Goal: Task Accomplishment & Management: Manage account settings

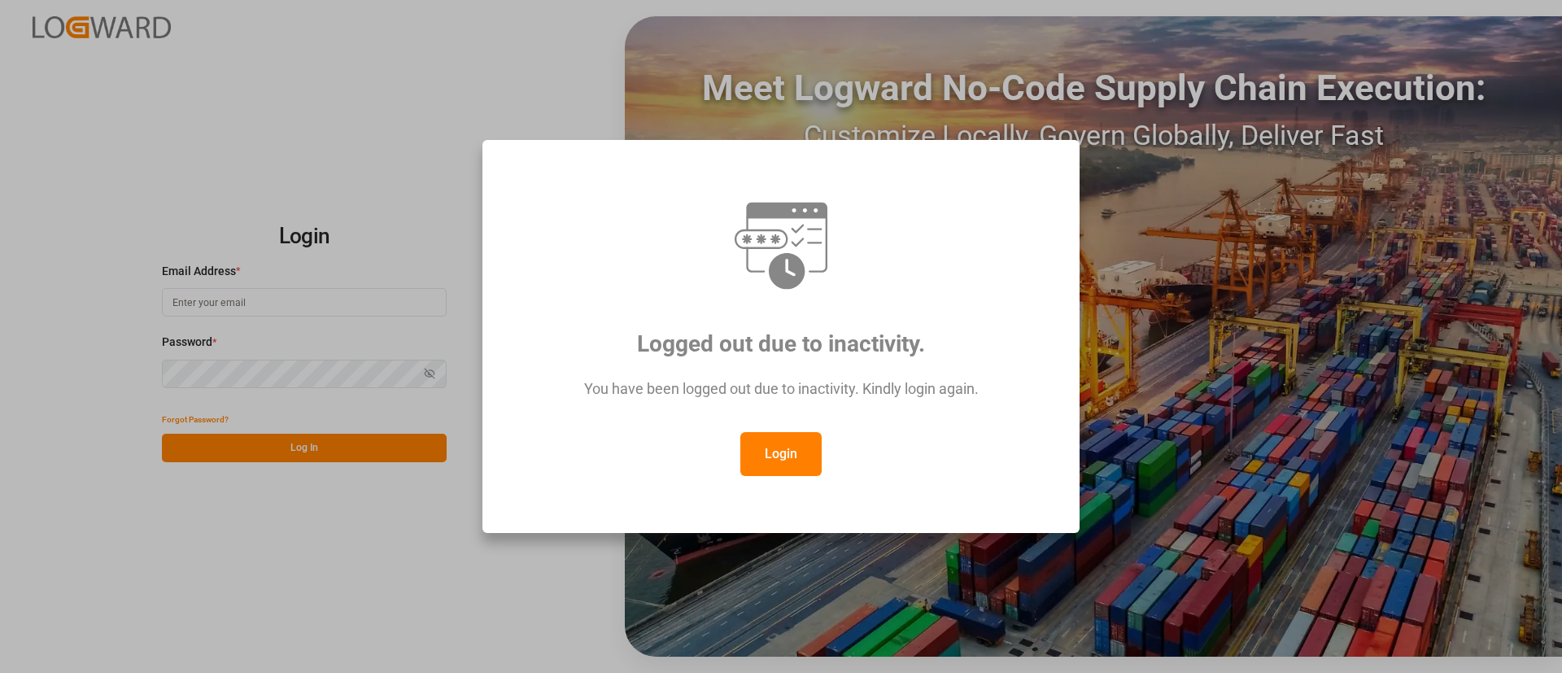
click at [790, 445] on button "Login" at bounding box center [780, 454] width 81 height 44
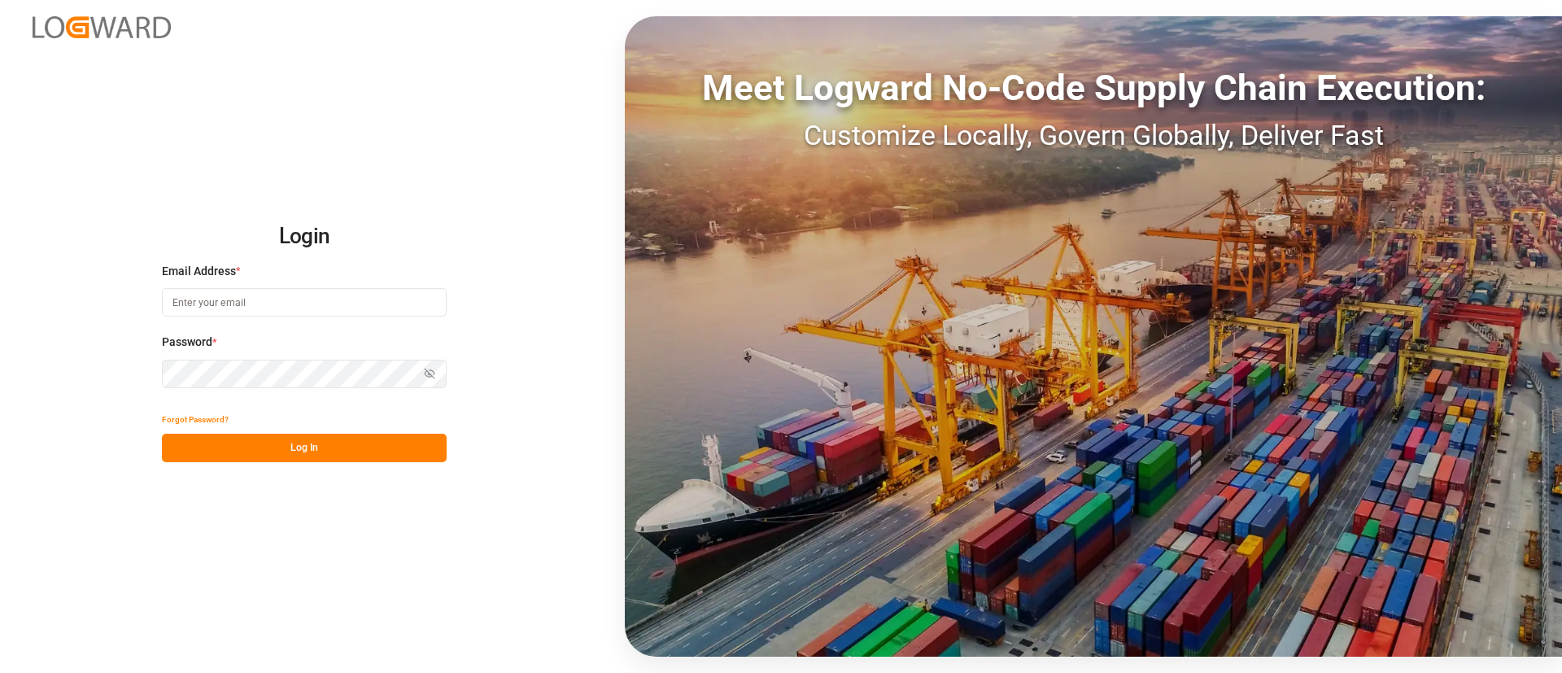
click at [382, 303] on input at bounding box center [304, 302] width 285 height 28
type input "elsie.sanchez@leschaco.com"
click at [374, 443] on button "Log In" at bounding box center [304, 448] width 285 height 28
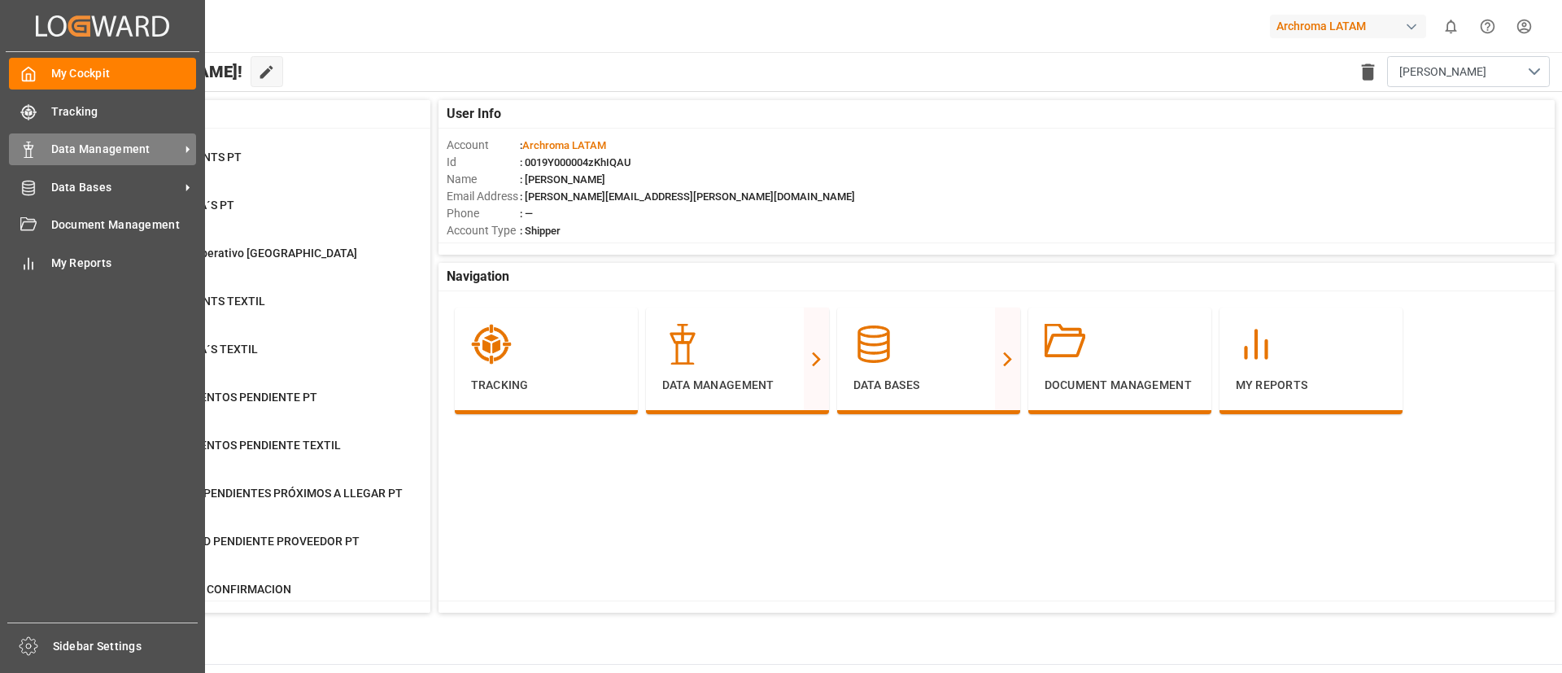
click at [94, 156] on span "Data Management" at bounding box center [115, 149] width 129 height 17
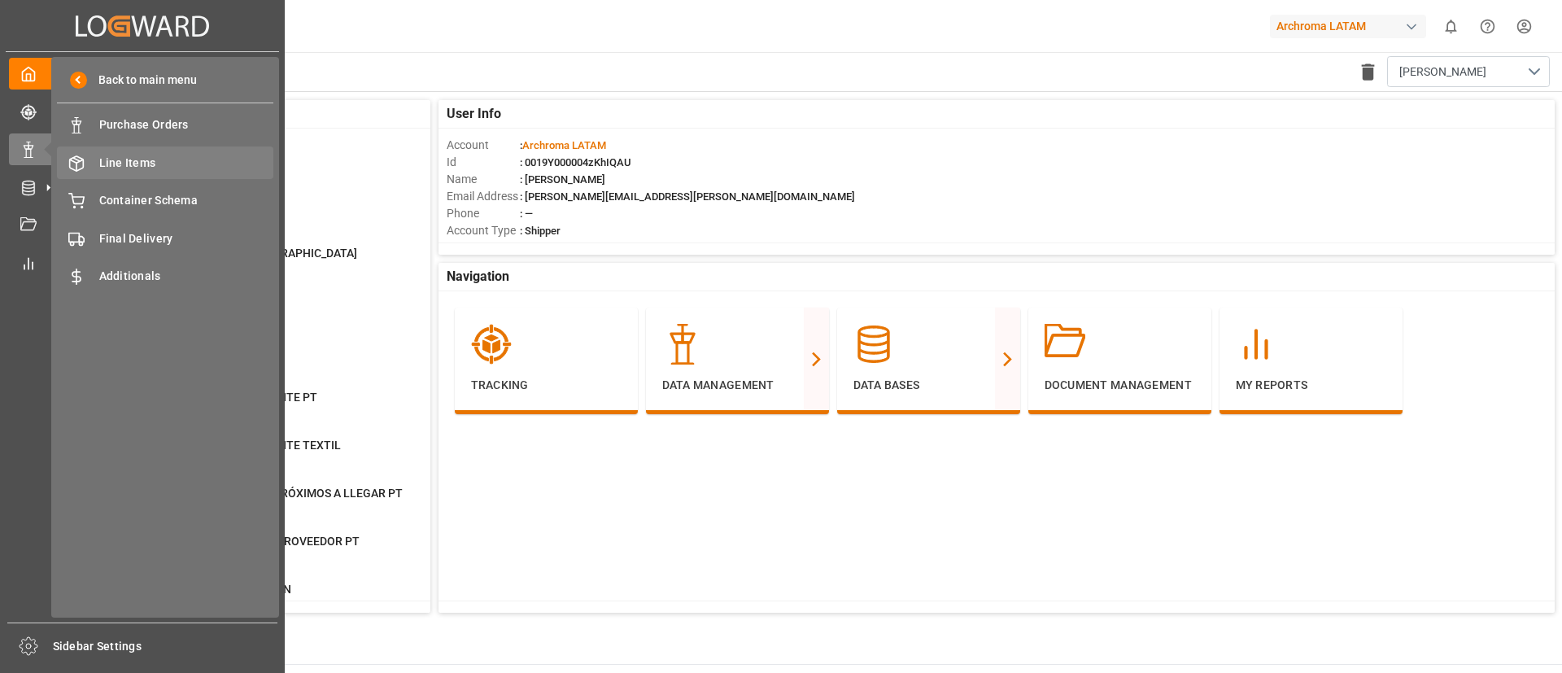
click at [184, 161] on span "Line Items" at bounding box center [186, 163] width 175 height 17
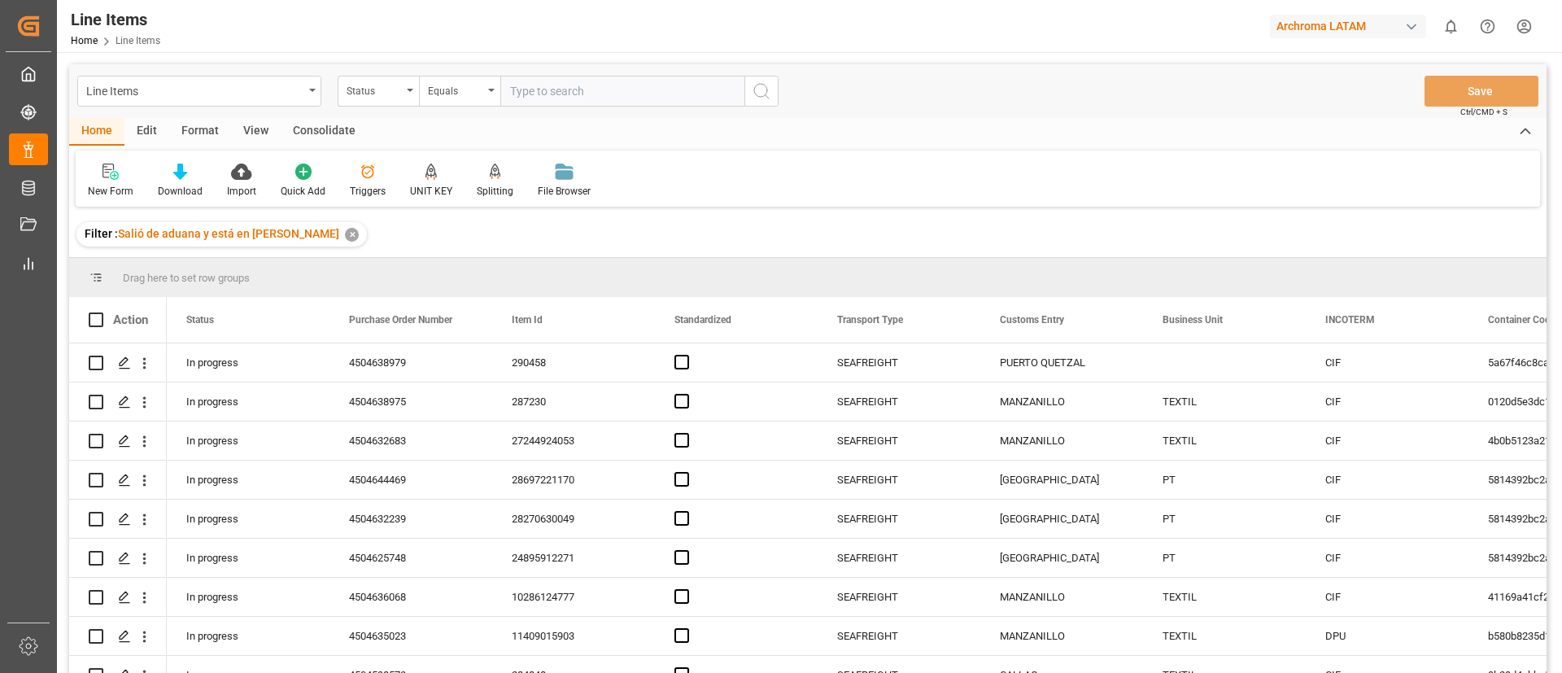
click at [150, 132] on div "Edit" at bounding box center [146, 132] width 45 height 28
click at [417, 185] on div "Schema Edit" at bounding box center [417, 191] width 55 height 15
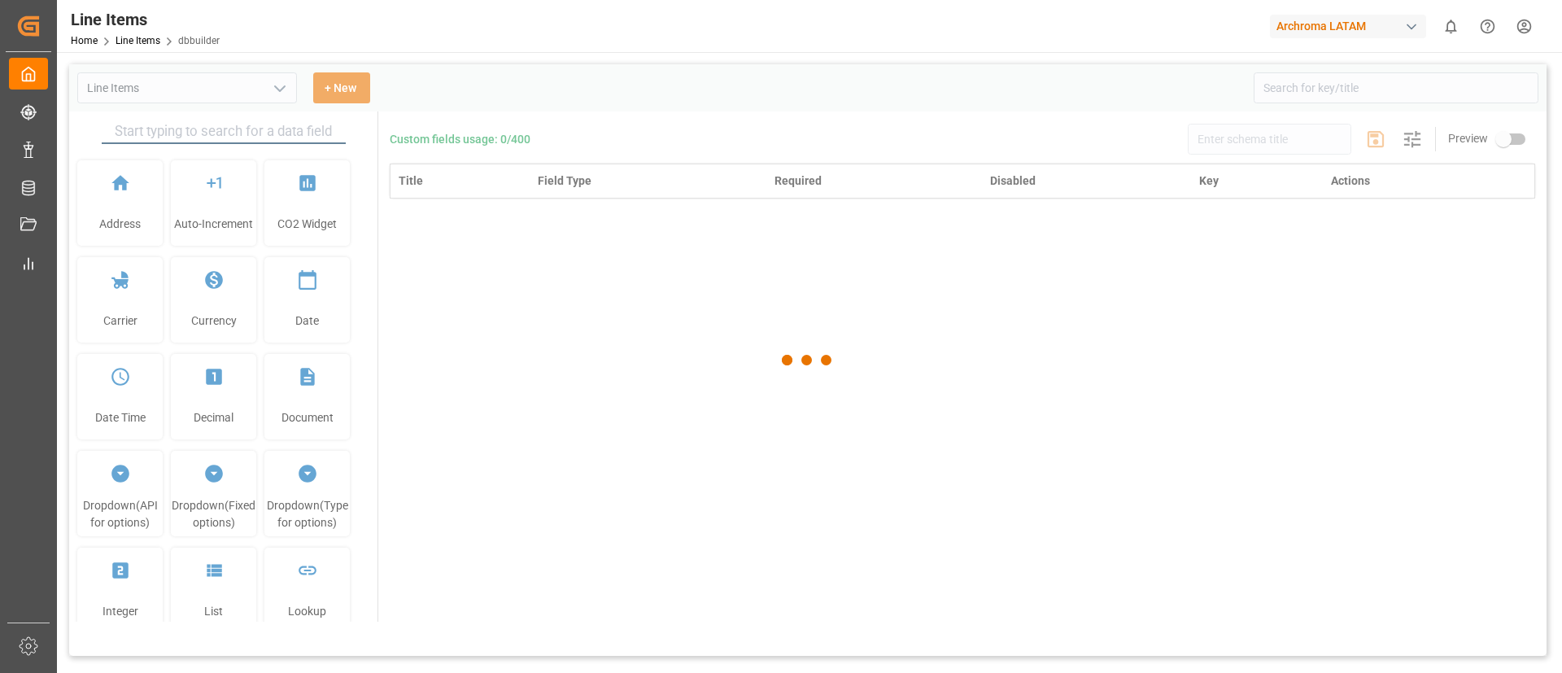
type input "Line Items"
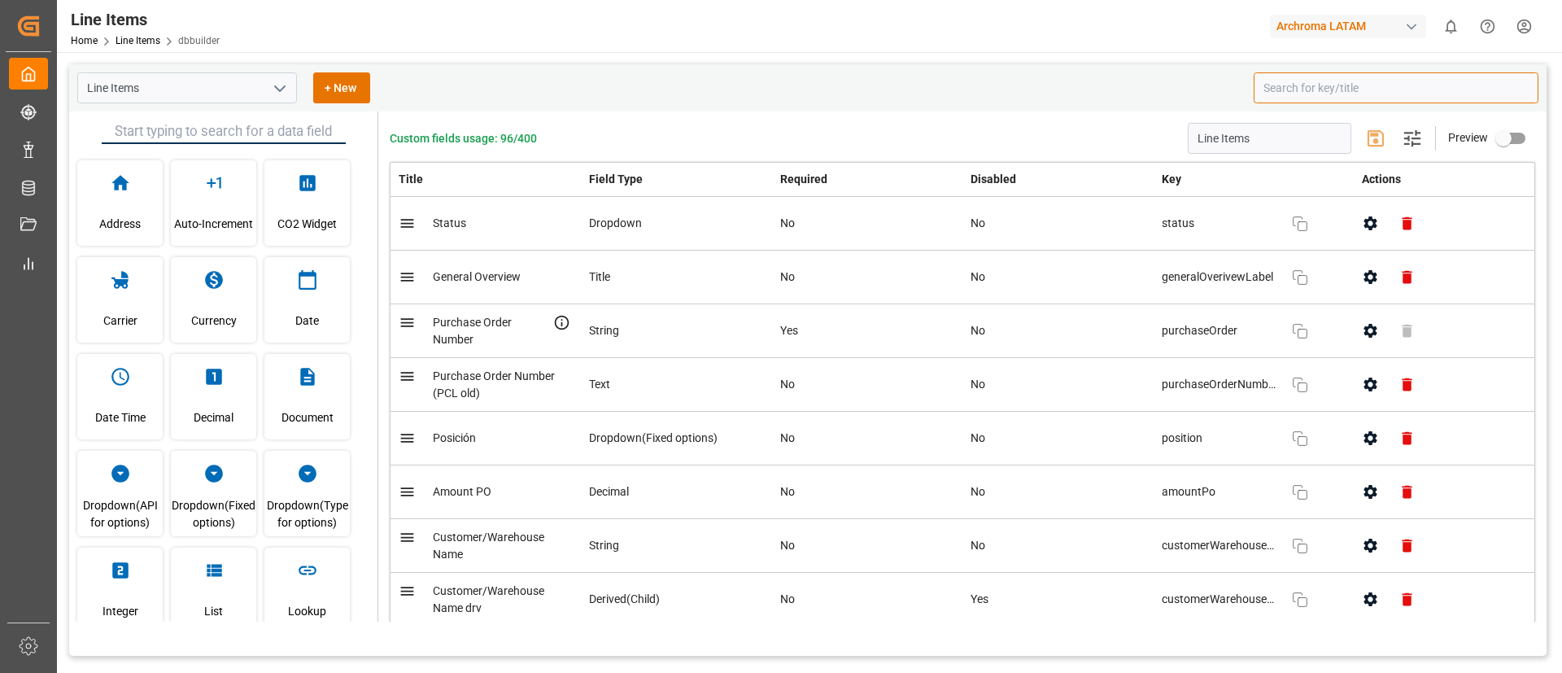
click at [1284, 94] on input at bounding box center [1396, 87] width 285 height 31
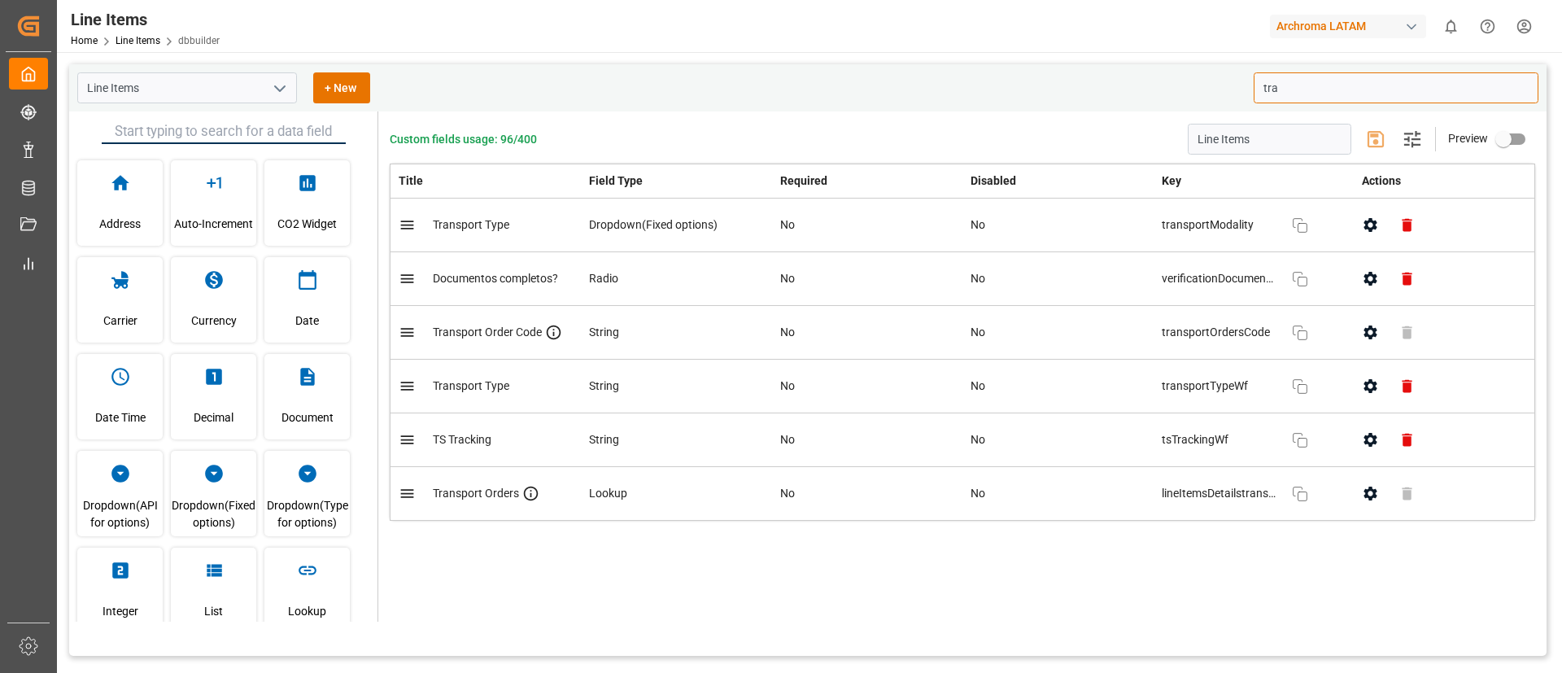
type input "tra"
click at [948, 92] on div "Line Items + New" at bounding box center [659, 87] width 1165 height 31
click at [1068, 595] on div "Custom fields usage: 96/400 Line Items Settings Preview Title Field Type Requir…" at bounding box center [962, 366] width 1168 height 510
click at [147, 43] on link "Line Items" at bounding box center [138, 40] width 45 height 11
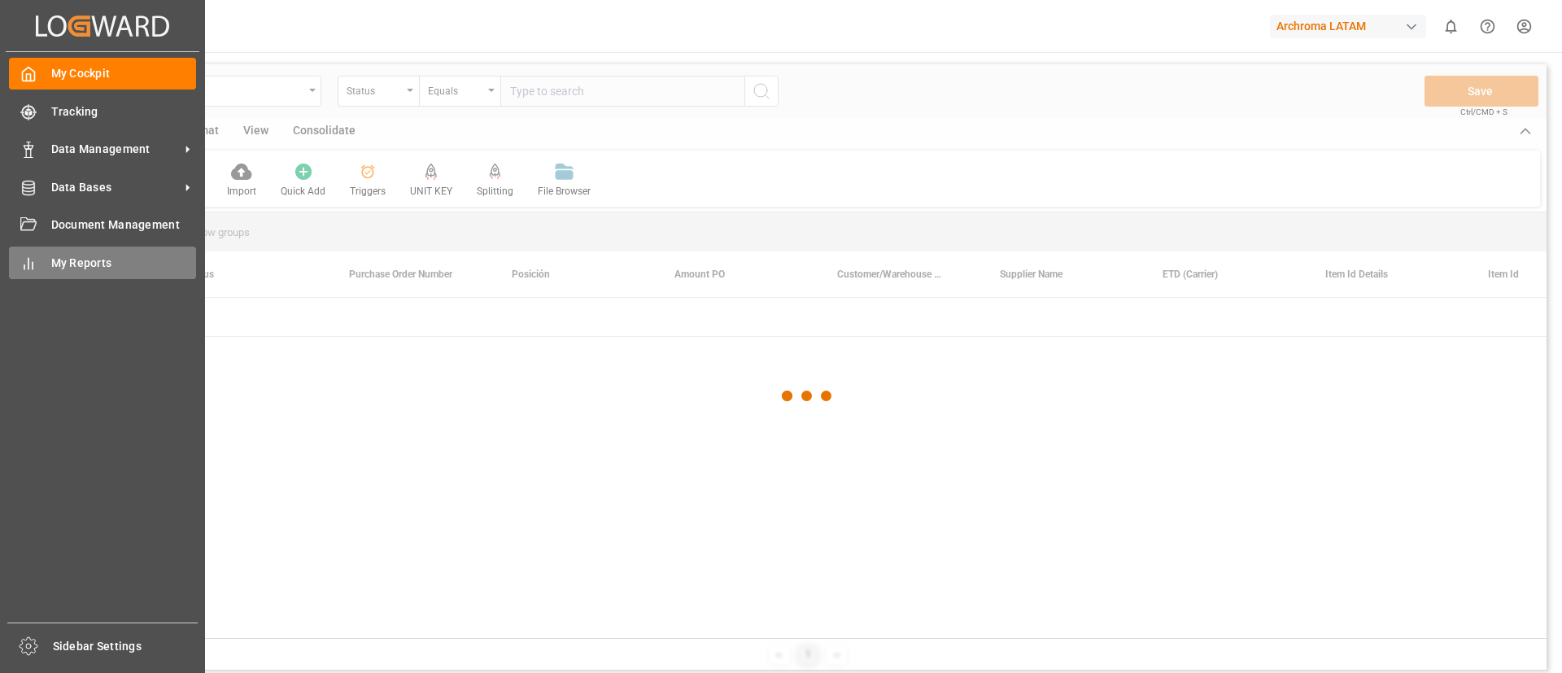
click at [36, 266] on icon at bounding box center [28, 263] width 16 height 16
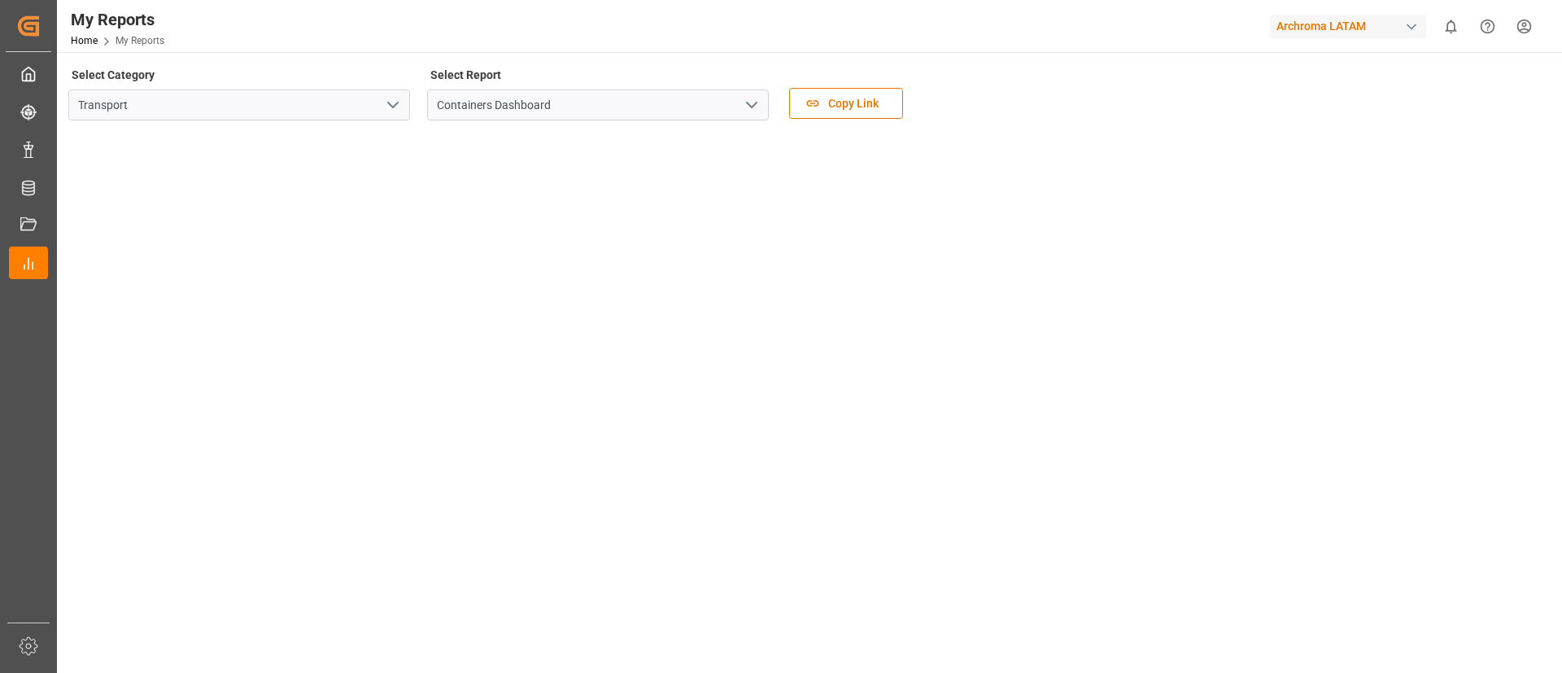
click at [393, 106] on icon "open menu" at bounding box center [393, 105] width 20 height 20
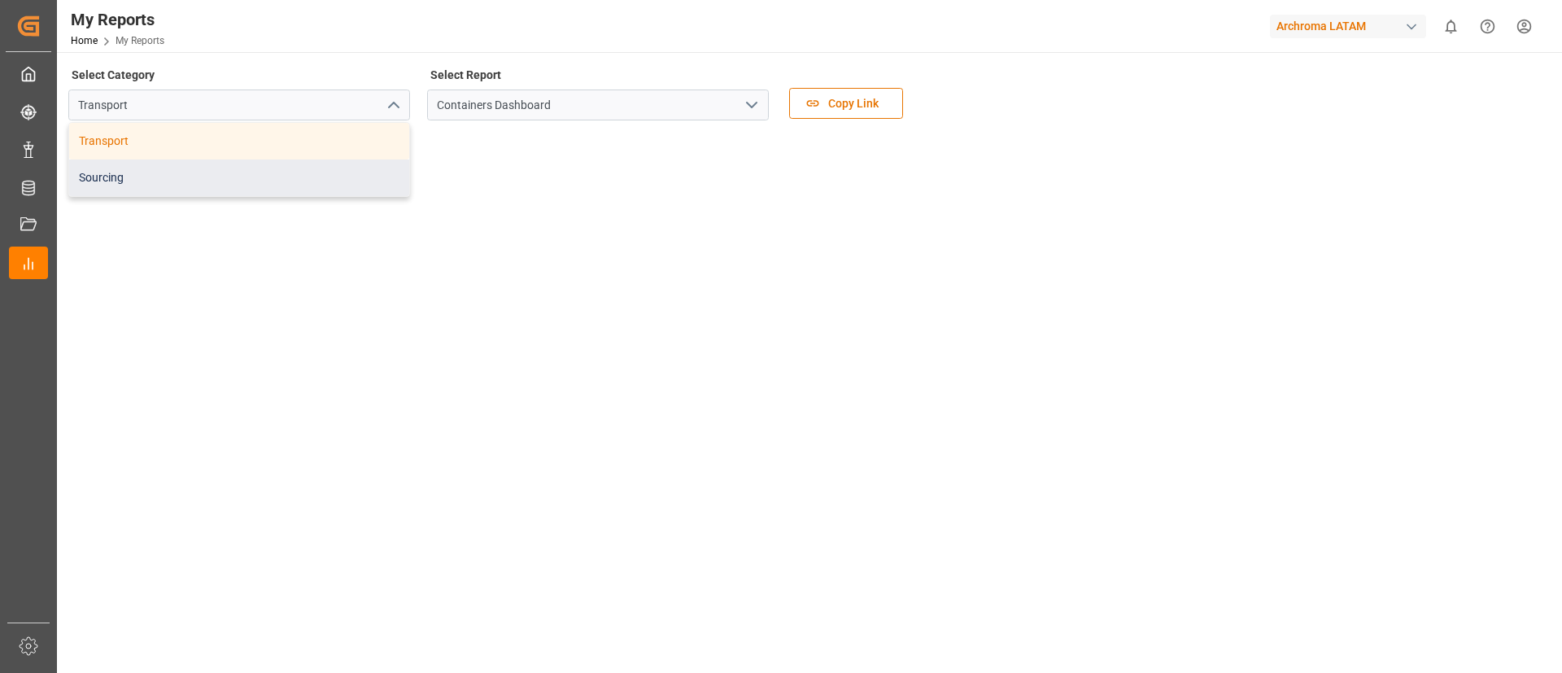
click at [307, 181] on div "Sourcing" at bounding box center [239, 177] width 340 height 37
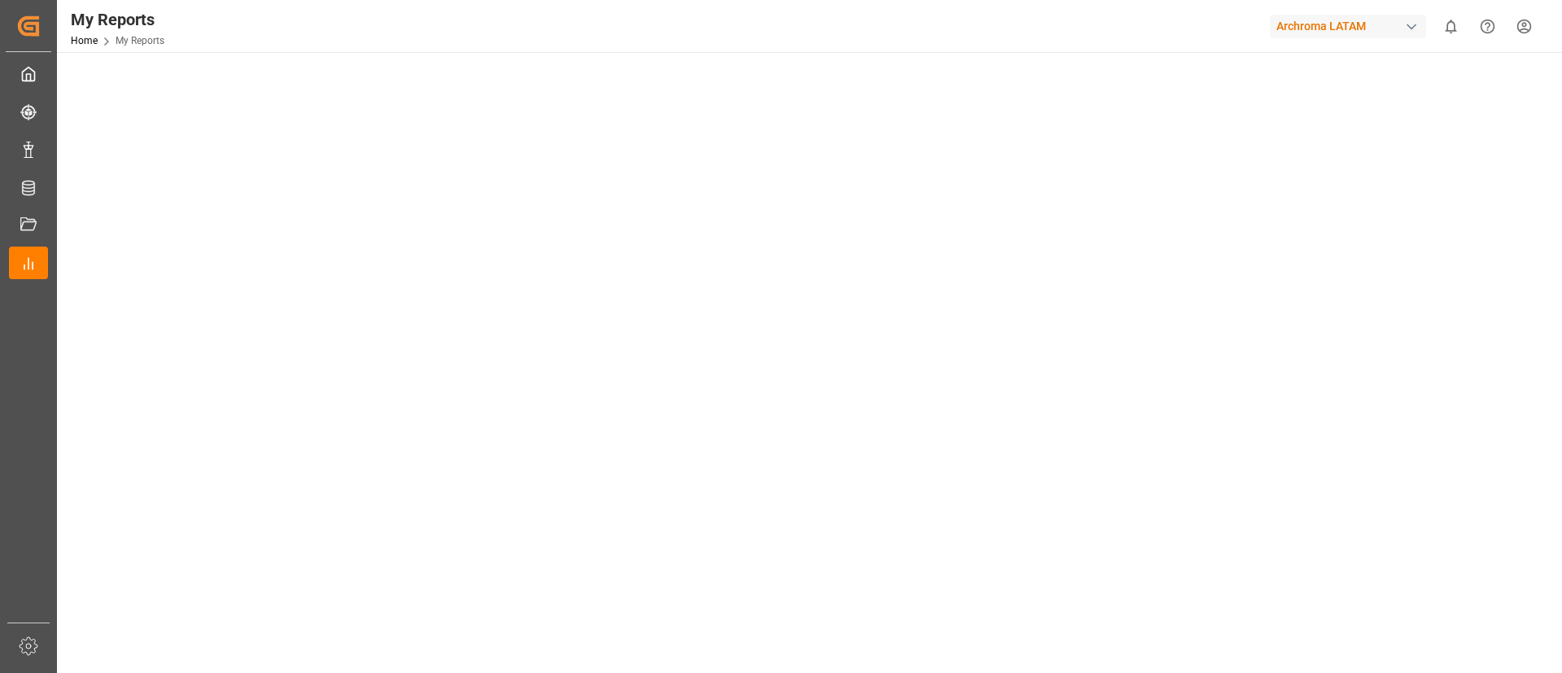
scroll to position [414, 0]
click at [1228, 245] on tableau-viz at bounding box center [808, 341] width 1476 height 1244
click at [1240, 440] on tableau-viz at bounding box center [808, 341] width 1476 height 1244
click at [1228, 353] on tableau-viz at bounding box center [808, 341] width 1476 height 1244
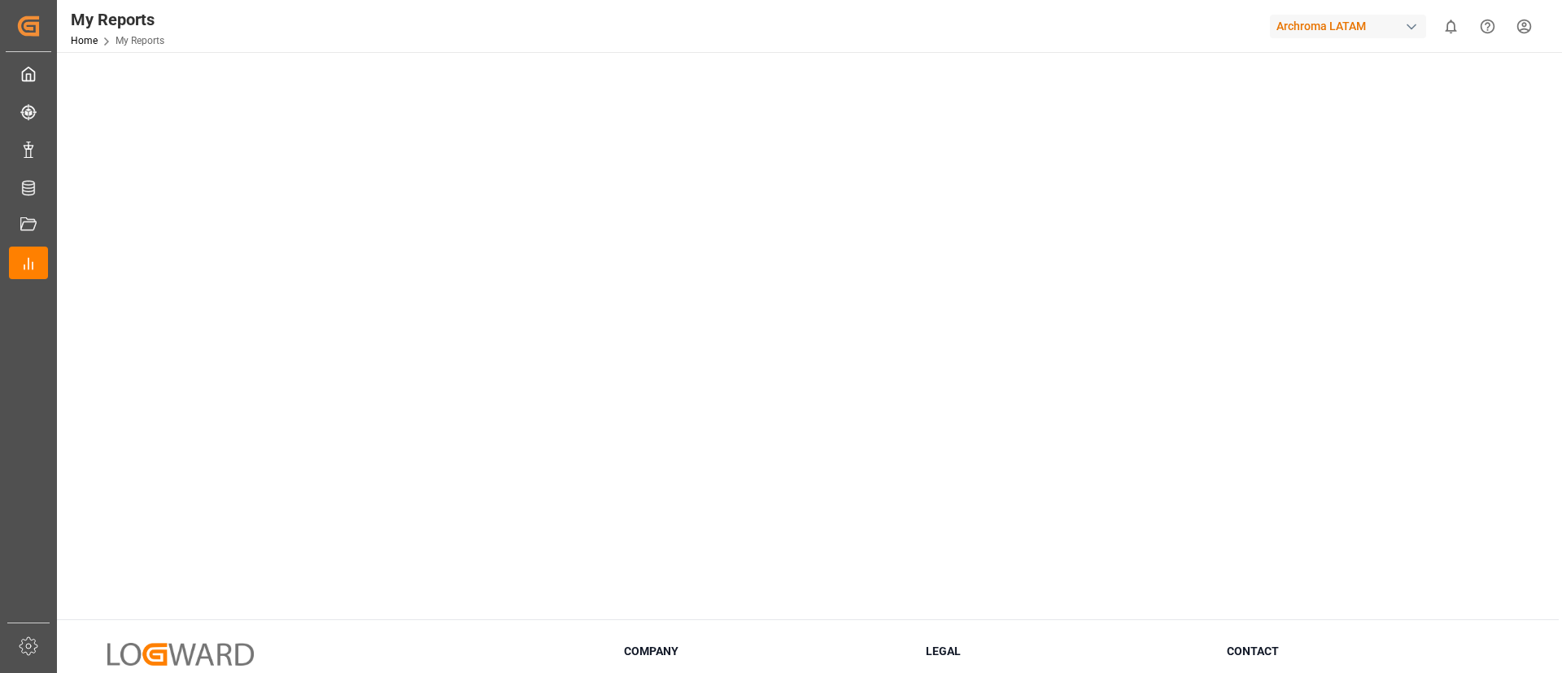
scroll to position [766, 0]
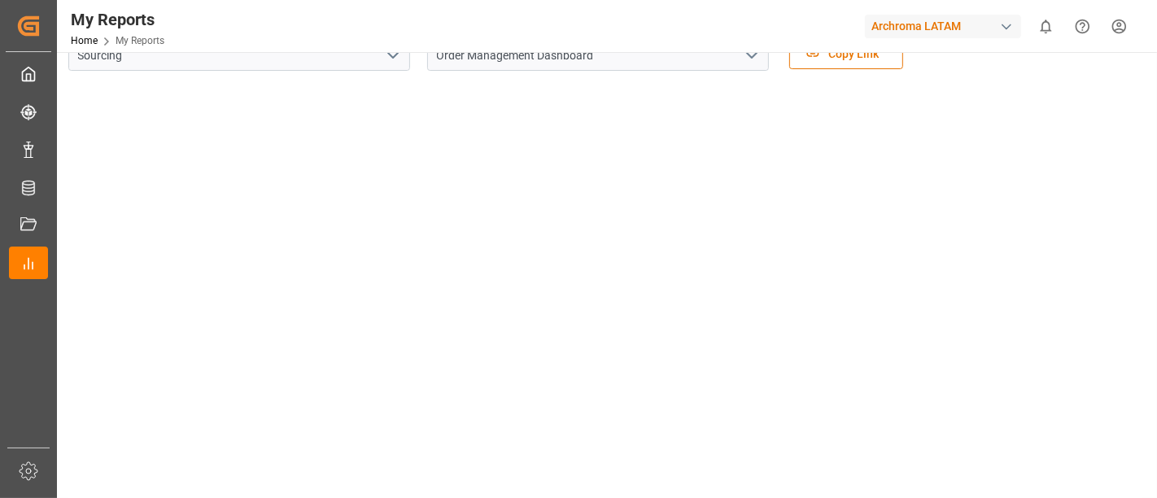
scroll to position [0, 0]
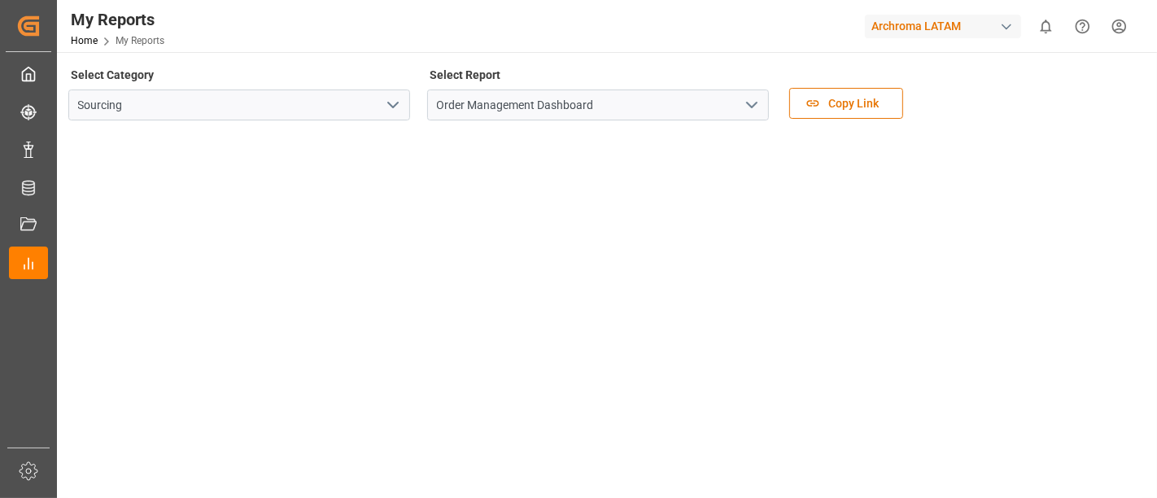
click at [385, 103] on icon "open menu" at bounding box center [393, 105] width 20 height 20
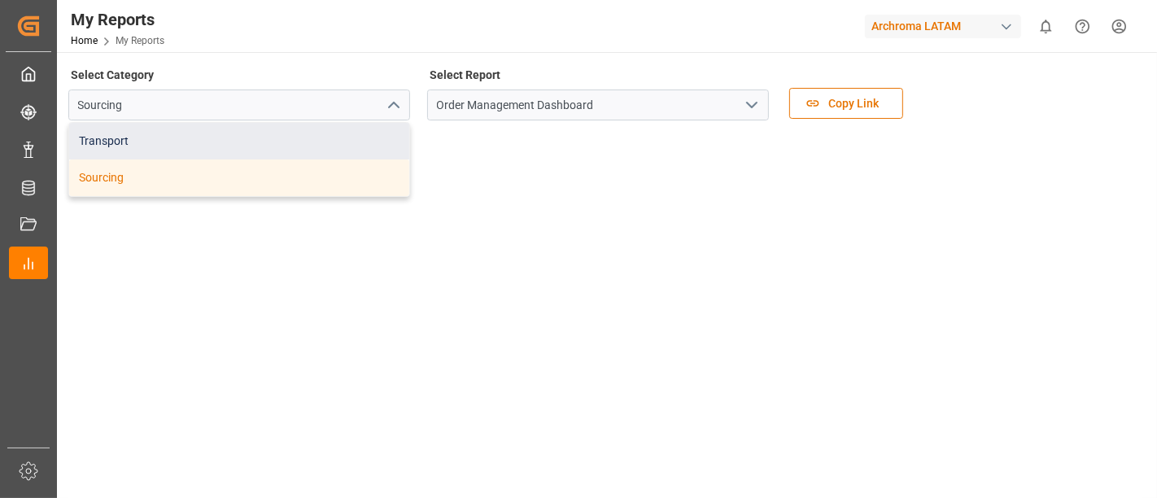
click at [372, 132] on div "Transport" at bounding box center [239, 141] width 340 height 37
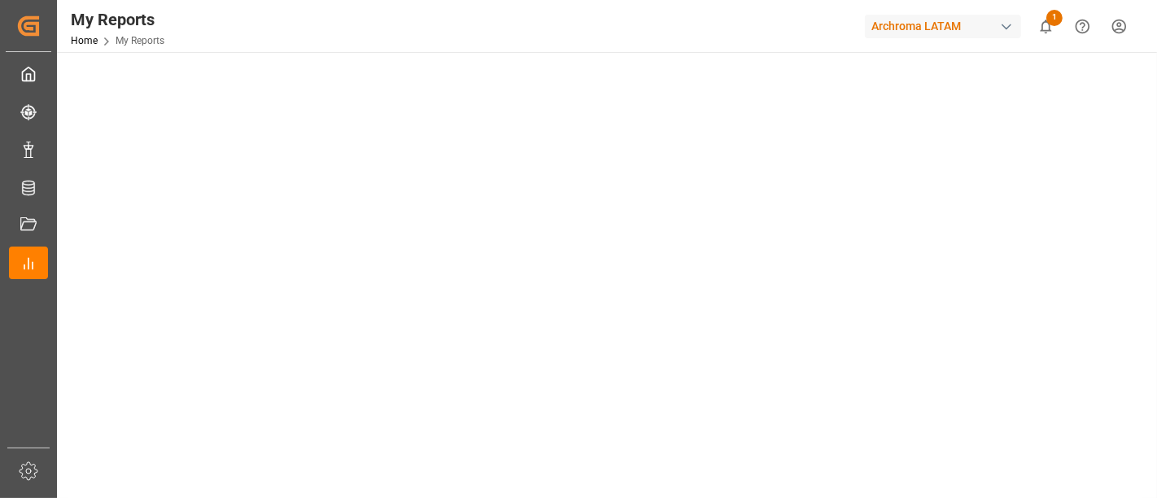
scroll to position [243, 0]
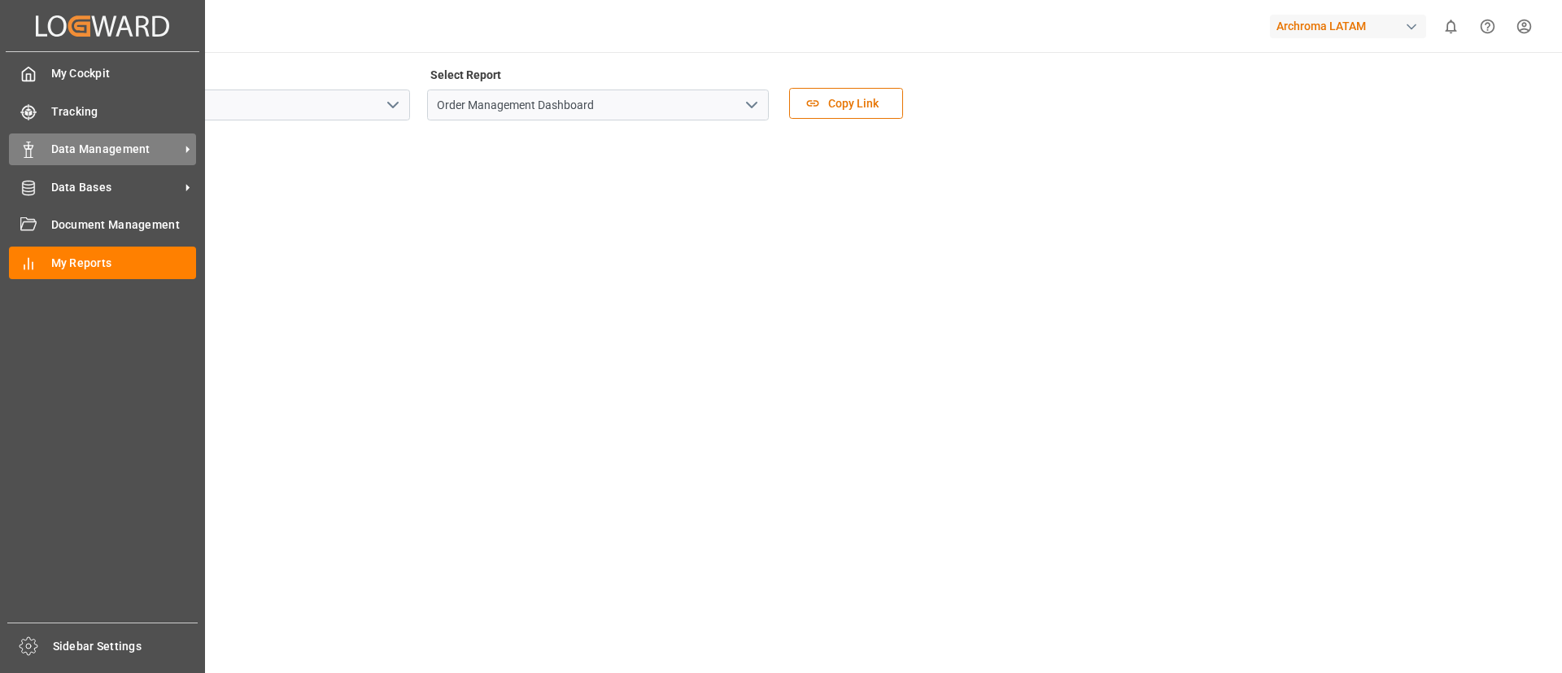
click at [103, 146] on span "Data Management" at bounding box center [115, 149] width 129 height 17
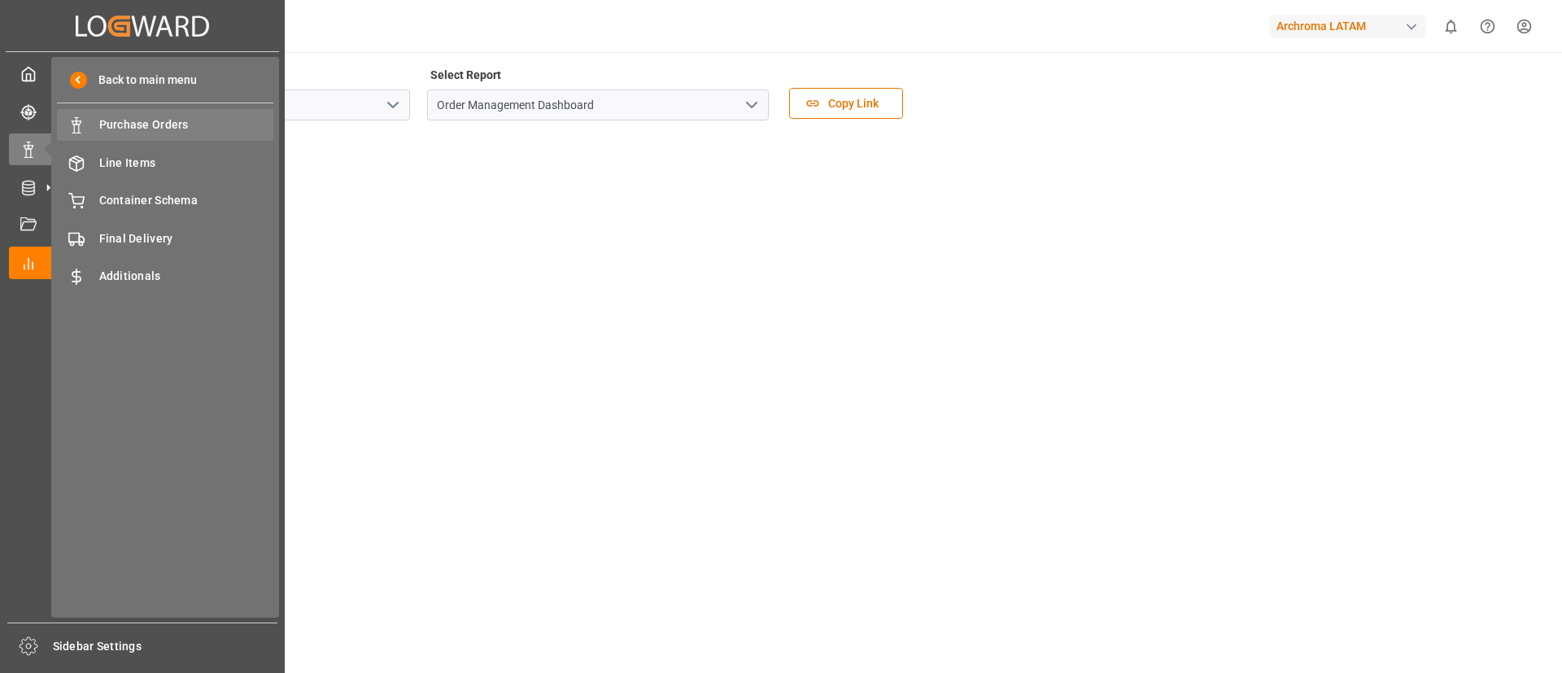
click at [163, 130] on span "Purchase Orders" at bounding box center [186, 124] width 175 height 17
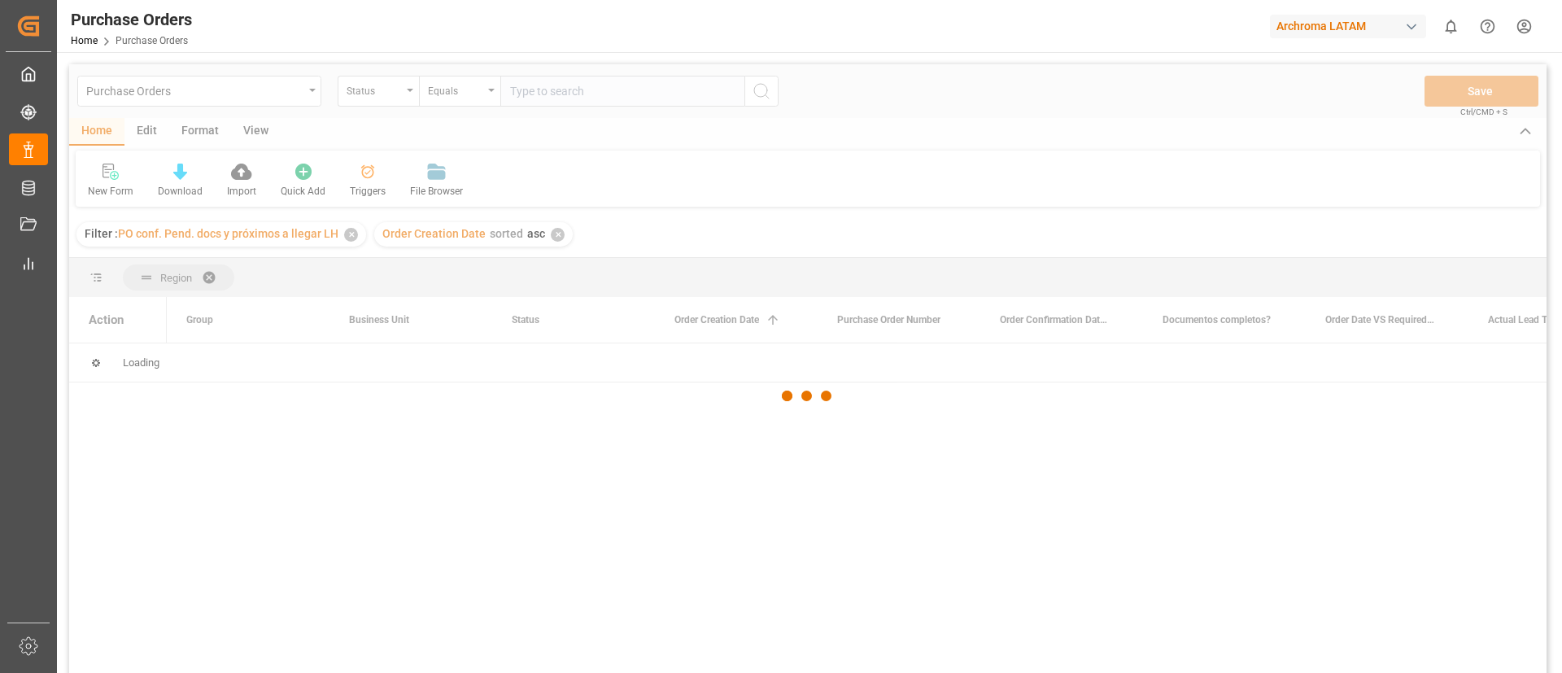
click at [351, 231] on div at bounding box center [807, 395] width 1477 height 663
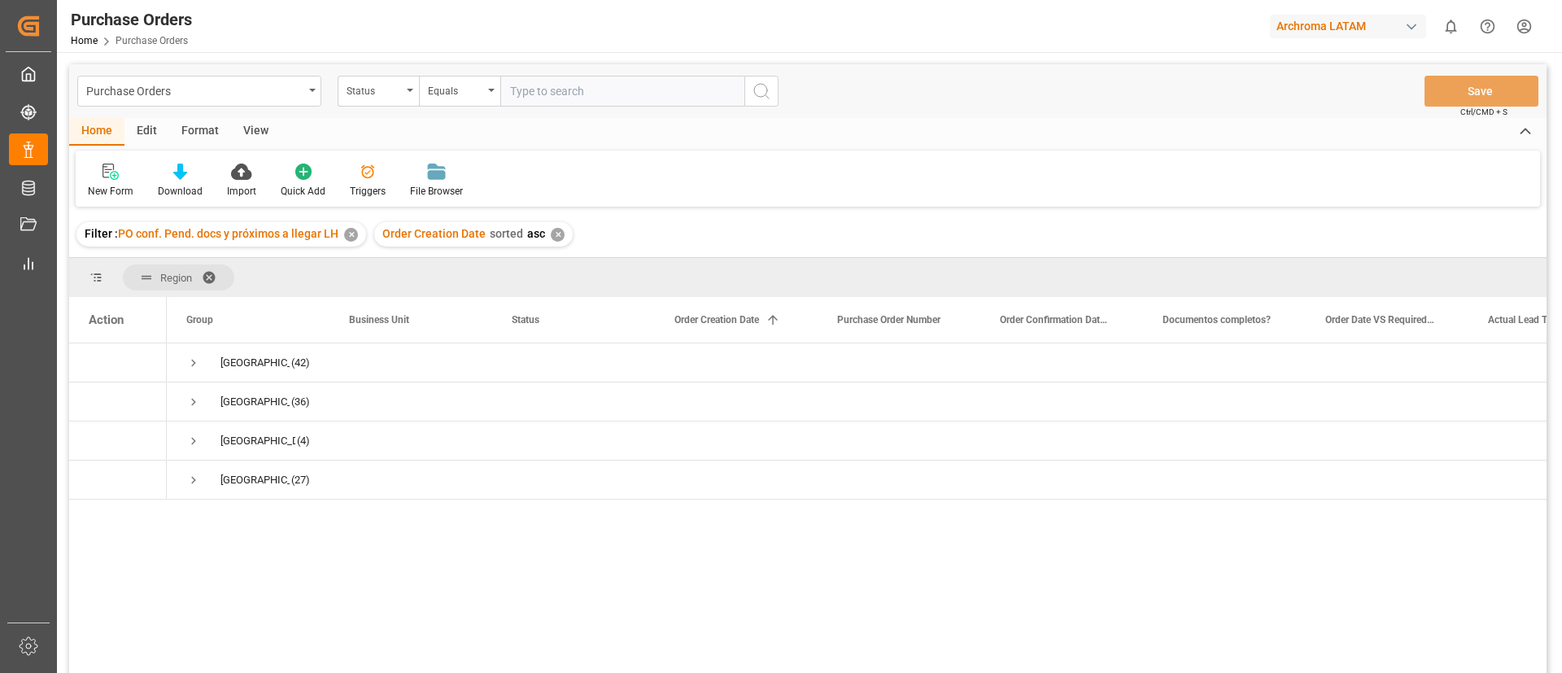
click at [348, 234] on div "✕" at bounding box center [351, 235] width 14 height 14
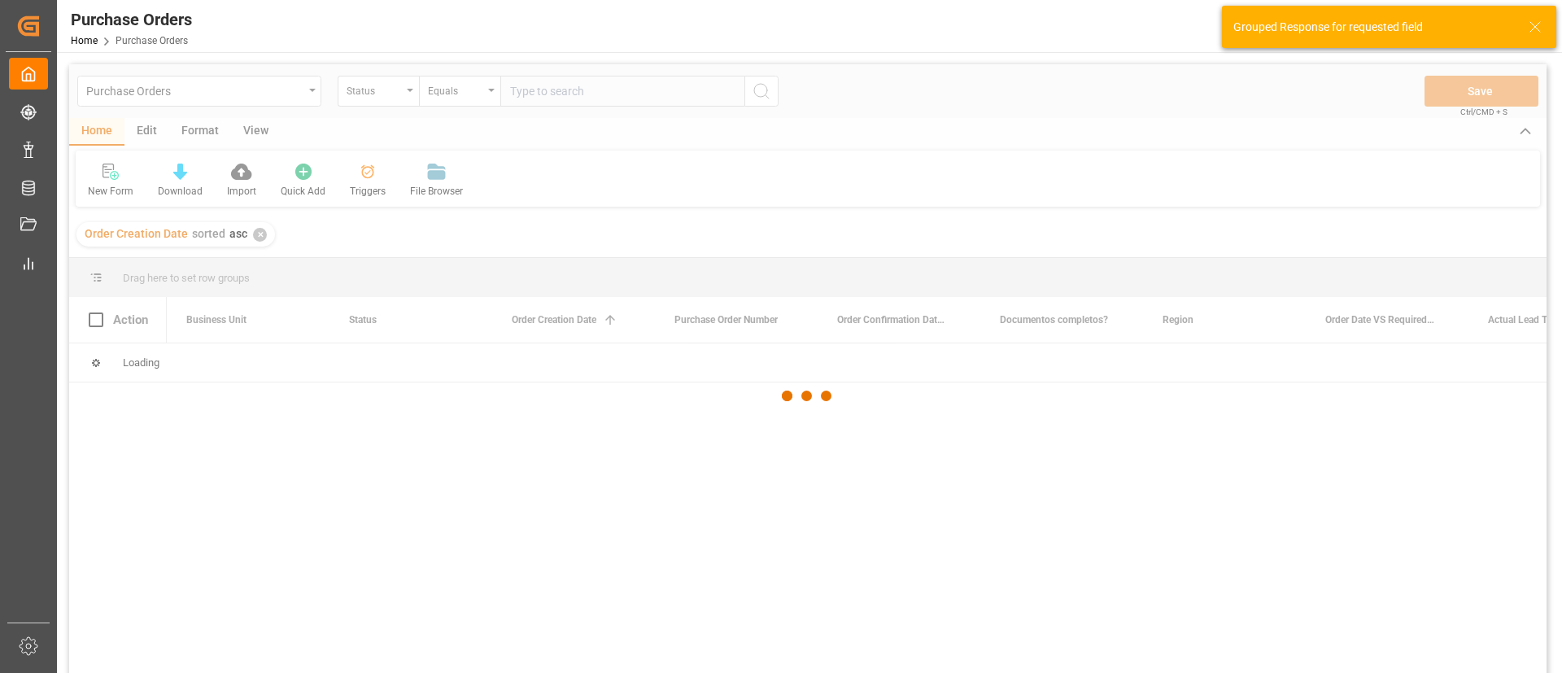
click at [258, 238] on div at bounding box center [807, 395] width 1477 height 663
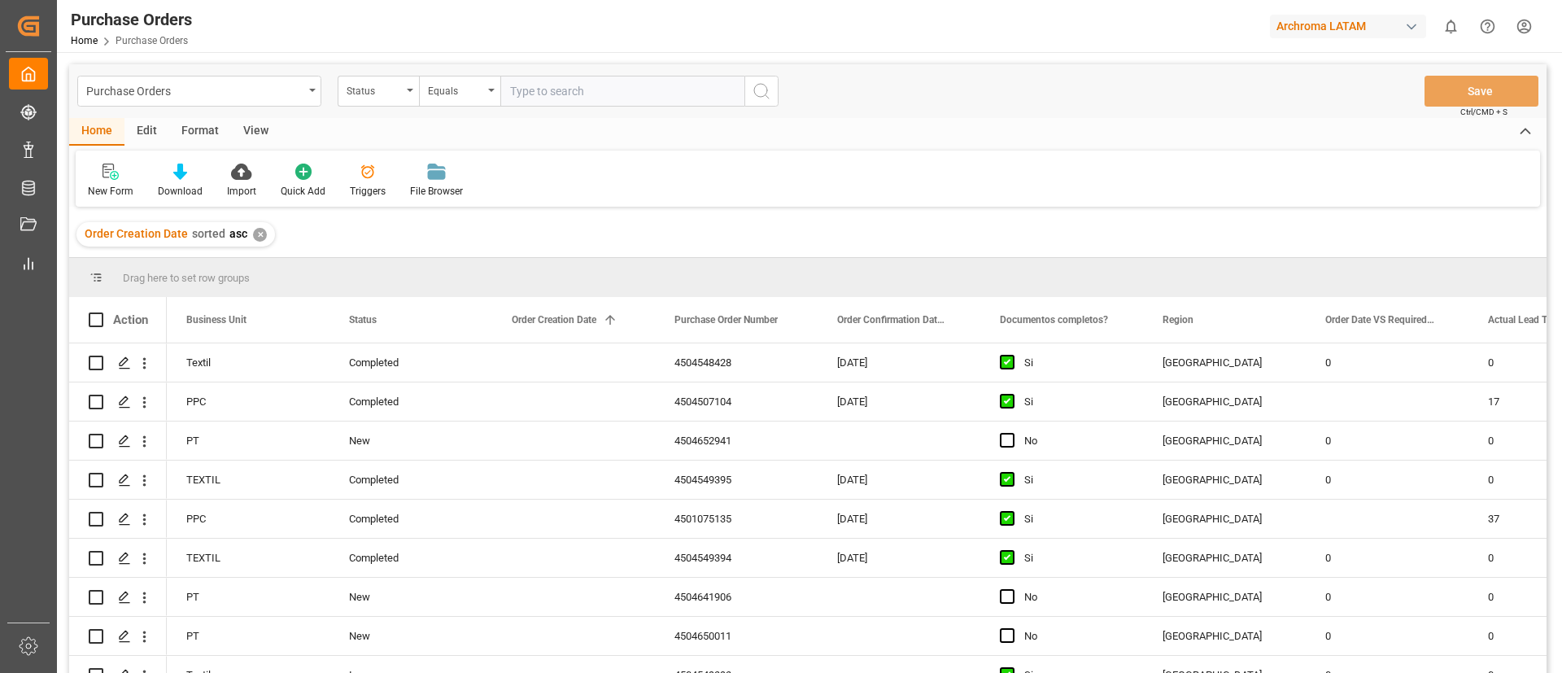
click at [257, 242] on div "Order Creation Date sorted asc ✕" at bounding box center [175, 234] width 198 height 24
click at [255, 225] on div "Order Creation Date sorted asc ✕" at bounding box center [175, 234] width 198 height 24
click at [259, 232] on div "✕" at bounding box center [260, 235] width 14 height 14
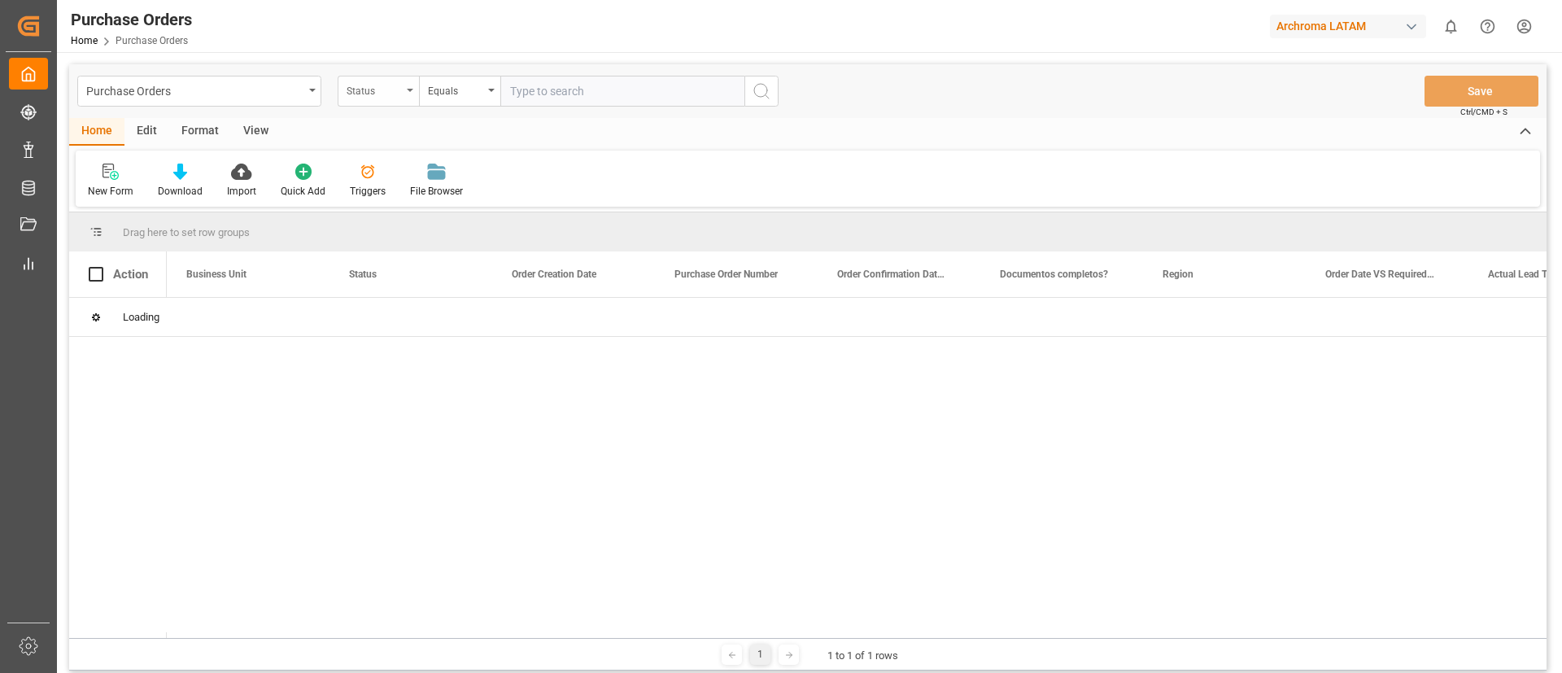
click at [403, 102] on div "Status" at bounding box center [378, 91] width 81 height 31
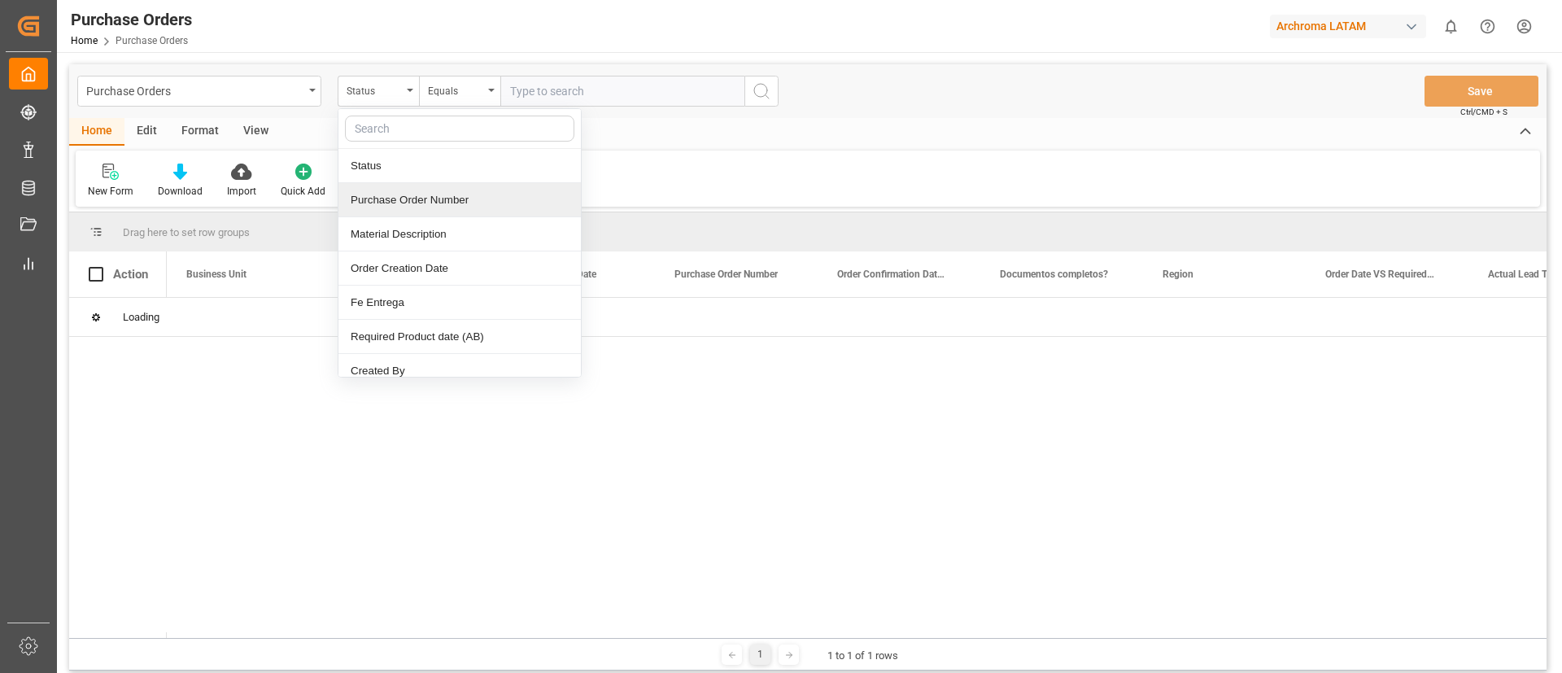
click at [417, 196] on div "Purchase Order Number" at bounding box center [459, 200] width 242 height 34
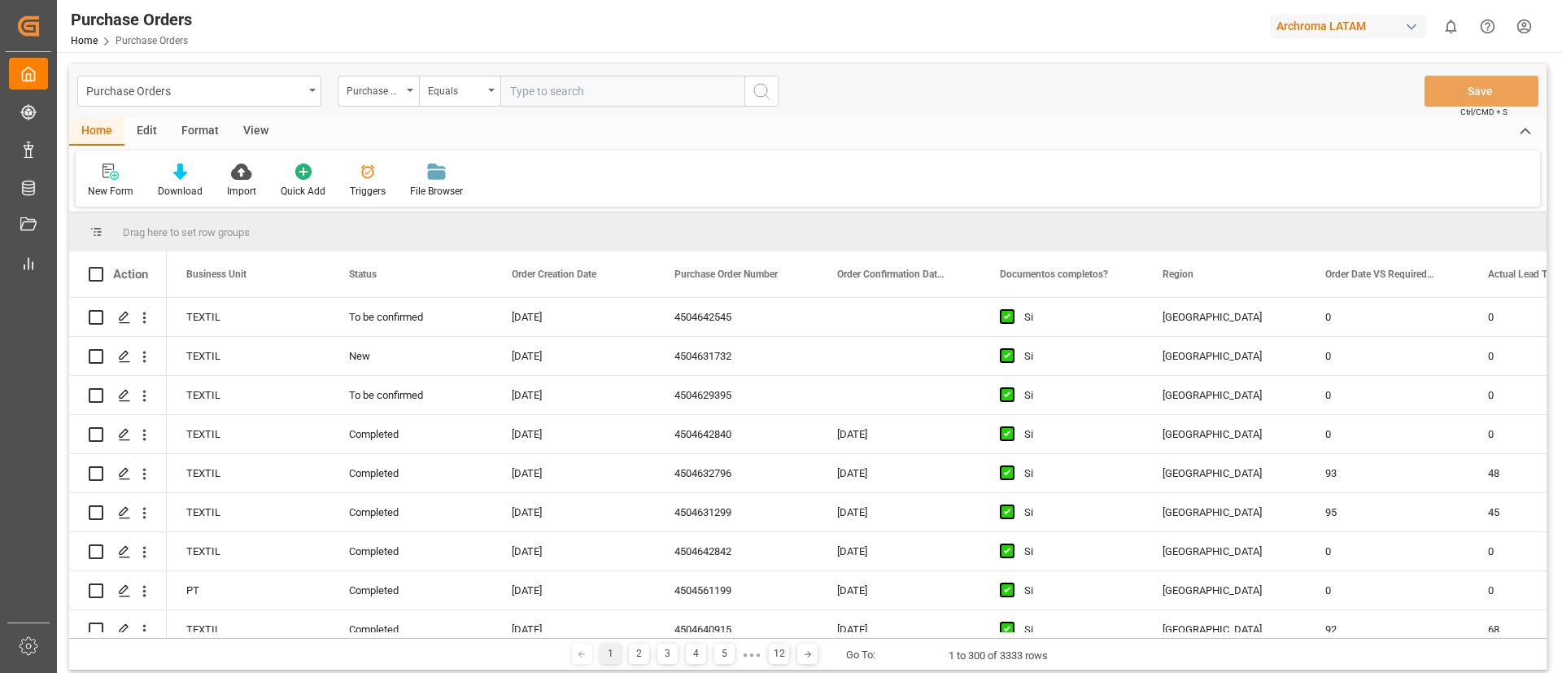
click at [571, 85] on input "text" at bounding box center [622, 91] width 244 height 31
paste input "Purchase Order Number 4504634079"
drag, startPoint x: 635, startPoint y: 94, endPoint x: 429, endPoint y: 137, distance: 211.1
click at [429, 137] on div "Purchase Orders Purchase Order Number Equals Purchase Order Number 4504634079 S…" at bounding box center [807, 367] width 1477 height 606
type input "4504634079"
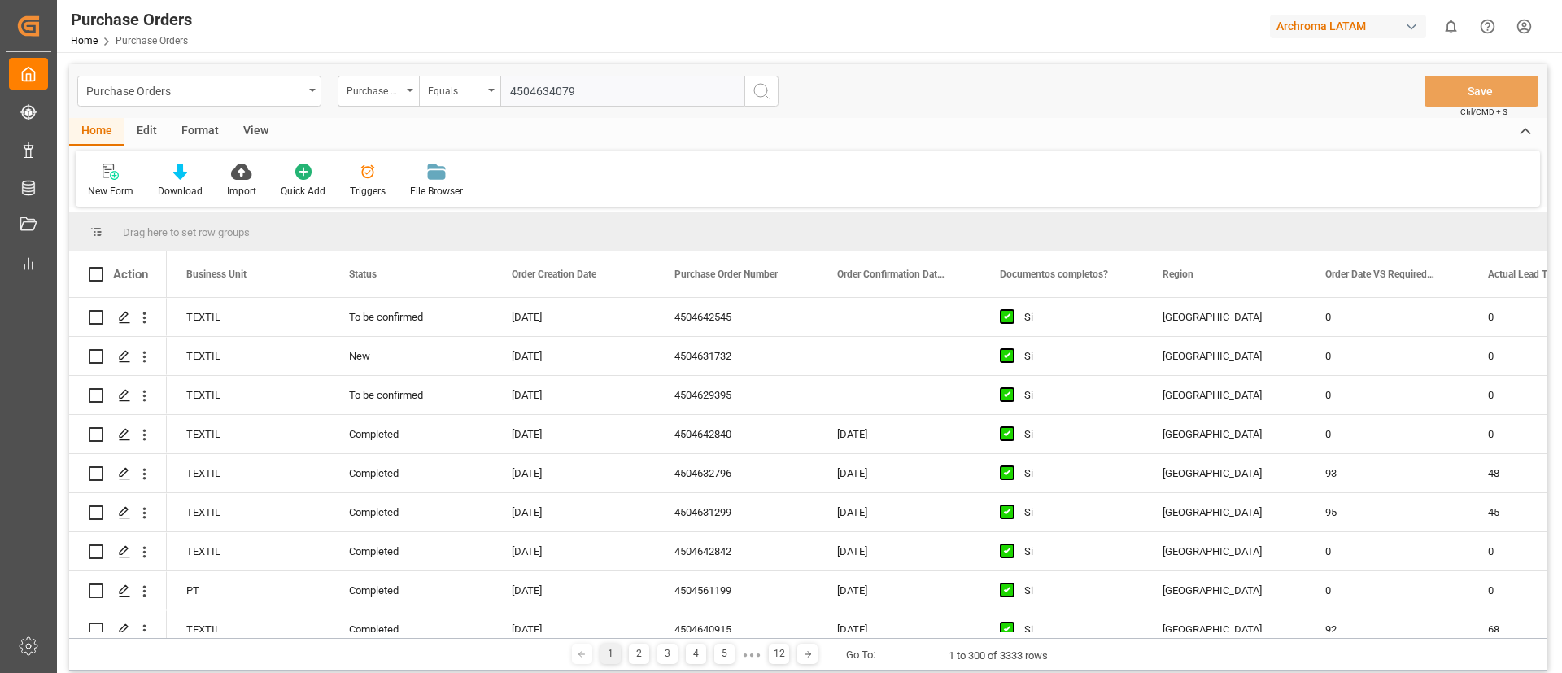
click at [615, 85] on input "4504634079" at bounding box center [622, 91] width 244 height 31
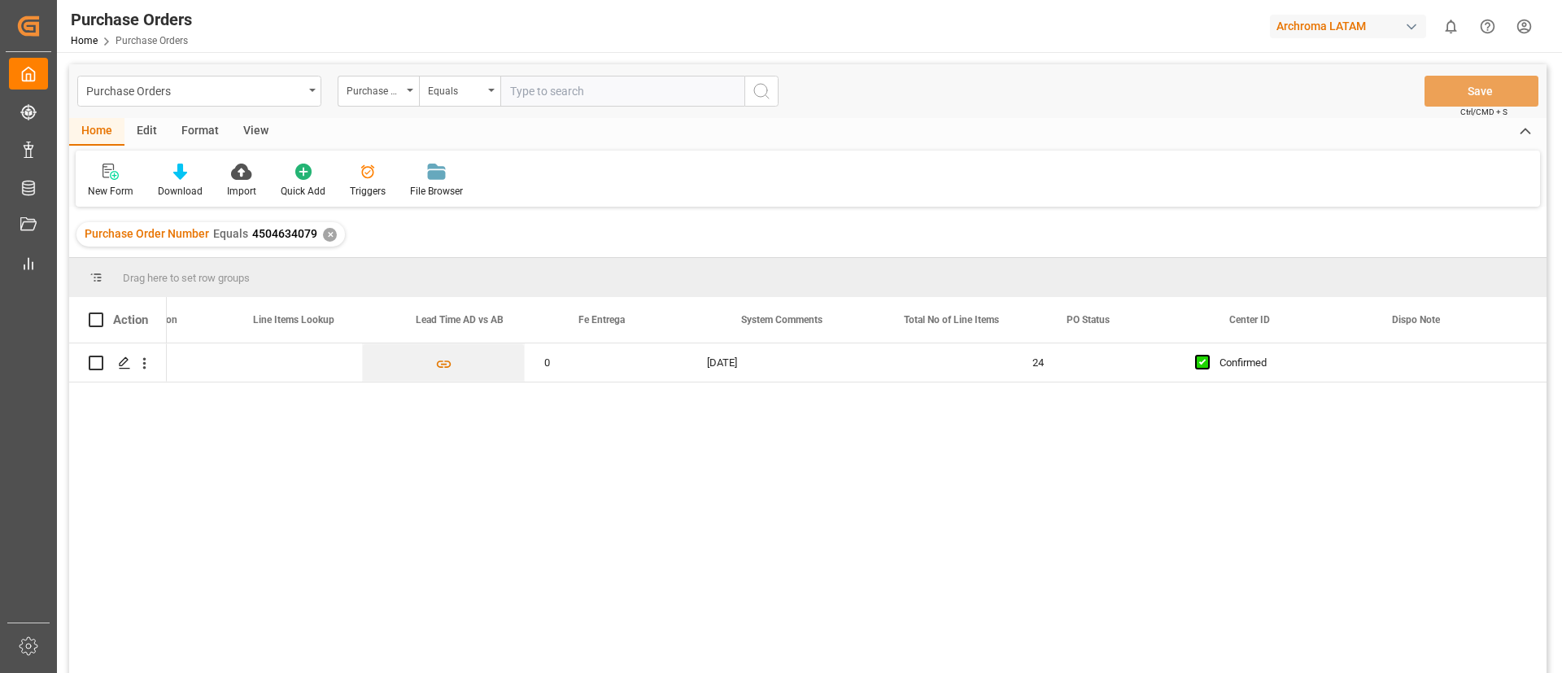
scroll to position [0, 1549]
click at [124, 364] on icon "Press SPACE to select this row." at bounding box center [124, 362] width 13 height 13
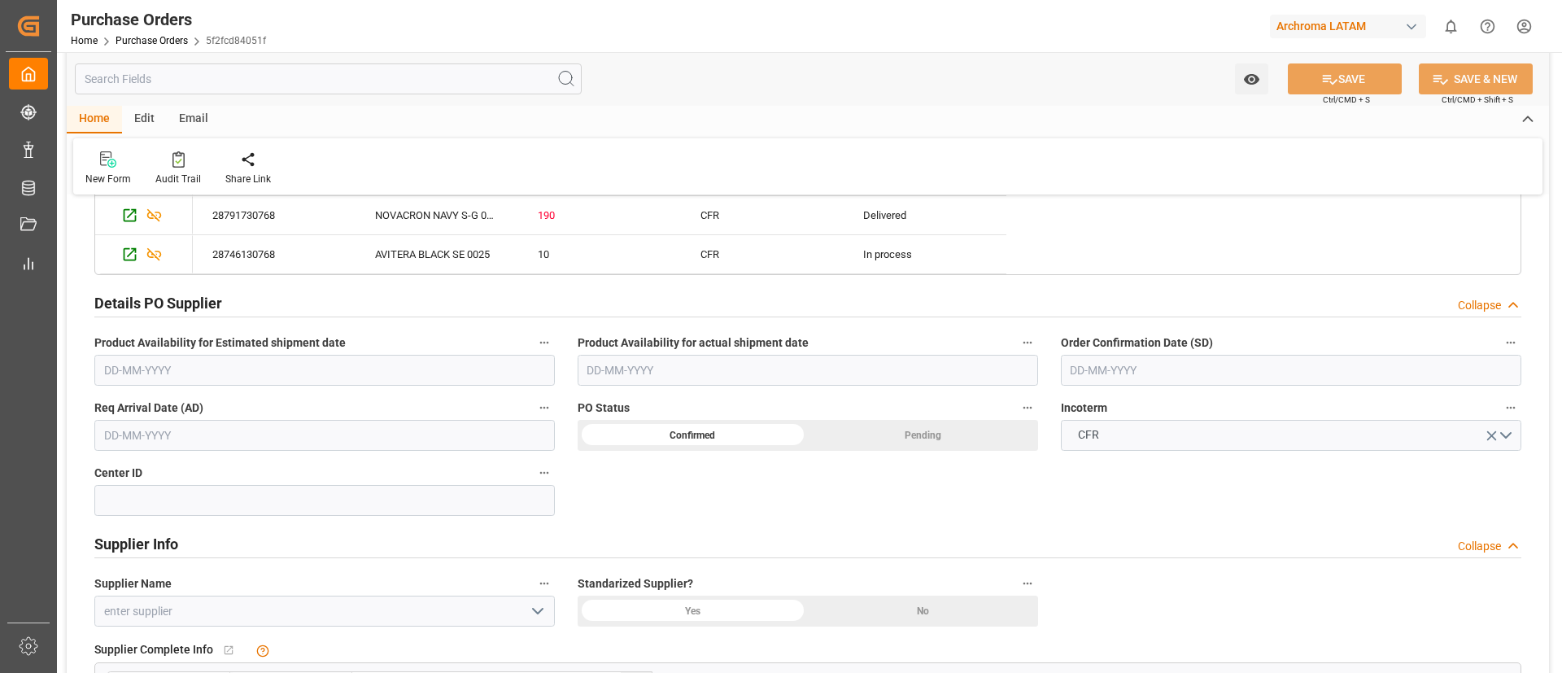
scroll to position [717, 0]
click at [410, 508] on input at bounding box center [324, 501] width 460 height 31
click at [593, 509] on div "Details PO customer Collapse Status COMPLETED Purchase Order Number (PCL old) P…" at bounding box center [808, 333] width 1482 height 1682
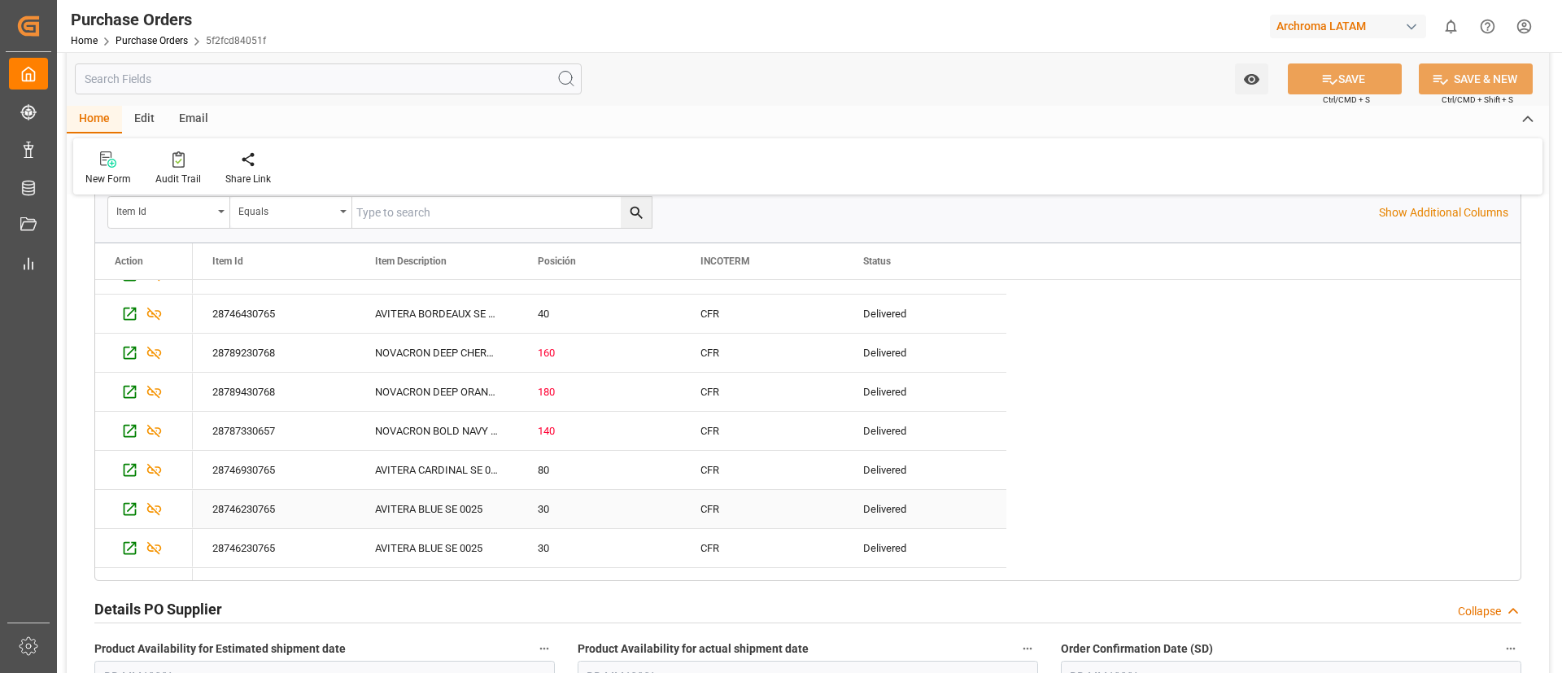
scroll to position [0, 0]
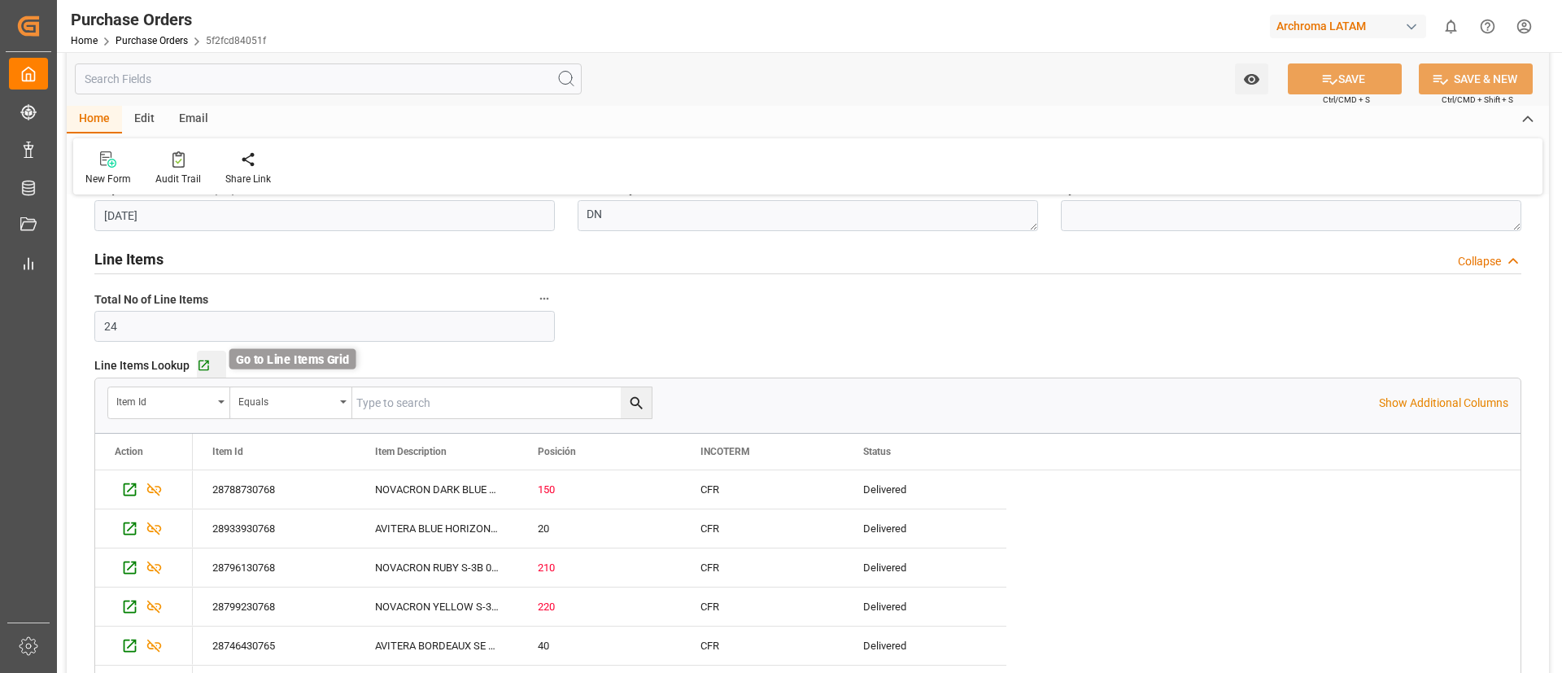
click at [207, 367] on icon "button" at bounding box center [203, 365] width 11 height 11
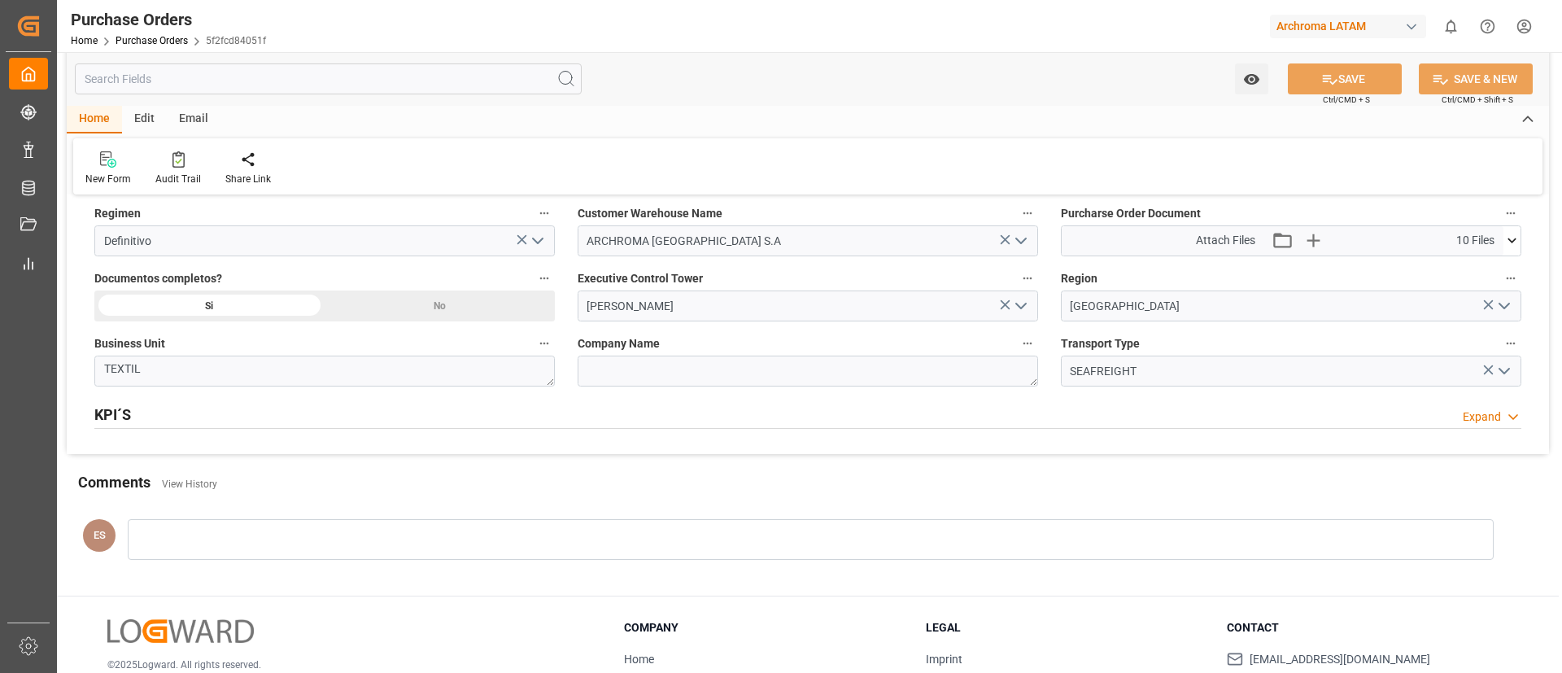
scroll to position [1437, 0]
click at [329, 407] on div "KPI´S Expand" at bounding box center [807, 412] width 1427 height 31
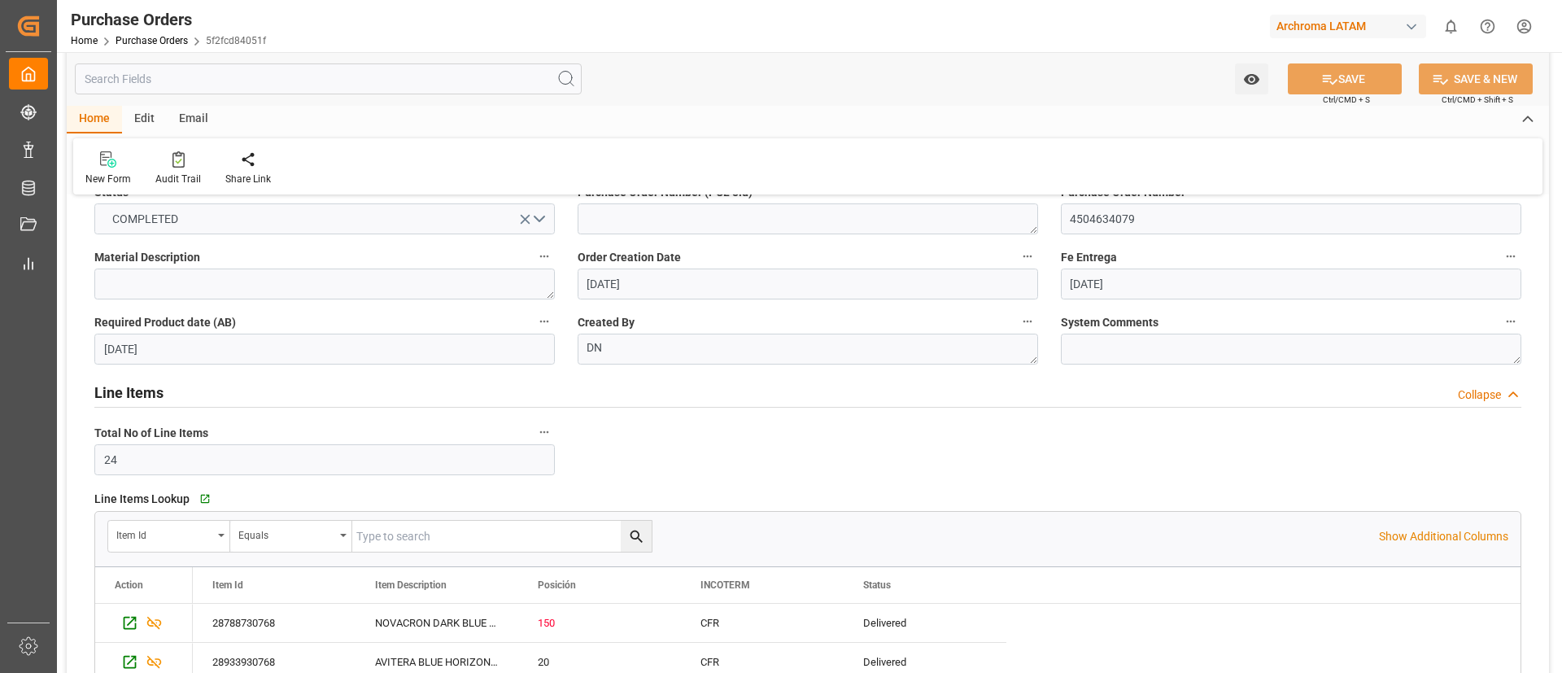
scroll to position [43, 0]
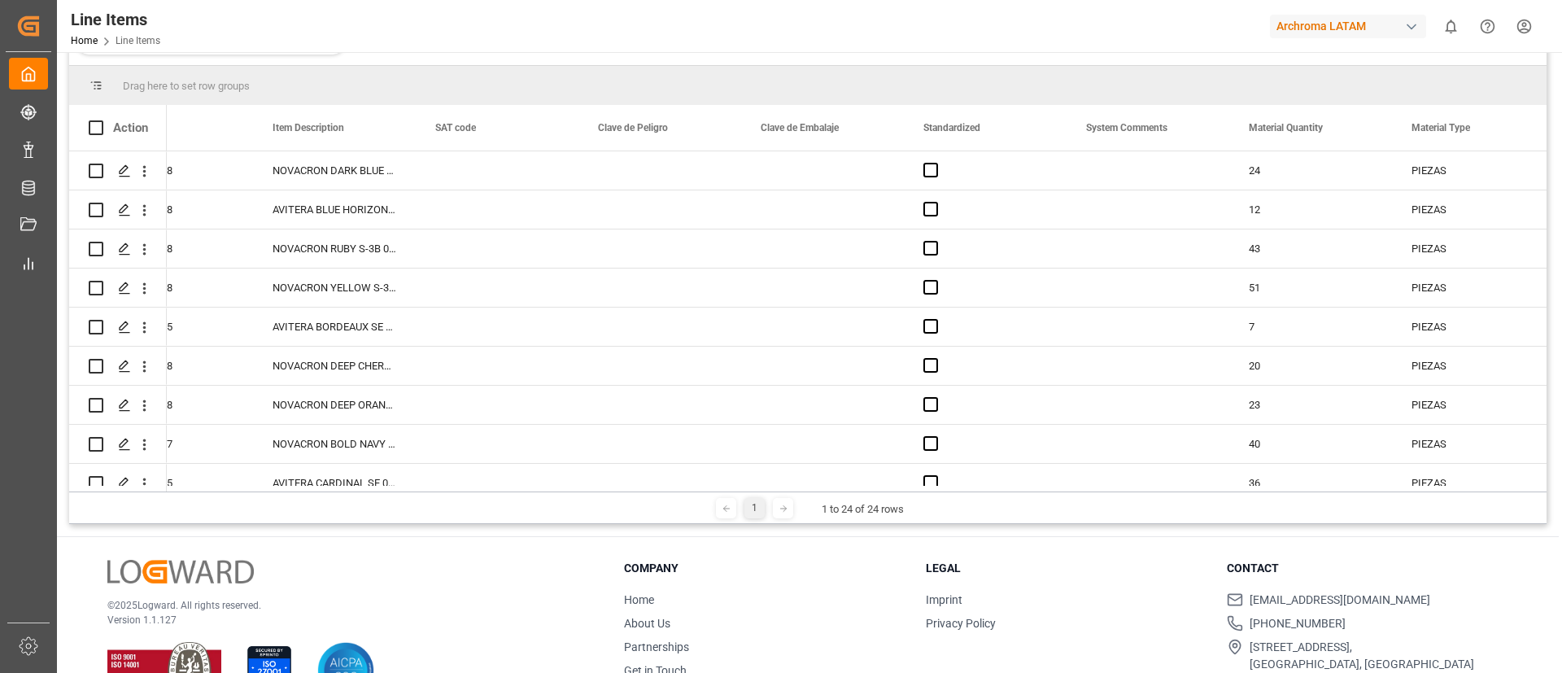
scroll to position [0, 1772]
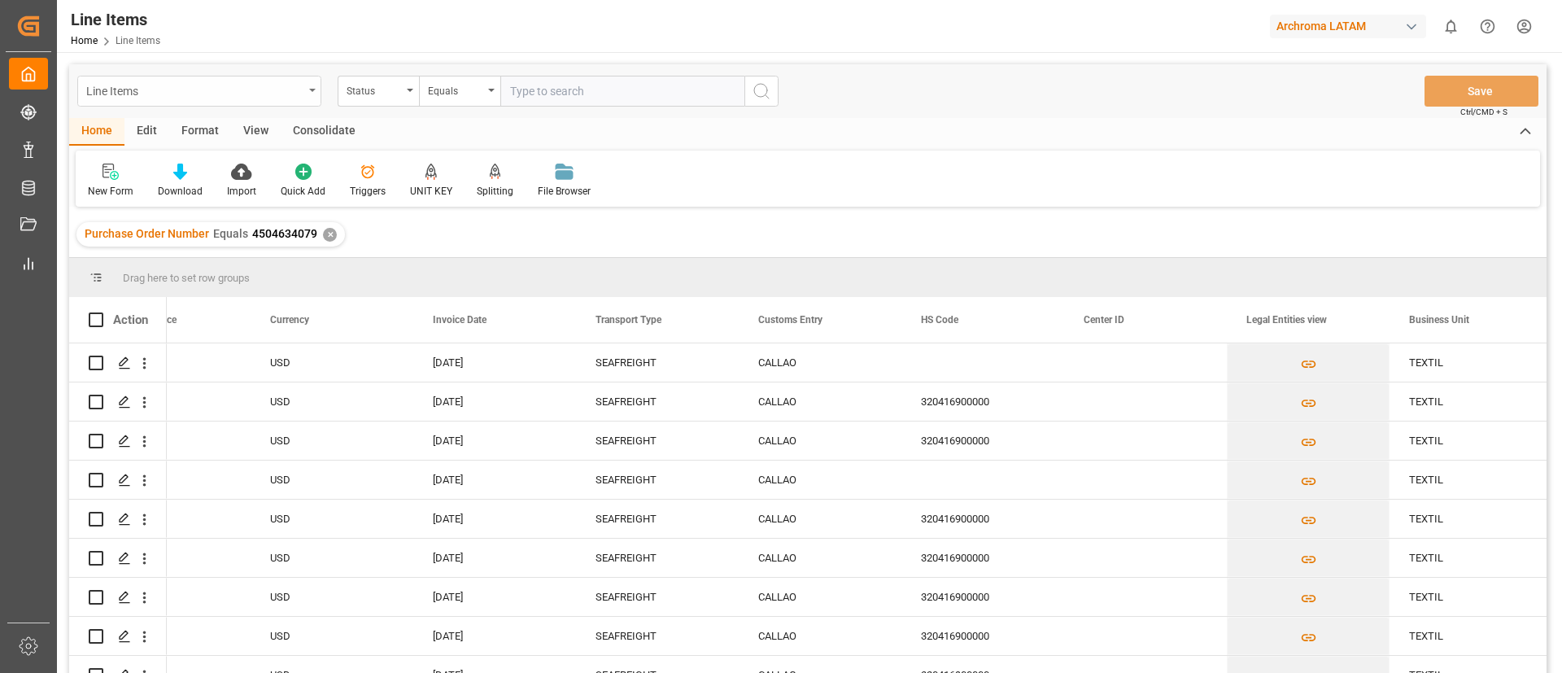
click at [311, 93] on div "Line Items" at bounding box center [199, 91] width 244 height 31
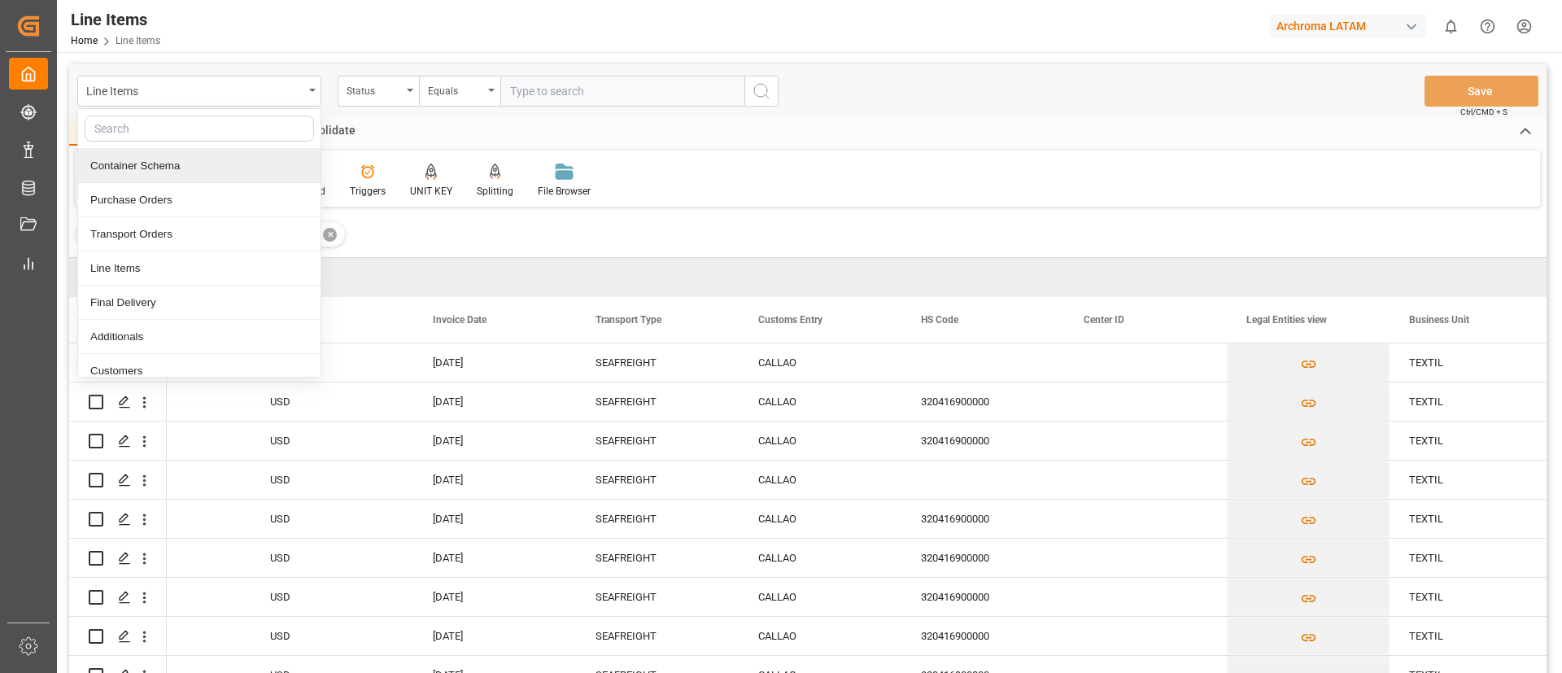
click at [203, 166] on div "Container Schema" at bounding box center [199, 166] width 242 height 34
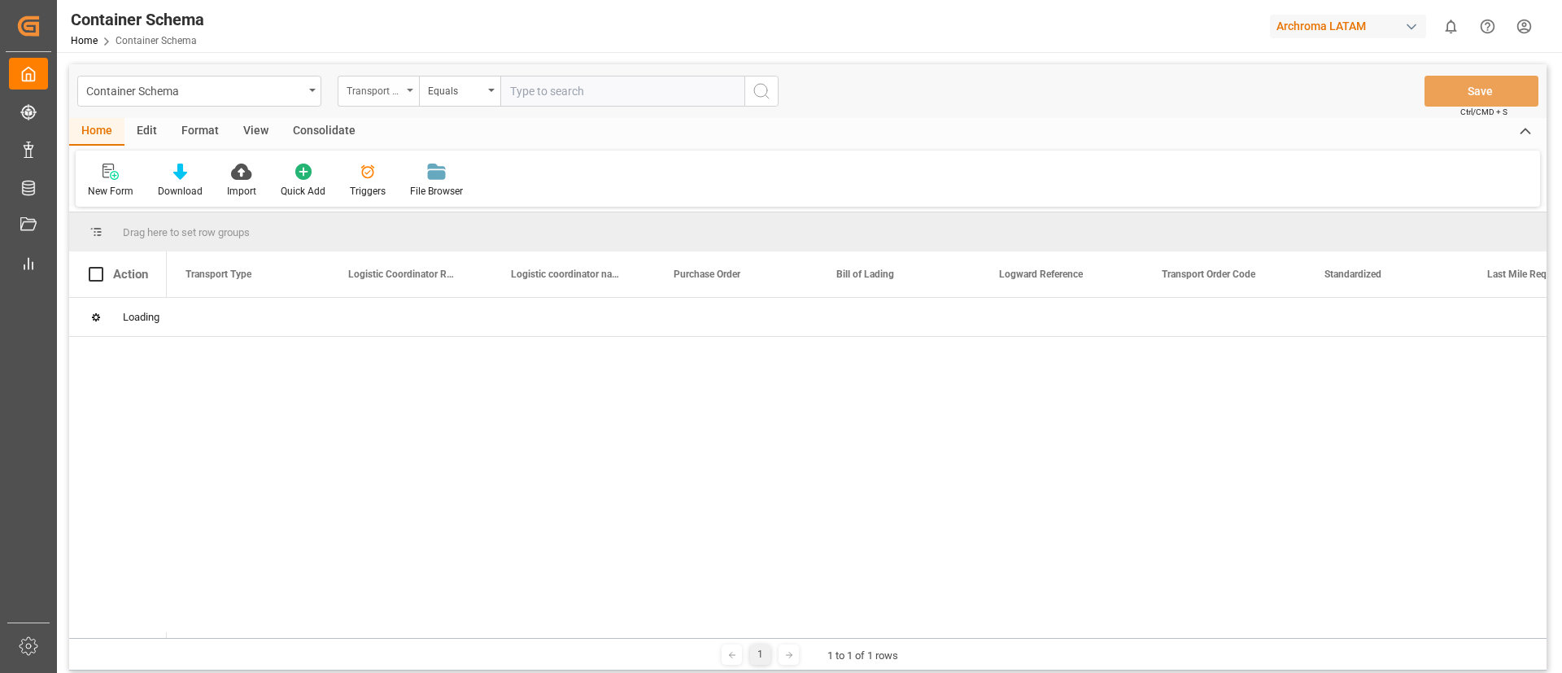
click at [404, 99] on div "Transport Type" at bounding box center [378, 91] width 81 height 31
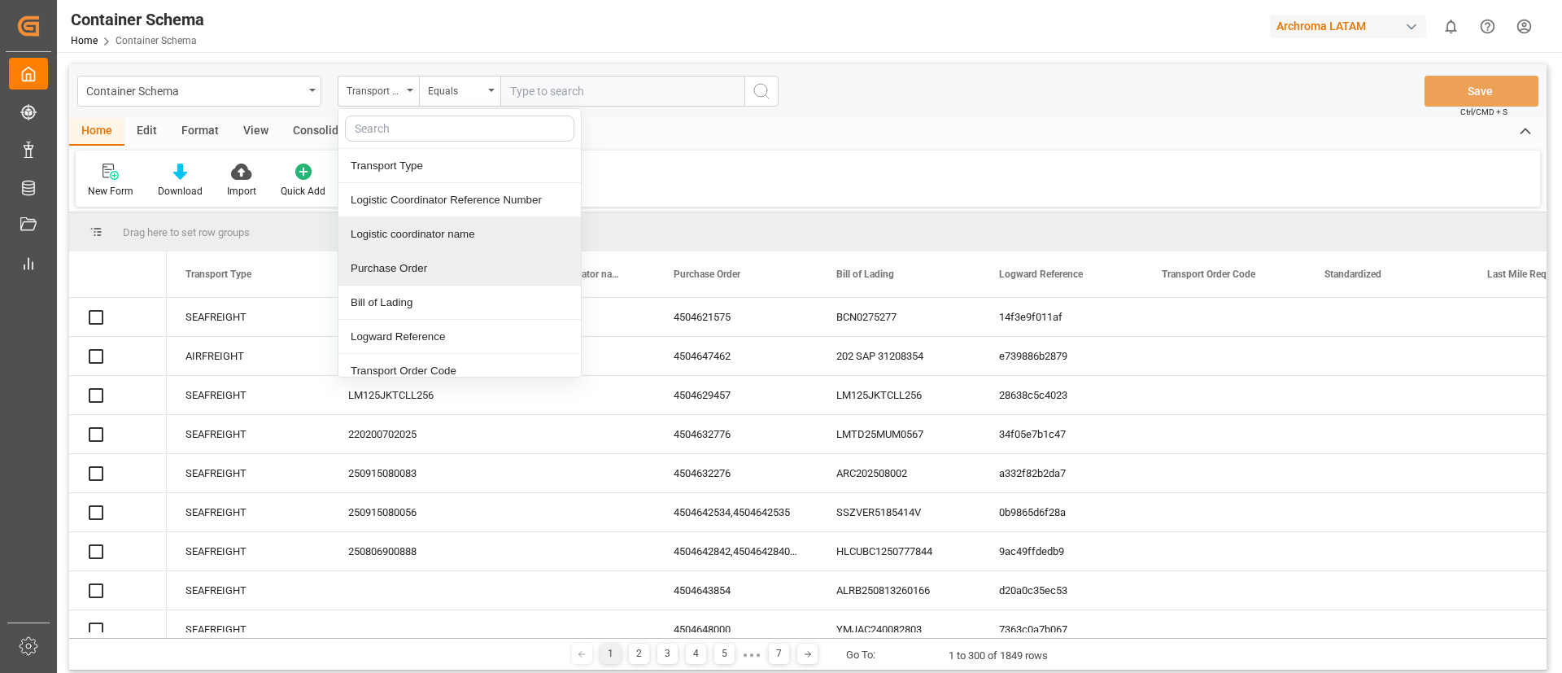
click at [439, 260] on div "Purchase Order" at bounding box center [459, 268] width 242 height 34
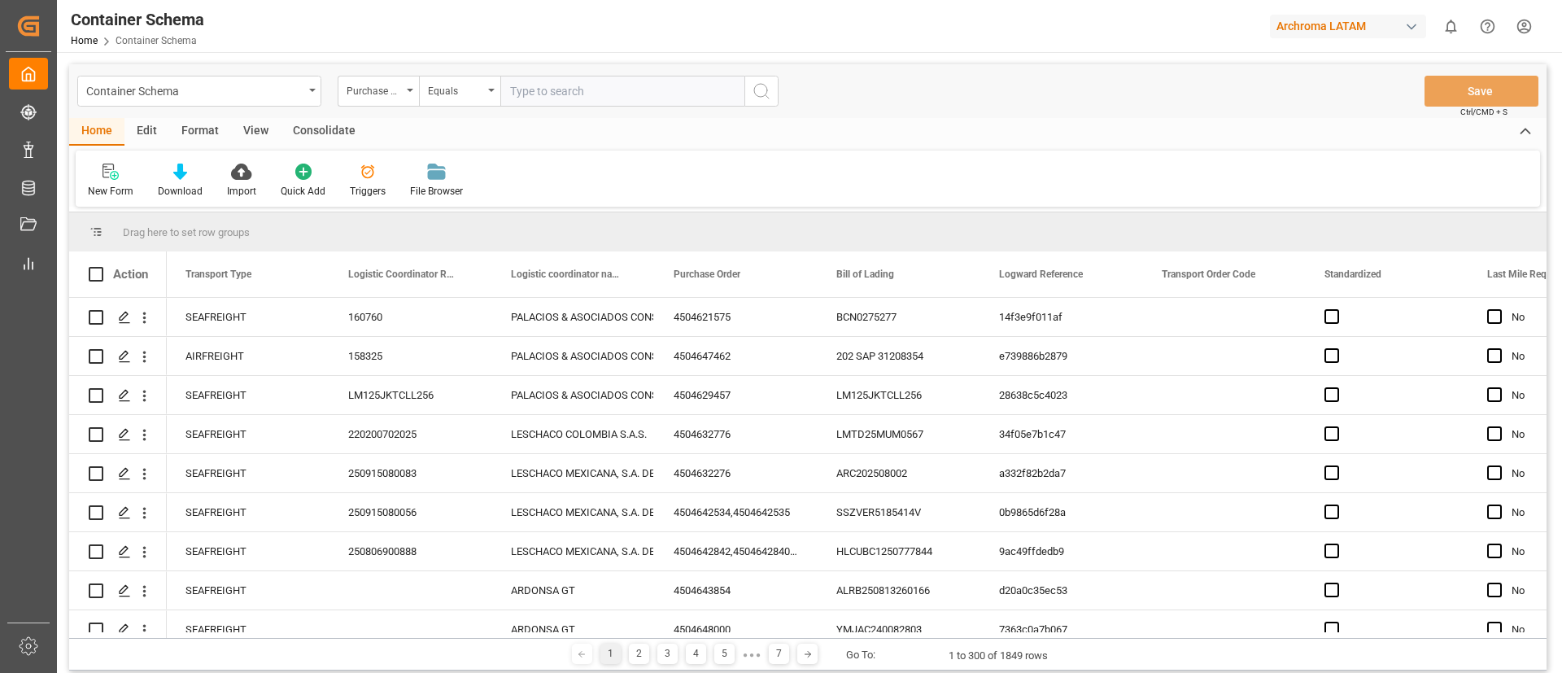
click at [528, 98] on input "text" at bounding box center [622, 91] width 244 height 31
paste input "Purchase Order Number 4504634079"
drag, startPoint x: 637, startPoint y: 94, endPoint x: 447, endPoint y: 126, distance: 193.1
click at [447, 126] on div "Container Schema Purchase Order Equals Purchase Order Number 4504634079 Save Ct…" at bounding box center [807, 367] width 1477 height 606
drag, startPoint x: 636, startPoint y: 88, endPoint x: 455, endPoint y: 124, distance: 184.9
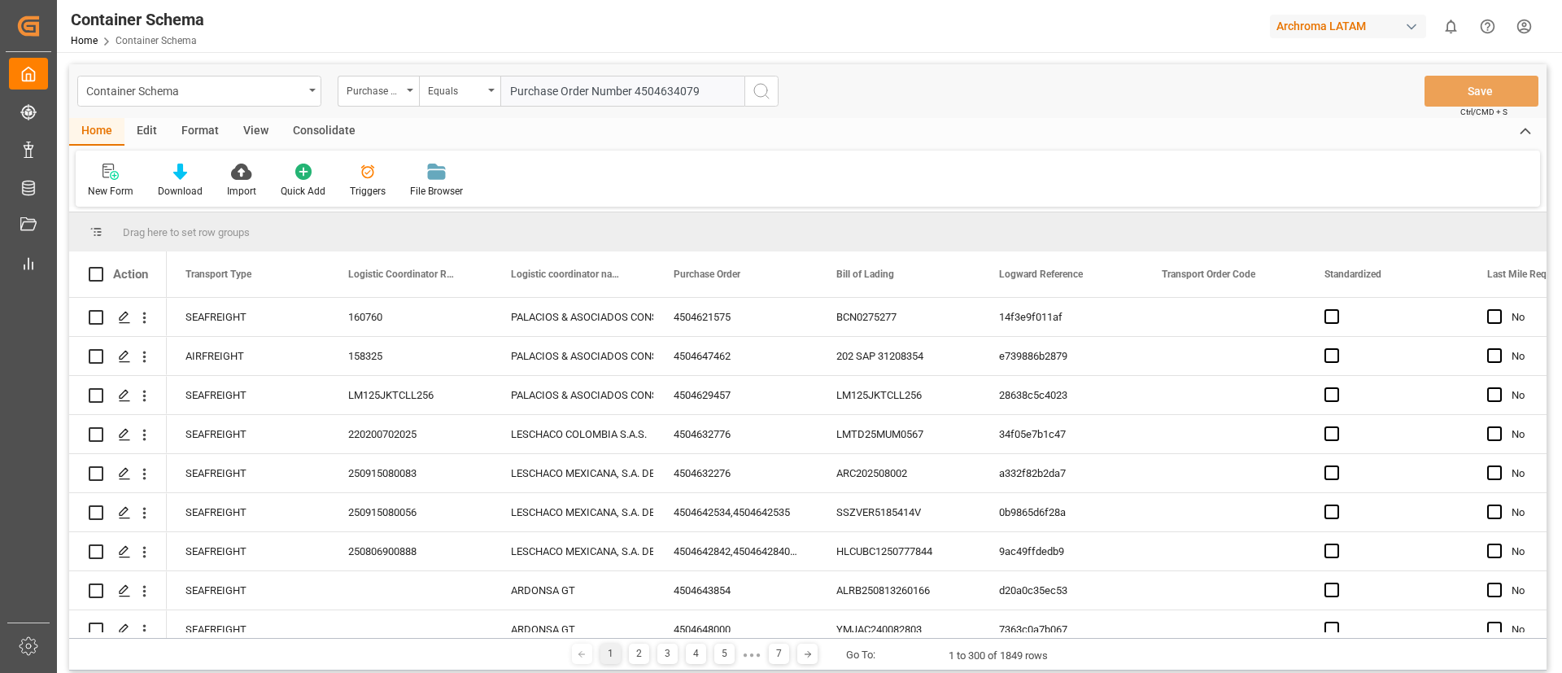
click at [455, 124] on div "Container Schema Purchase Order Equals Purchase Order Number 4504634079 Save Ct…" at bounding box center [807, 367] width 1477 height 606
type input "4504634079"
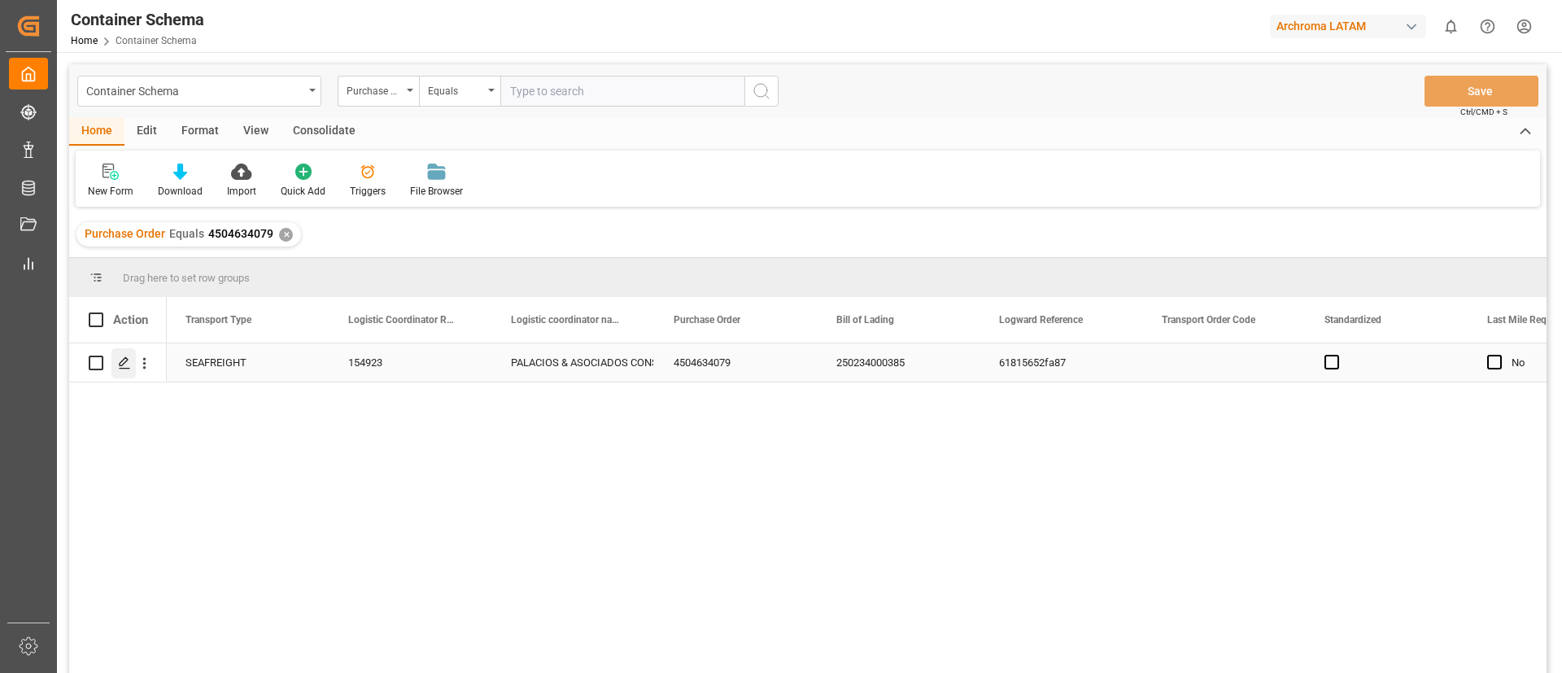
click at [126, 364] on icon "Press SPACE to select this row." at bounding box center [124, 362] width 13 height 13
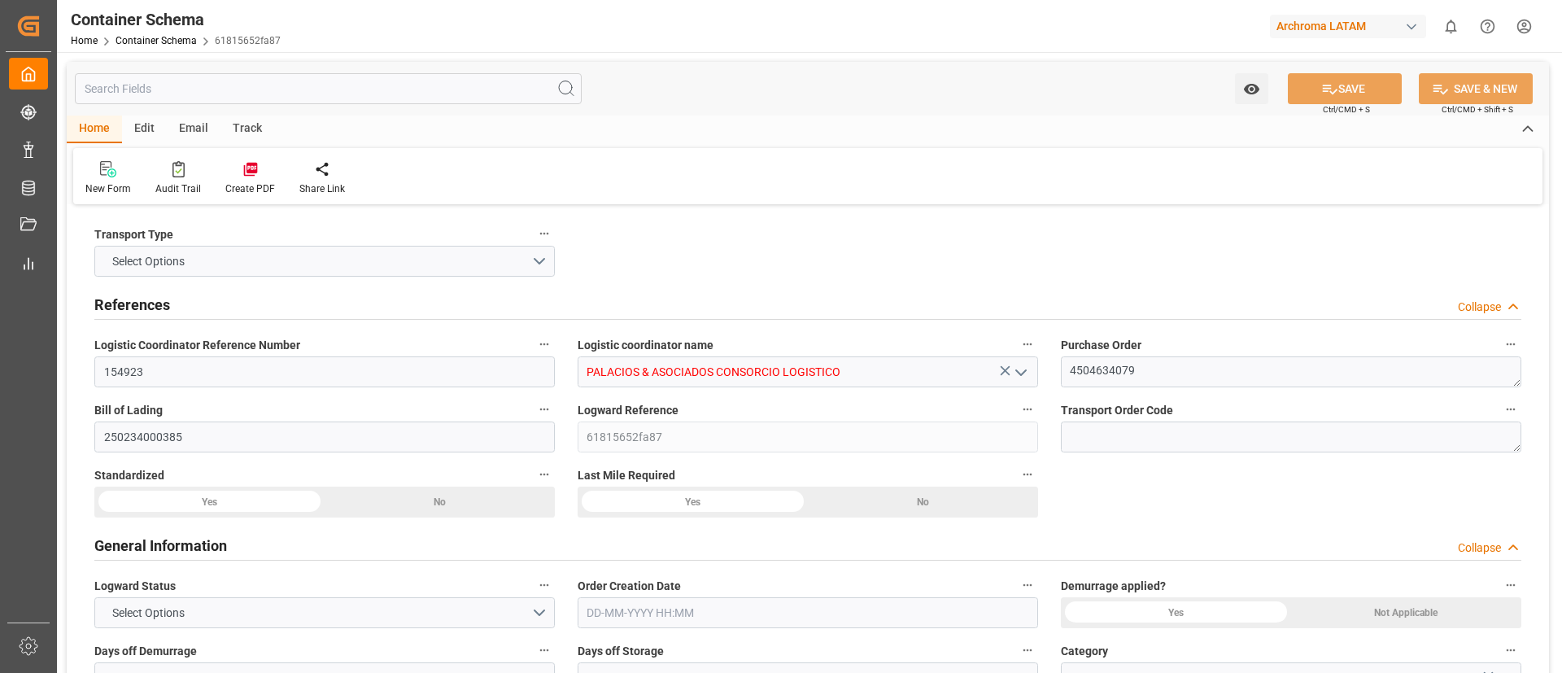
type input "0"
type input "23"
type input "55"
type input "16685"
type input "18649.1"
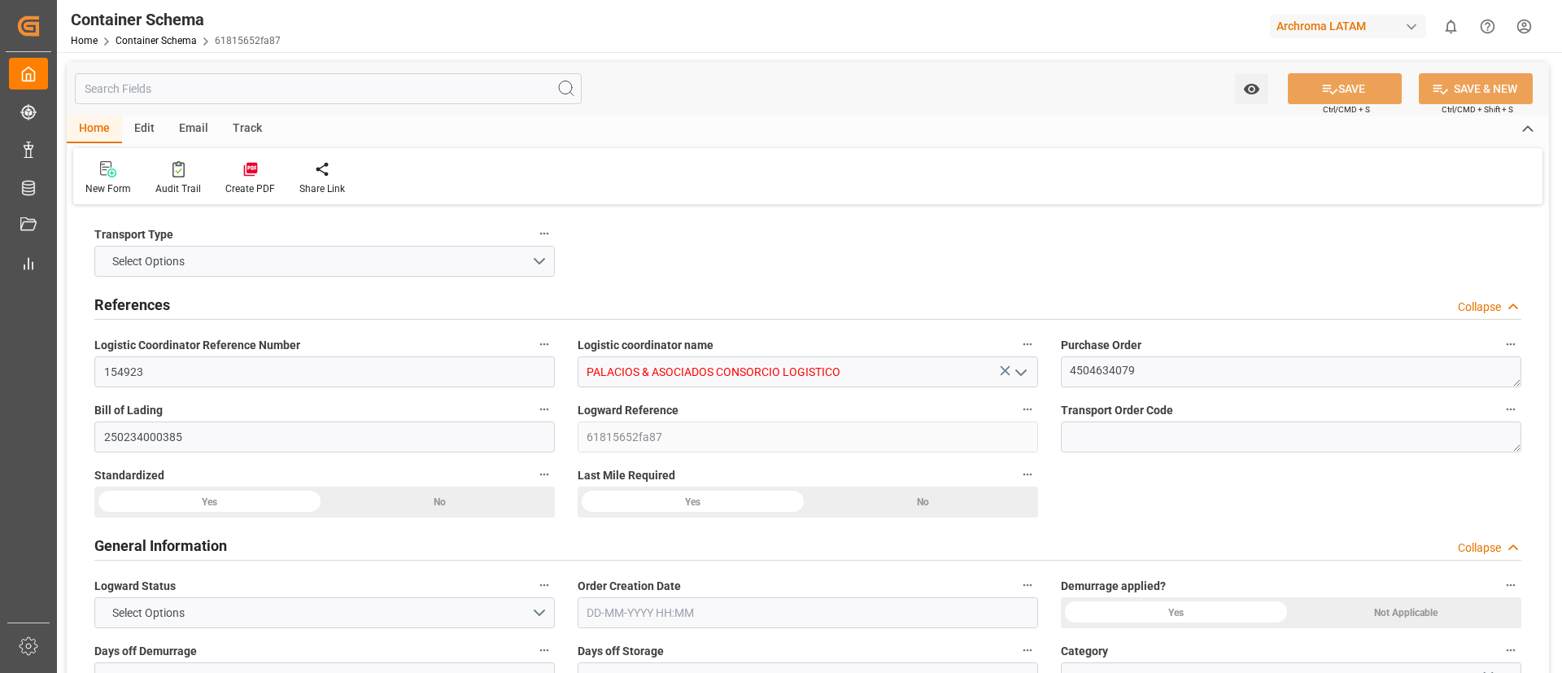
type input "Maersk"
type input "Maersk Line AS"
type input "PABLB"
type input "PECLL"
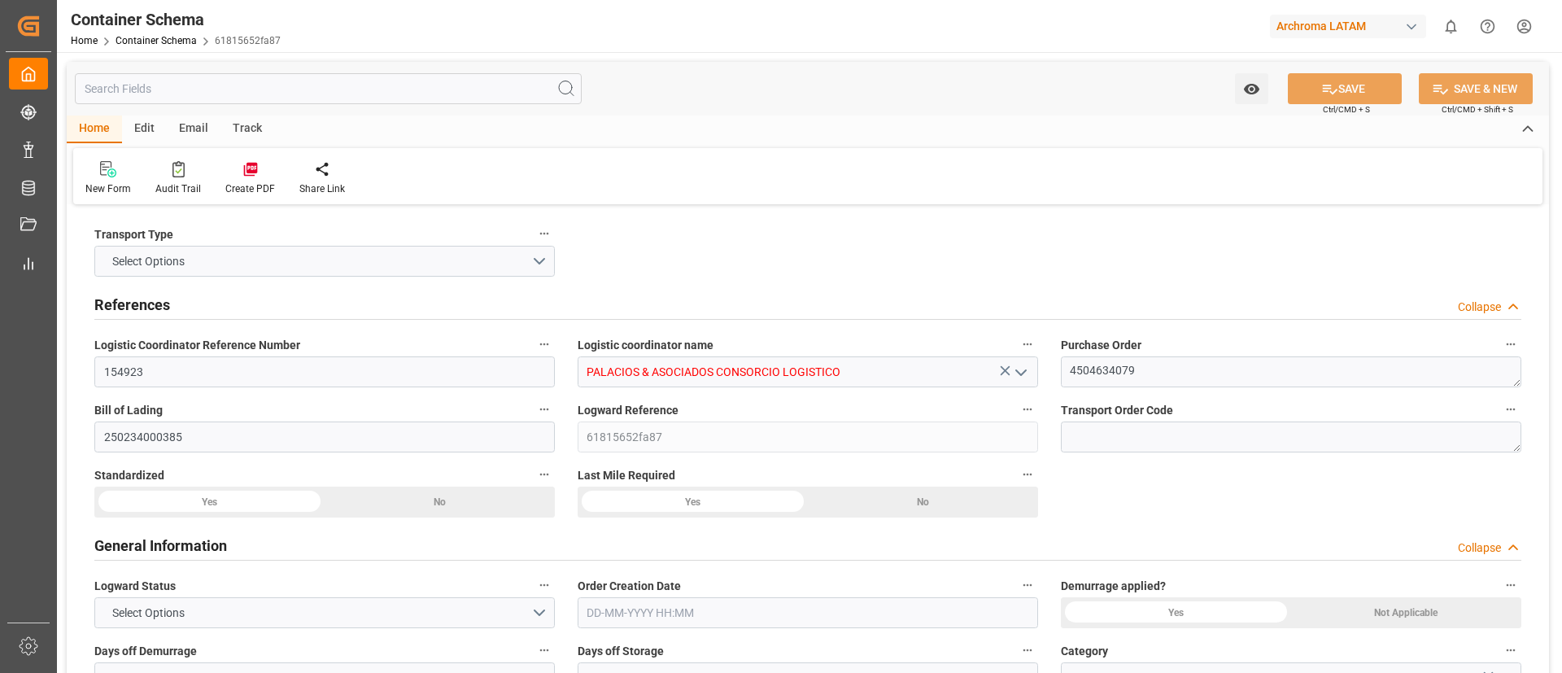
type input "PECLL"
type input "01-07-2025 10:45"
type input "[DATE]"
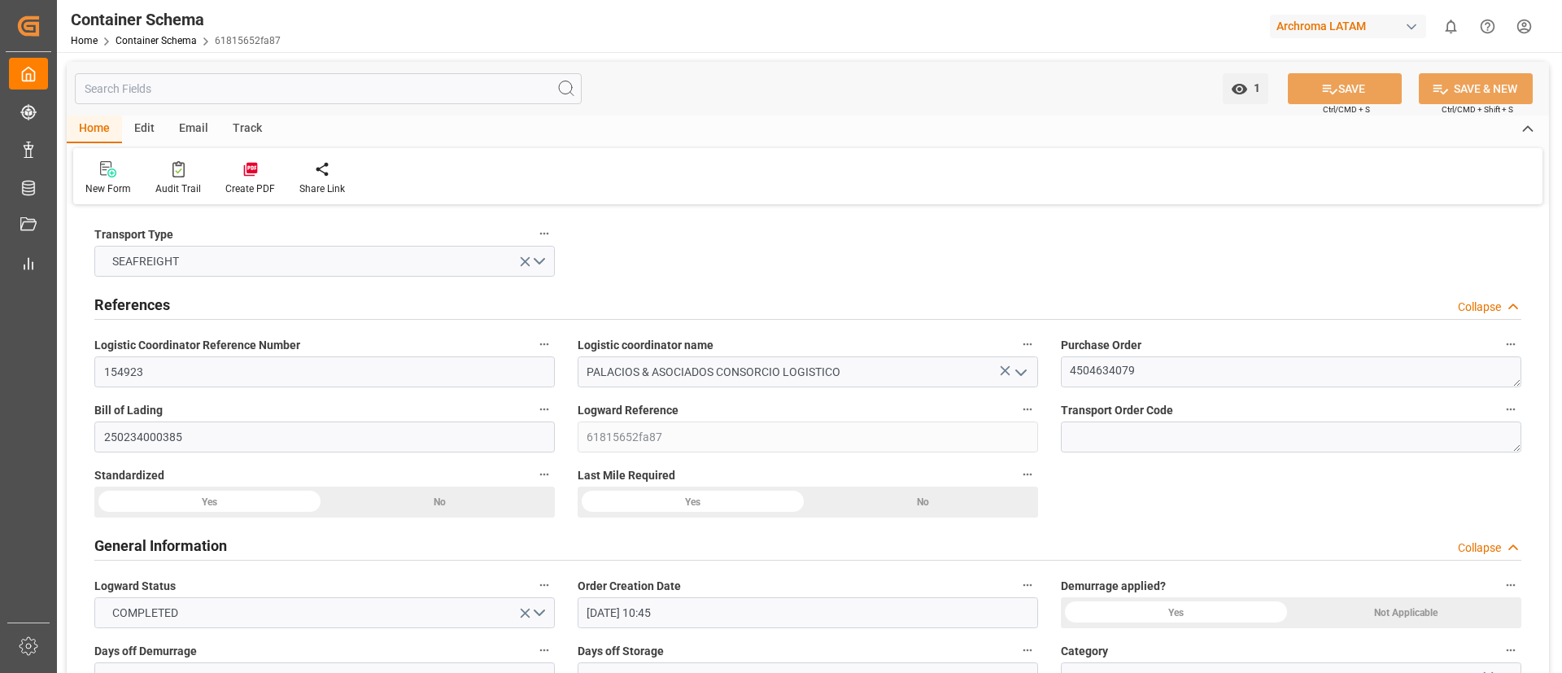
type input "[DATE]"
type input "27-06-2025 00:00"
type input "02-07-2025 10:00"
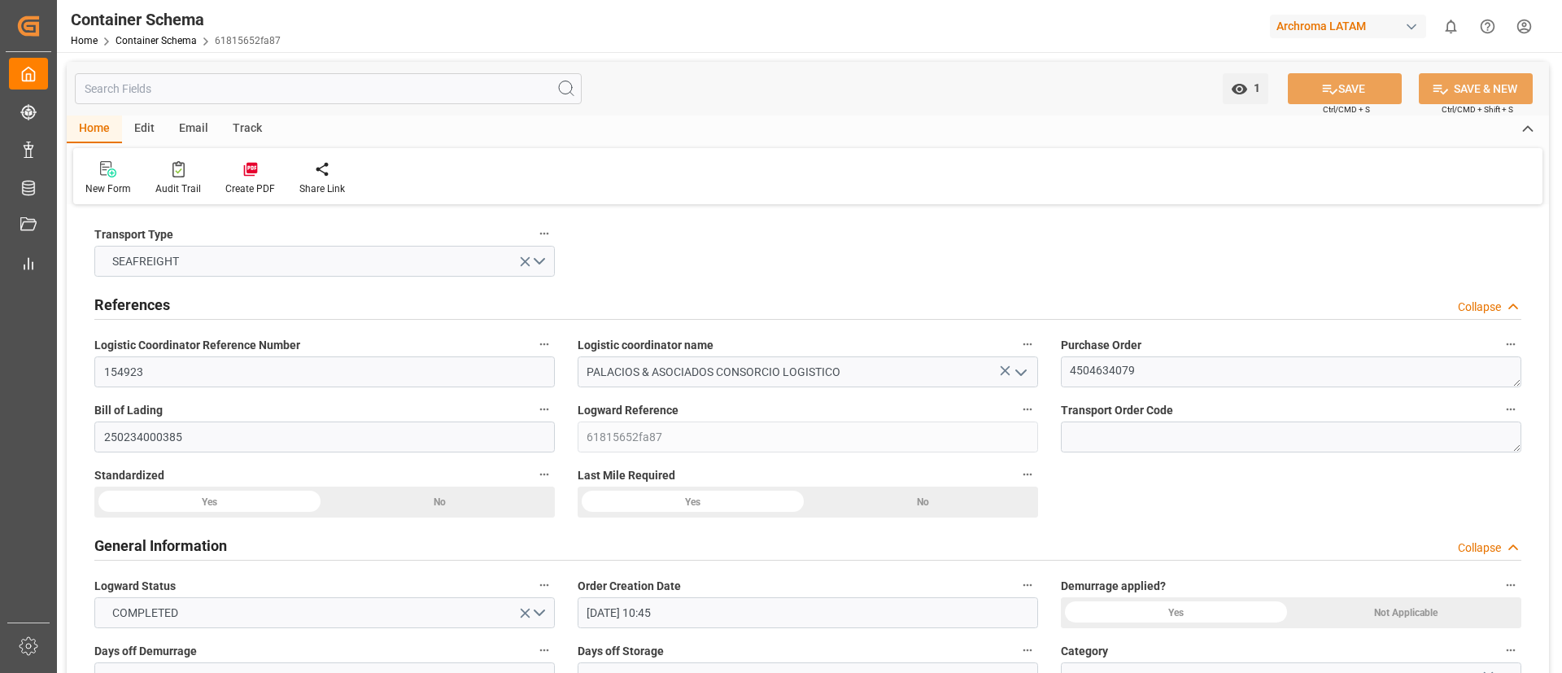
type input "02-07-2025 00:00"
type input "09-07-2025 00:00"
type input "08-07-2025 15:00"
type input "08-07-2025 00:00"
type input "08-07-2025 15:00"
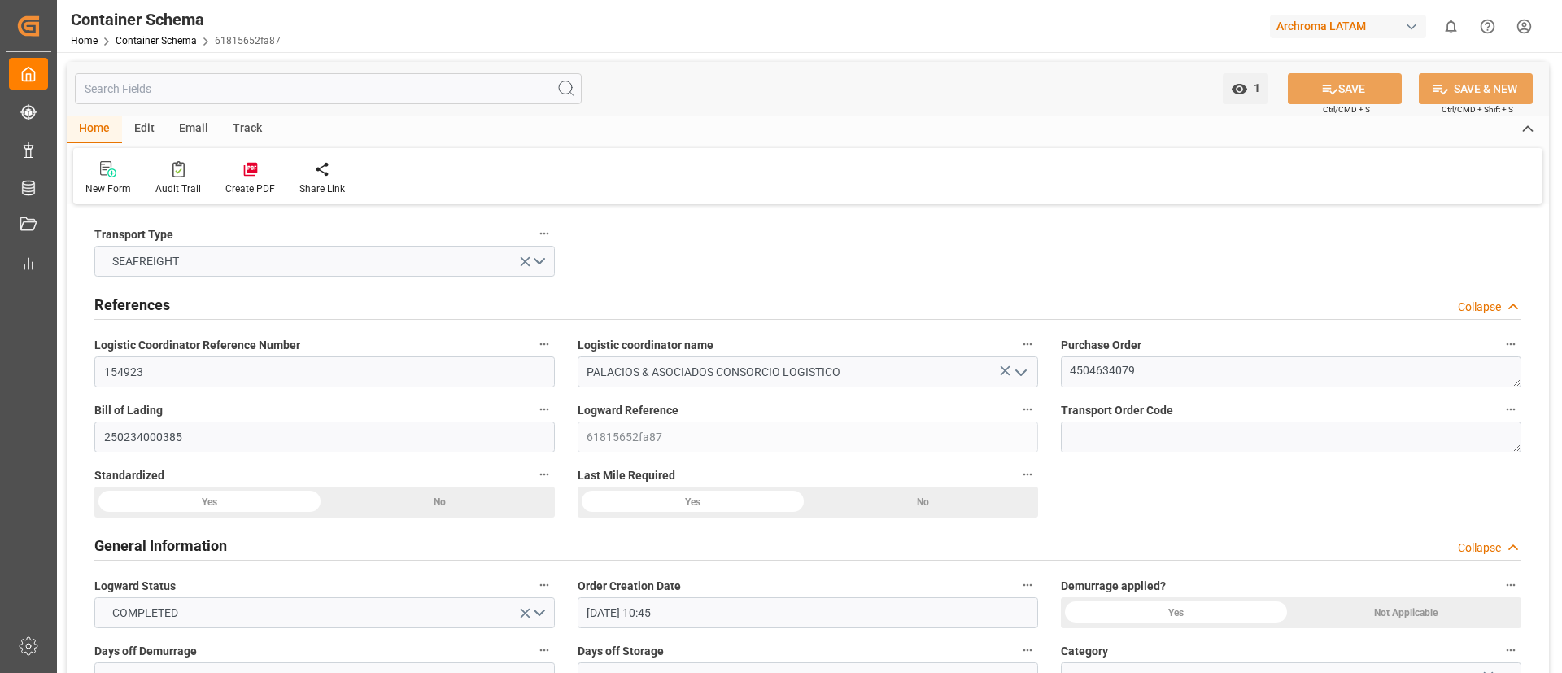
type input "09-07-2025 00:00"
type input "10-07-2025 00:00"
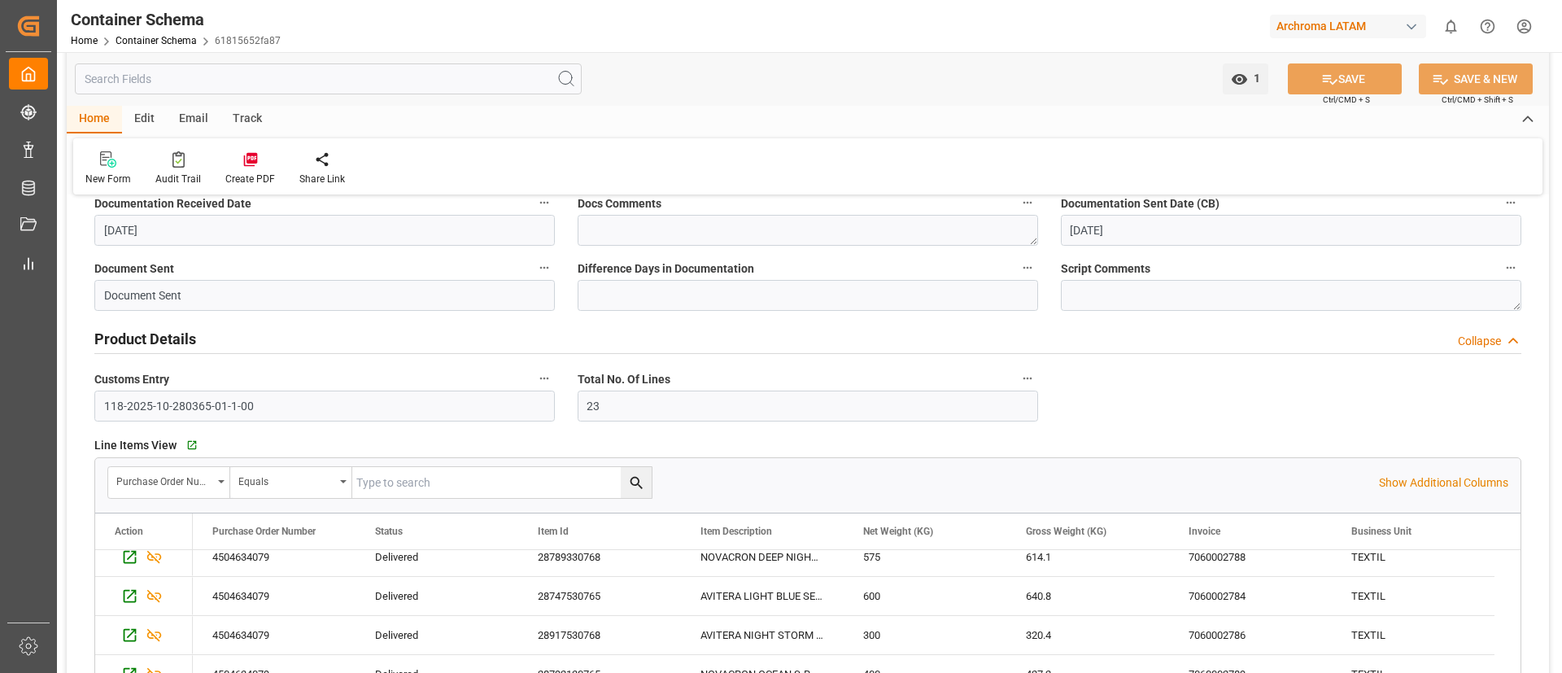
scroll to position [508, 0]
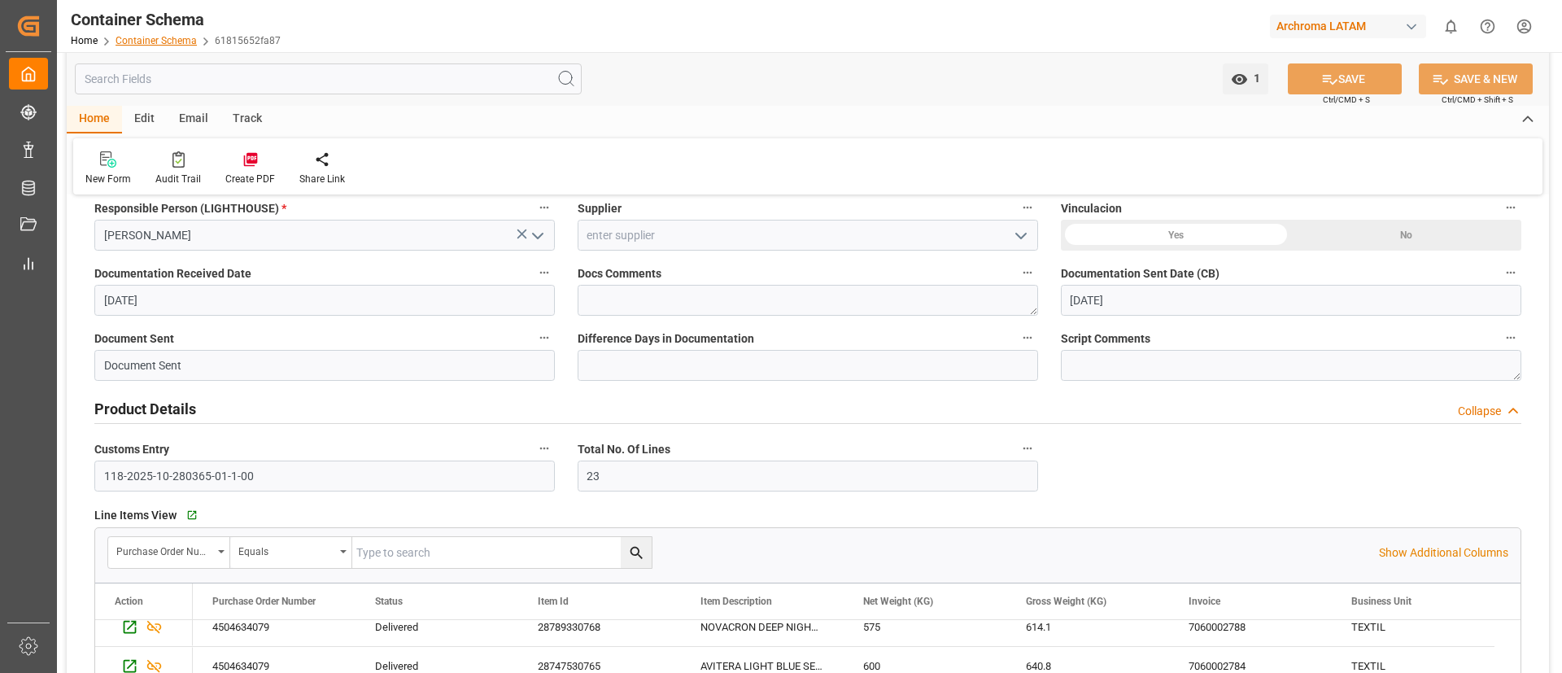
click at [159, 45] on link "Container Schema" at bounding box center [156, 40] width 81 height 11
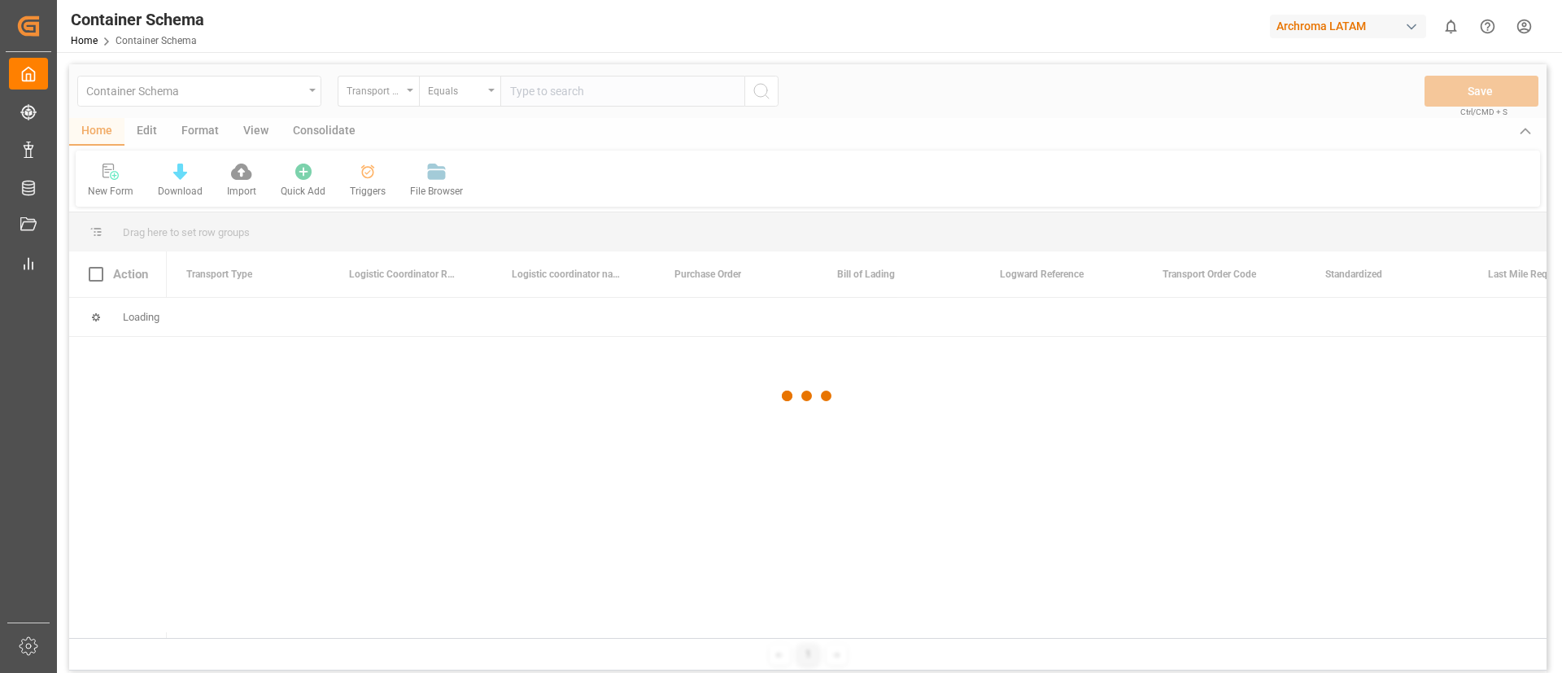
click at [285, 95] on div at bounding box center [807, 395] width 1477 height 663
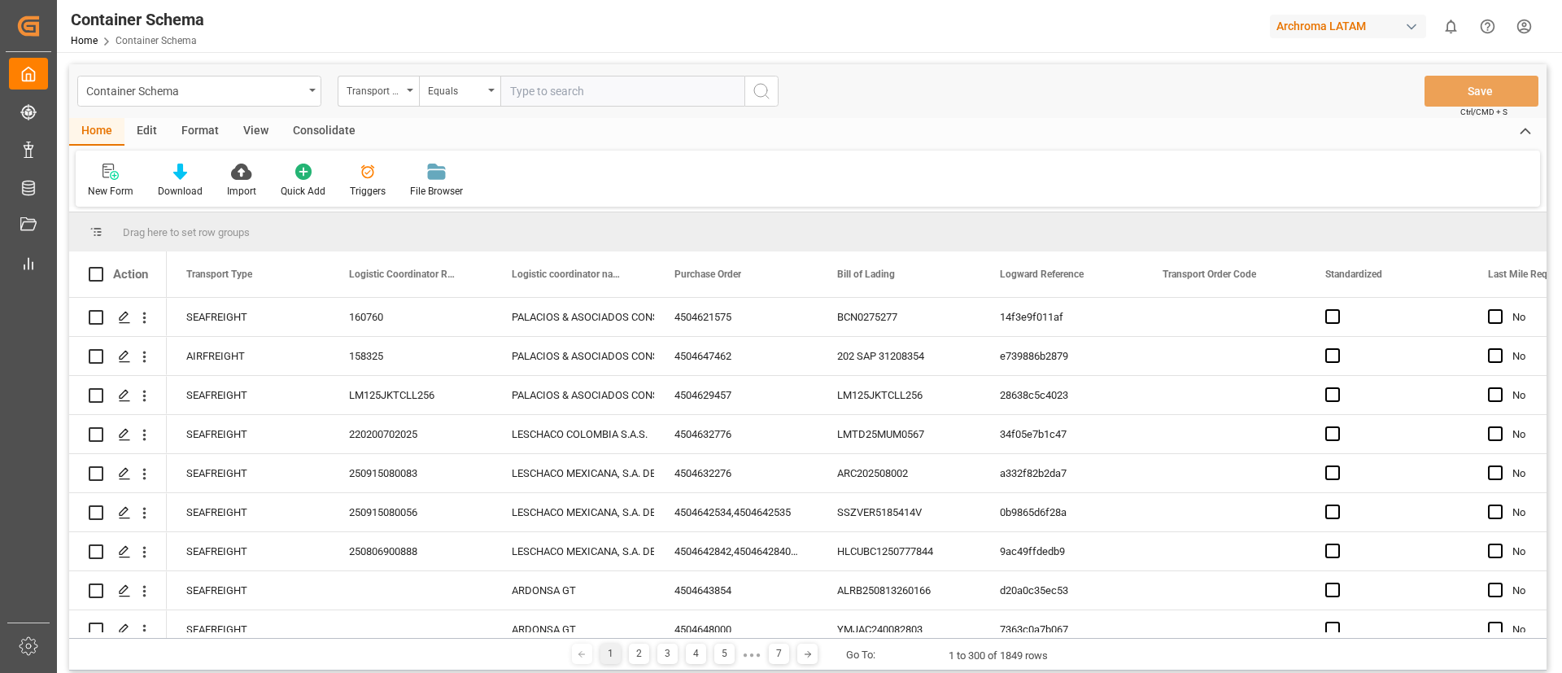
click at [298, 96] on div "Container Schema" at bounding box center [194, 90] width 217 height 20
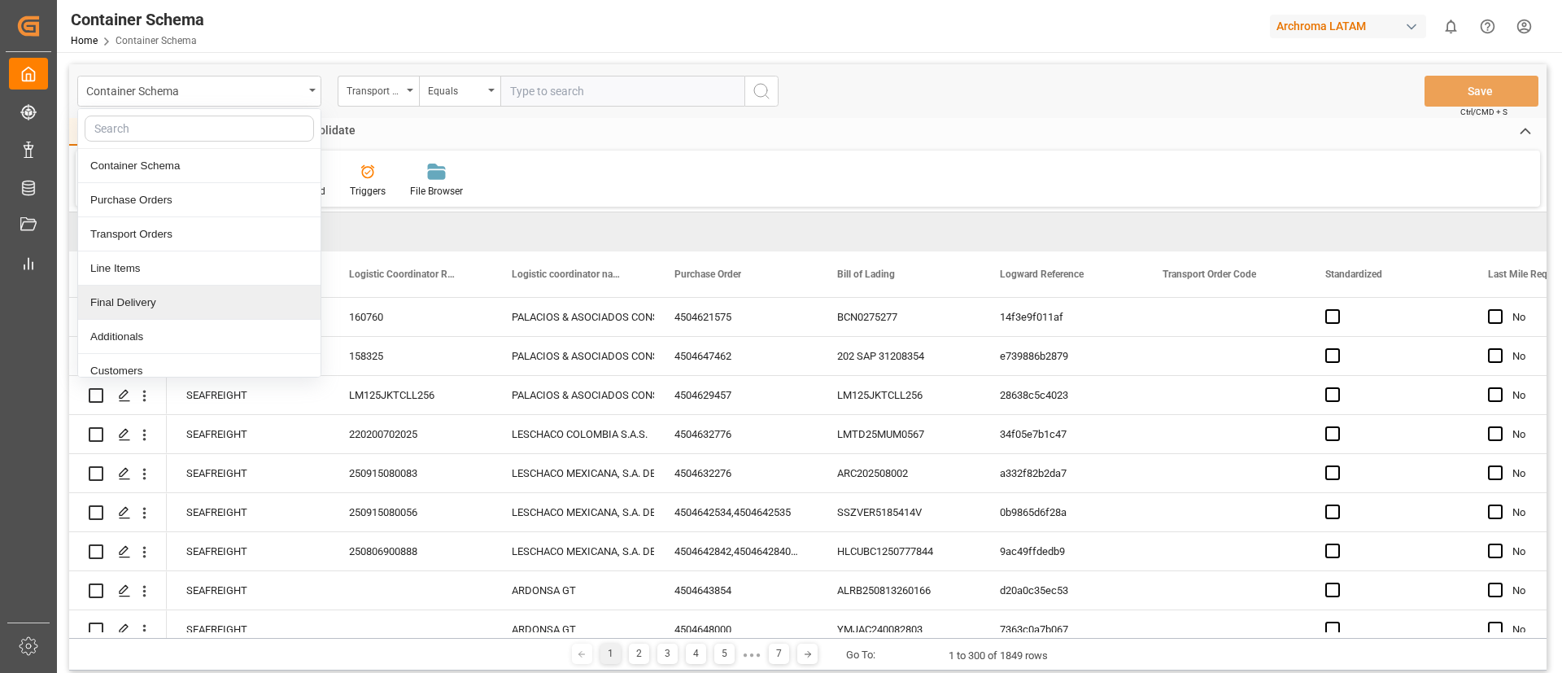
click at [133, 298] on div "Final Delivery" at bounding box center [199, 303] width 242 height 34
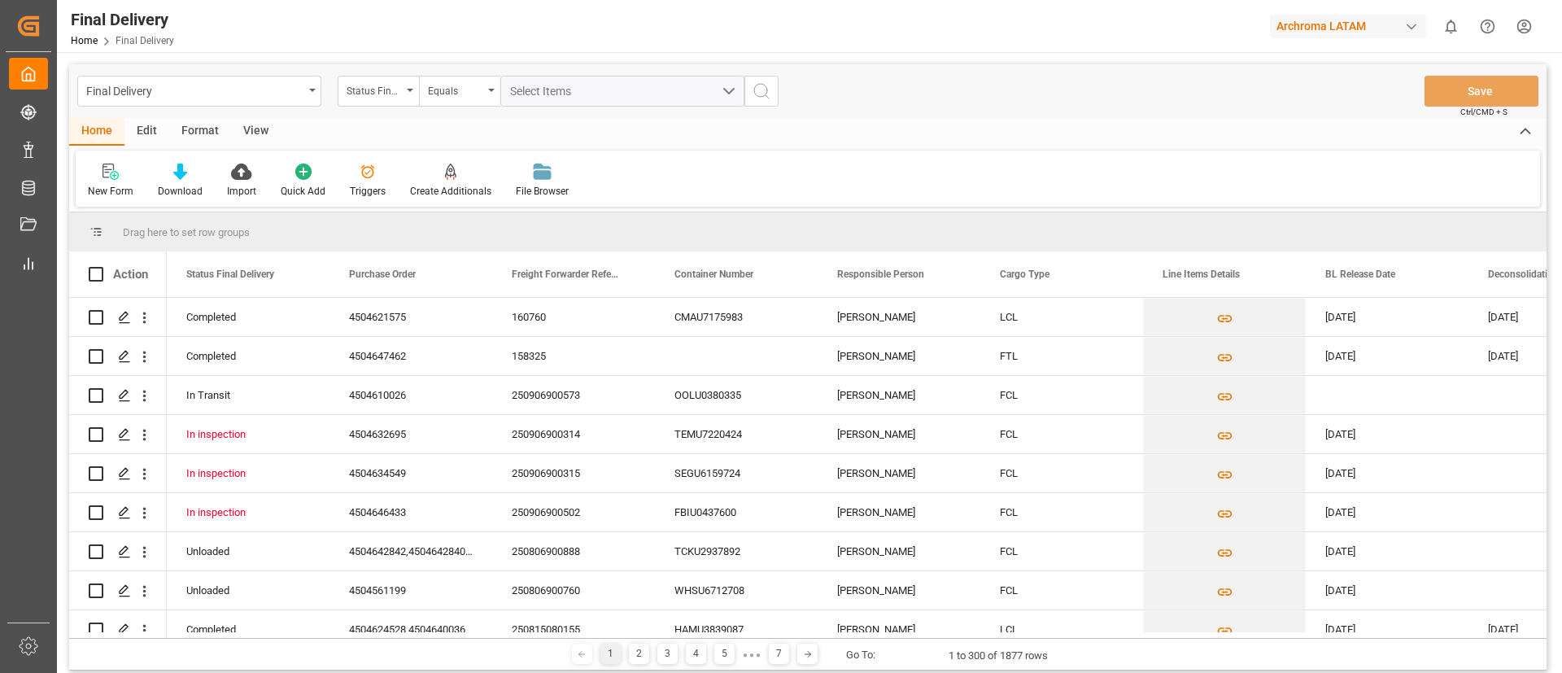
click at [405, 99] on div "Status Final Delivery" at bounding box center [378, 91] width 81 height 31
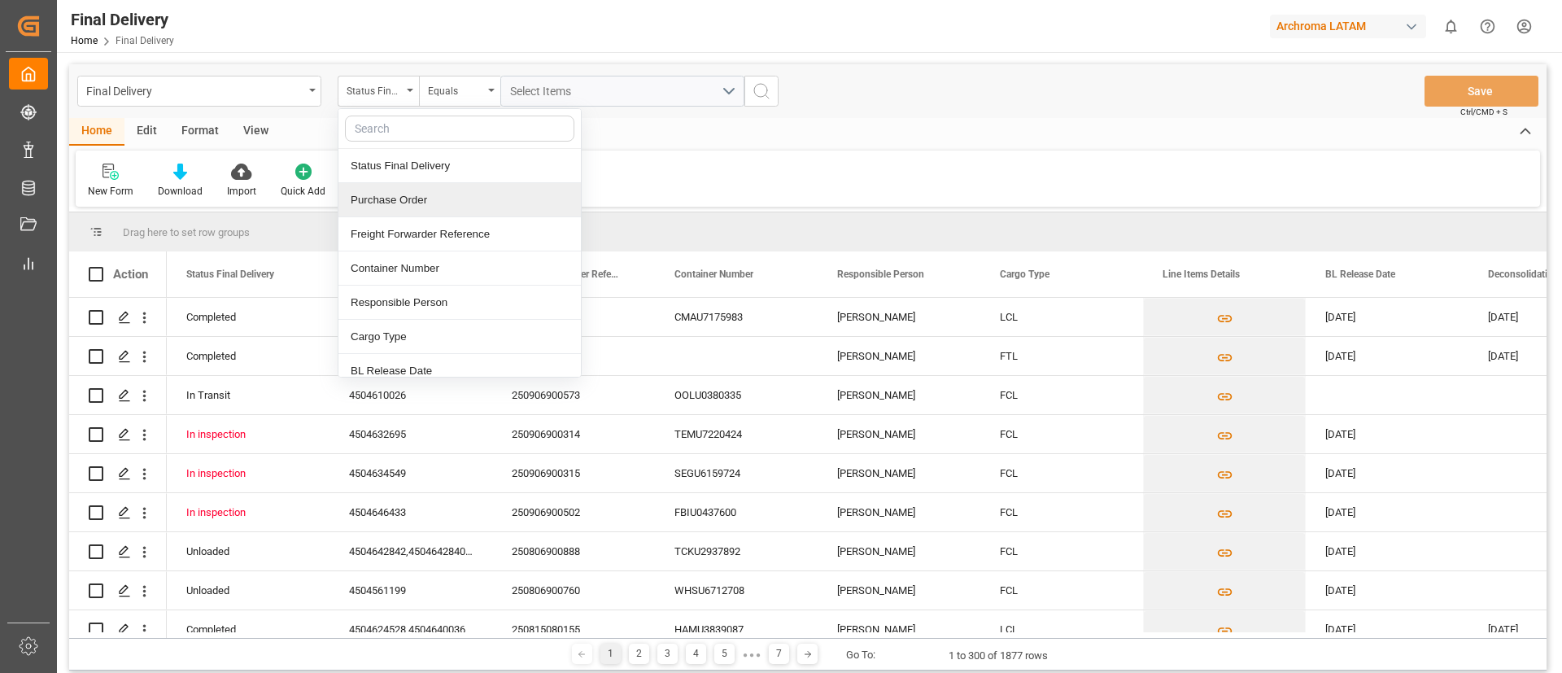
click at [428, 194] on div "Purchase Order" at bounding box center [459, 200] width 242 height 34
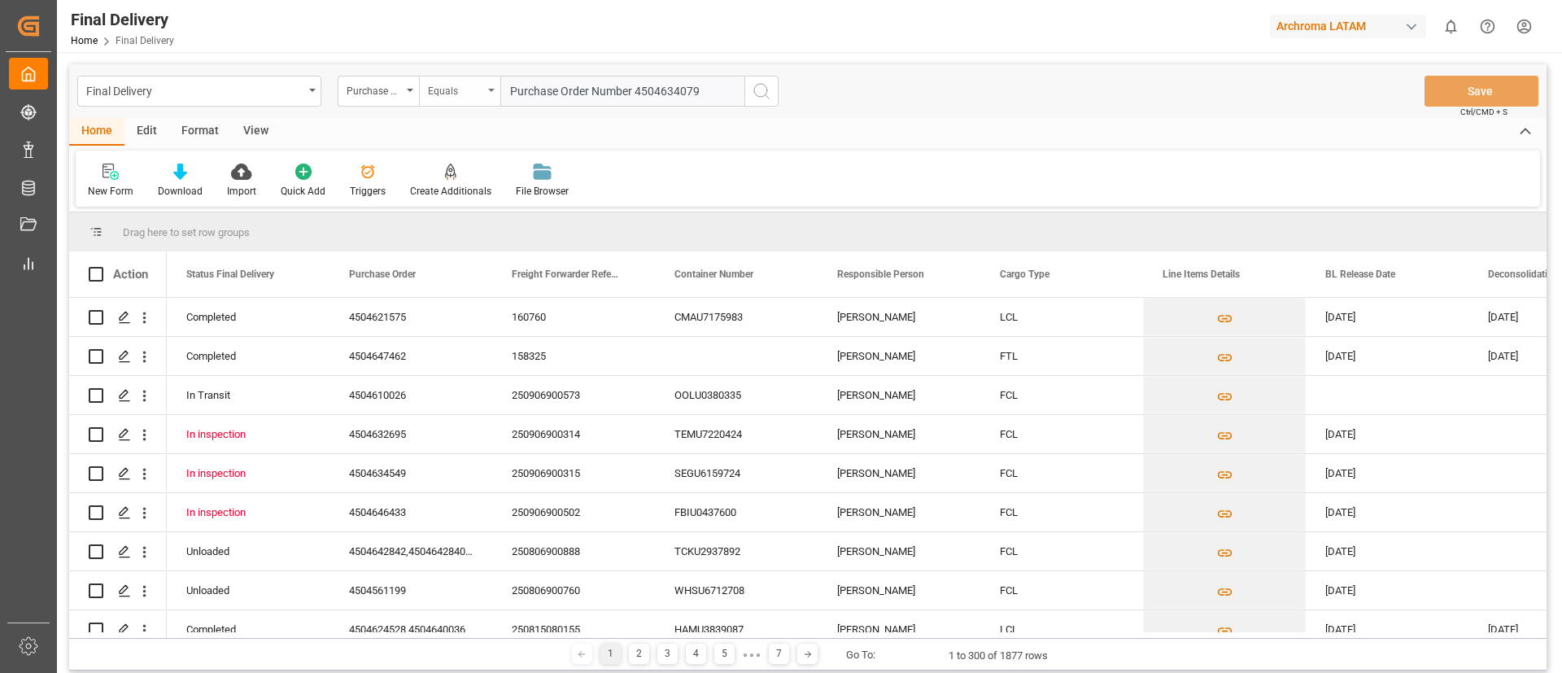
drag, startPoint x: 634, startPoint y: 88, endPoint x: 491, endPoint y: 101, distance: 143.8
click at [491, 101] on div "Purchase Order Equals Purchase Order Number 4504634079" at bounding box center [558, 91] width 441 height 31
type input "4504634079"
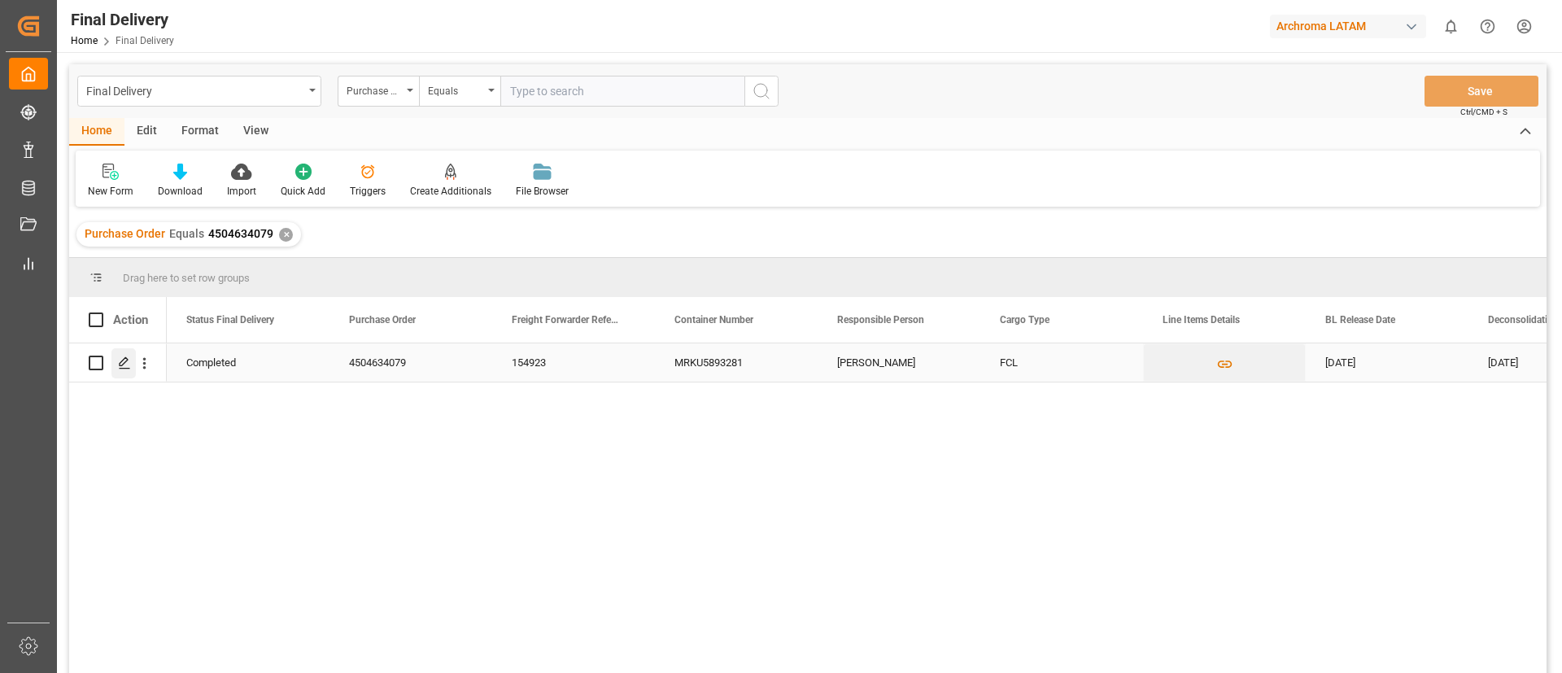
click at [130, 371] on div "Press SPACE to select this row." at bounding box center [123, 363] width 24 height 30
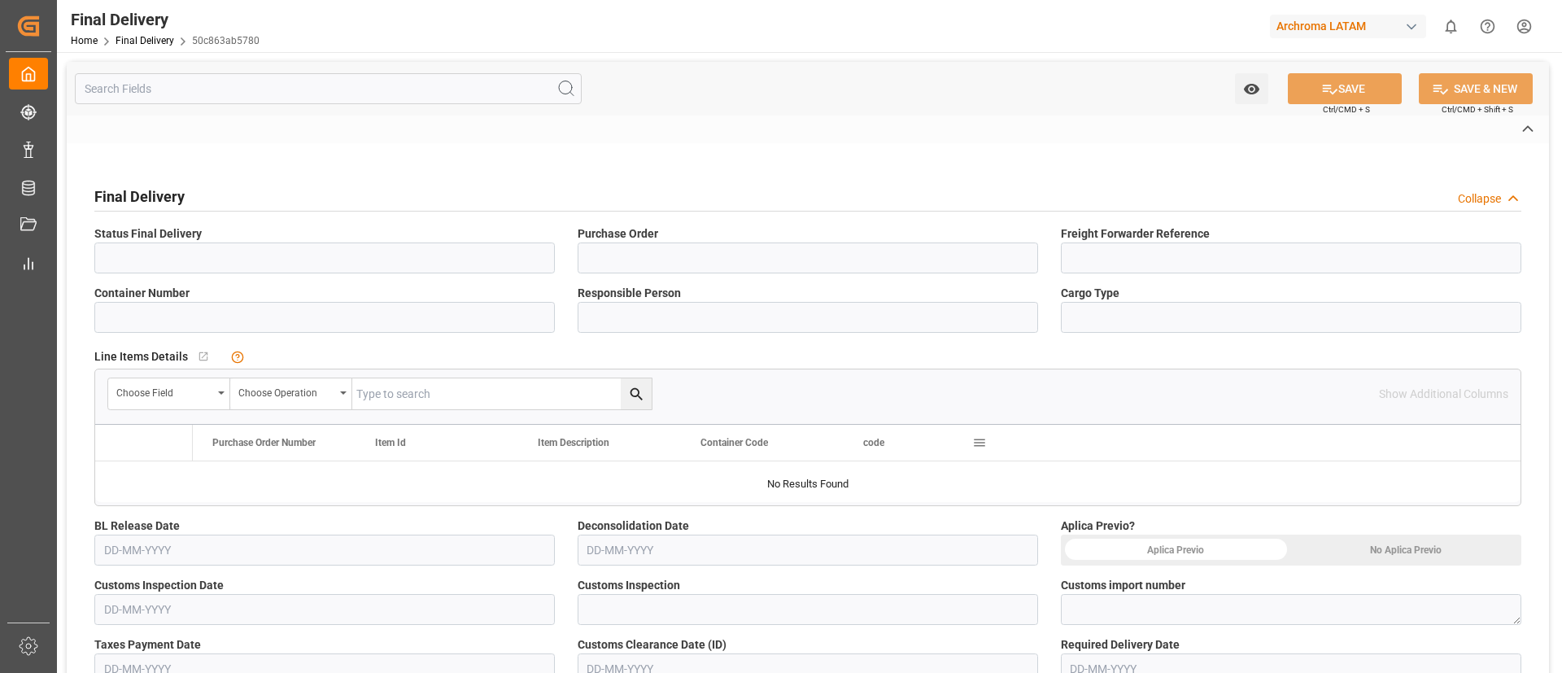
type input "Completed"
type input "4504634079"
type input "154923"
type input "MRKU5893281"
type input "[PERSON_NAME]"
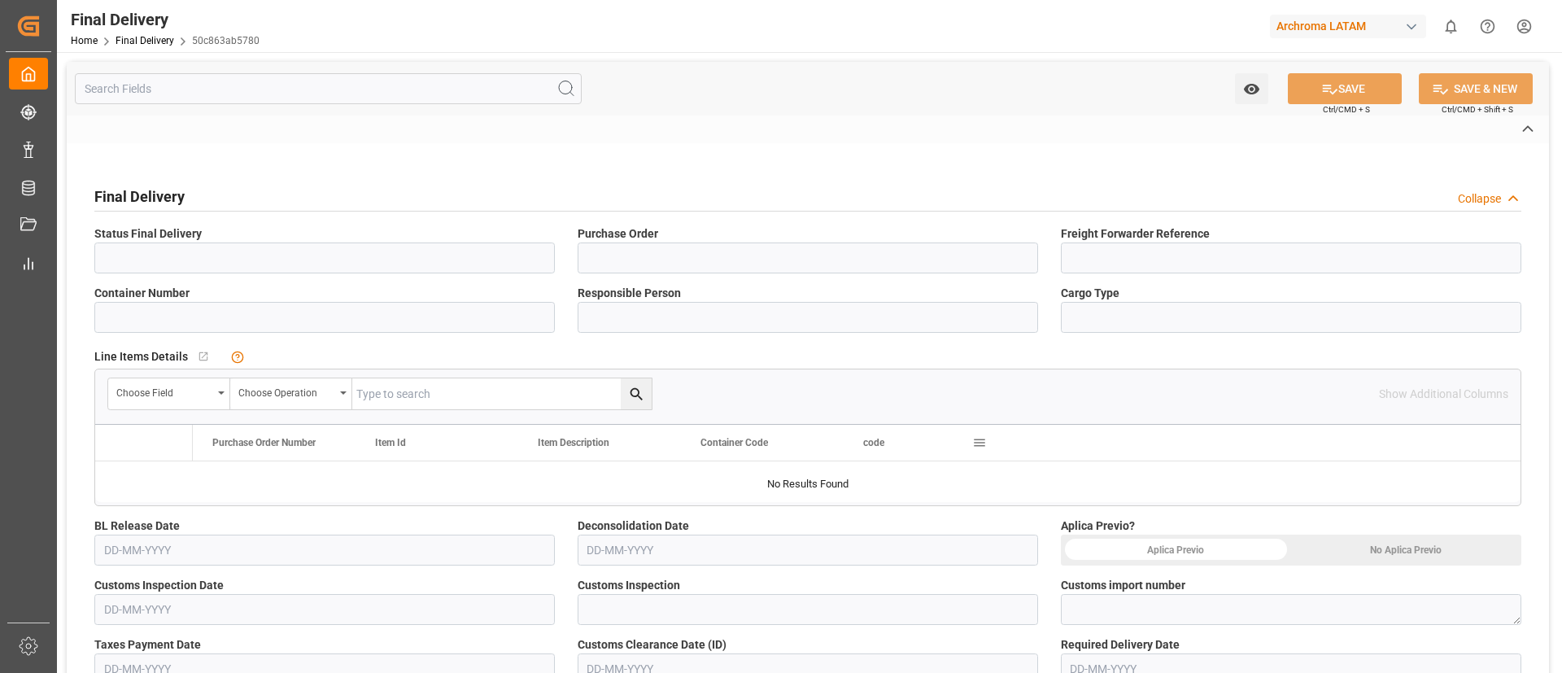
type input "FCL"
type input "VERDE"
type textarea "118-2025-10-280365-01-1-00"
type input "ARCHROMA [GEOGRAPHIC_DATA] S.A"
type input "Direct Transport"
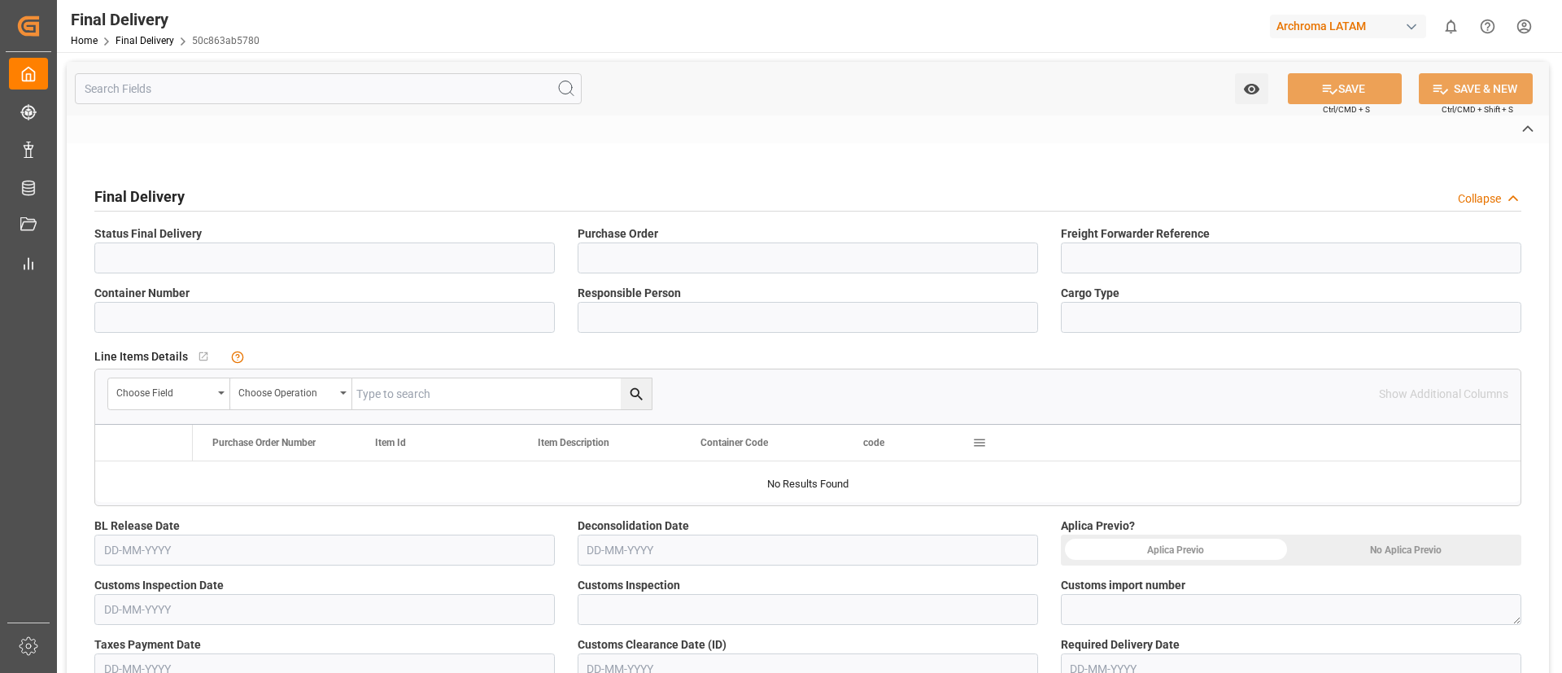
type input "NO APLICA"
type input "PLANTA"
type input "50c863ab5780"
type input "TEXTIL"
type textarea "1"
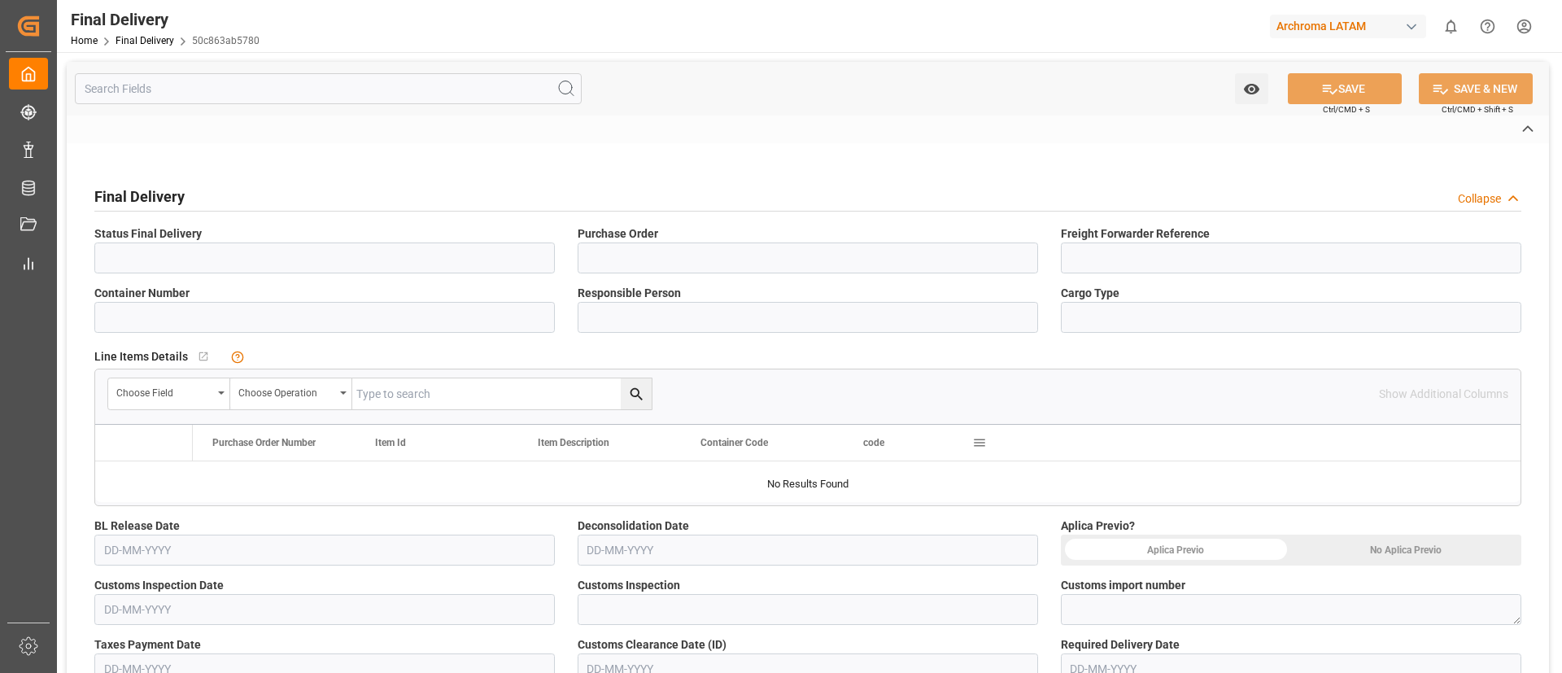
type textarea "1"
type input "61815652fa87"
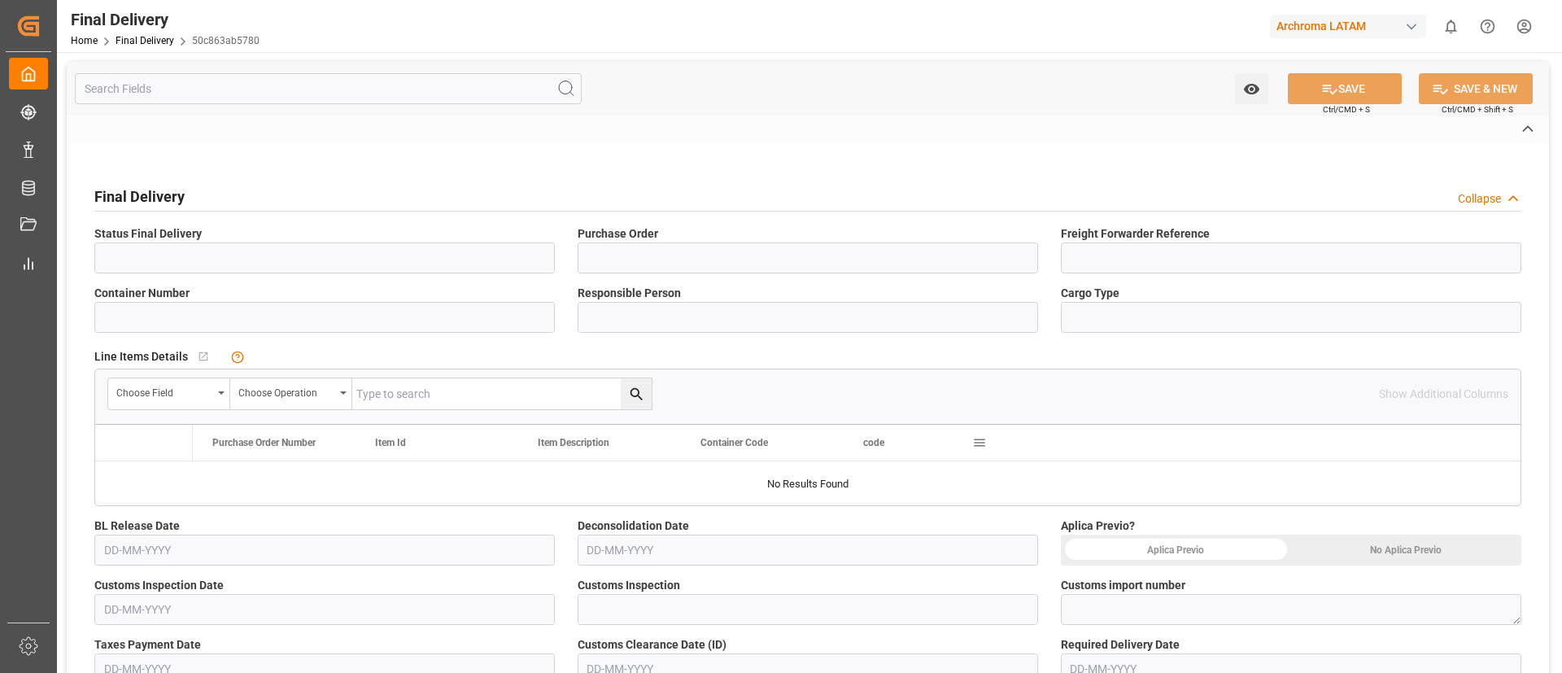
type input "Maersk"
type textarea "Maersk"
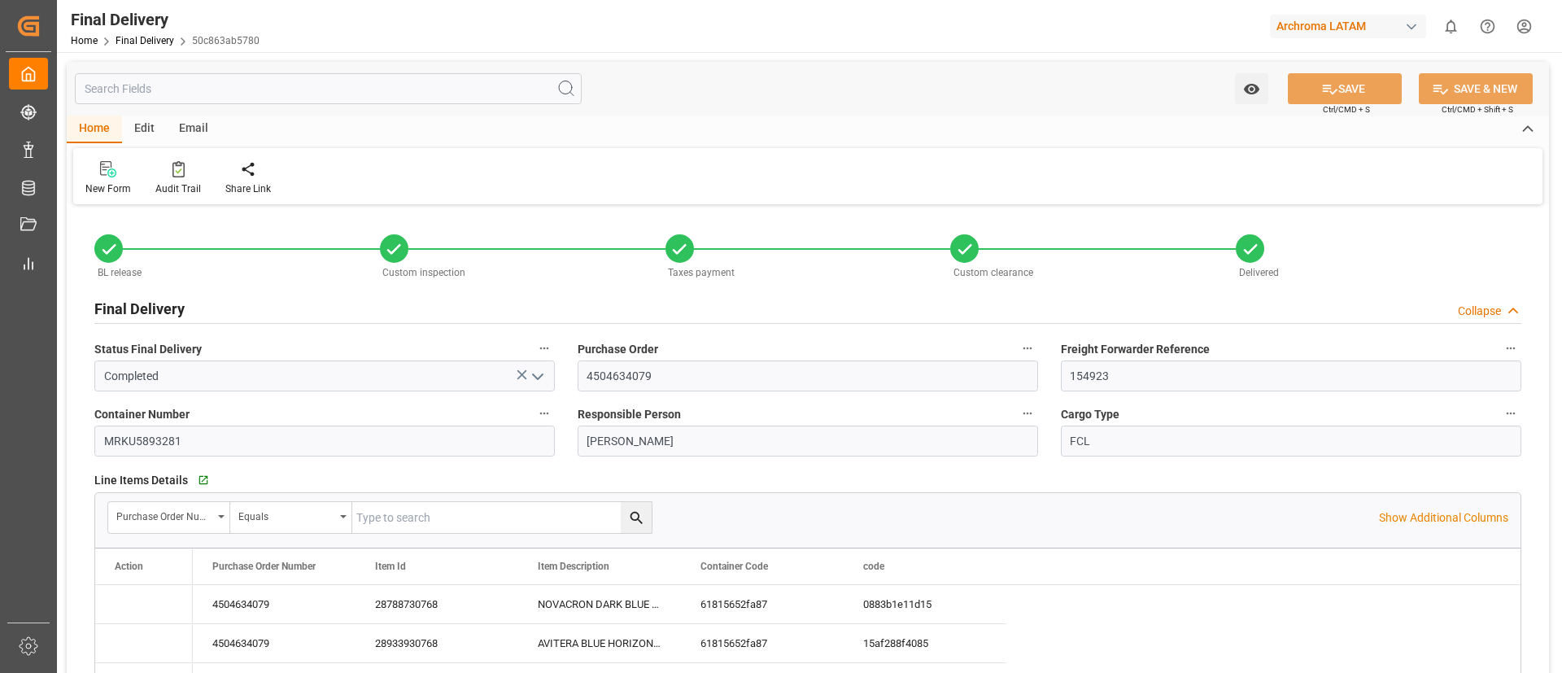
type input "5"
type input "[DATE]"
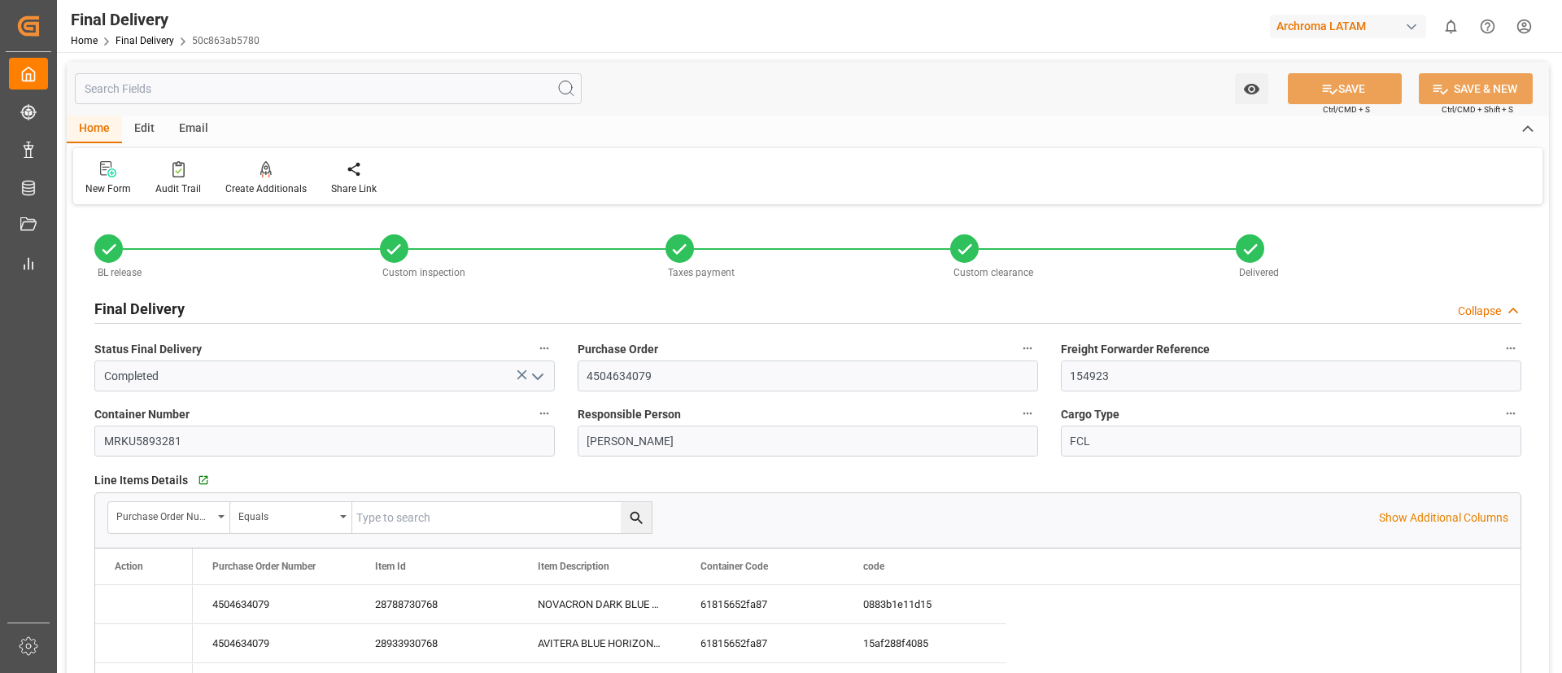
type input "[DATE]"
type input "15-10-2025"
type input "[DATE]"
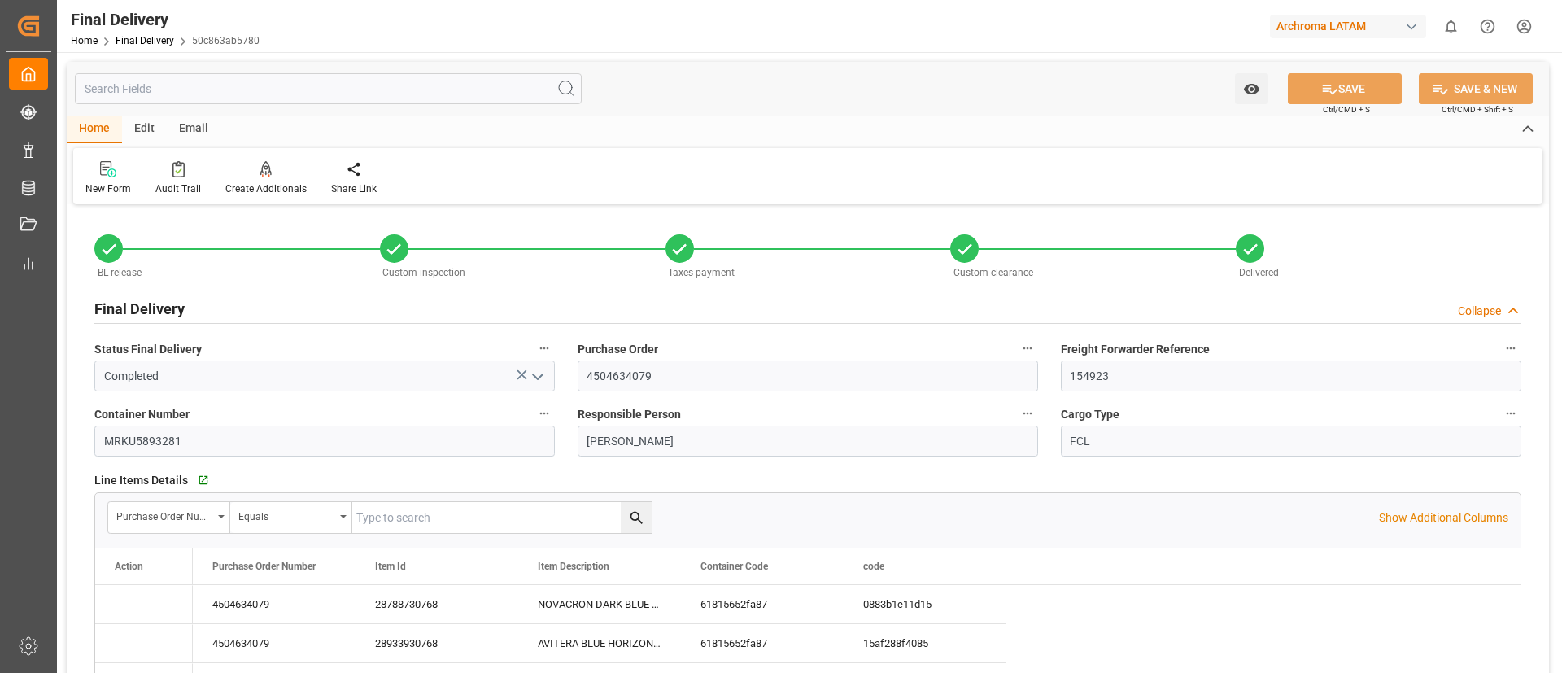
type input "16-07-2025 00:00"
type input "[DATE]"
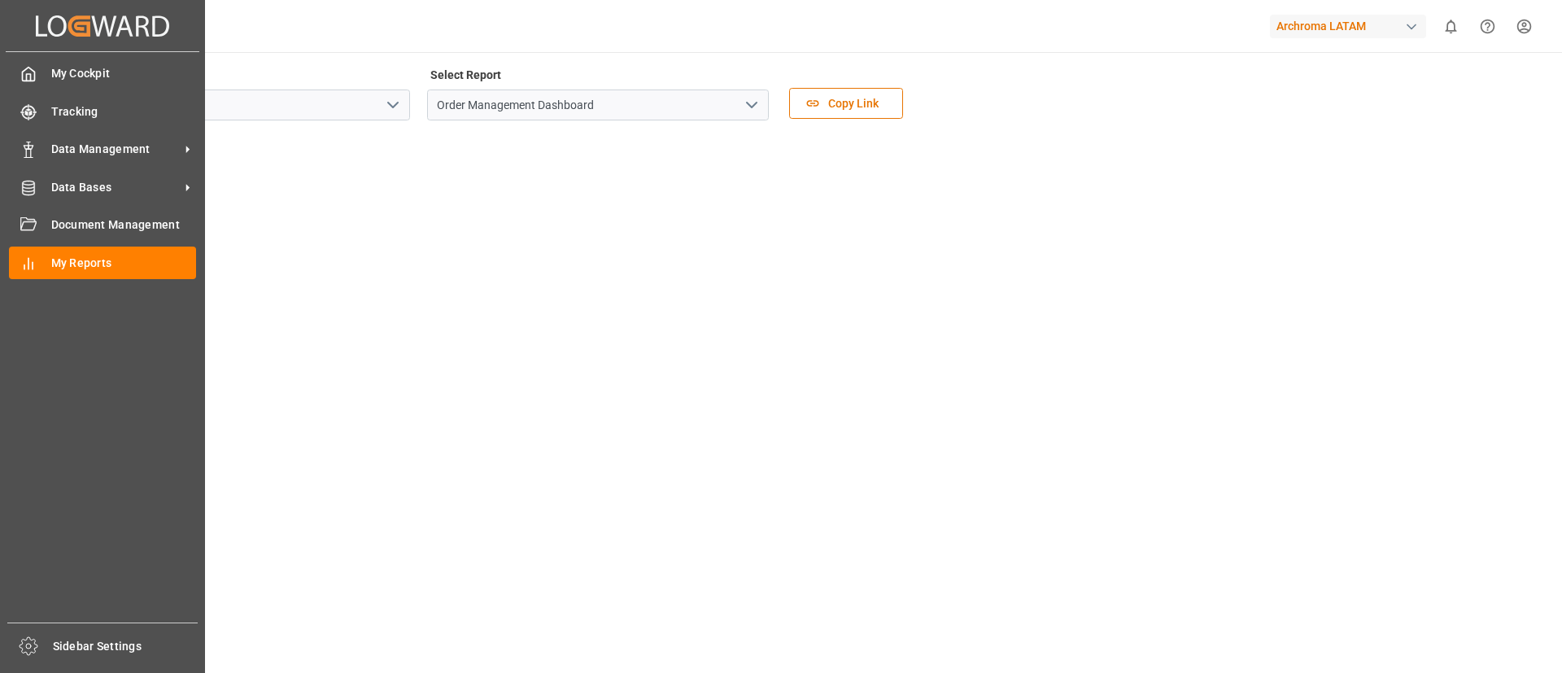
click at [101, 129] on div "My Cockpit My Cockpit Tracking Tracking Data Management Data Management Data Ba…" at bounding box center [103, 337] width 194 height 570
click at [121, 153] on span "Data Management" at bounding box center [115, 149] width 129 height 17
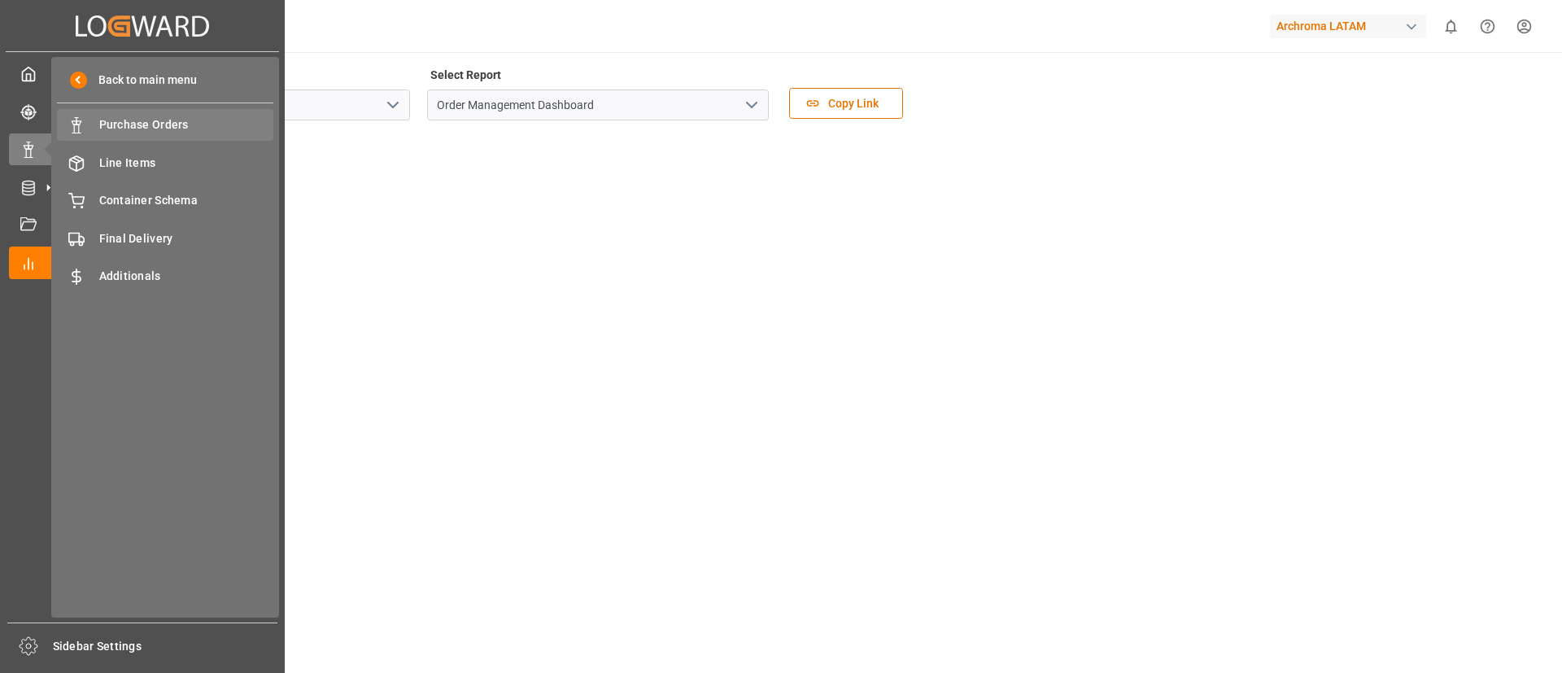
click at [172, 128] on span "Purchase Orders" at bounding box center [186, 124] width 175 height 17
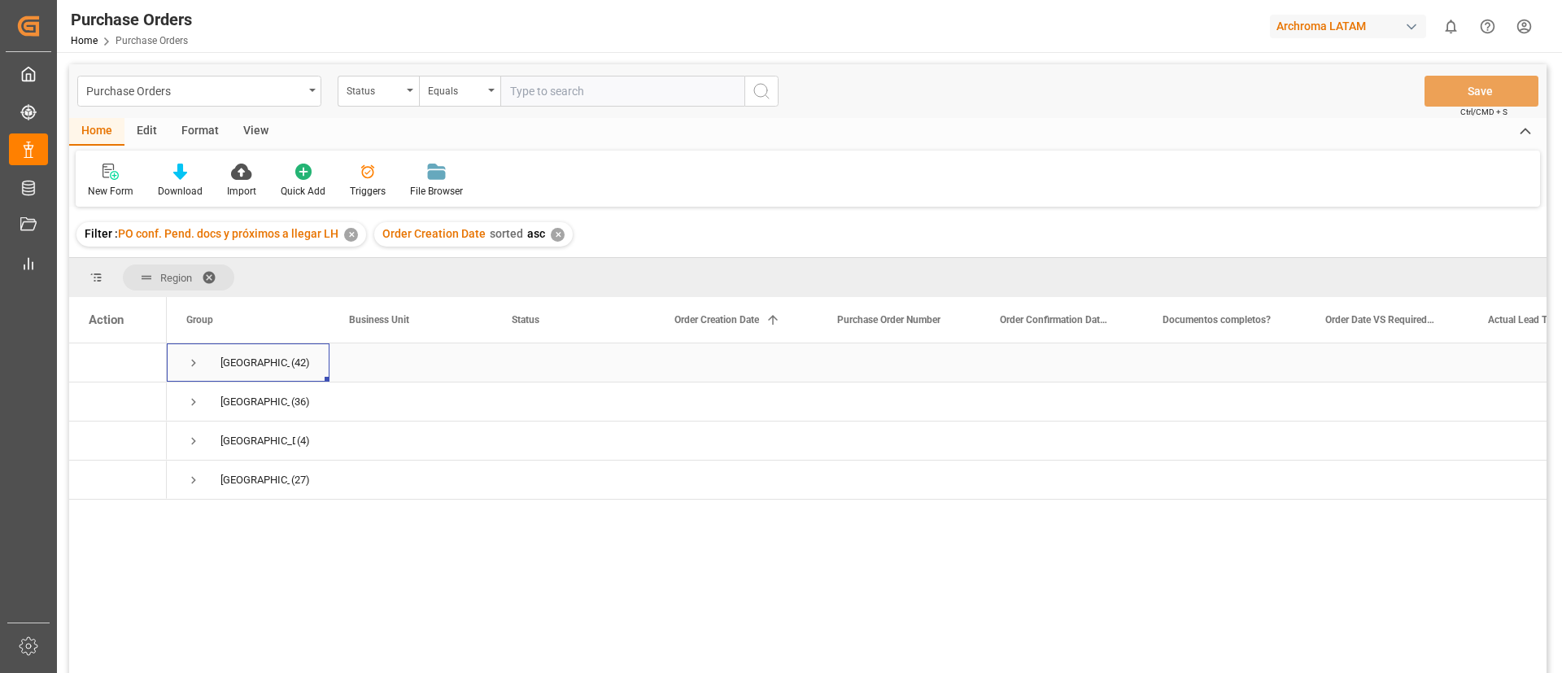
click at [268, 363] on div "[GEOGRAPHIC_DATA]" at bounding box center [254, 362] width 69 height 37
click at [192, 361] on span "Press SPACE to select this row." at bounding box center [193, 363] width 15 height 15
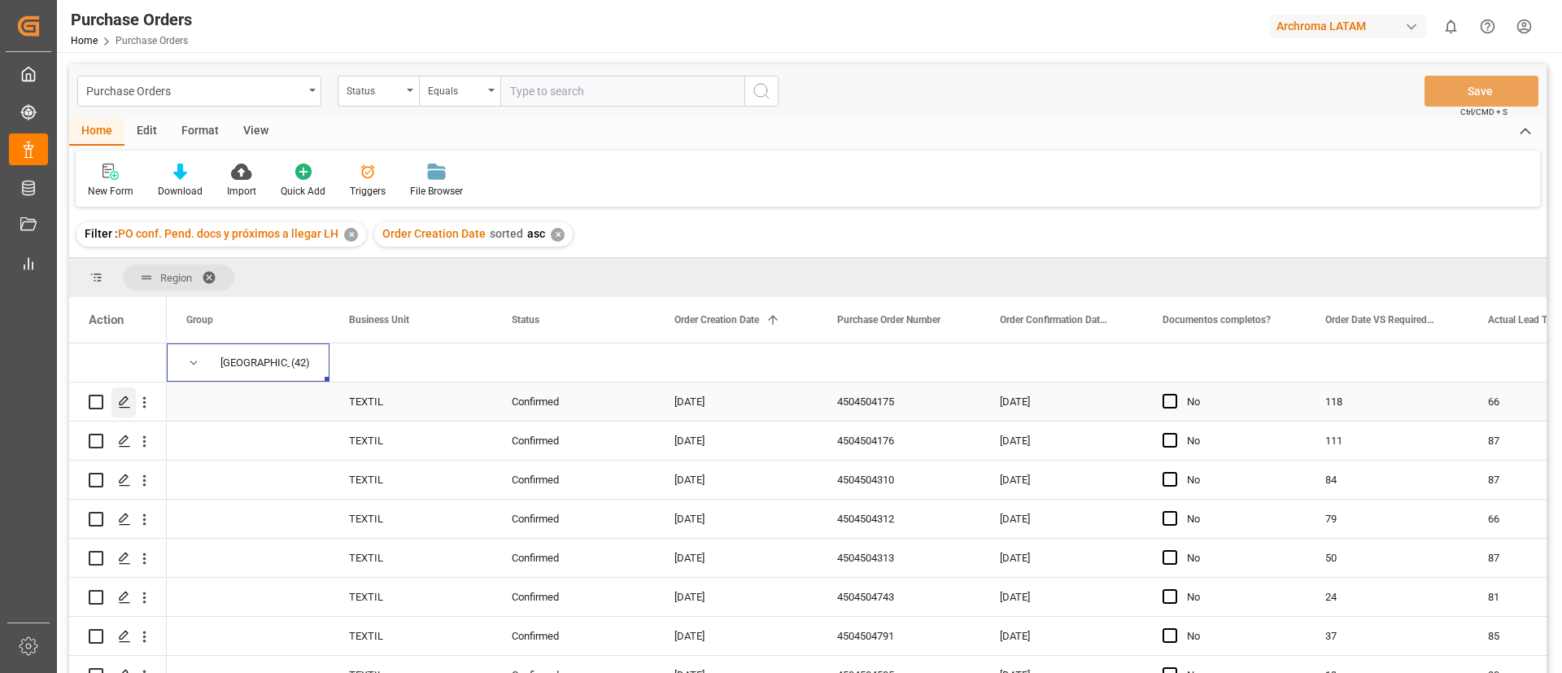
click at [123, 397] on icon "Press SPACE to select this row." at bounding box center [124, 401] width 13 height 13
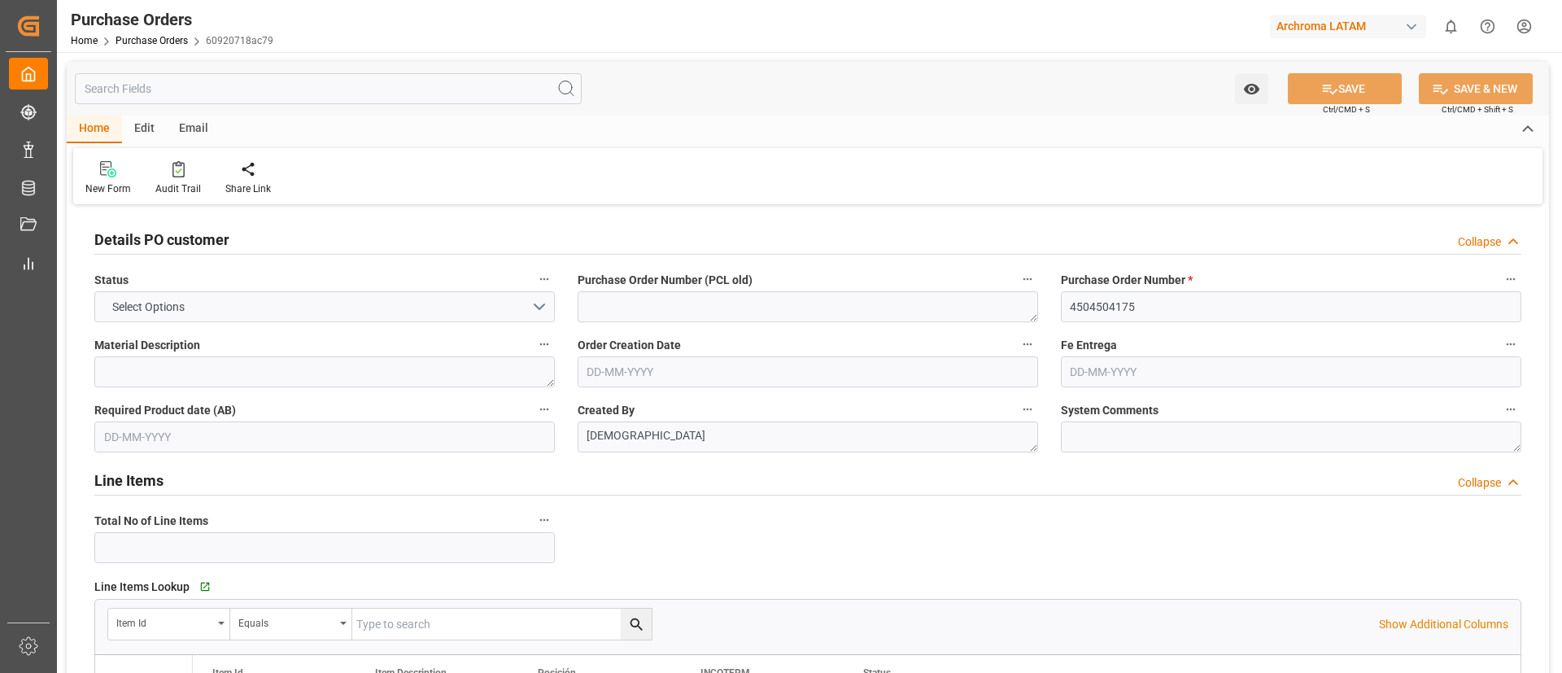
type input "1"
type input "[DATE]"
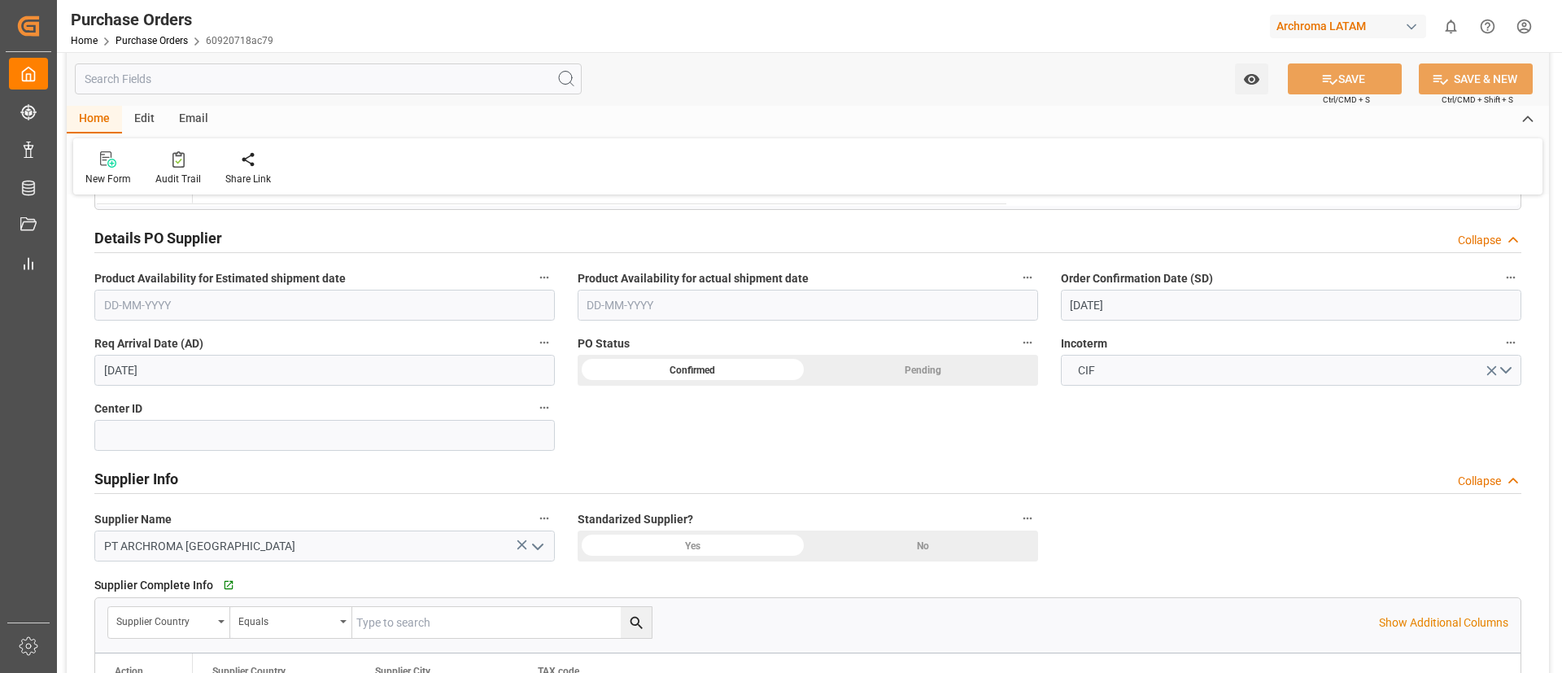
scroll to position [524, 0]
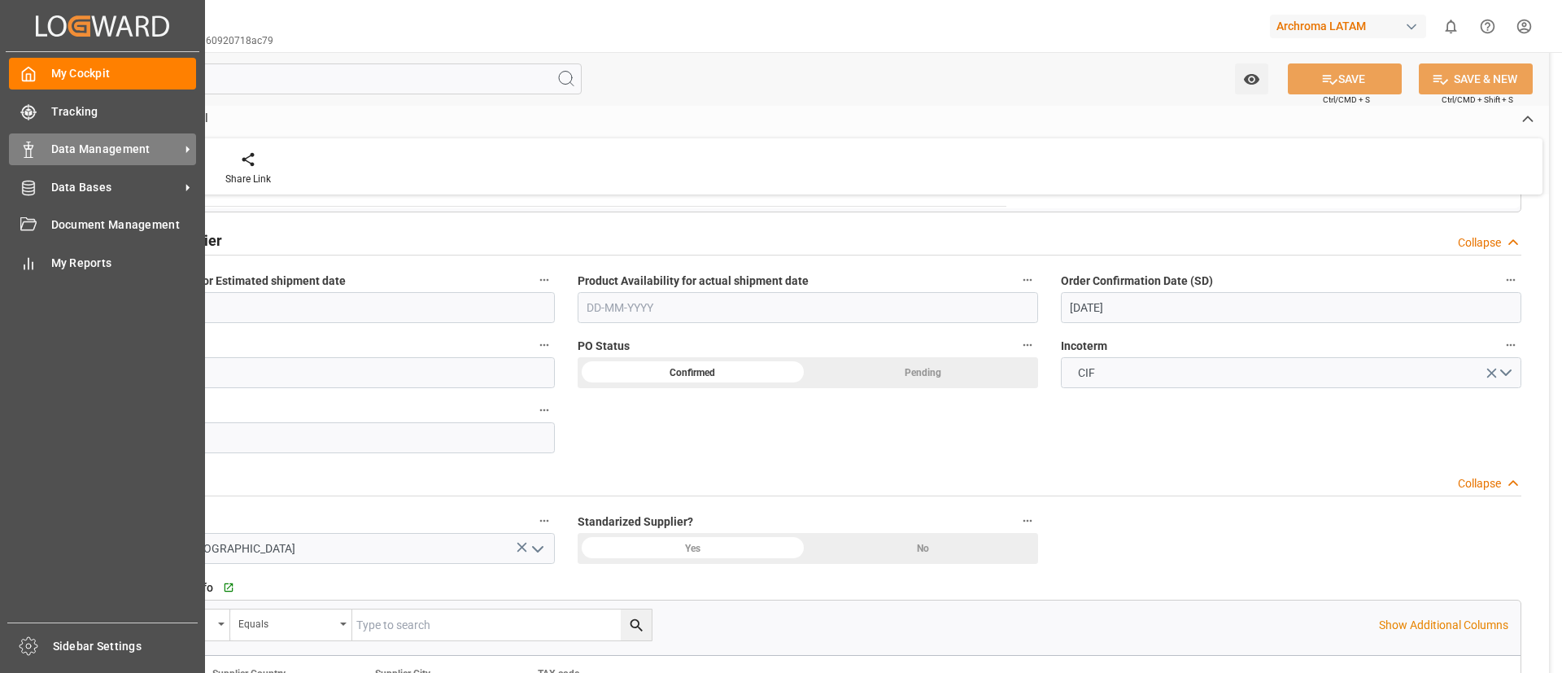
click at [77, 142] on span "Data Management" at bounding box center [115, 149] width 129 height 17
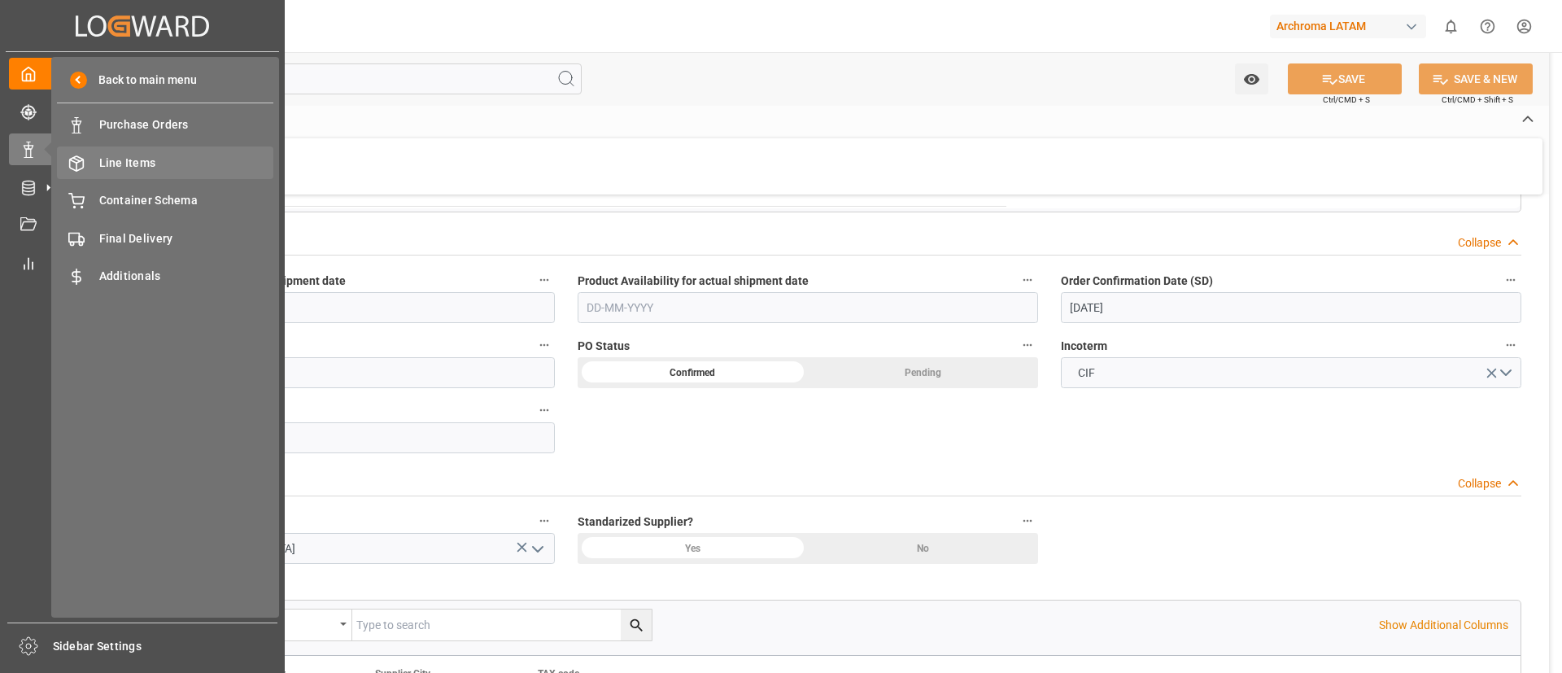
click at [175, 167] on span "Line Items" at bounding box center [186, 163] width 175 height 17
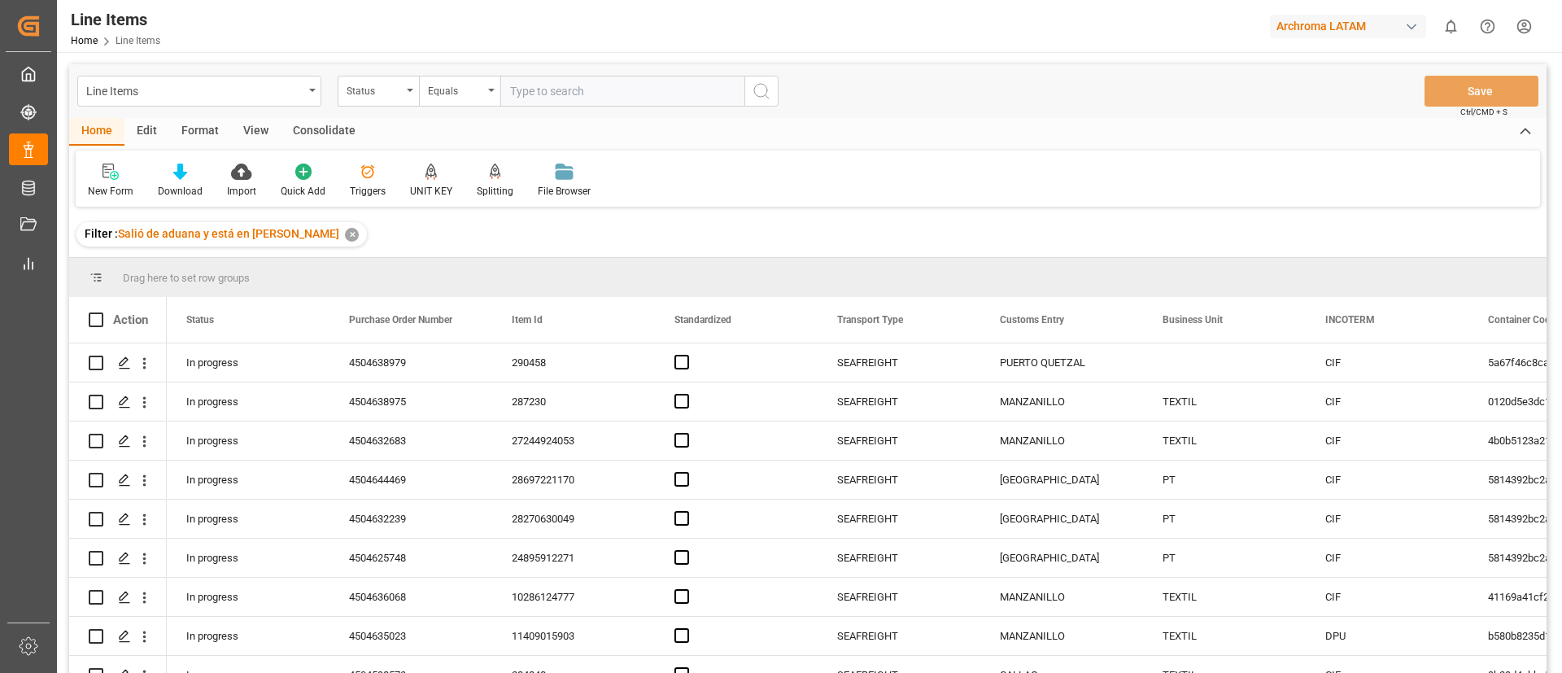
click at [345, 235] on div "✕" at bounding box center [352, 235] width 14 height 14
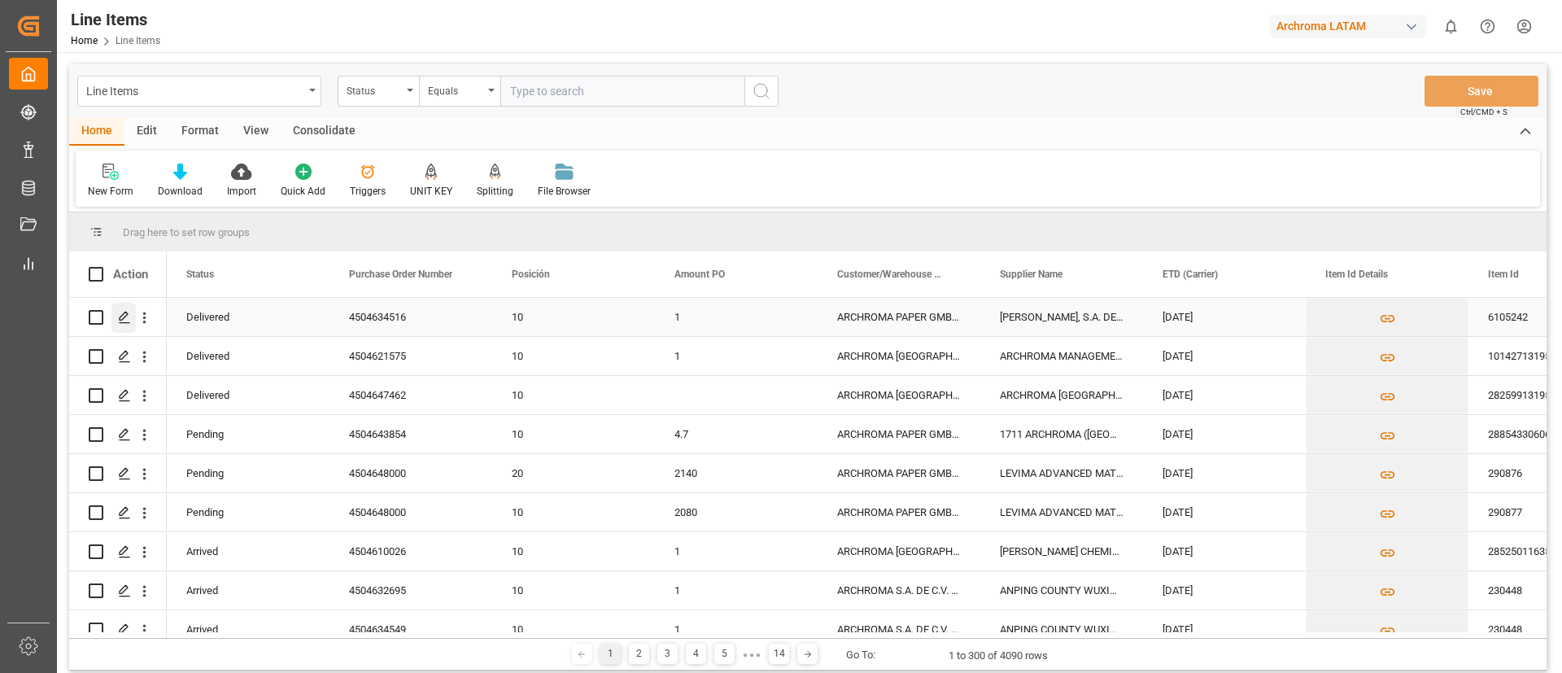
click at [129, 314] on icon "Press SPACE to select this row." at bounding box center [124, 317] width 13 height 13
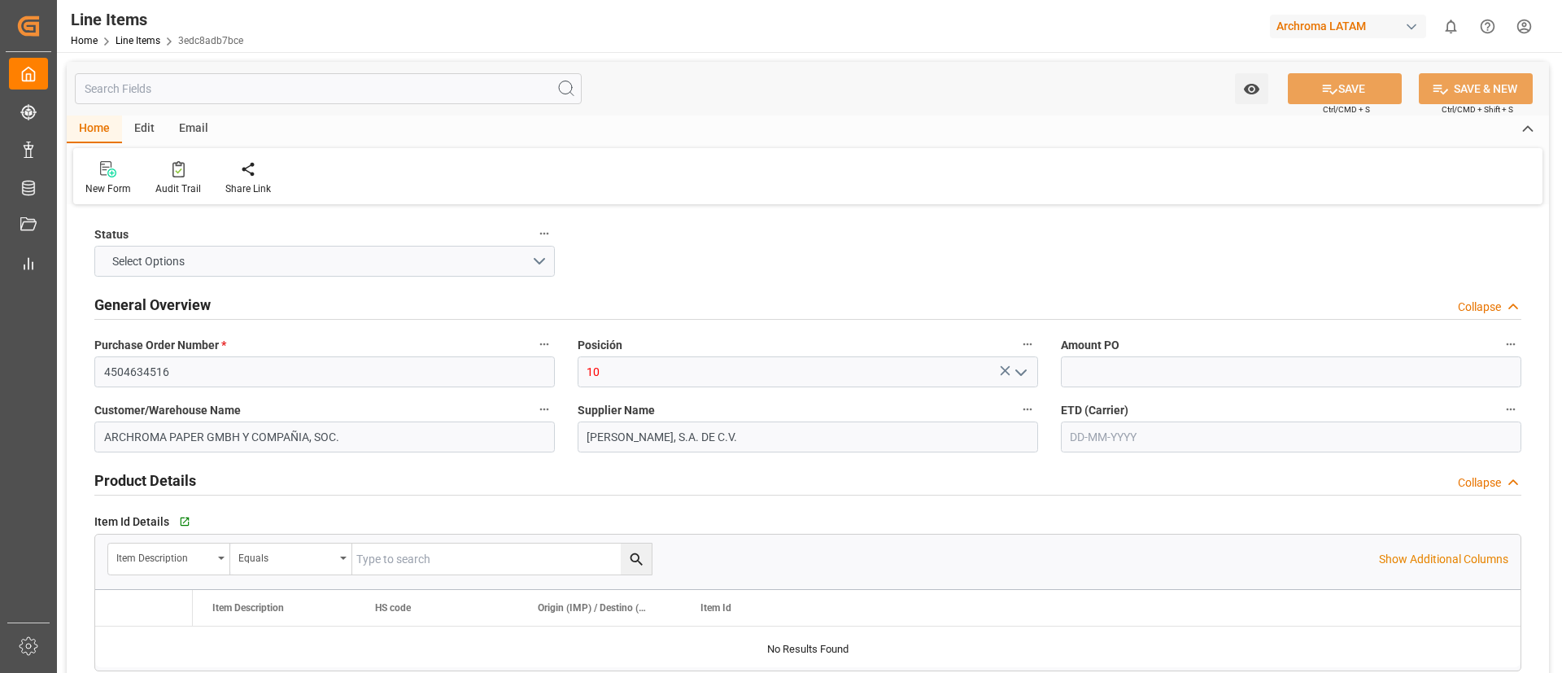
type input "1"
type input "56"
type input "3165.232"
type input "8680"
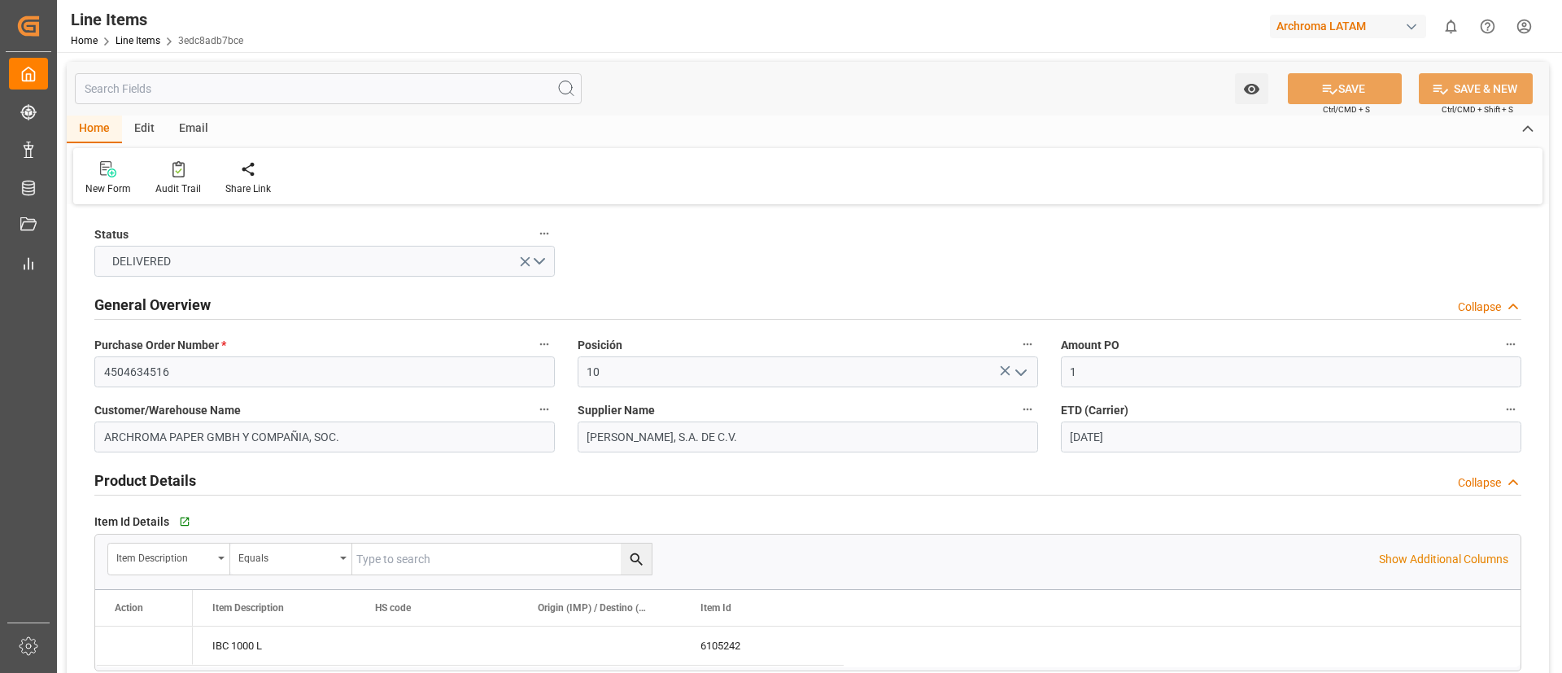
type input "[DATE]"
type input "01-09-2025 19:21"
type input "15-07-2025 19:52"
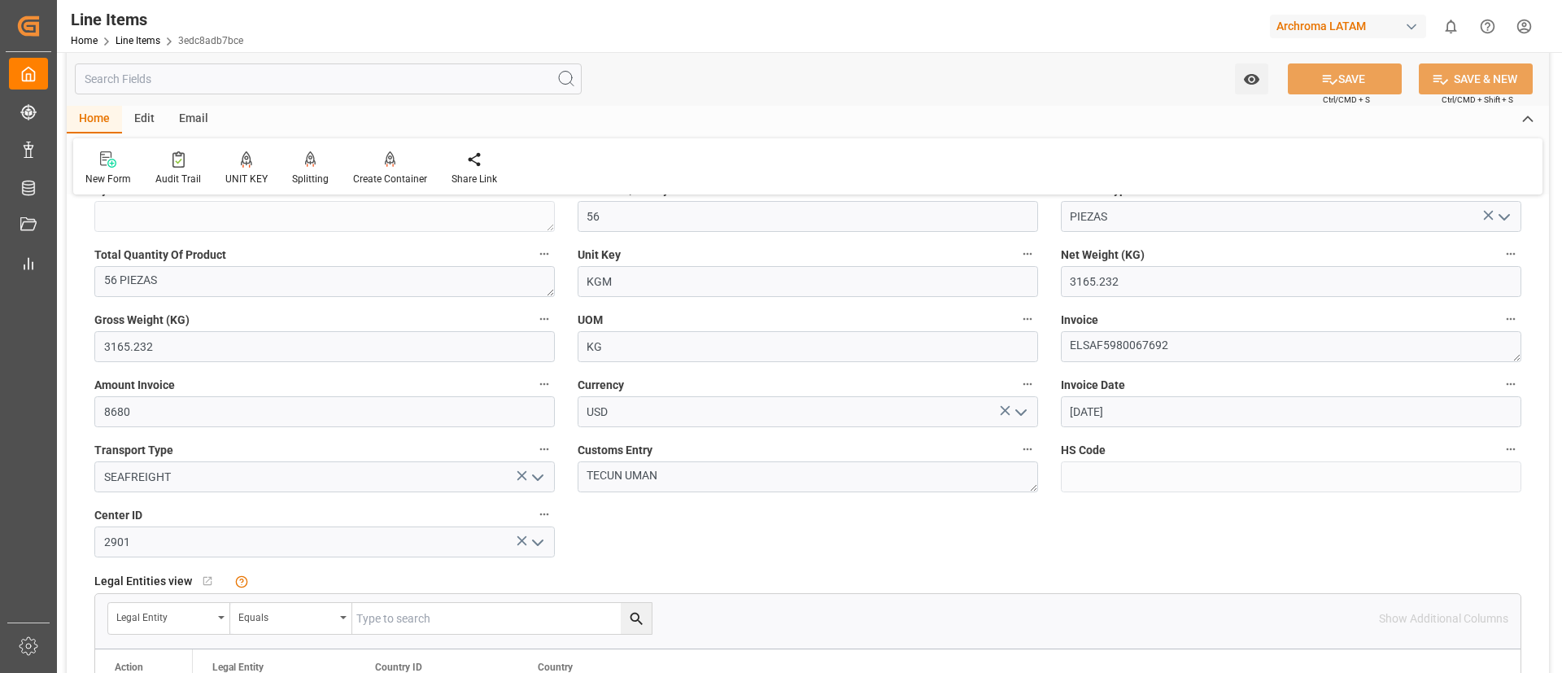
scroll to position [636, 0]
click at [406, 76] on input "text" at bounding box center [328, 78] width 507 height 31
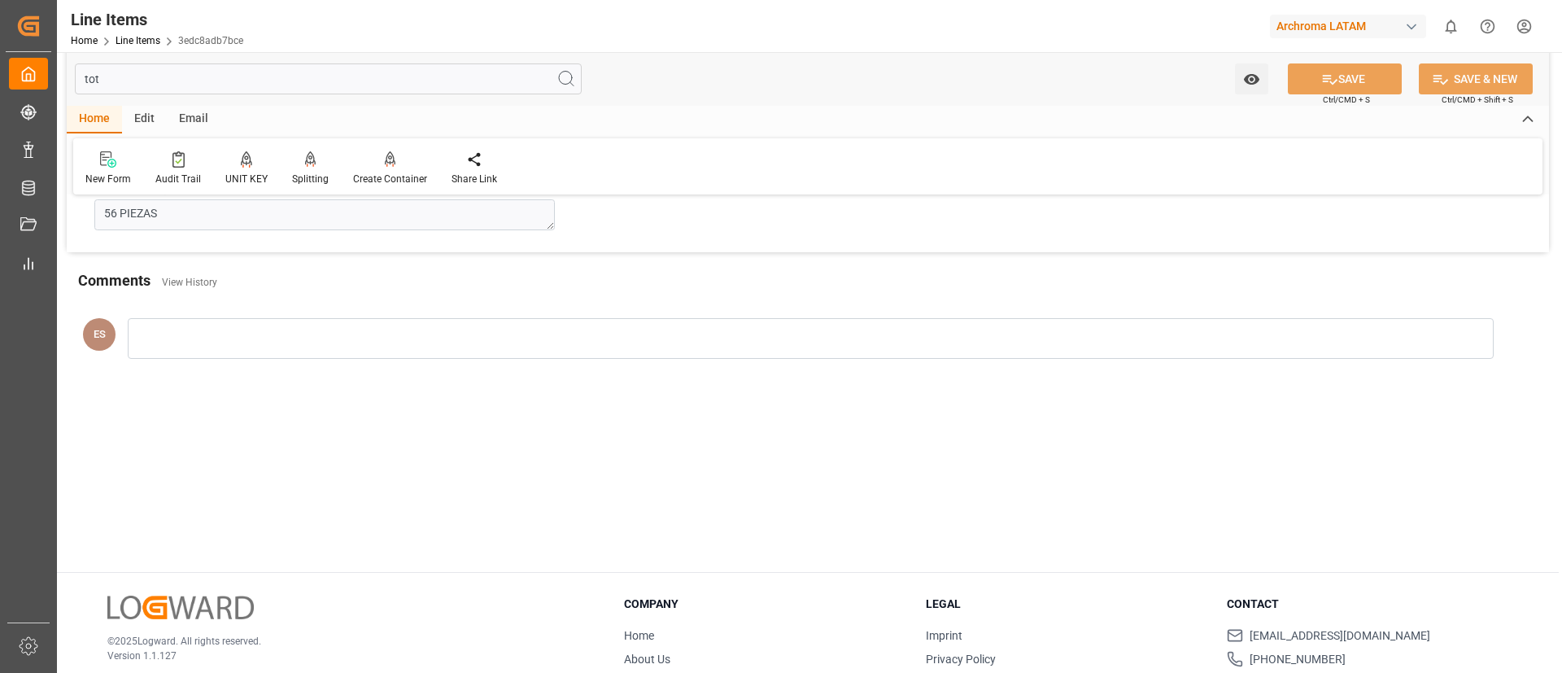
scroll to position [0, 0]
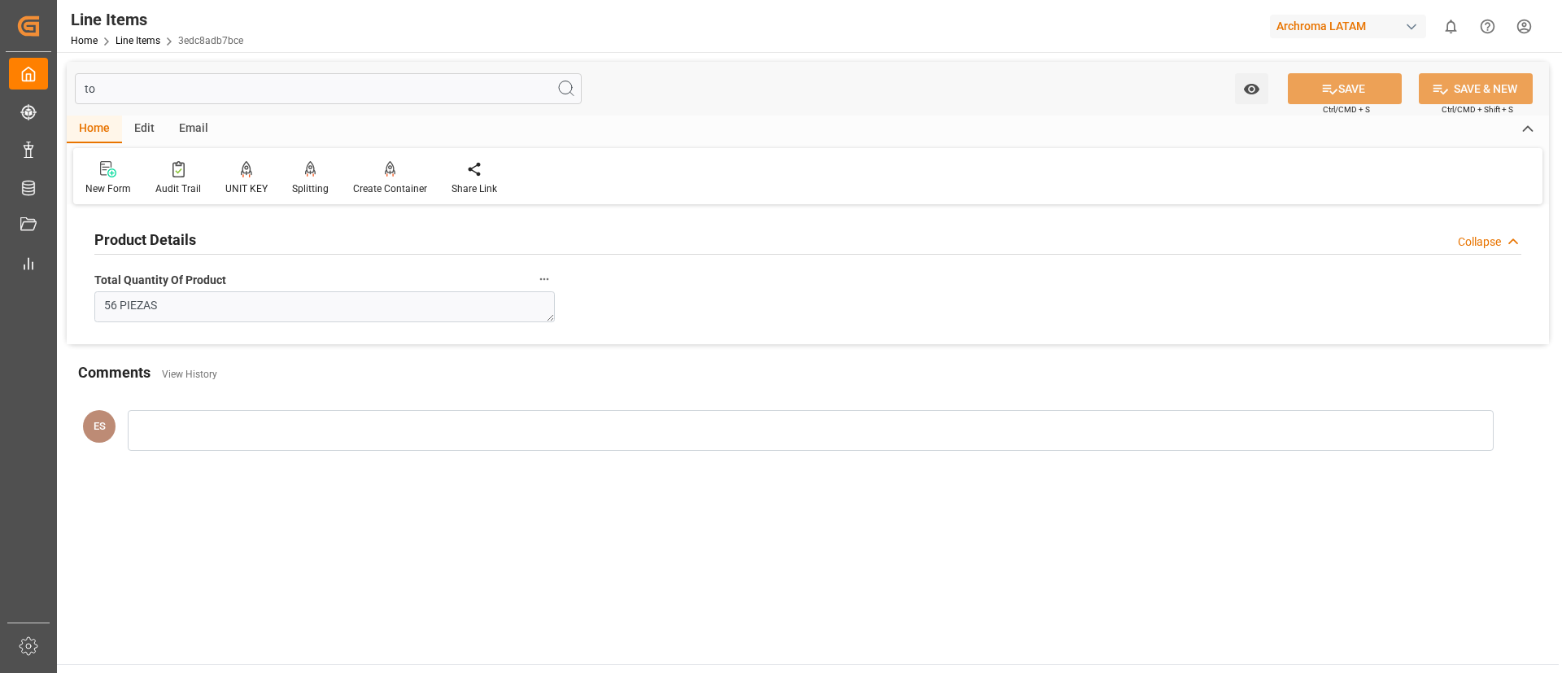
type input "t"
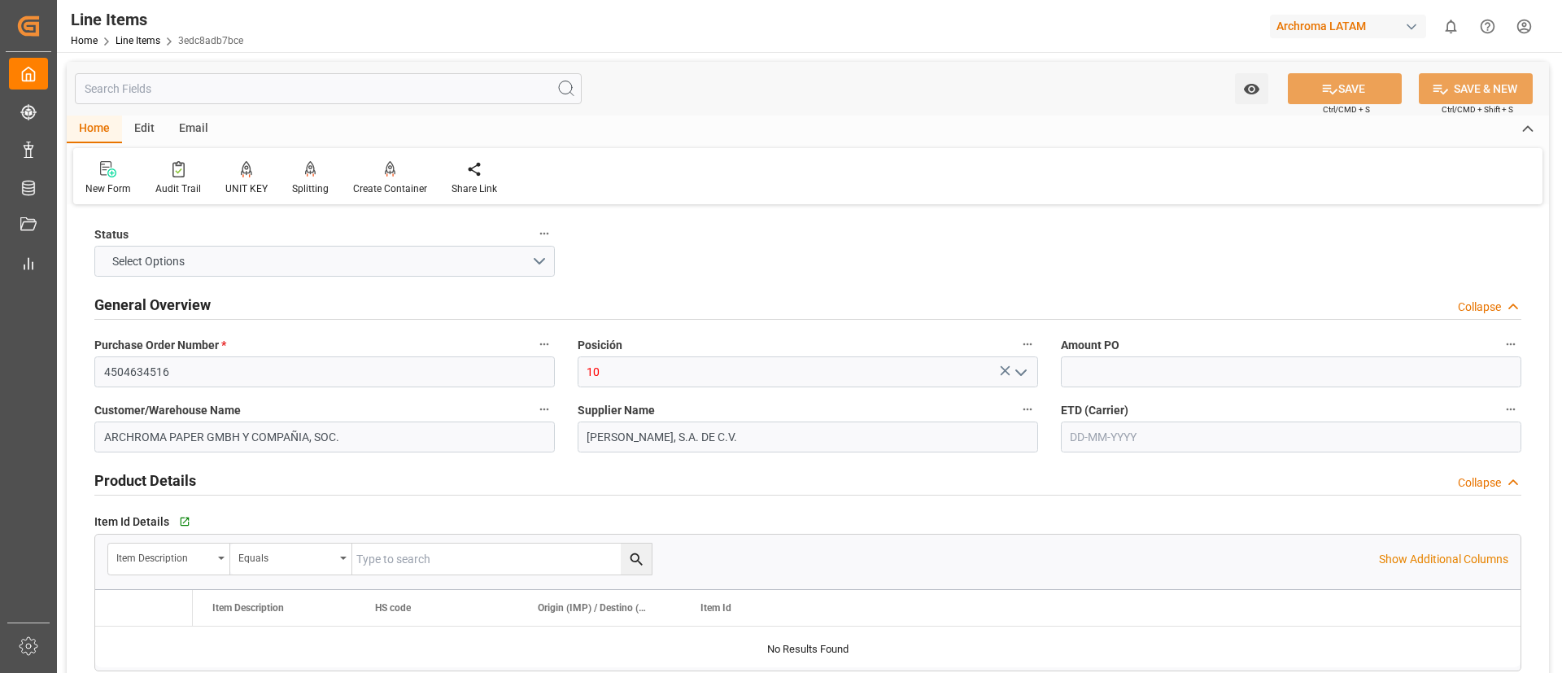
type input "1"
type input "56"
type input "PIEZAS"
type input "3165.232"
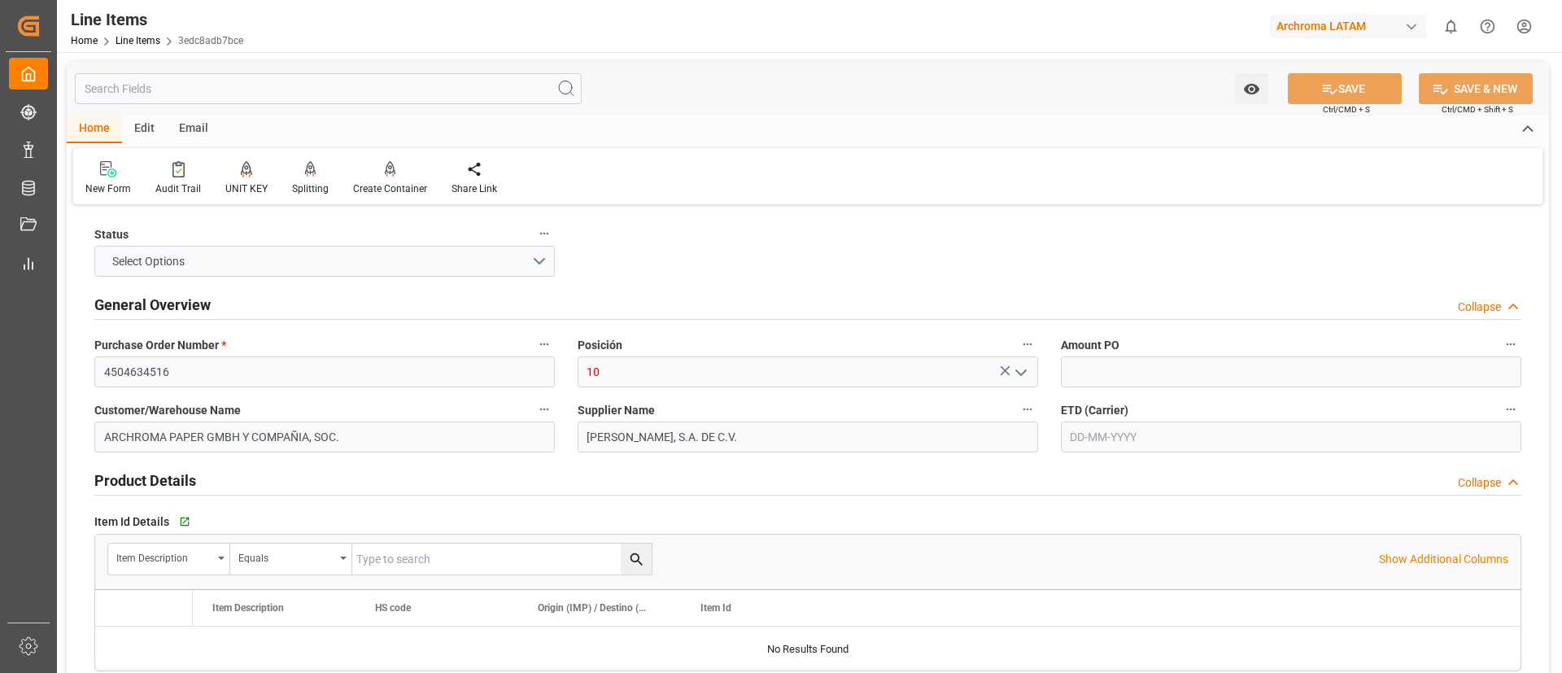
type input "8680"
type input "SEAFREIGHT"
type input "2901"
type input "EXW"
type input "[DATE]"
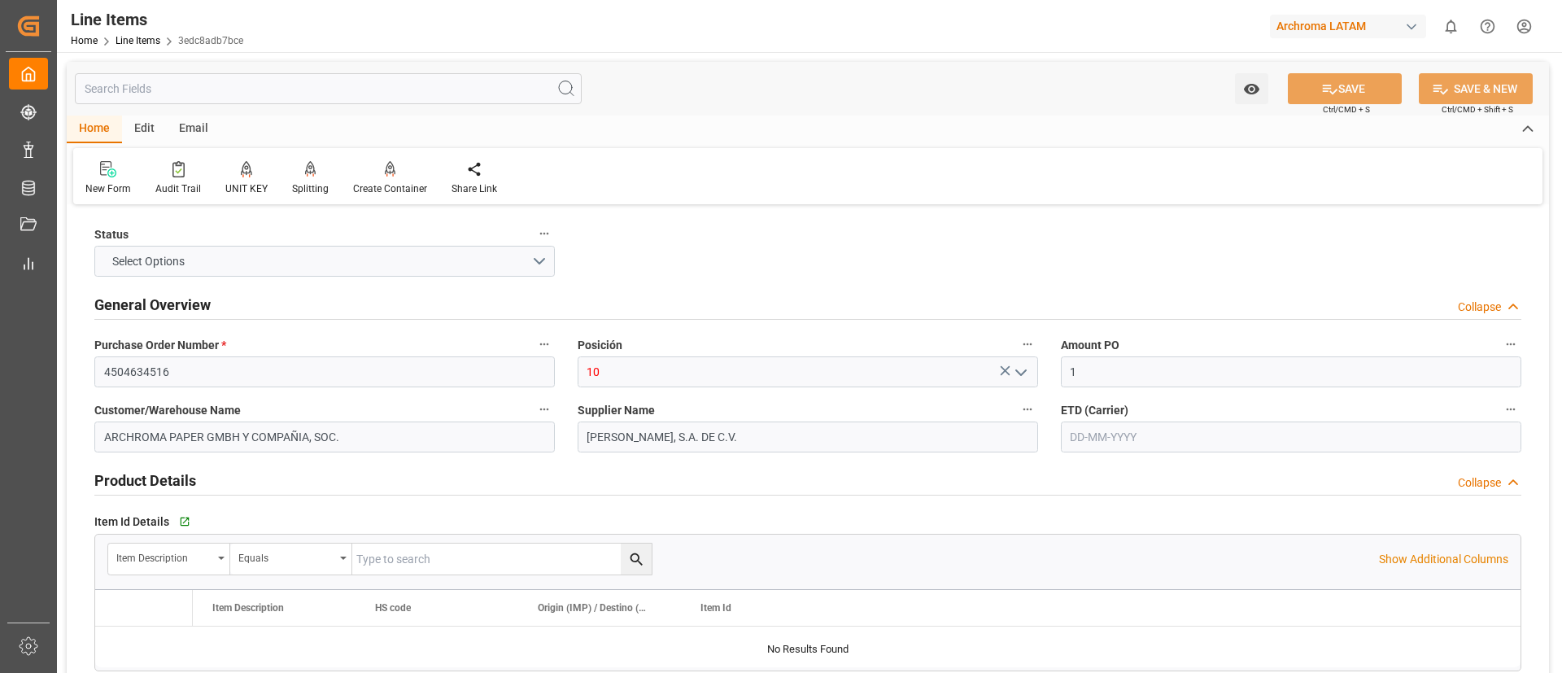
type input "[DATE]"
type input "01-09-2025 19:21"
type input "15-07-2025 19:52"
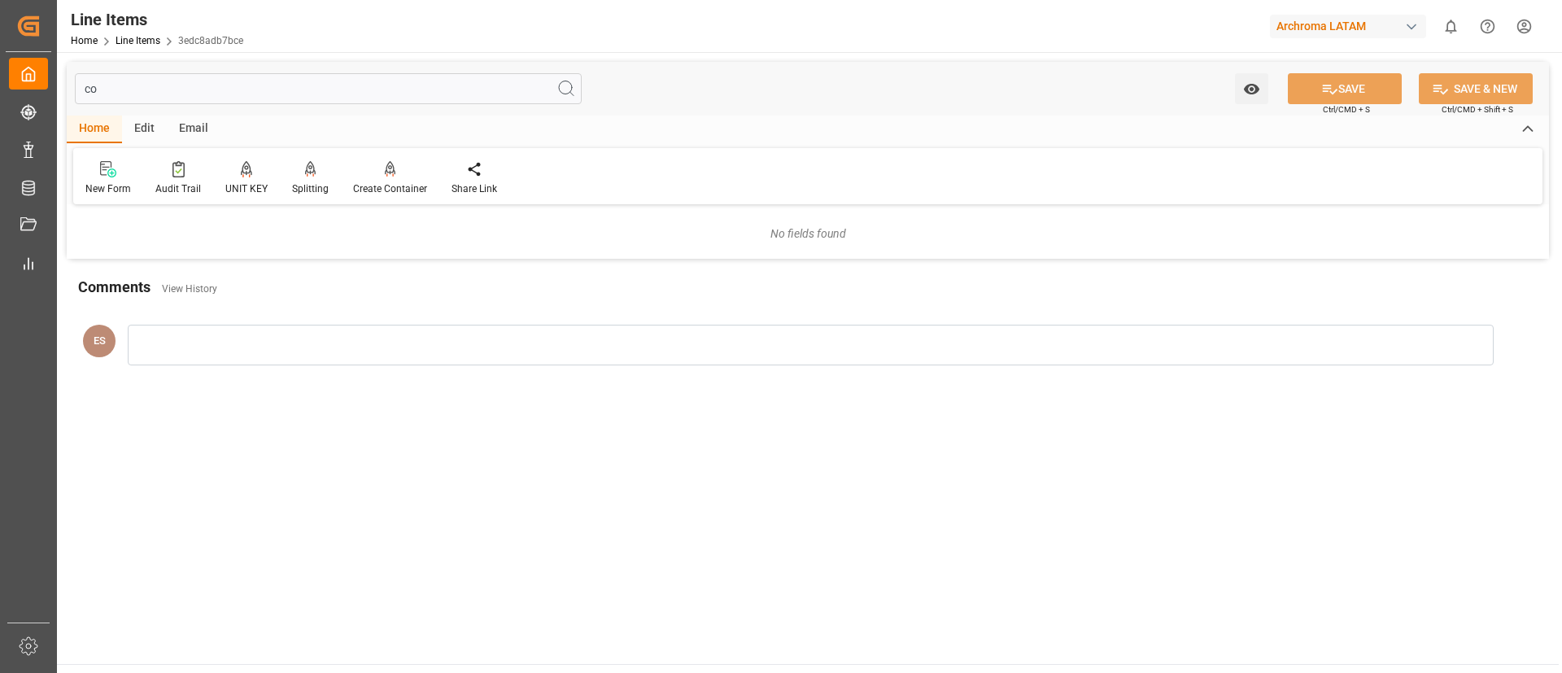
type input "c"
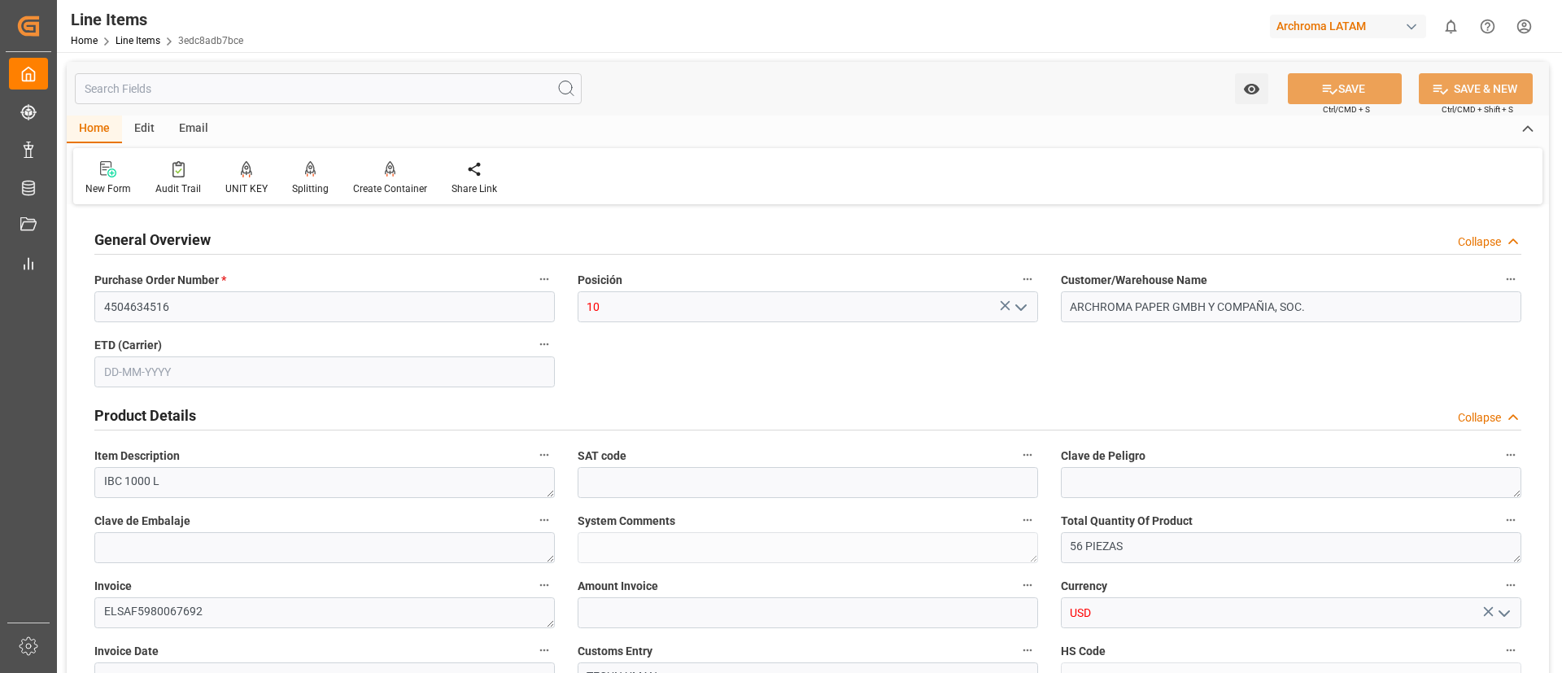
type input "8680"
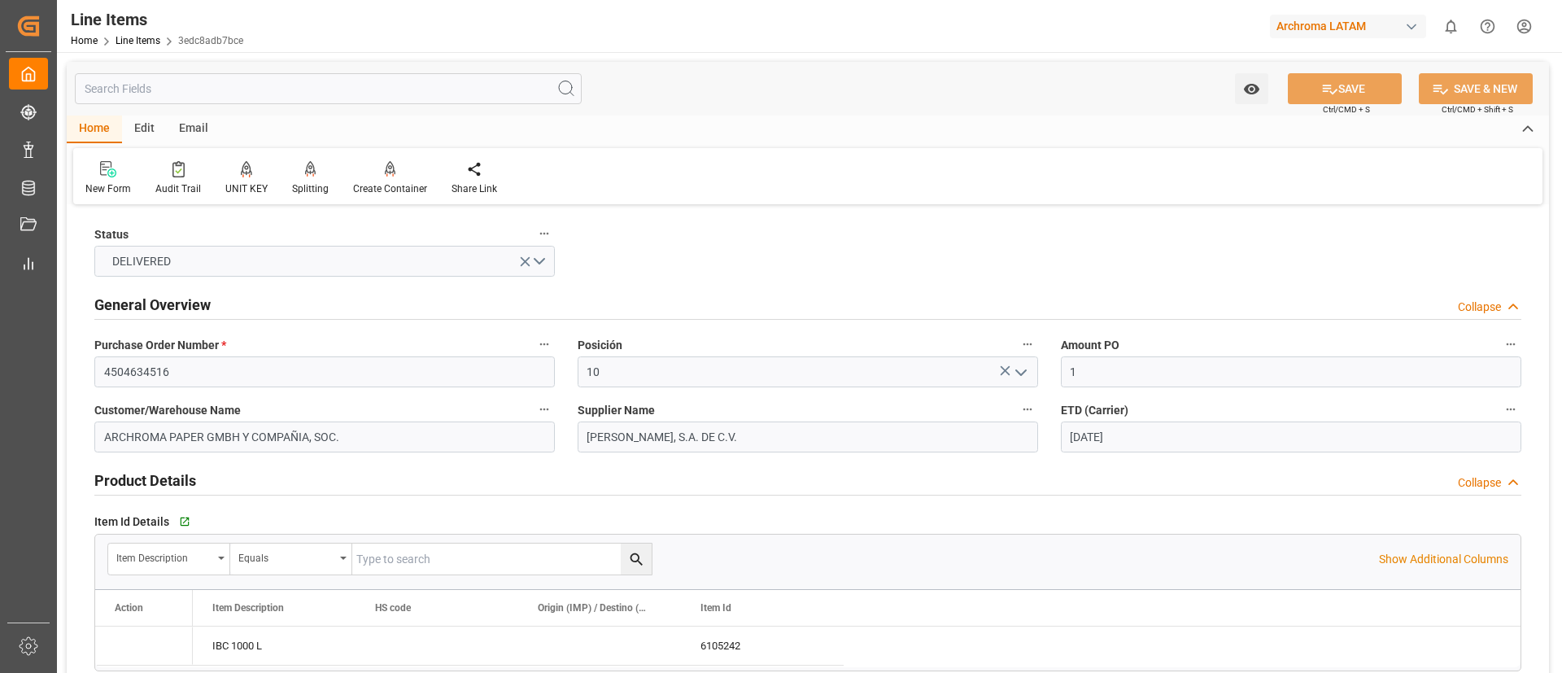
type input "[DATE]"
type input "15-07-2025 19:52"
type input "01-09-2025 19:21"
click at [131, 39] on link "Line Items" at bounding box center [138, 40] width 45 height 11
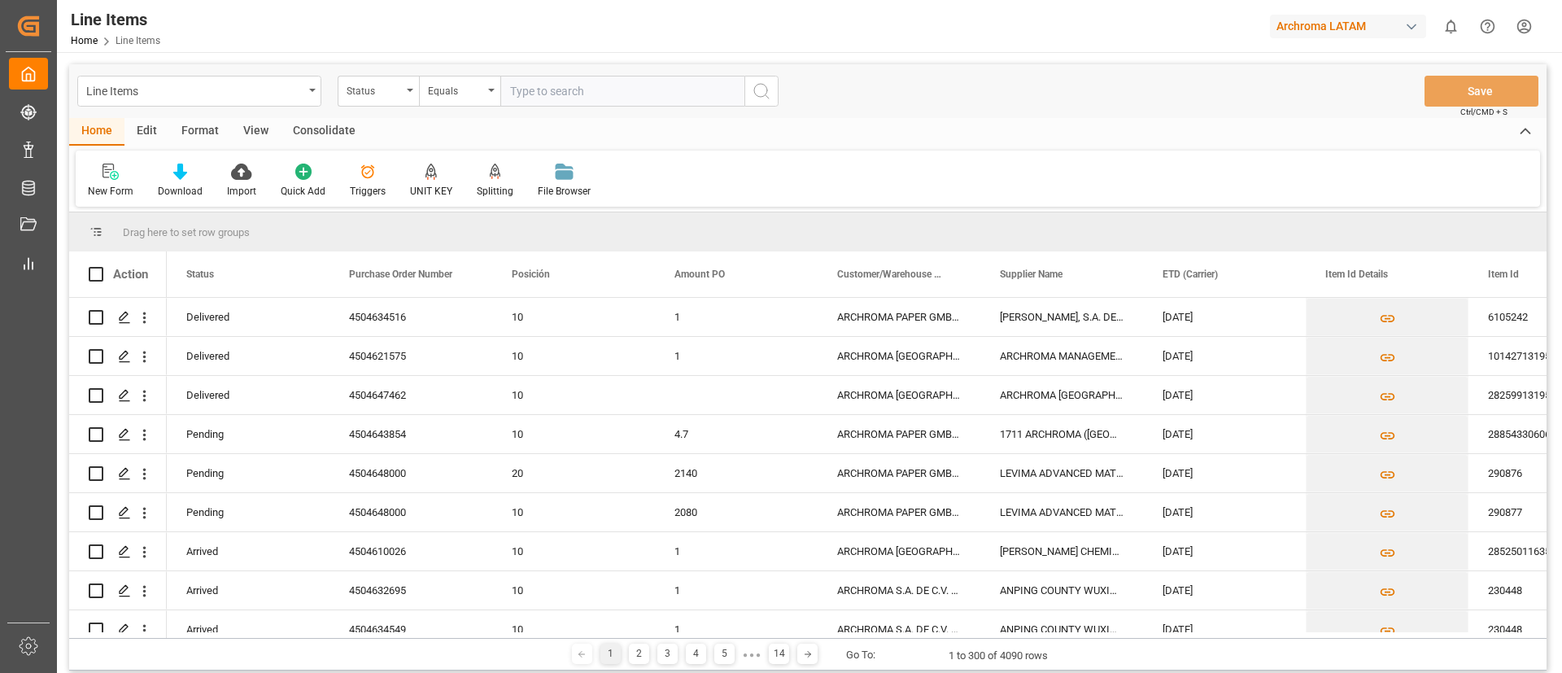
click at [310, 97] on div "Line Items" at bounding box center [199, 91] width 244 height 31
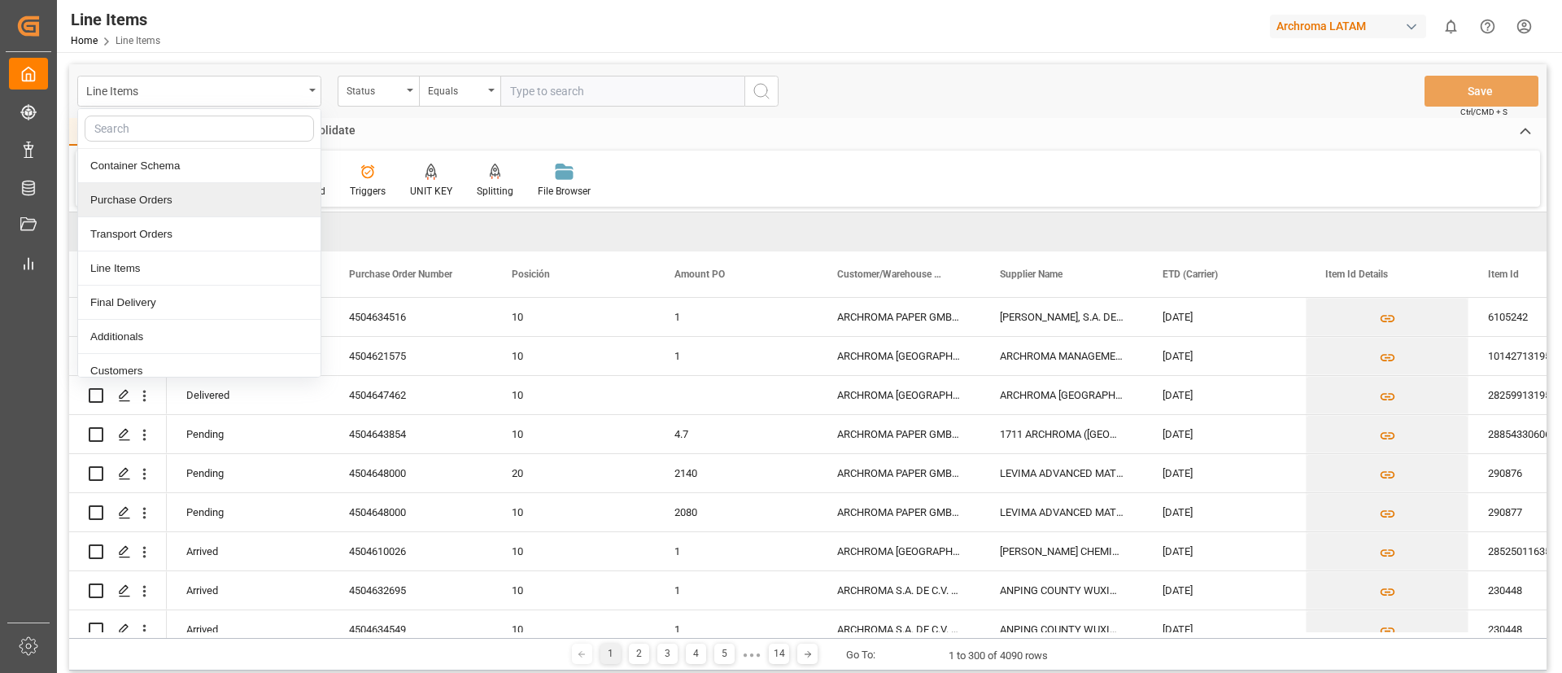
click at [262, 198] on div "Purchase Orders" at bounding box center [199, 200] width 242 height 34
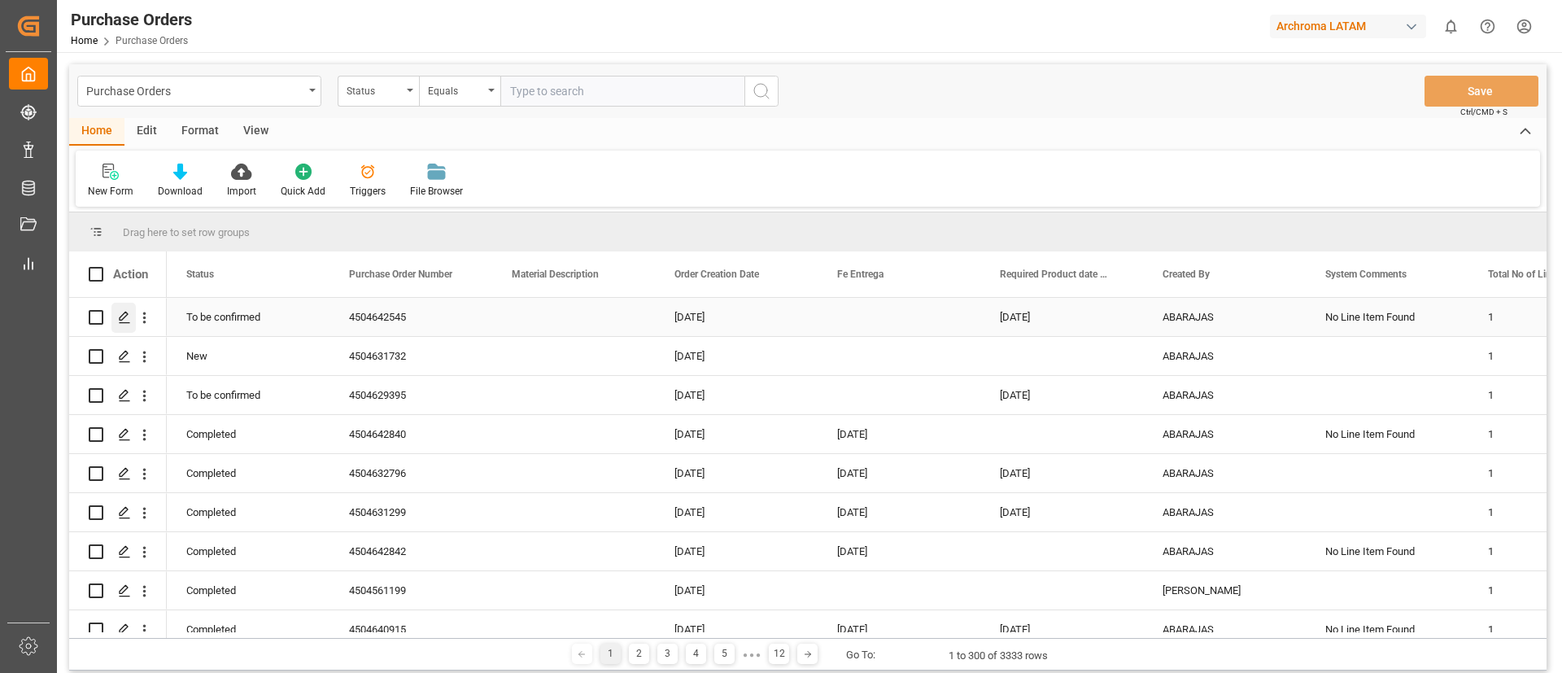
click at [125, 321] on icon "Press SPACE to select this row." at bounding box center [124, 317] width 13 height 13
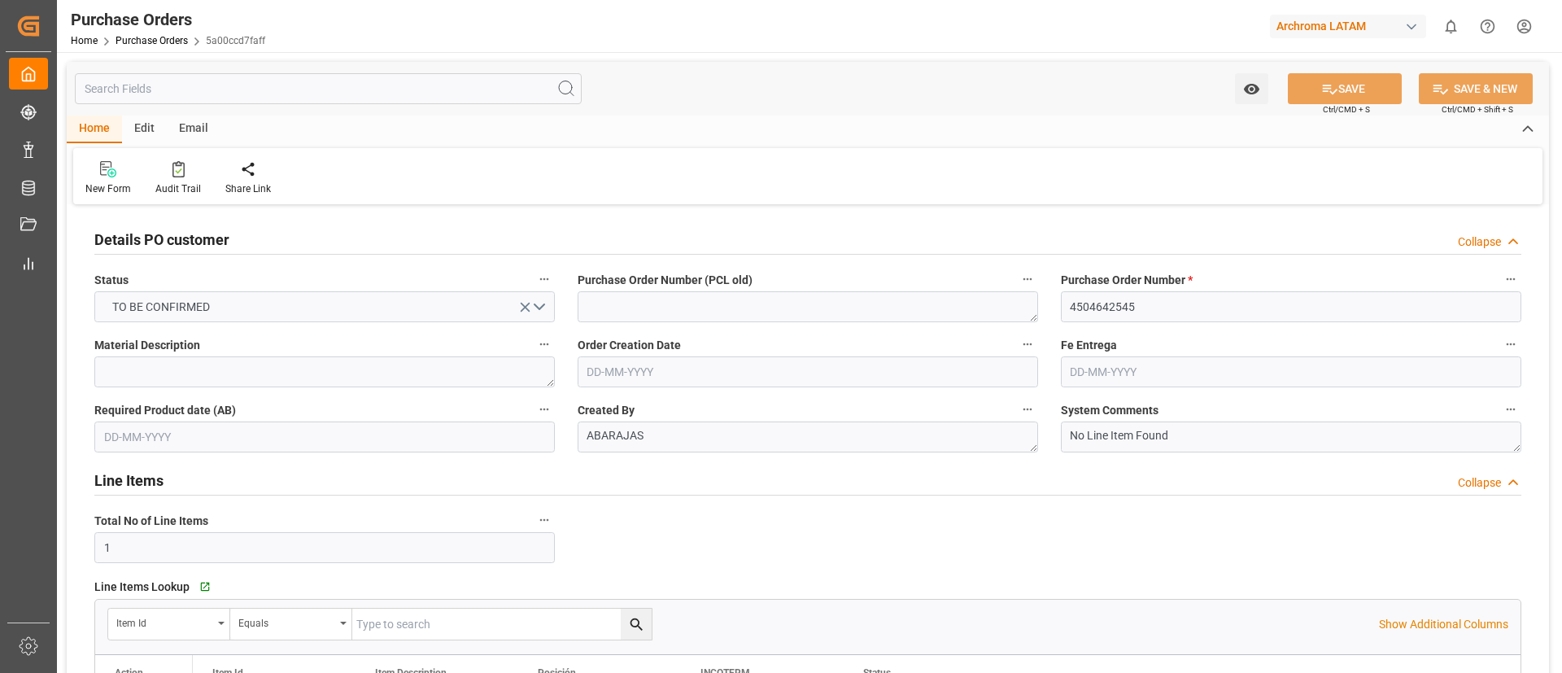
type input "[DATE]"
click at [194, 89] on input "text" at bounding box center [328, 88] width 507 height 31
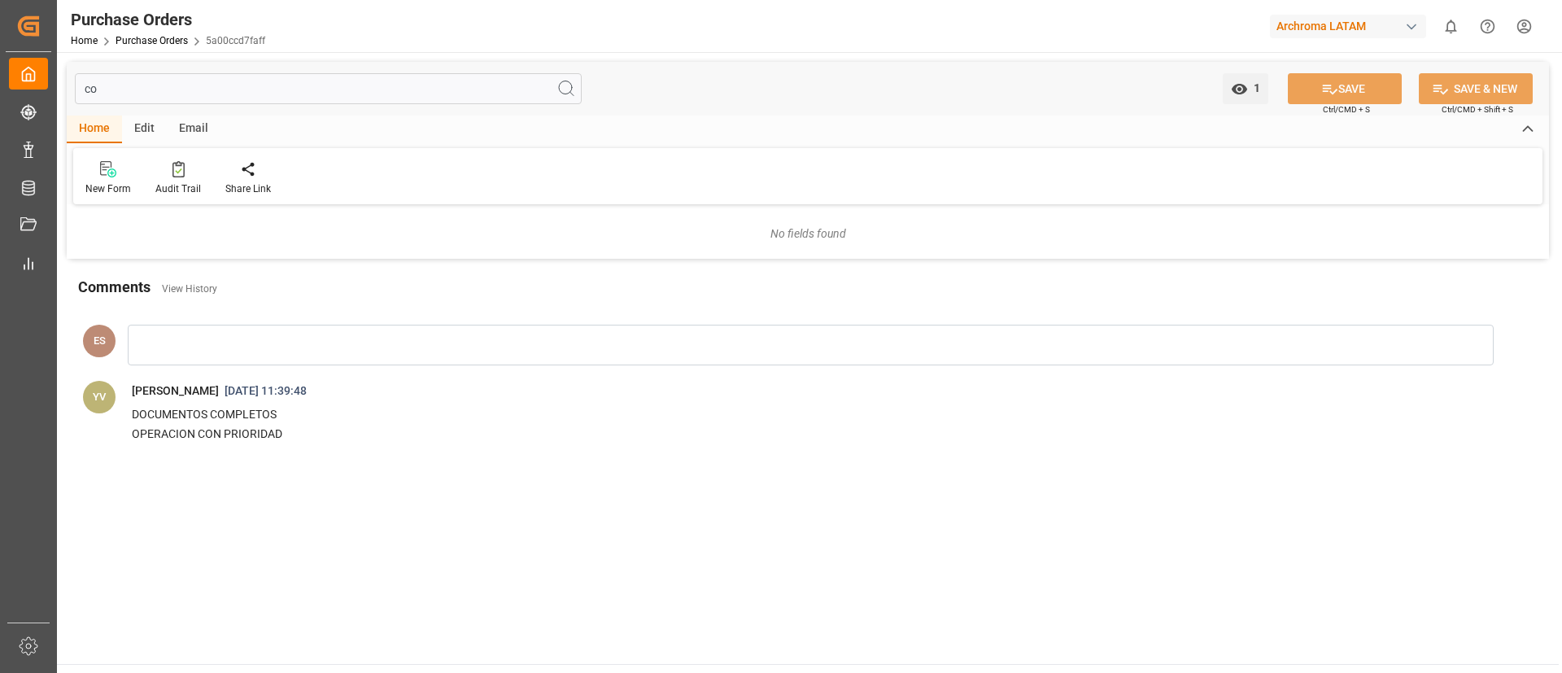
type input "c"
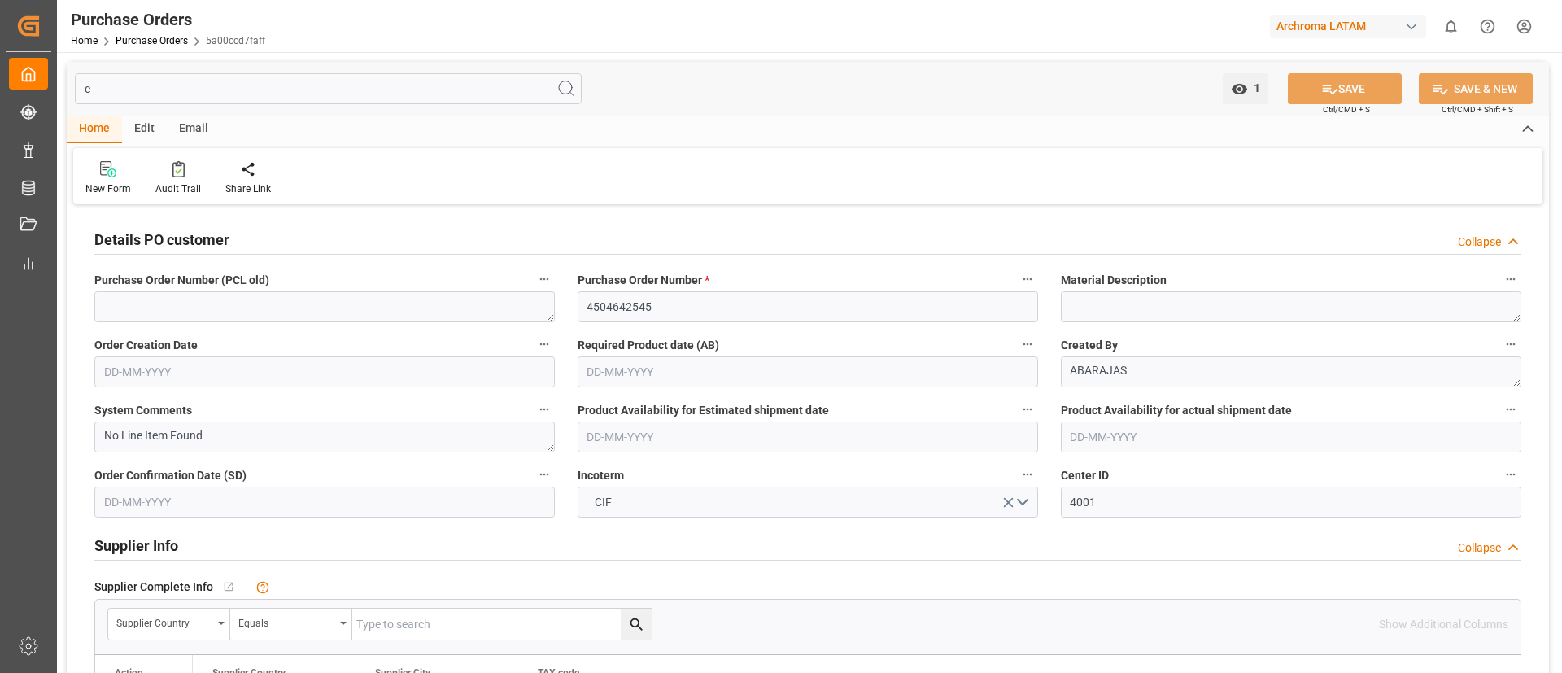
type input "[DATE]"
type input "18-07-2025 18:03"
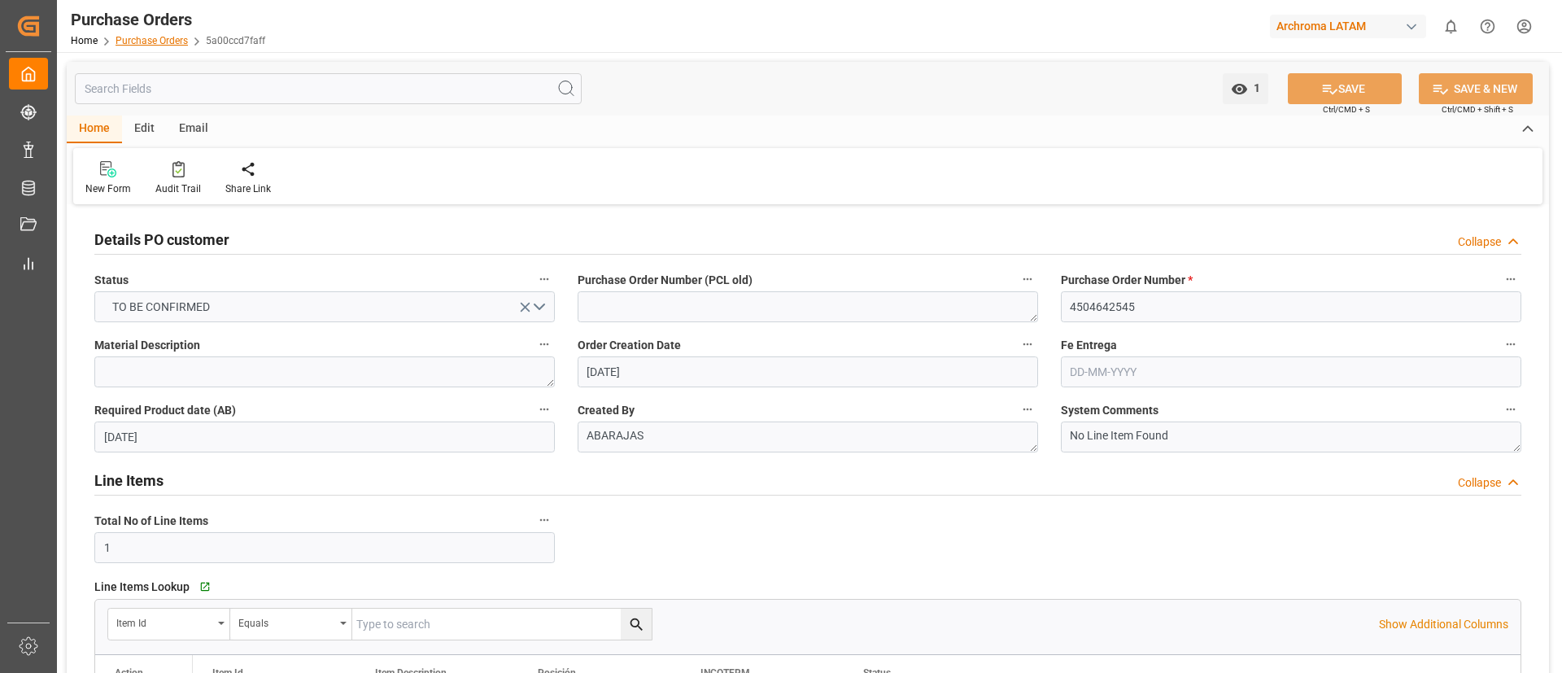
click at [158, 42] on link "Purchase Orders" at bounding box center [152, 40] width 72 height 11
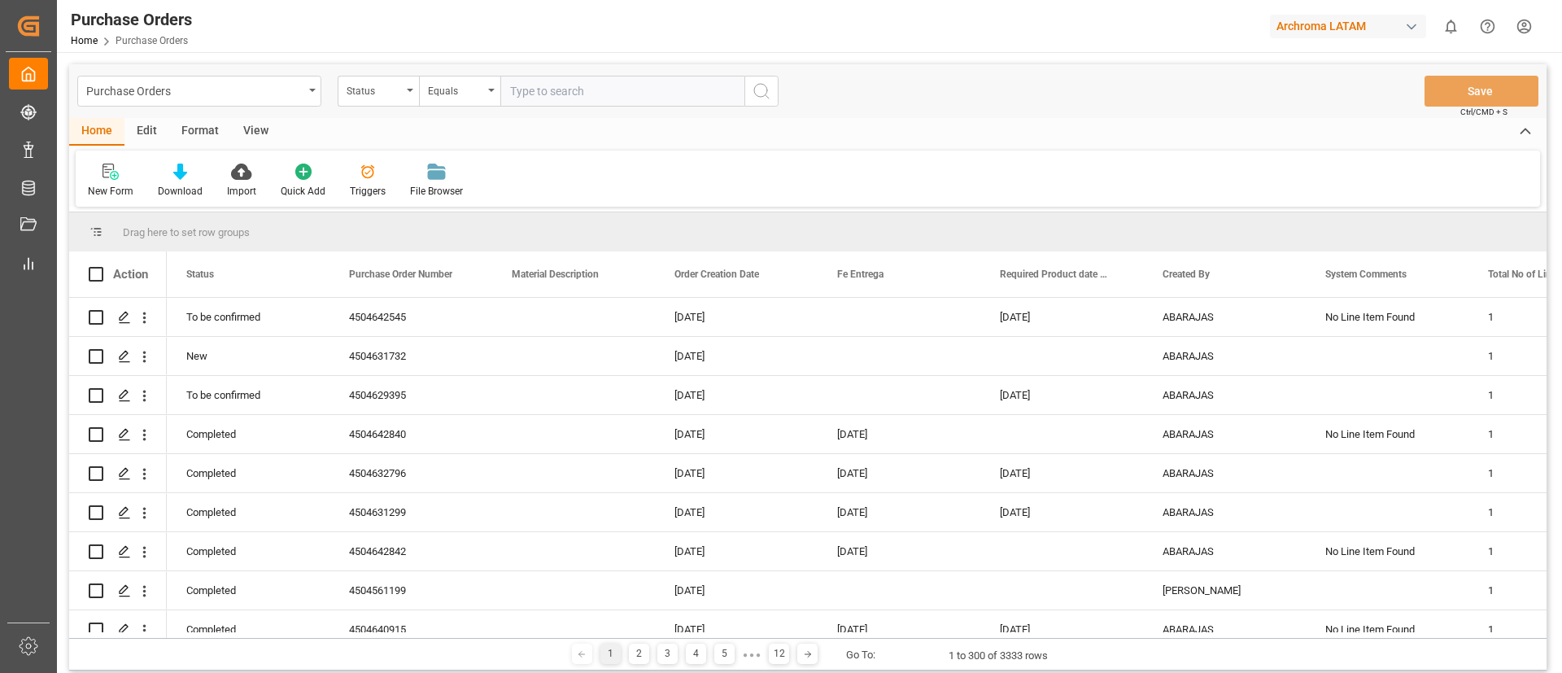
click at [314, 103] on div "Purchase Orders" at bounding box center [199, 91] width 244 height 31
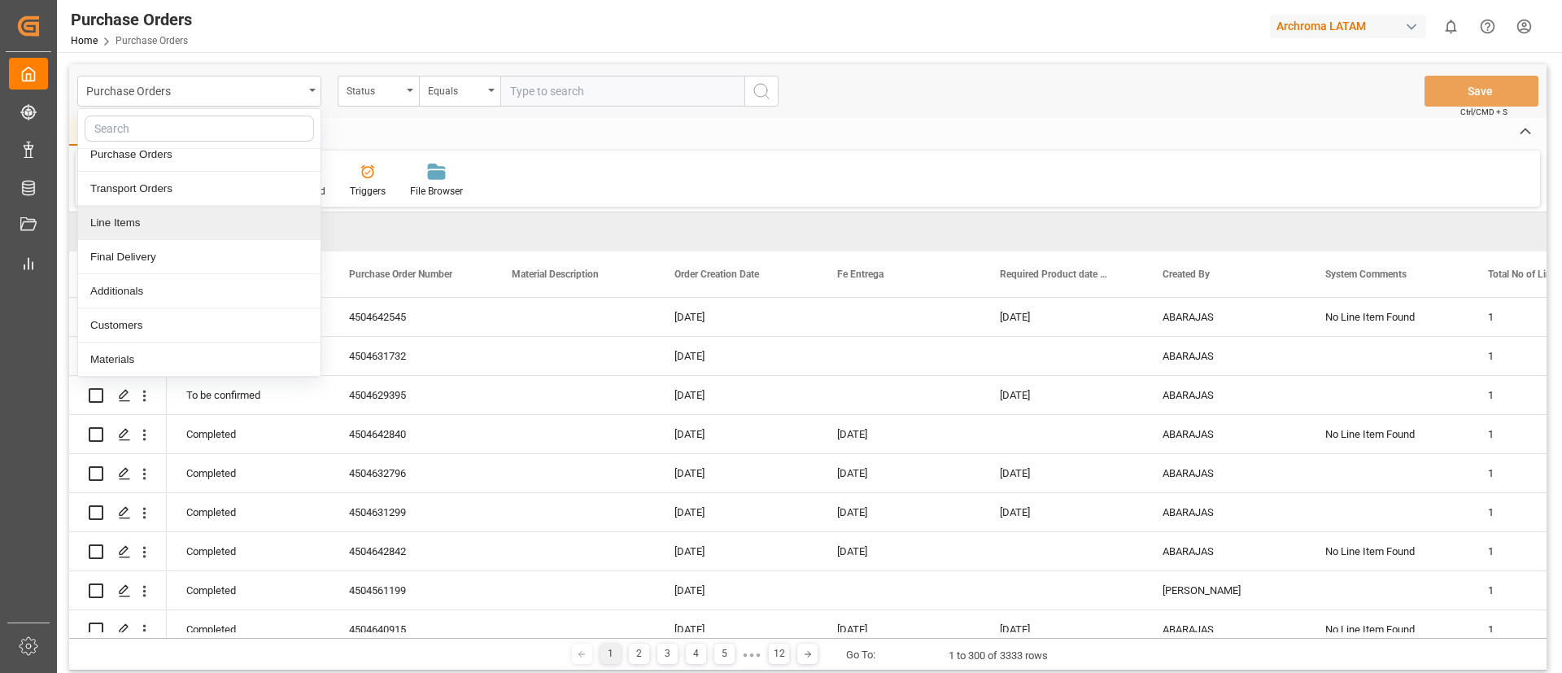
scroll to position [46, 0]
click at [214, 280] on div "Additionals" at bounding box center [199, 290] width 242 height 34
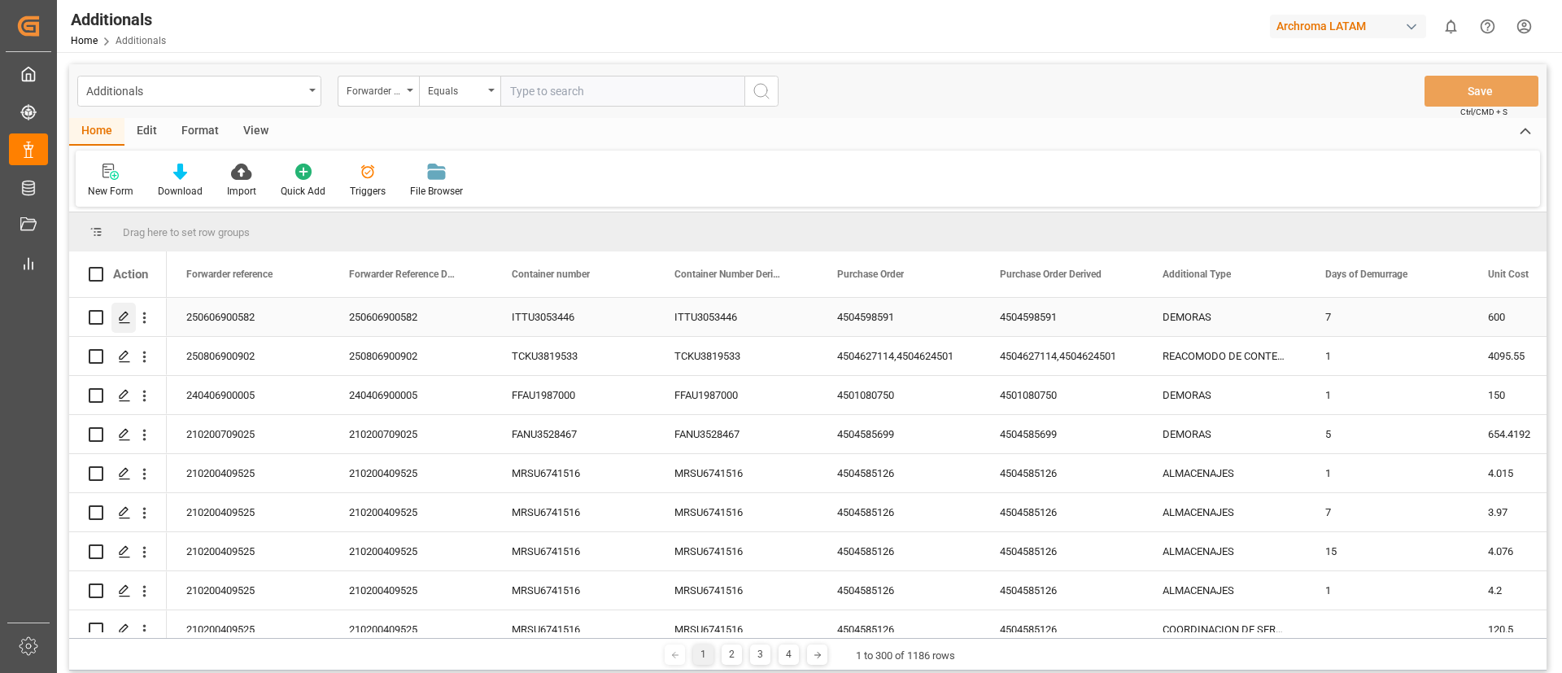
click at [129, 325] on div "Press SPACE to select this row." at bounding box center [123, 318] width 24 height 30
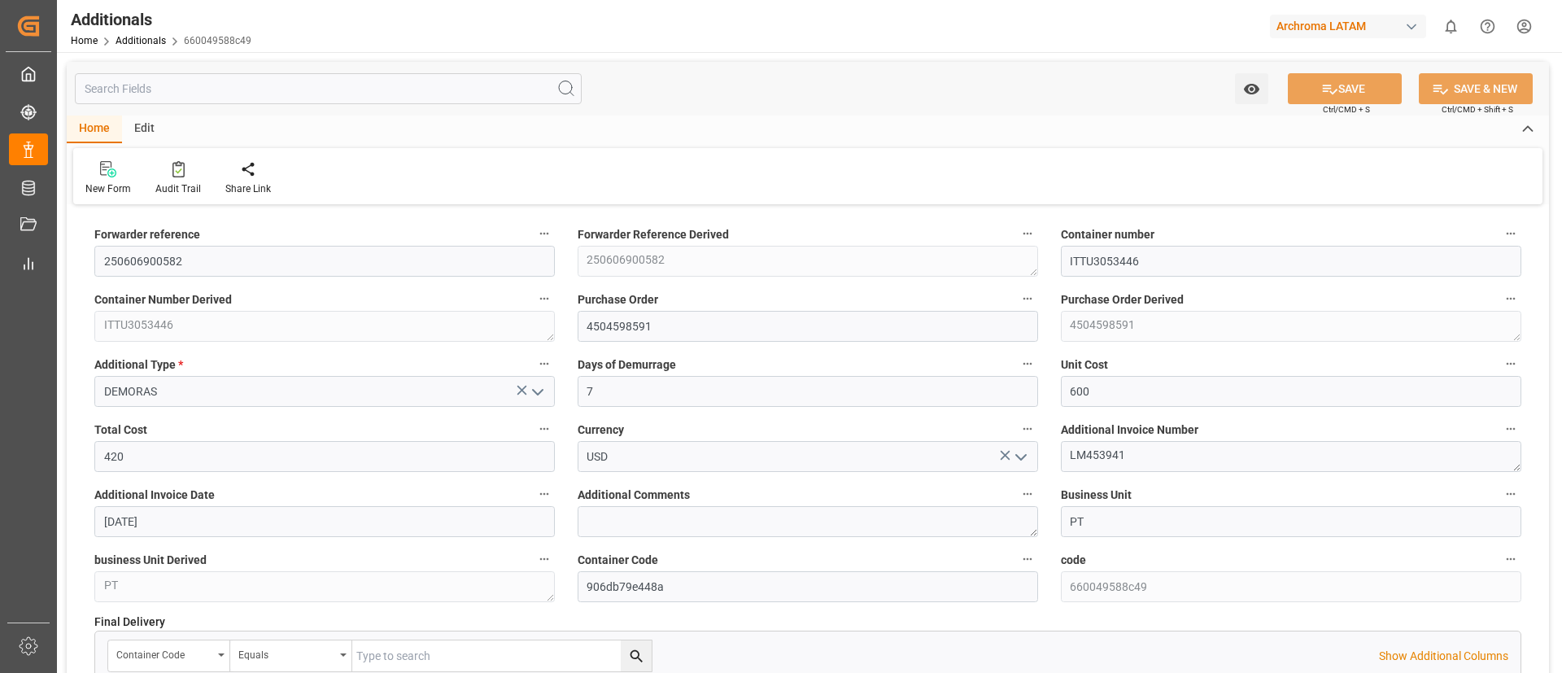
click at [294, 89] on input "text" at bounding box center [328, 88] width 507 height 31
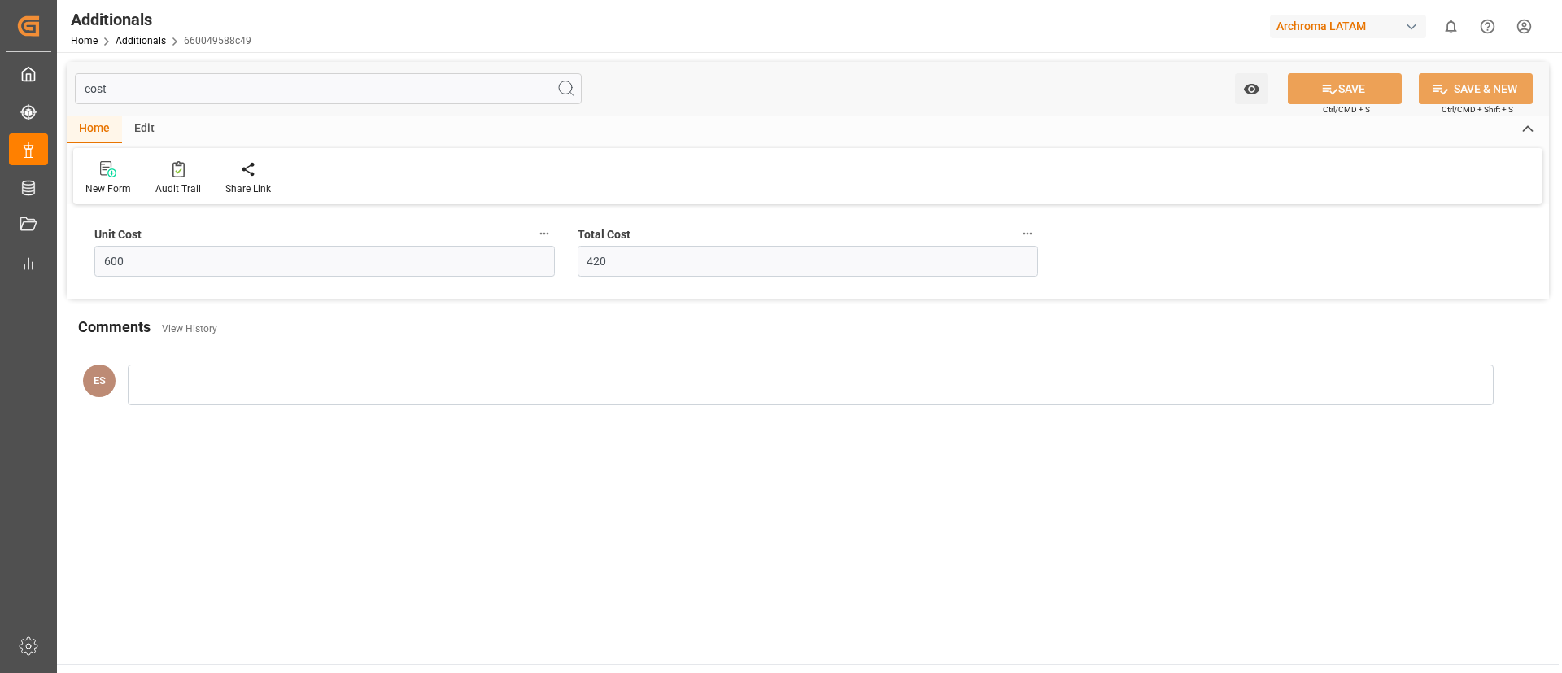
type input "cost"
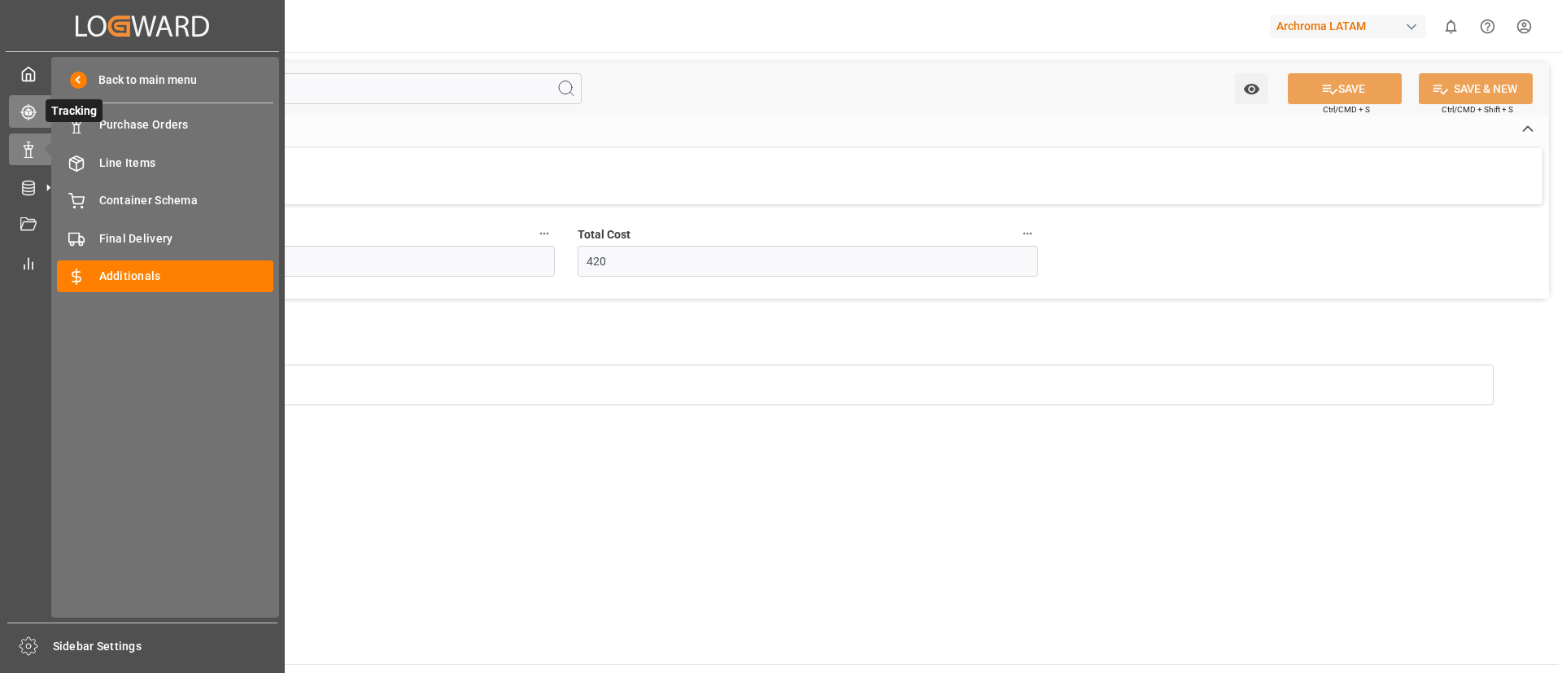
click at [37, 120] on div "Tracking Tracking" at bounding box center [142, 111] width 267 height 32
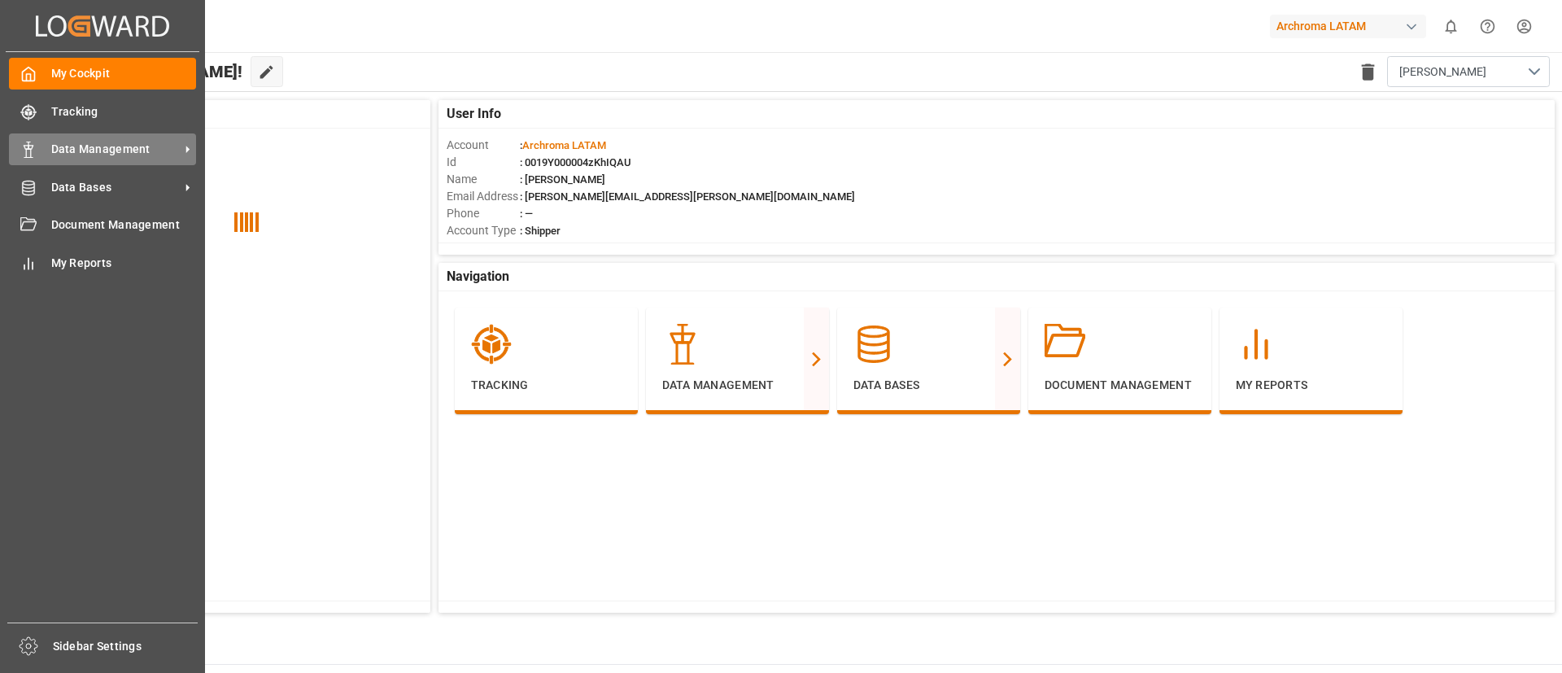
click at [87, 155] on span "Data Management" at bounding box center [115, 149] width 129 height 17
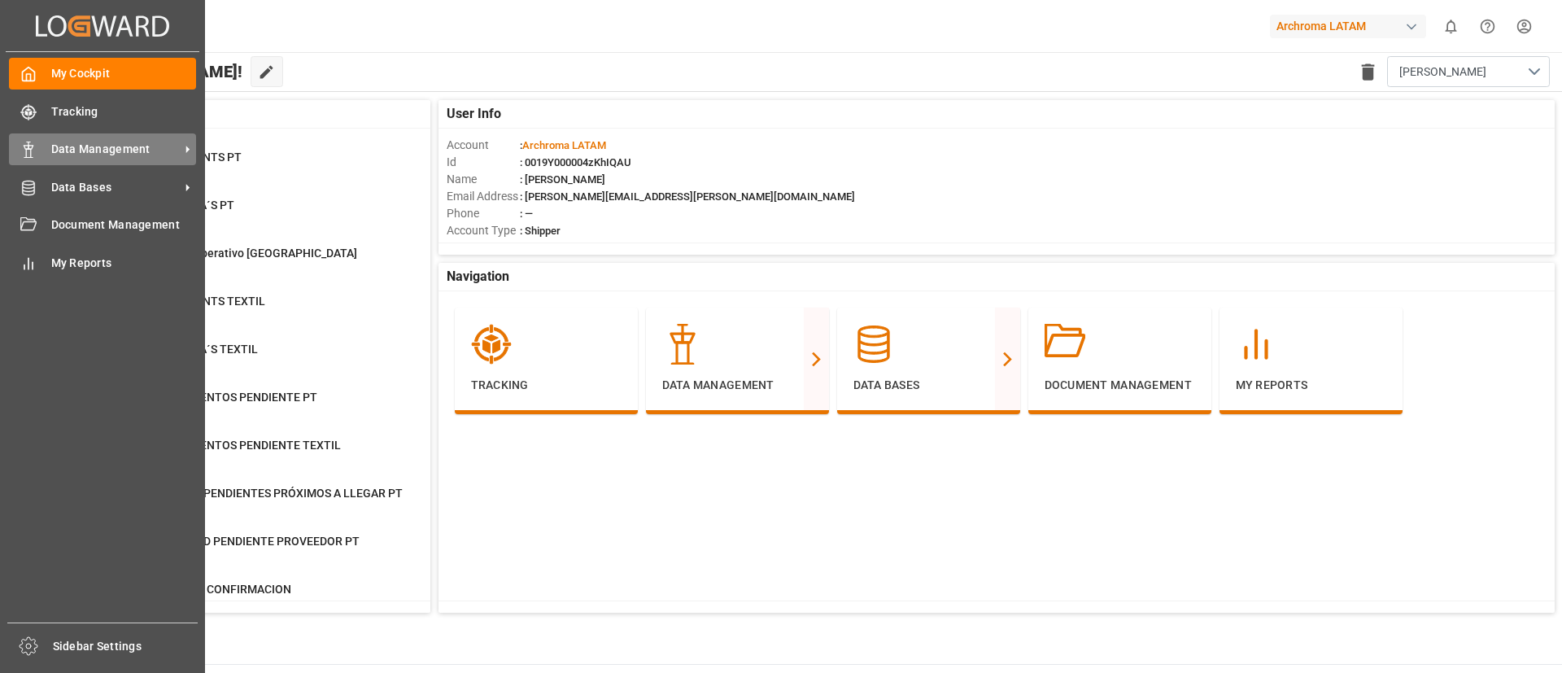
click at [98, 151] on span "Data Management" at bounding box center [115, 149] width 129 height 17
click at [54, 150] on span "Data Management" at bounding box center [115, 149] width 129 height 17
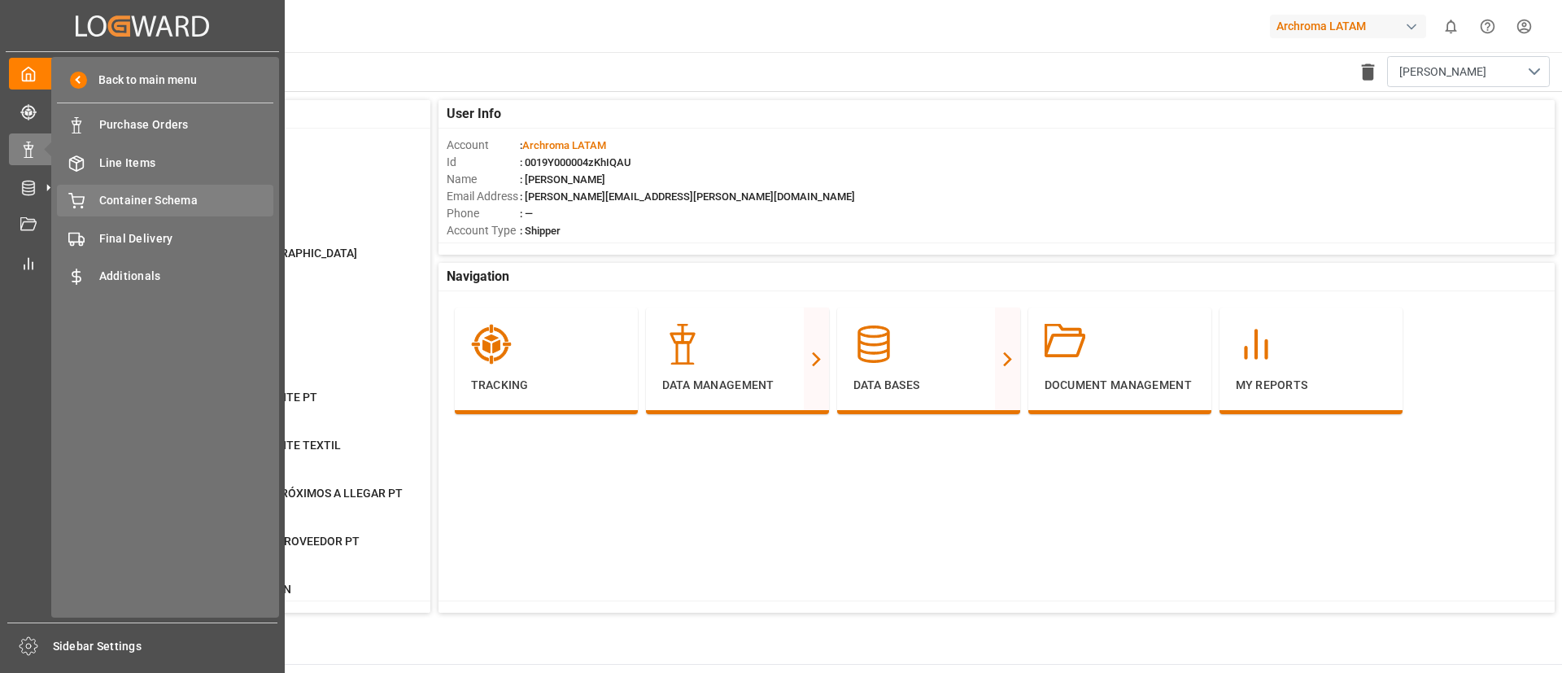
click at [168, 197] on span "Container Schema" at bounding box center [186, 200] width 175 height 17
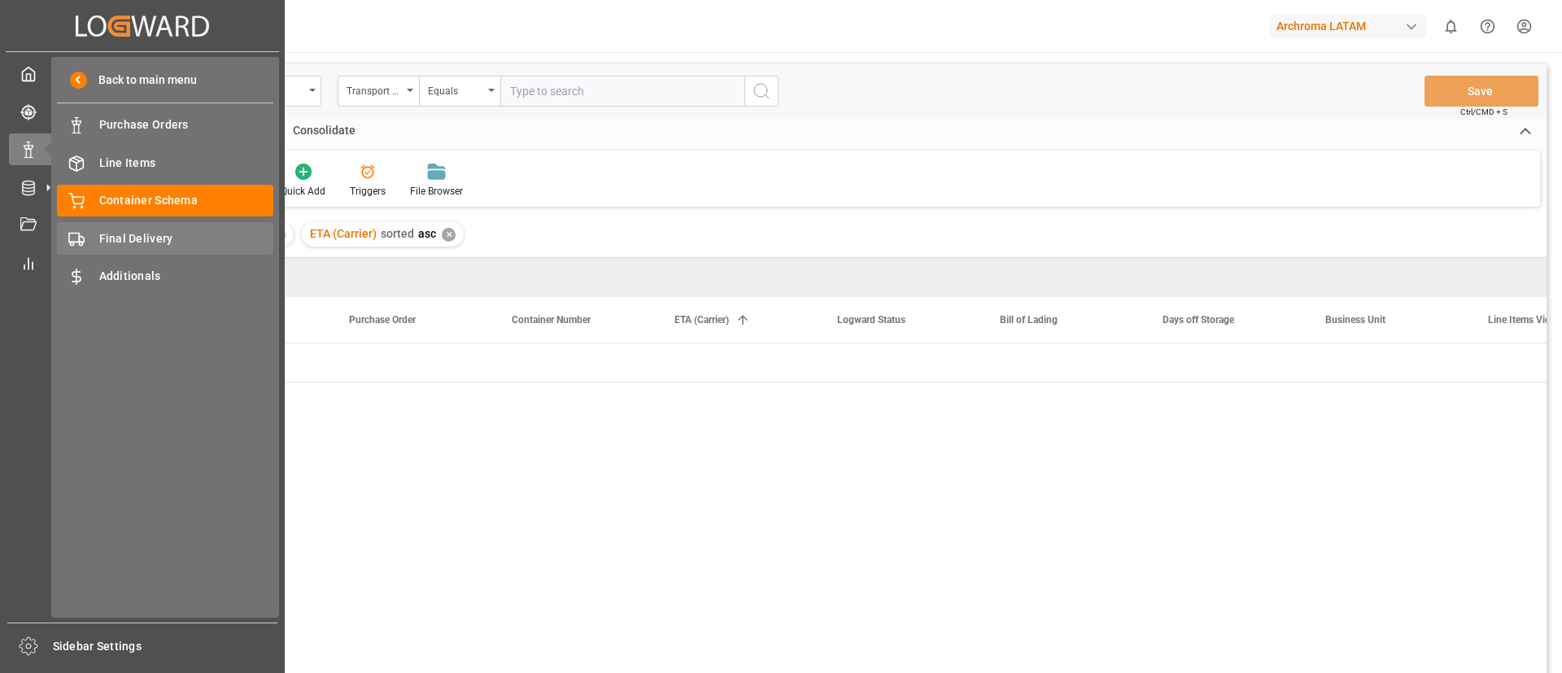
click at [179, 234] on span "Final Delivery" at bounding box center [186, 238] width 175 height 17
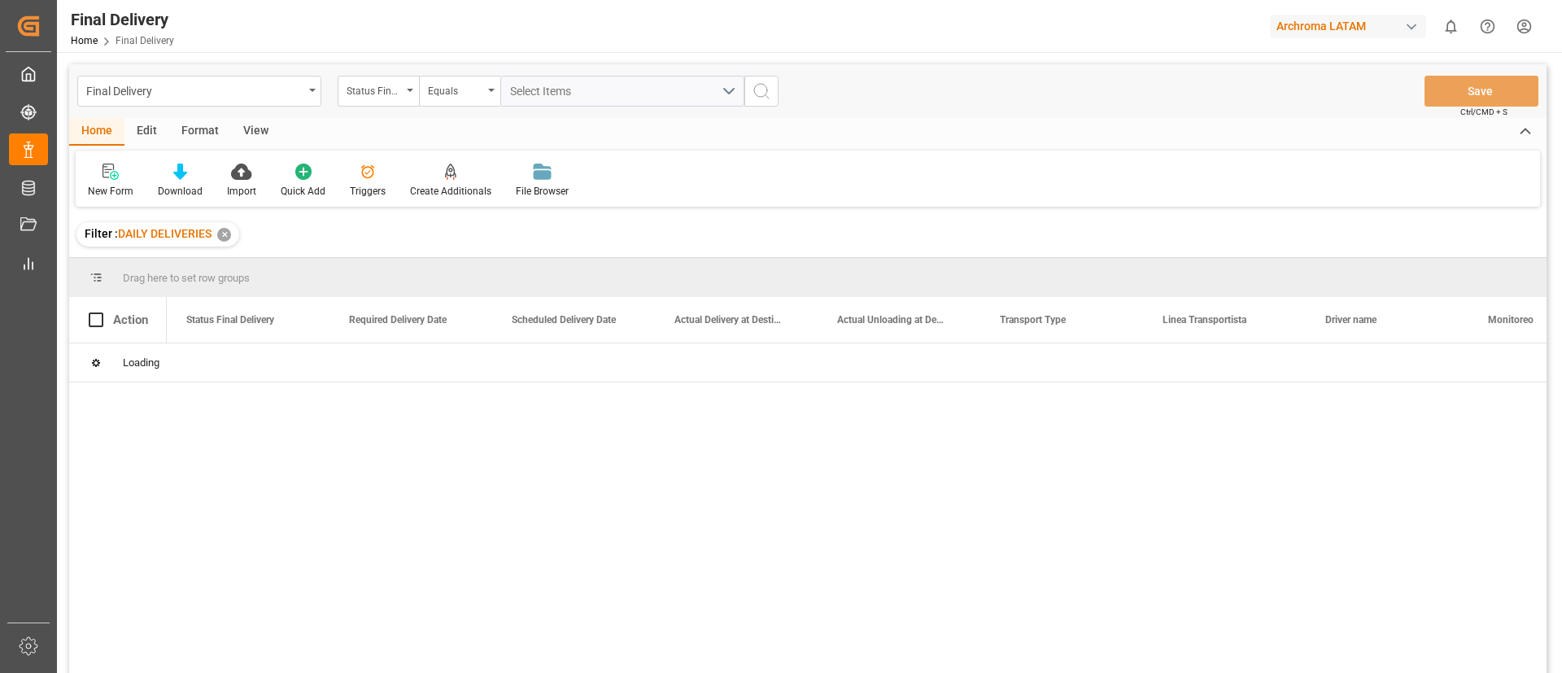
click at [224, 232] on div "✕" at bounding box center [224, 235] width 14 height 14
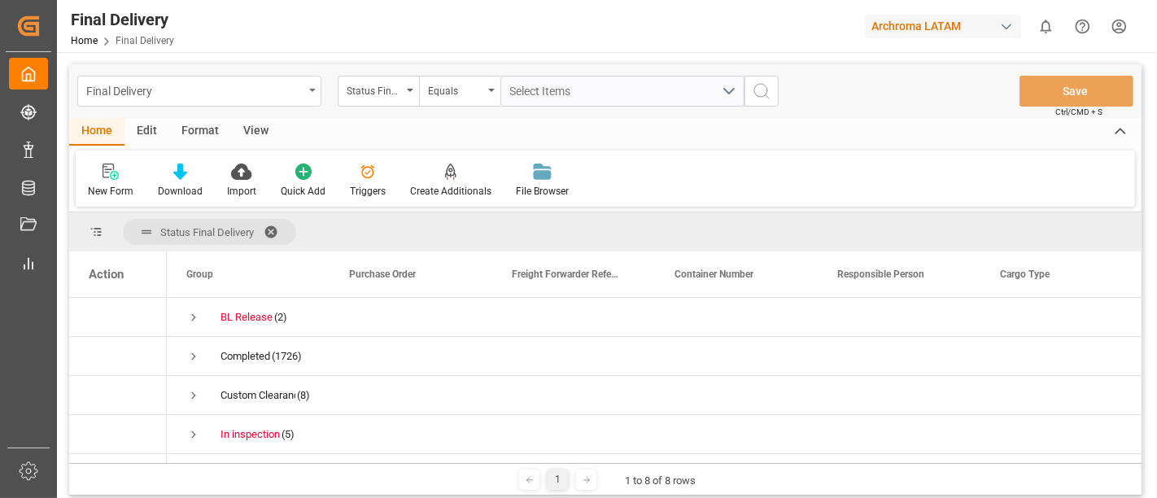
click at [303, 86] on div "Final Delivery" at bounding box center [199, 91] width 244 height 31
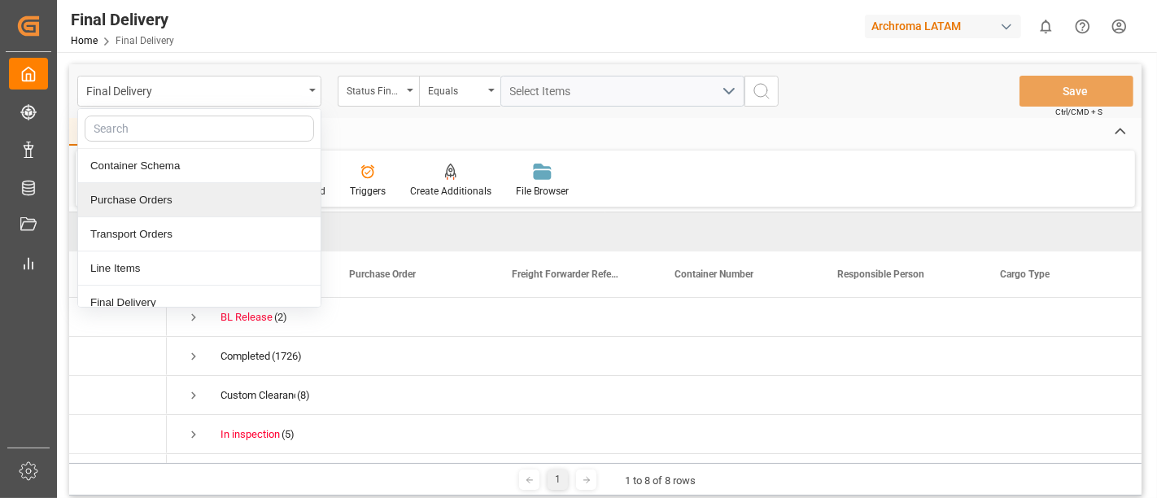
click at [128, 200] on div "Purchase Orders" at bounding box center [199, 200] width 242 height 34
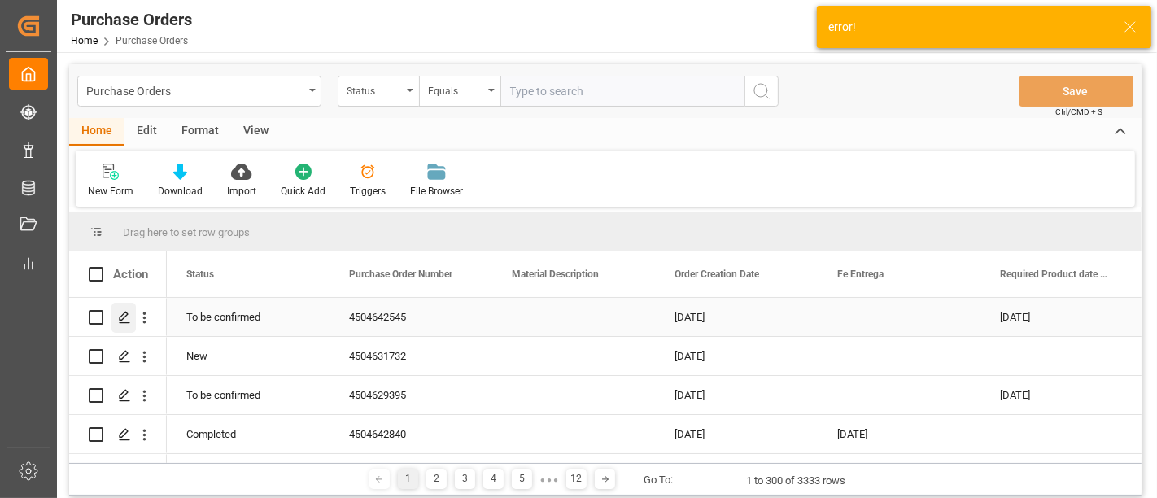
click at [122, 319] on polygon "Press SPACE to select this row." at bounding box center [124, 316] width 8 height 8
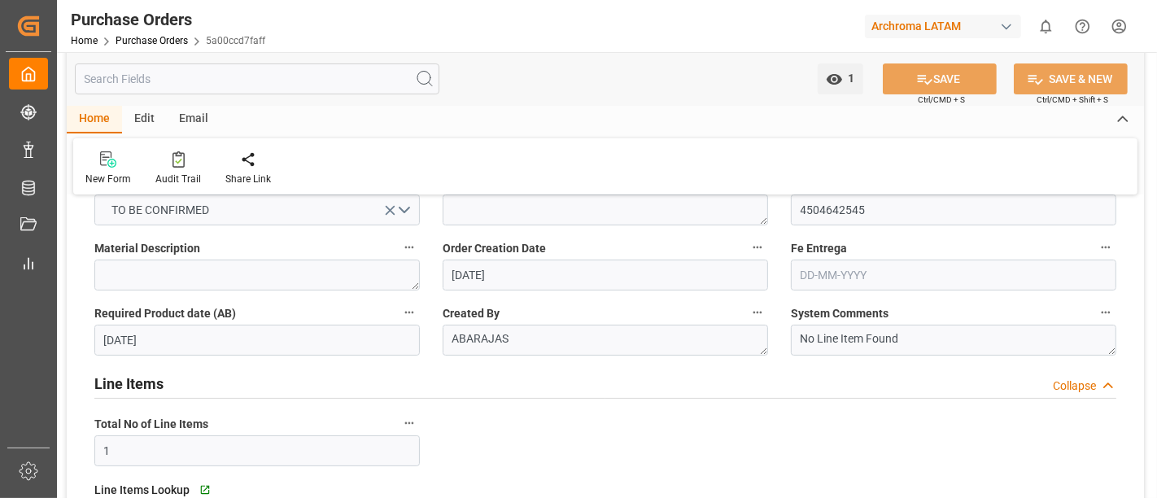
scroll to position [99, 0]
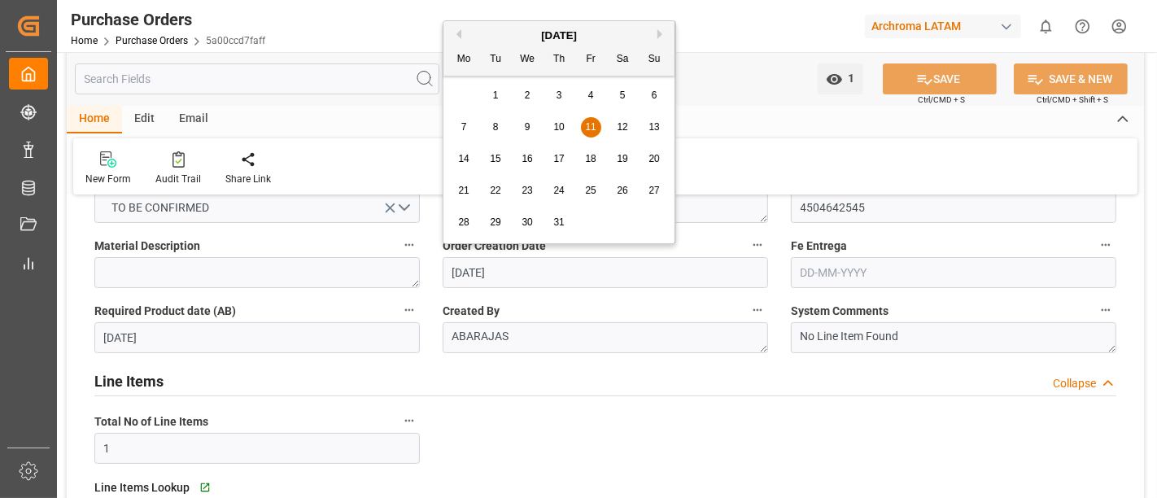
drag, startPoint x: 567, startPoint y: 268, endPoint x: 442, endPoint y: 251, distance: 126.4
click at [442, 251] on div "Order Creation Date [DATE]" at bounding box center [605, 261] width 348 height 65
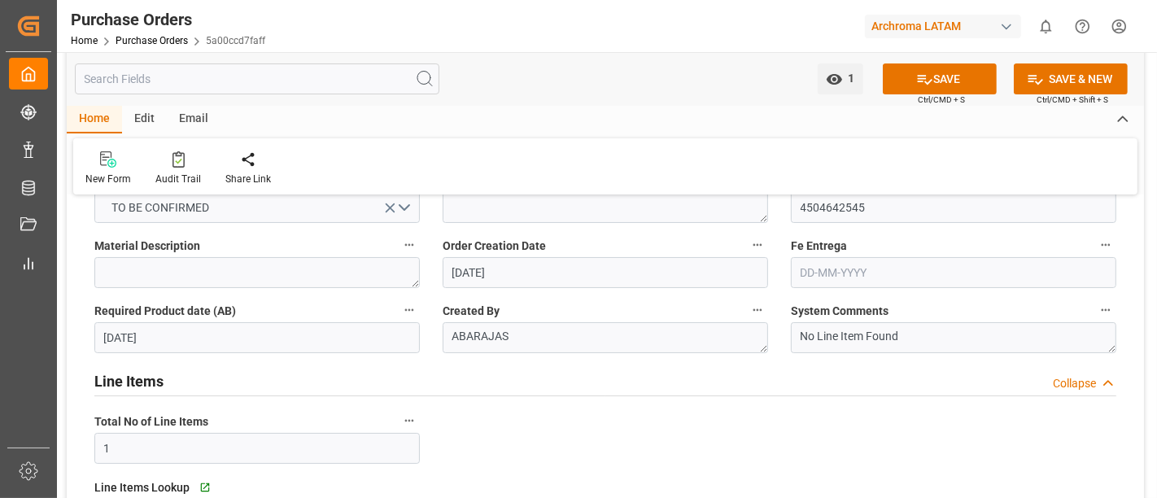
click at [779, 287] on div "Fe Entrega" at bounding box center [953, 261] width 348 height 65
click at [137, 41] on link "Purchase Orders" at bounding box center [152, 40] width 72 height 11
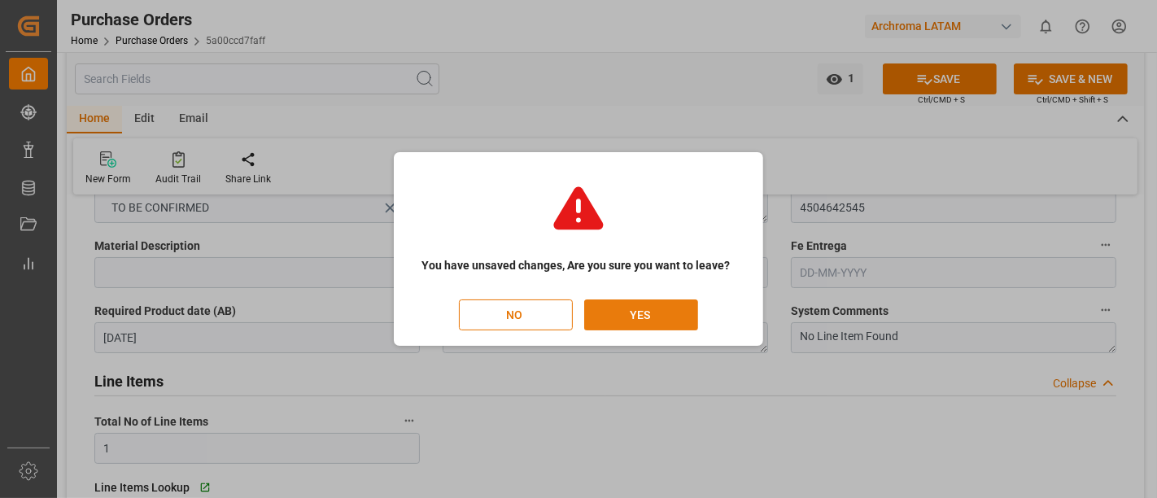
click at [636, 308] on button "YES" at bounding box center [641, 314] width 114 height 31
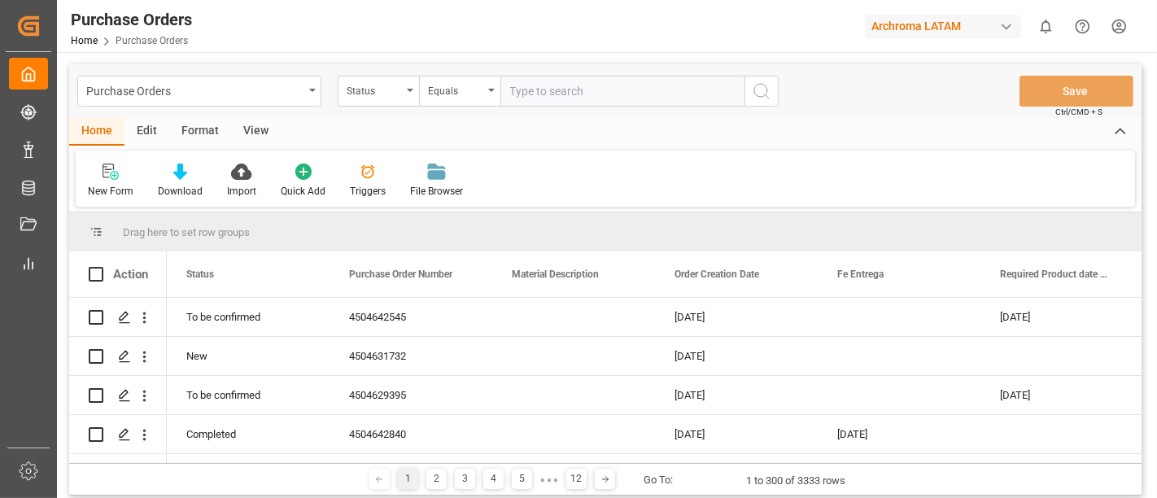
click at [505, 133] on div "Home Edit Format View" at bounding box center [605, 132] width 1072 height 28
click at [272, 95] on div "Purchase Orders" at bounding box center [194, 90] width 217 height 20
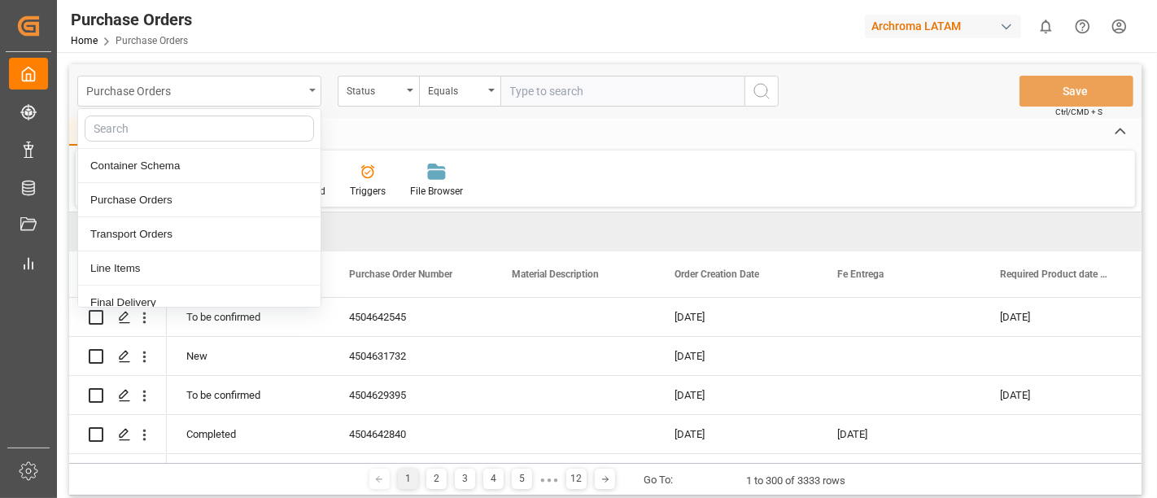
click at [281, 91] on div "Purchase Orders" at bounding box center [194, 90] width 217 height 20
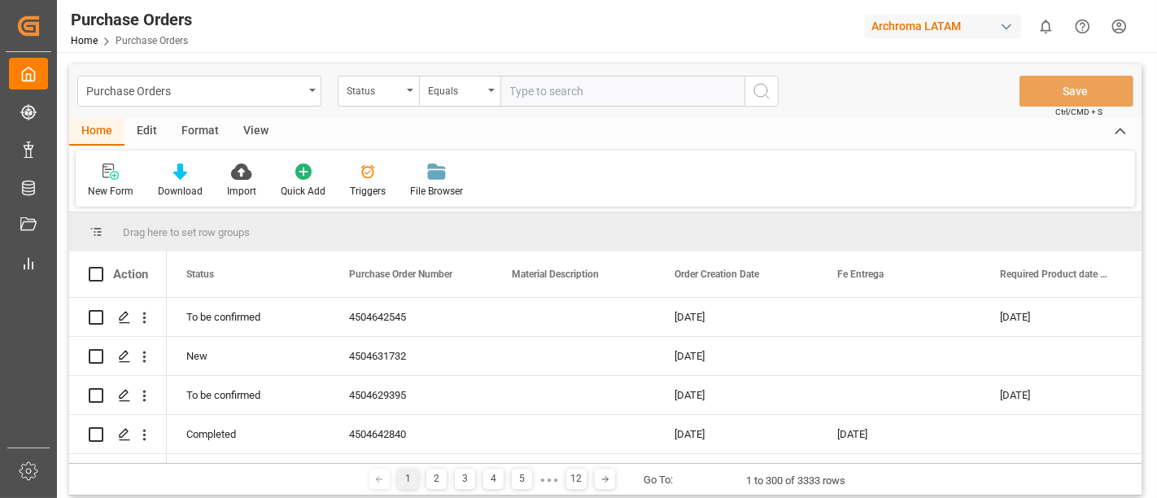
click at [384, 124] on div "Home Edit Format View" at bounding box center [605, 132] width 1072 height 28
click at [548, 151] on div "New Form Download Import Quick Add Triggers File Browser" at bounding box center [605, 179] width 1059 height 56
click at [572, 159] on div "New Form Download Import Quick Add Triggers File Browser" at bounding box center [605, 179] width 1059 height 56
click at [698, 192] on div "New Form Download Import Quick Add Triggers File Browser" at bounding box center [605, 179] width 1059 height 56
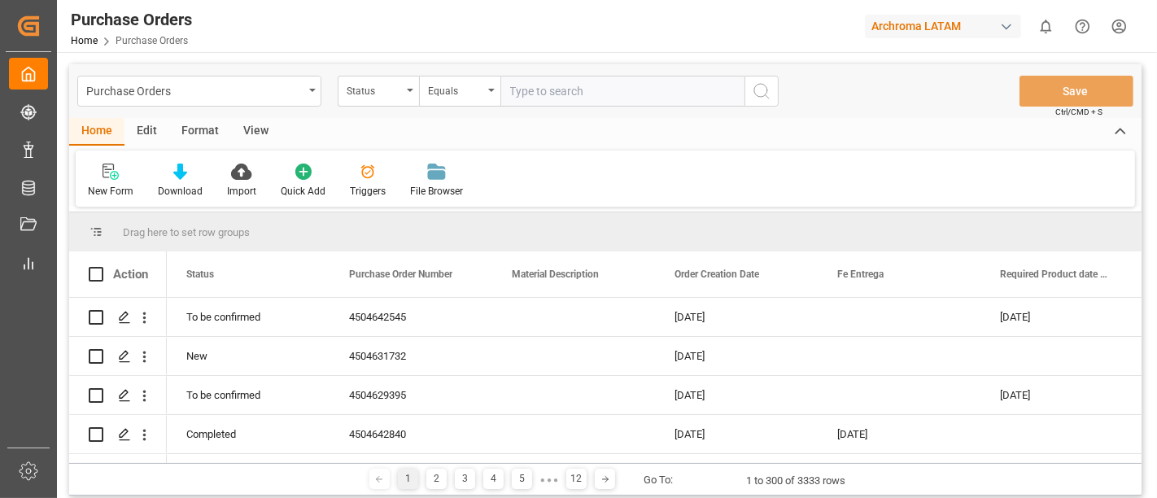
click at [698, 192] on div "New Form Download Import Quick Add Triggers File Browser" at bounding box center [605, 179] width 1059 height 56
click at [787, 177] on div "New Form Download Import Quick Add Triggers File Browser" at bounding box center [605, 179] width 1059 height 56
click at [548, 218] on div "Drag here to set row groups" at bounding box center [605, 231] width 1072 height 39
drag, startPoint x: 260, startPoint y: 267, endPoint x: 252, endPoint y: 228, distance: 39.9
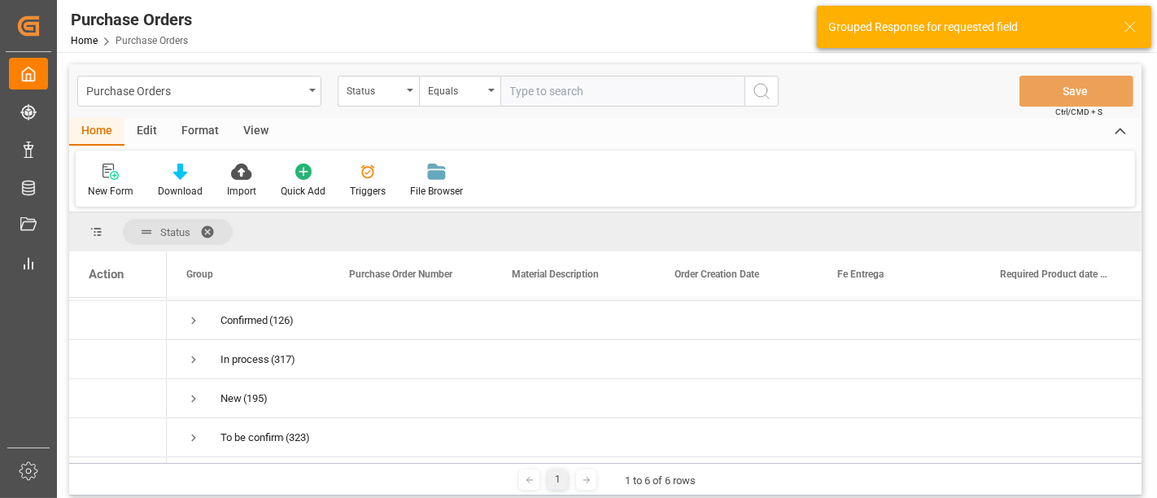
scroll to position [80, 0]
click at [188, 394] on span "Press SPACE to select this row." at bounding box center [193, 398] width 15 height 15
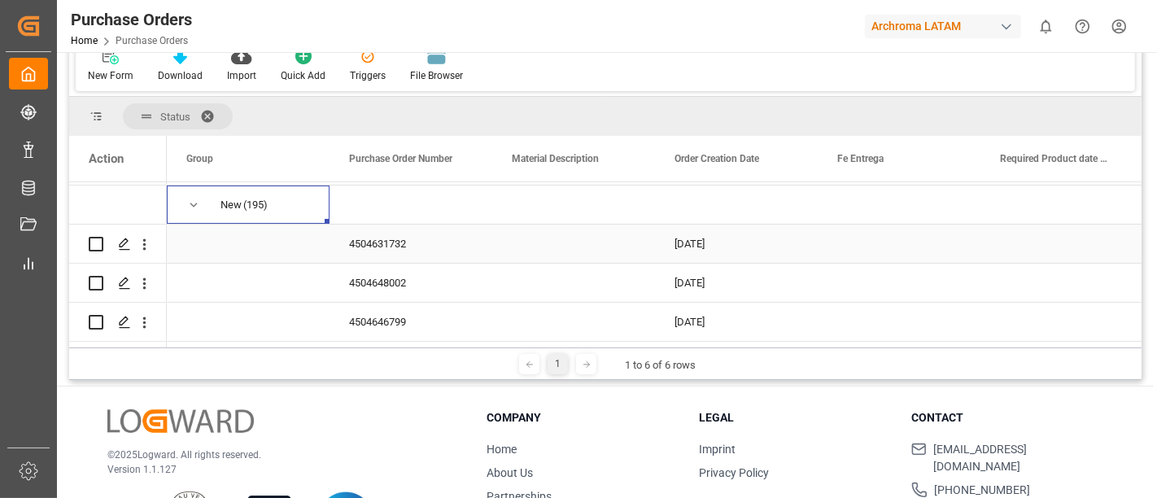
scroll to position [155, 0]
click at [539, 85] on div "New Form Download Import Quick Add Triggers File Browser" at bounding box center [605, 63] width 1059 height 56
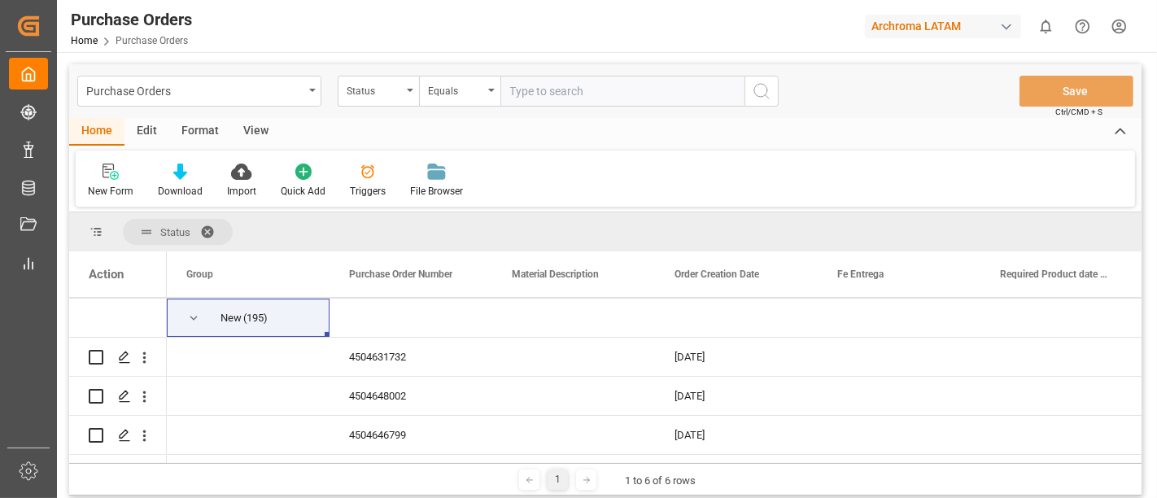
click at [635, 174] on div "New Form Download Import Quick Add Triggers File Browser" at bounding box center [605, 179] width 1059 height 56
click at [582, 156] on div "New Form Download Import Quick Add Triggers File Browser" at bounding box center [605, 179] width 1059 height 56
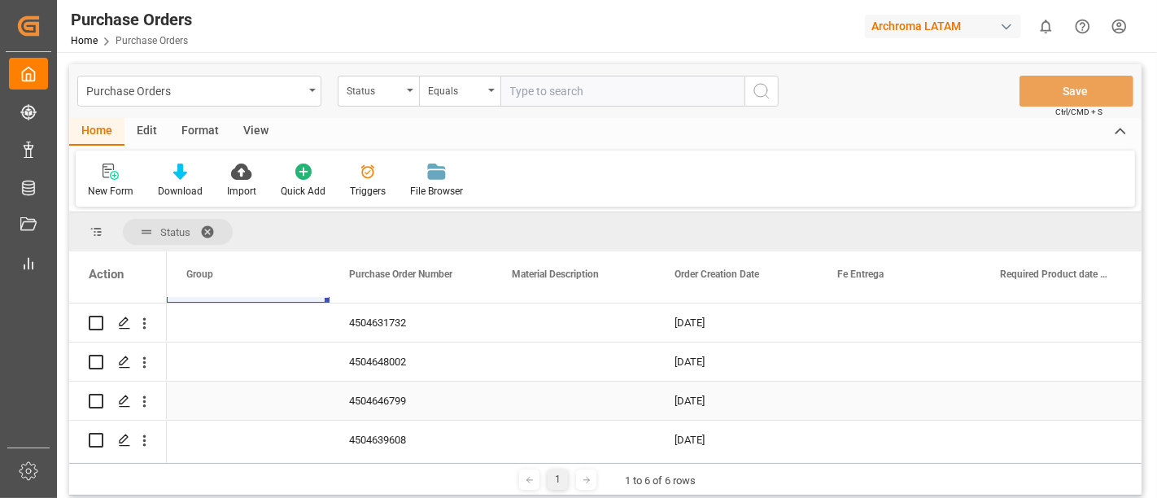
scroll to position [123, 0]
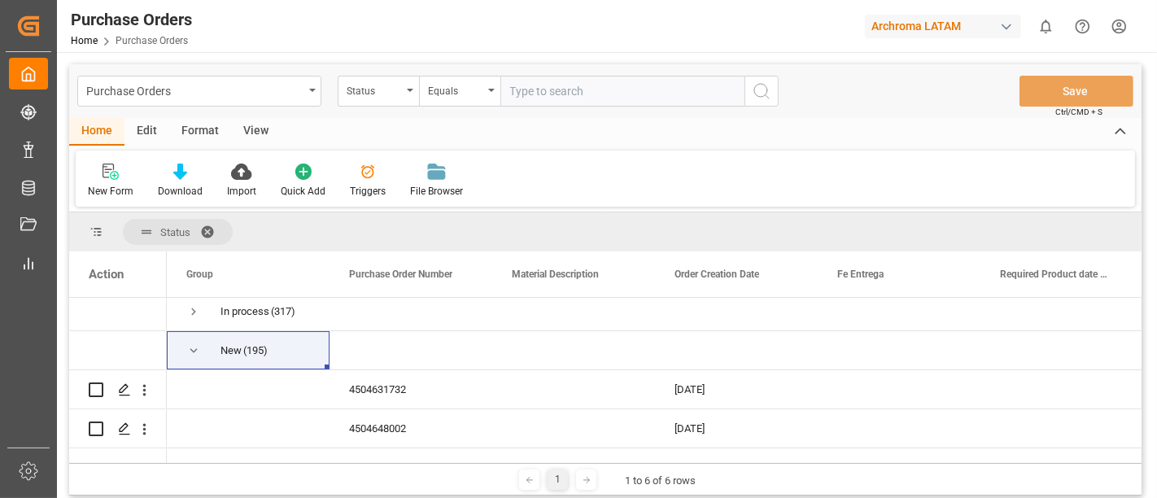
click at [631, 157] on div "New Form Download Import Quick Add Triggers File Browser" at bounding box center [605, 179] width 1059 height 56
click at [569, 170] on div "New Form Download Import Quick Add Triggers File Browser" at bounding box center [605, 179] width 1059 height 56
click at [214, 227] on span at bounding box center [213, 232] width 26 height 15
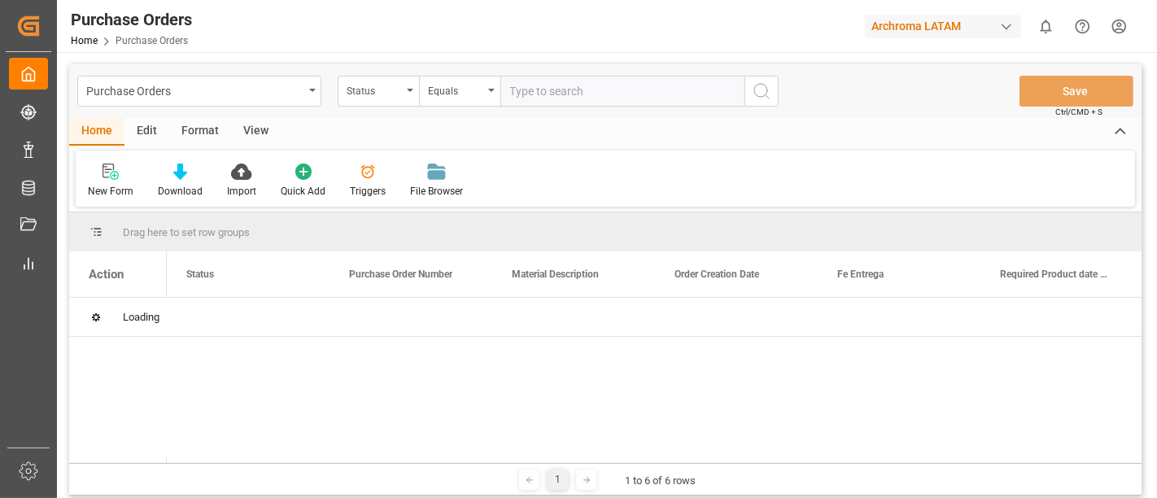
scroll to position [0, 0]
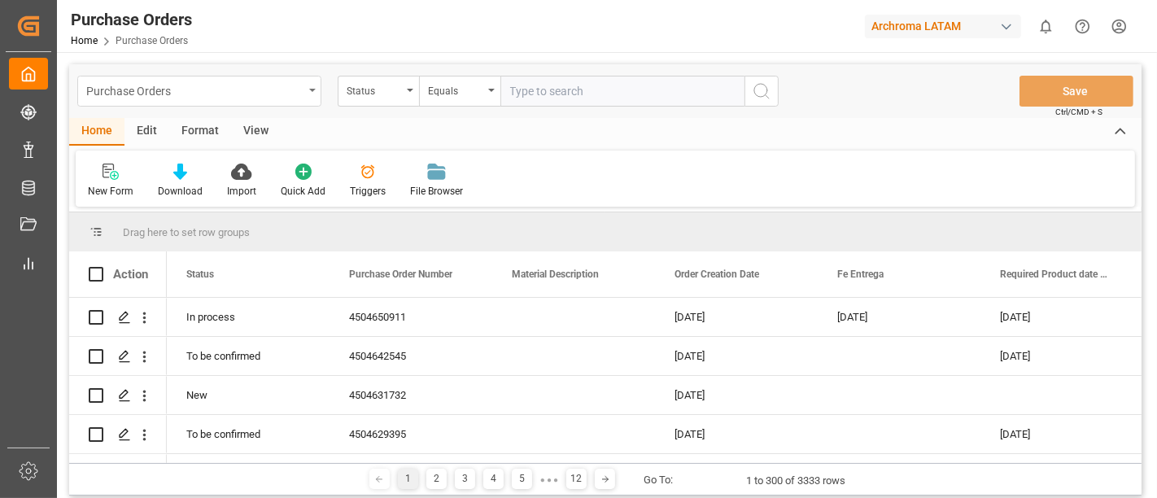
click at [297, 97] on div "Purchase Orders" at bounding box center [194, 90] width 217 height 20
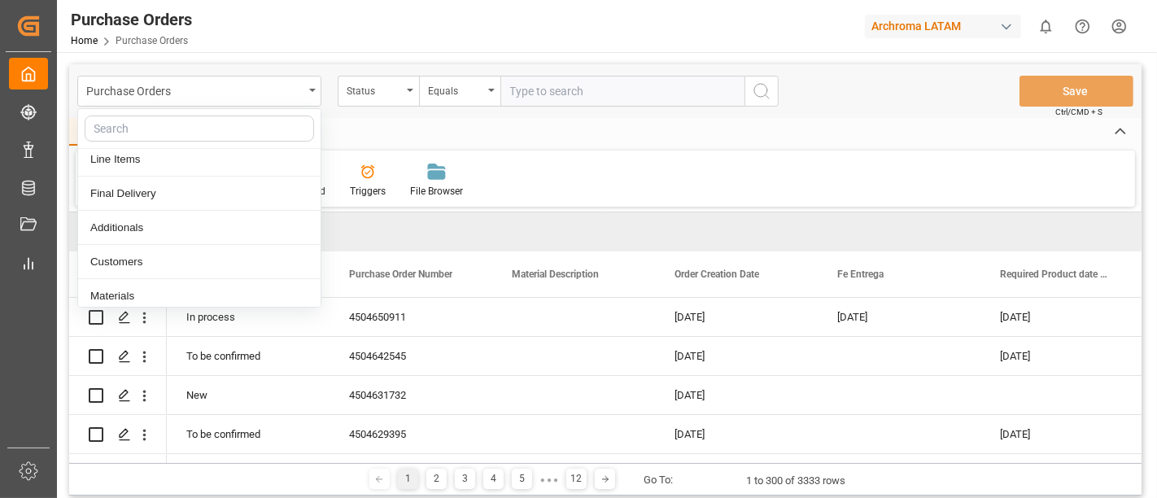
scroll to position [125, 0]
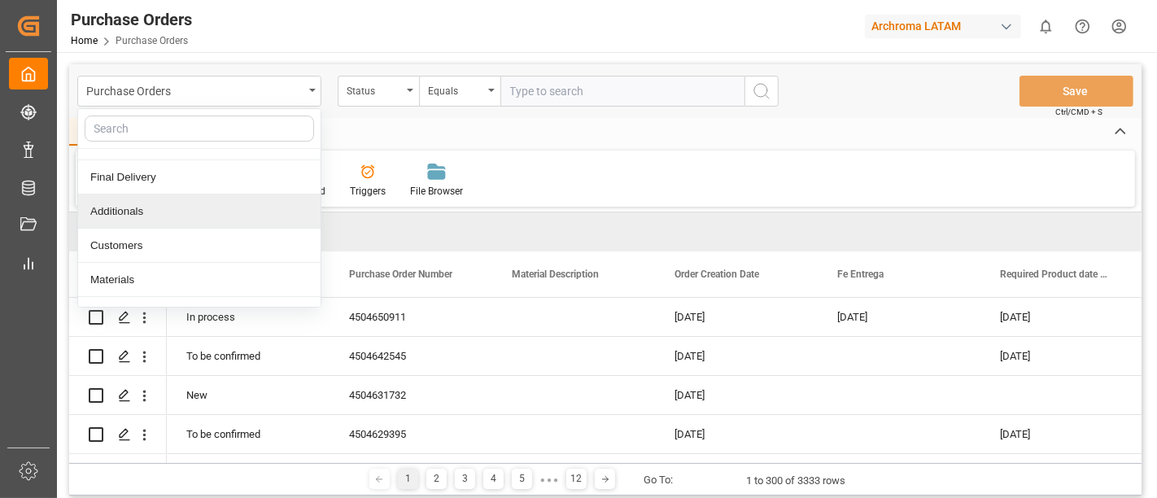
click at [174, 209] on div "Additionals" at bounding box center [199, 211] width 242 height 34
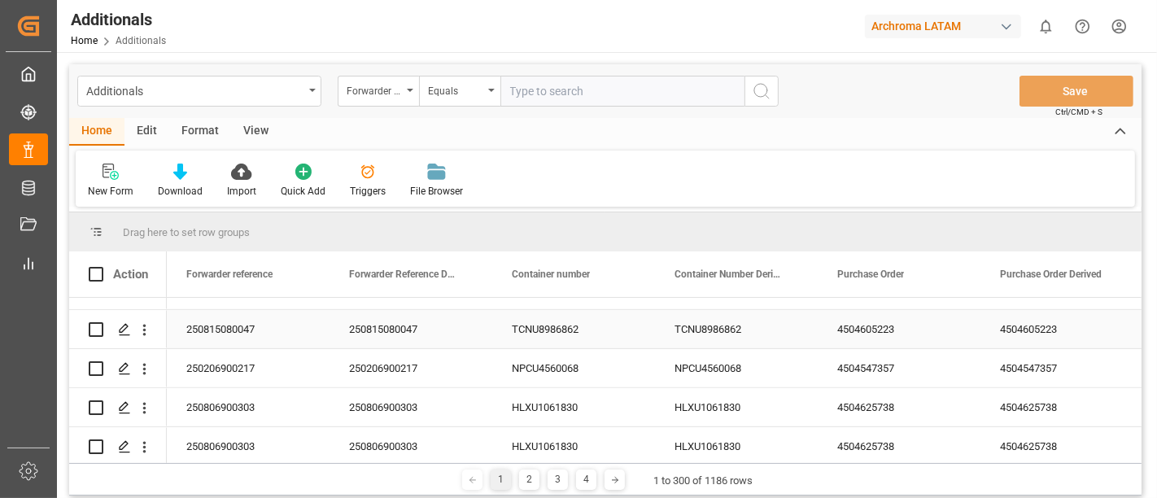
scroll to position [1169, 0]
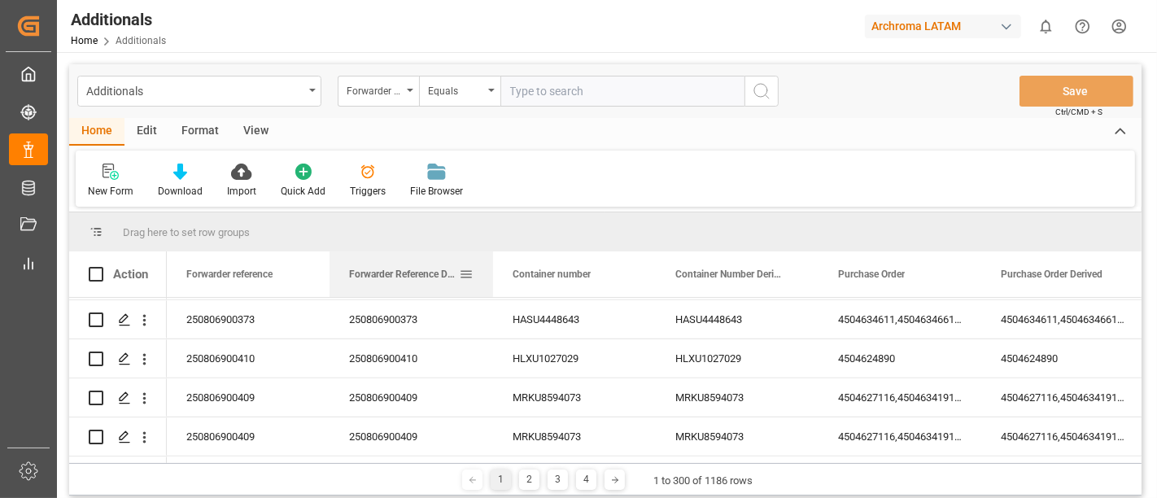
drag, startPoint x: 491, startPoint y: 278, endPoint x: 540, endPoint y: 296, distance: 52.8
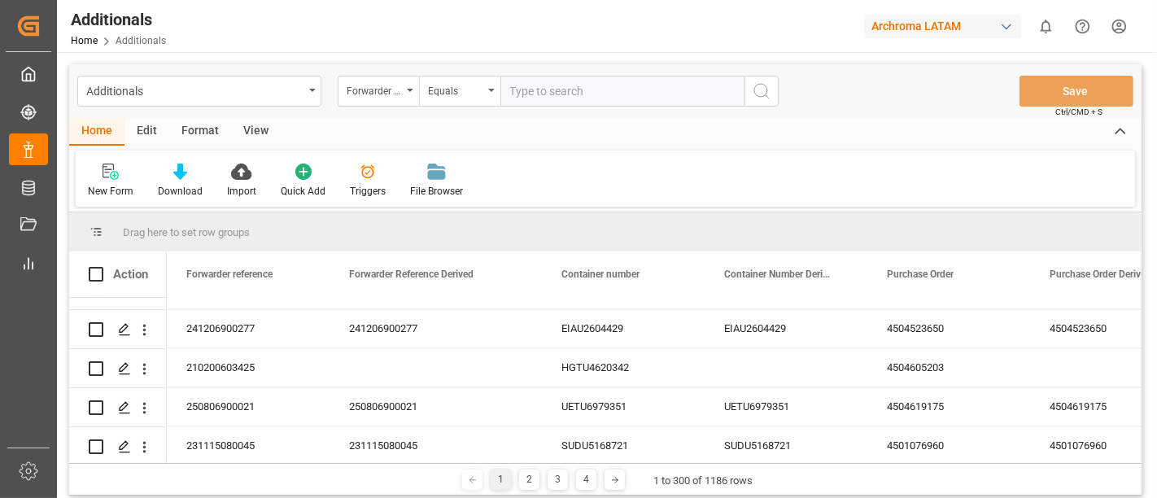
scroll to position [2605, 0]
click at [306, 92] on div "Additionals" at bounding box center [199, 91] width 244 height 31
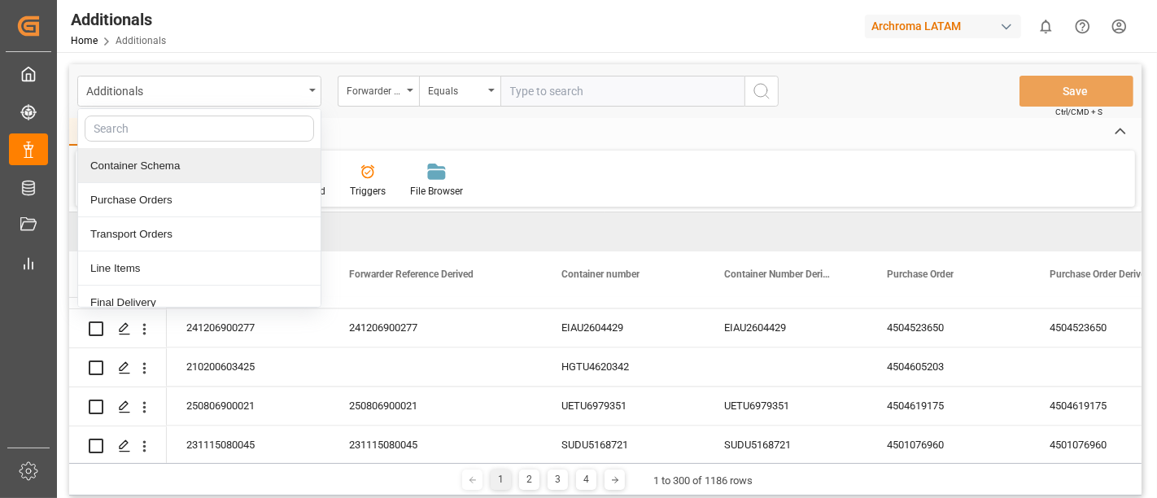
click at [184, 169] on div "Container Schema" at bounding box center [199, 166] width 242 height 34
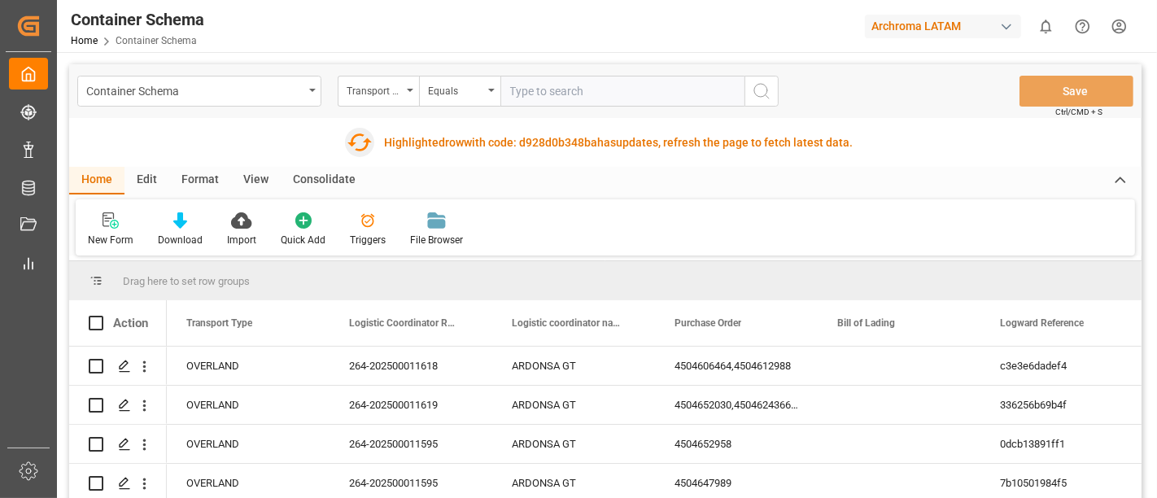
click at [347, 138] on icon "button" at bounding box center [360, 142] width 26 height 26
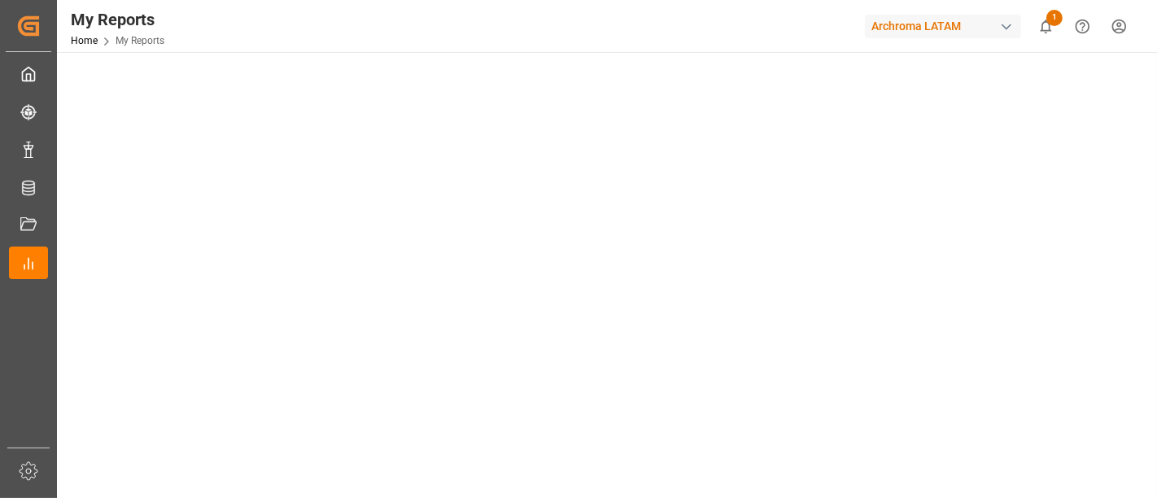
scroll to position [890, 0]
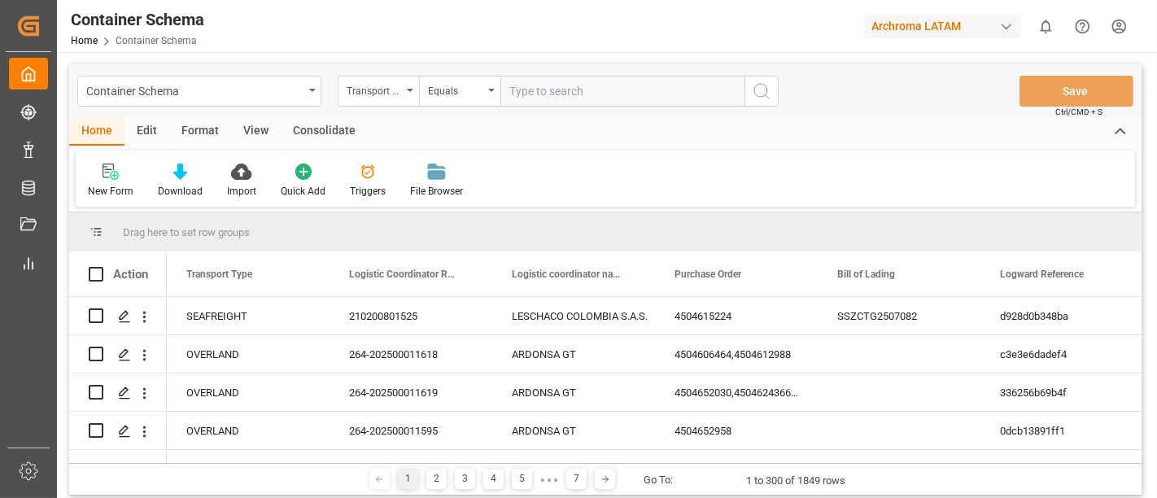
click at [307, 94] on div "Container Schema" at bounding box center [199, 91] width 244 height 31
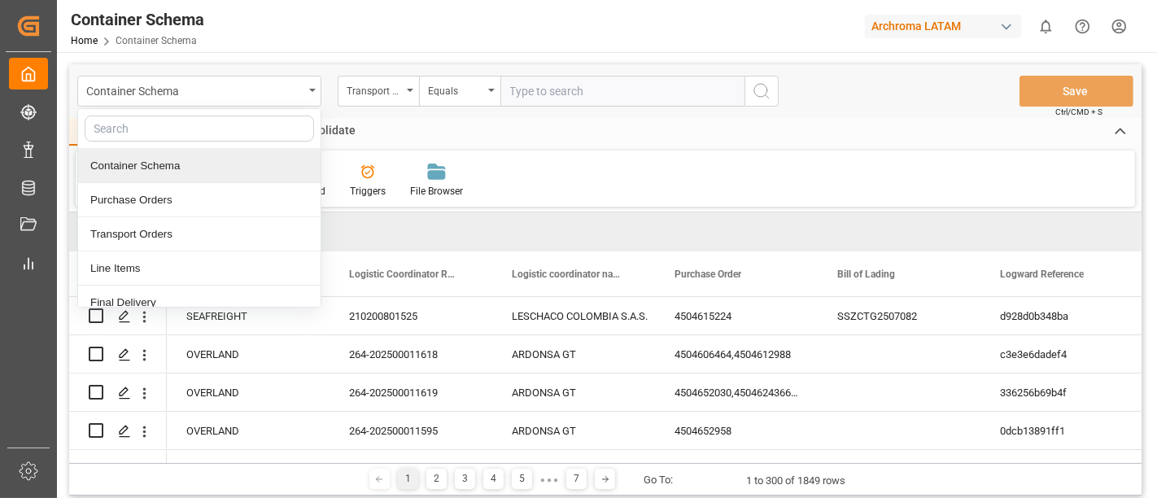
click at [722, 76] on input "text" at bounding box center [622, 91] width 244 height 31
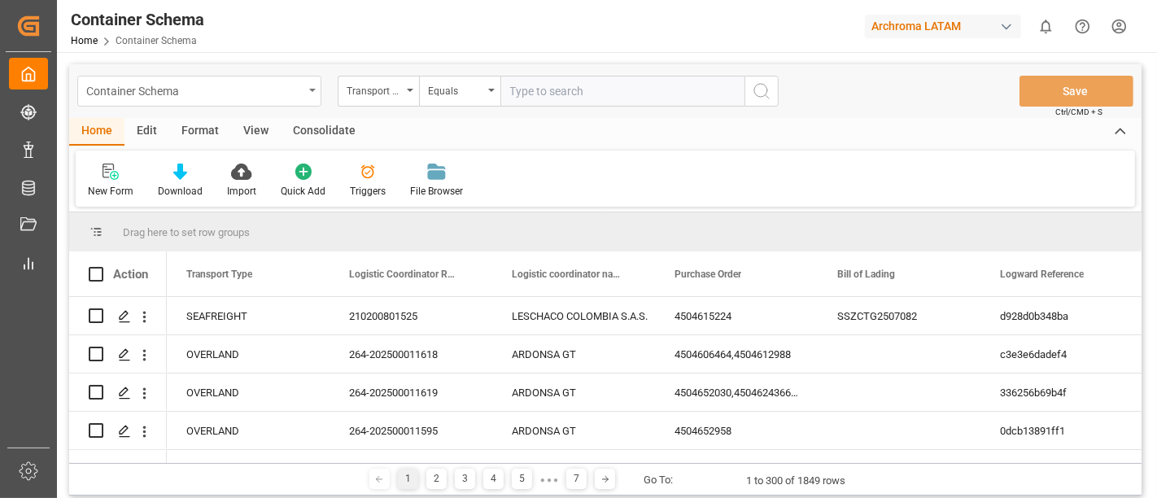
click at [311, 90] on icon "open menu" at bounding box center [312, 90] width 7 height 3
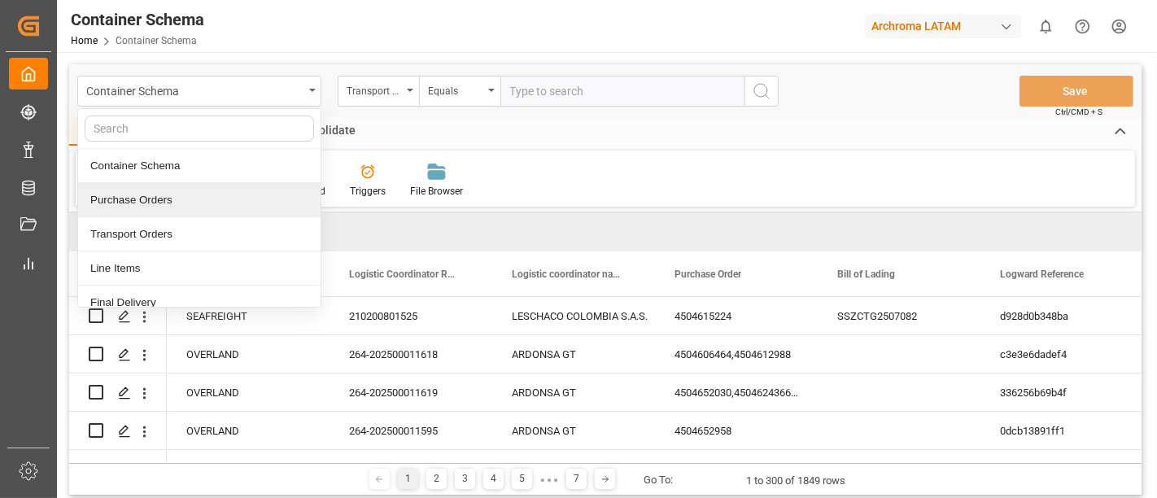
click at [151, 192] on div "Purchase Orders" at bounding box center [199, 200] width 242 height 34
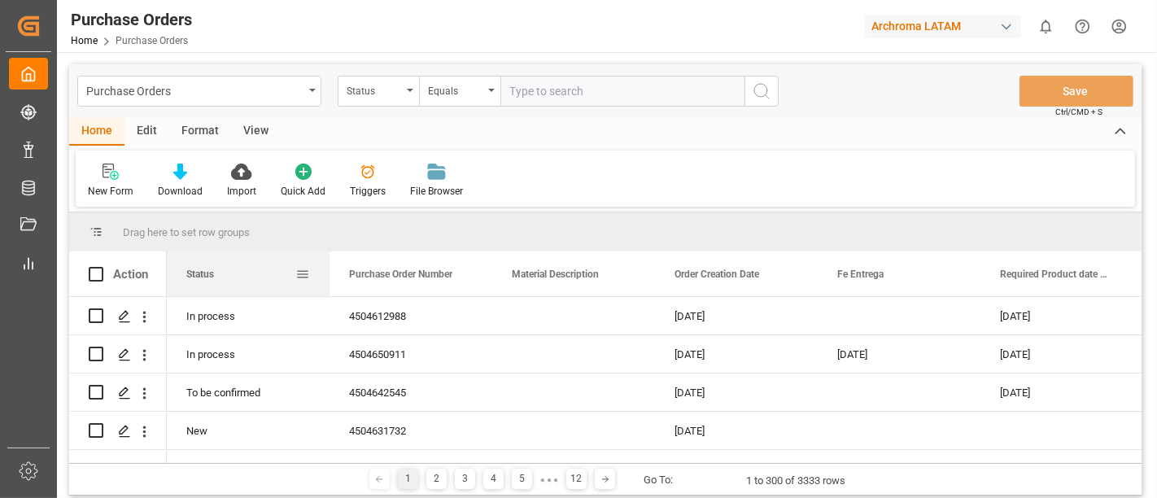
drag, startPoint x: 248, startPoint y: 273, endPoint x: 229, endPoint y: 237, distance: 40.4
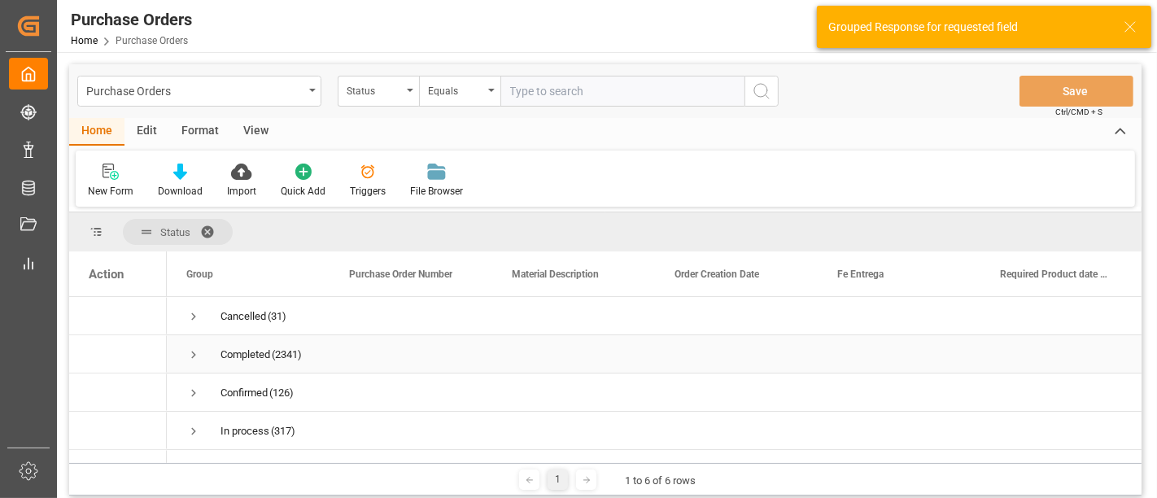
scroll to position [74, 0]
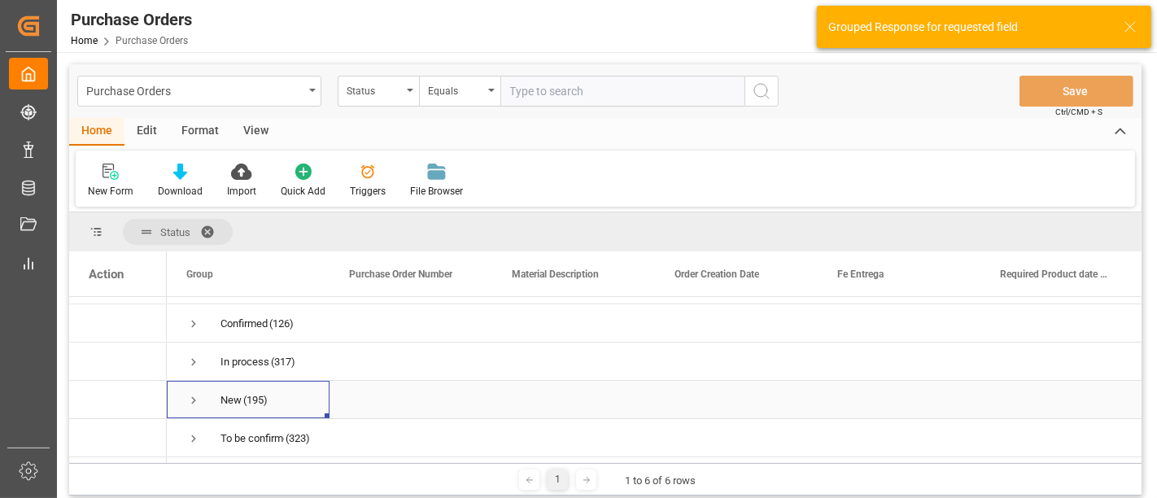
click at [194, 393] on span "Press SPACE to select this row." at bounding box center [193, 400] width 15 height 15
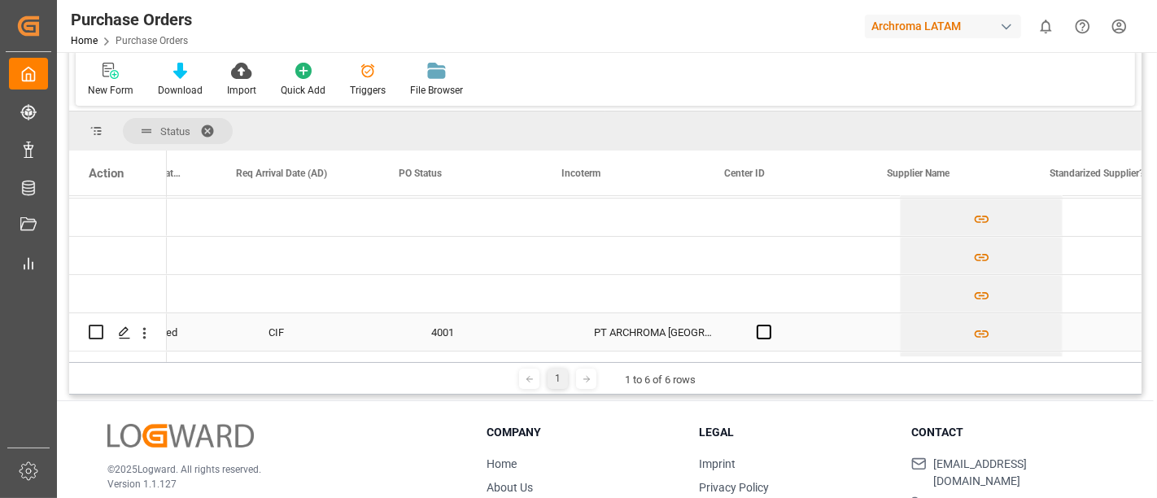
scroll to position [0, 1738]
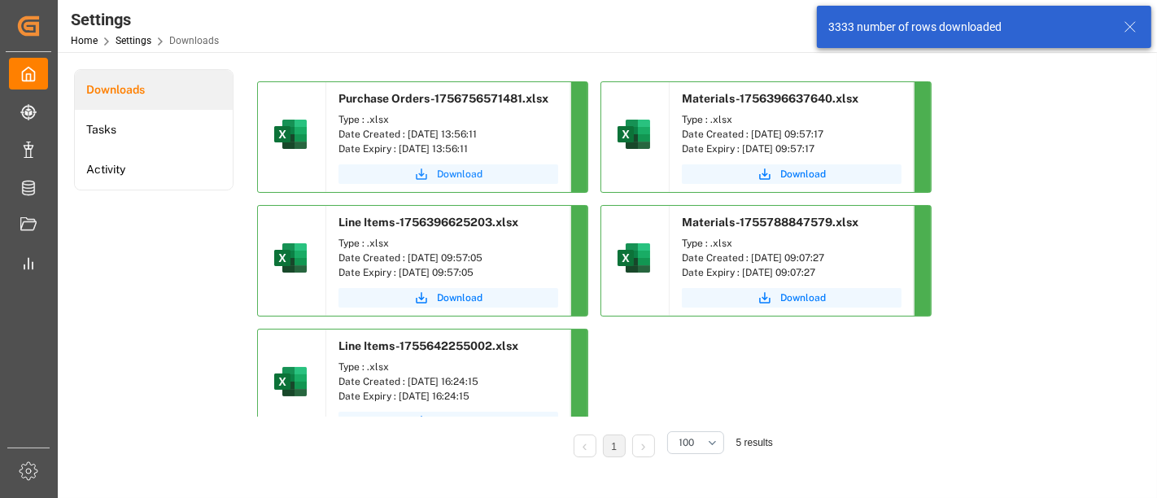
click at [437, 174] on span "Download" at bounding box center [460, 174] width 46 height 15
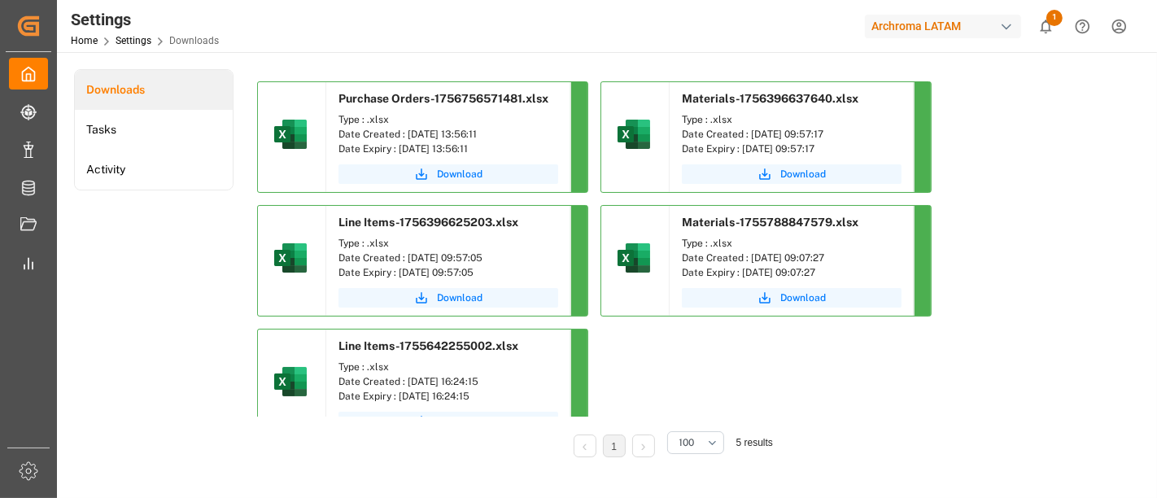
click at [108, 283] on div "Downloads Tasks Activity" at bounding box center [153, 274] width 159 height 411
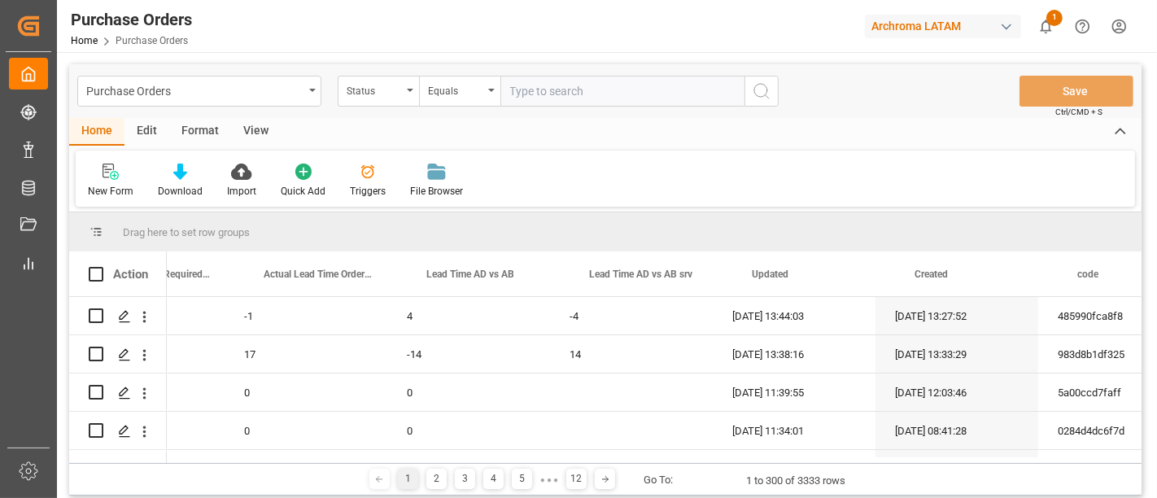
scroll to position [0, 4189]
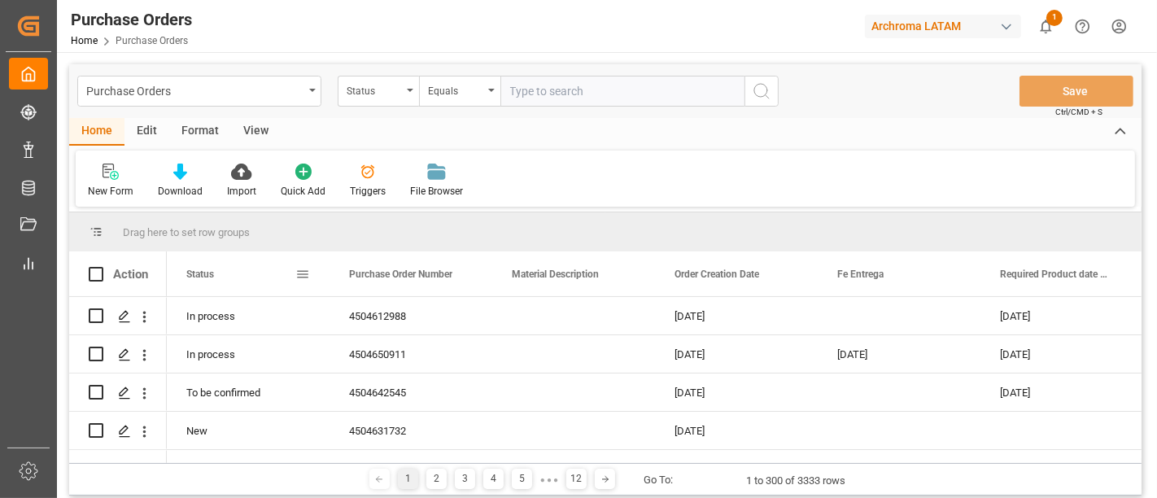
click at [303, 275] on span at bounding box center [302, 274] width 15 height 15
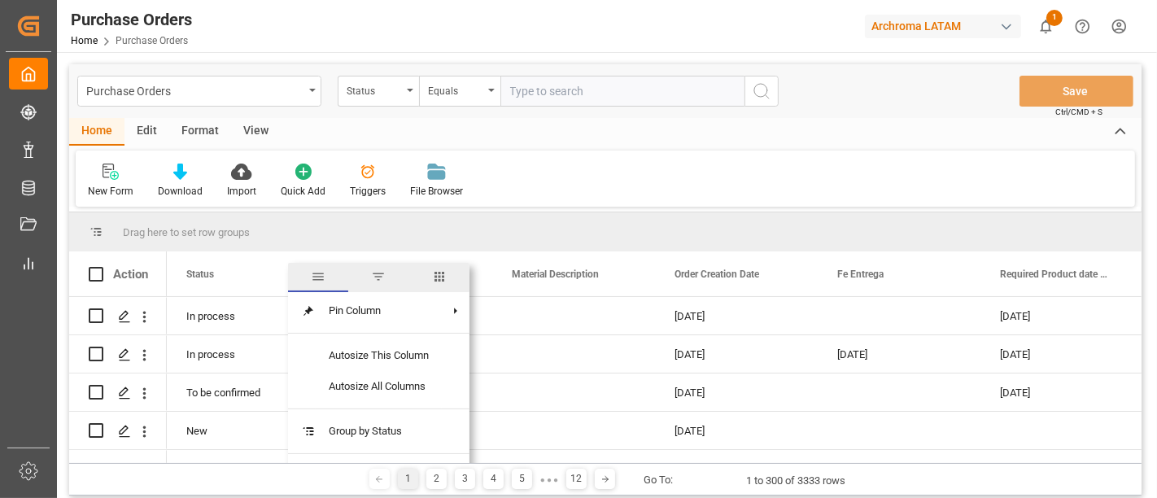
click at [434, 273] on span "columns" at bounding box center [439, 276] width 15 height 15
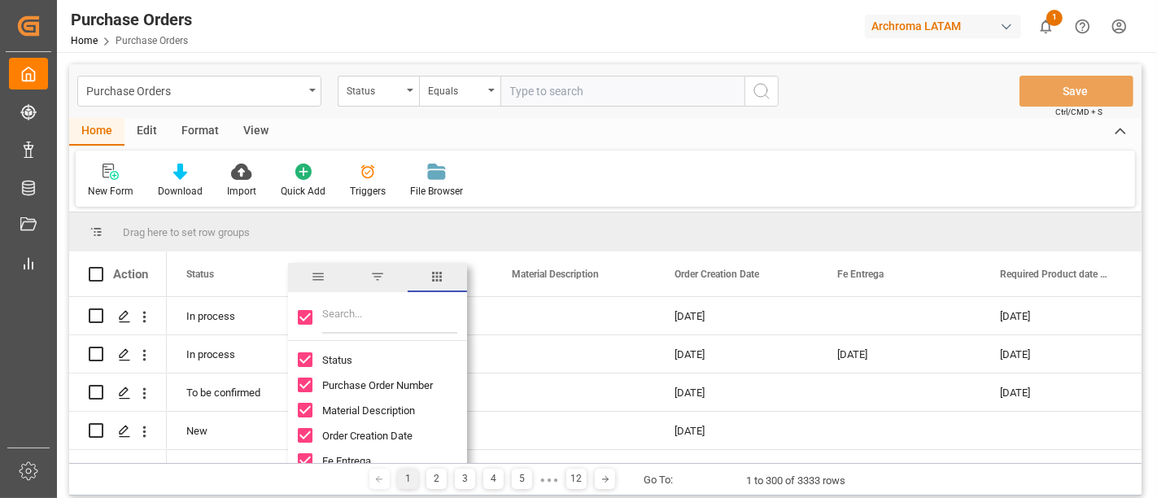
click at [307, 315] on input "Toggle Select All Columns" at bounding box center [305, 317] width 15 height 15
checkbox input "false"
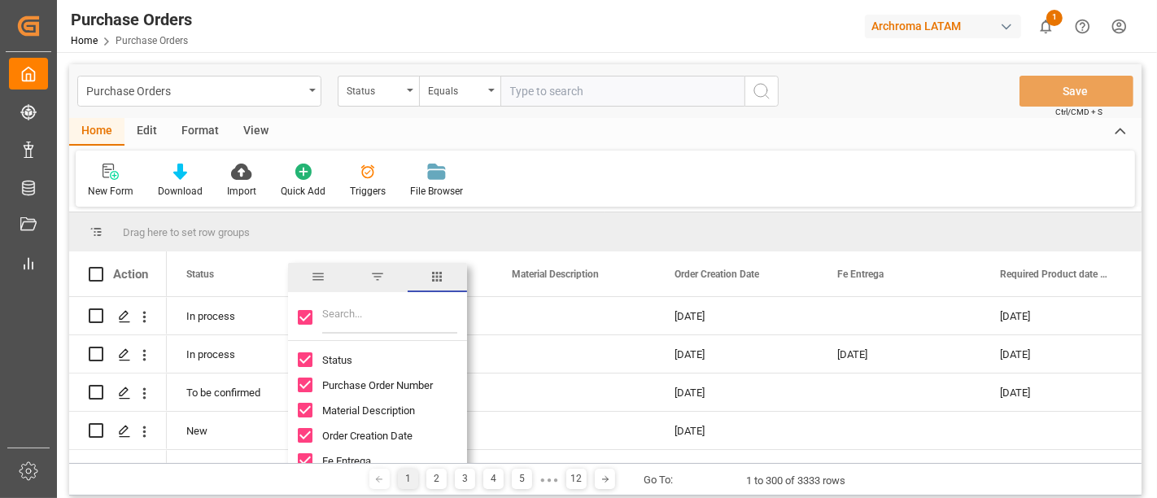
checkbox input "false"
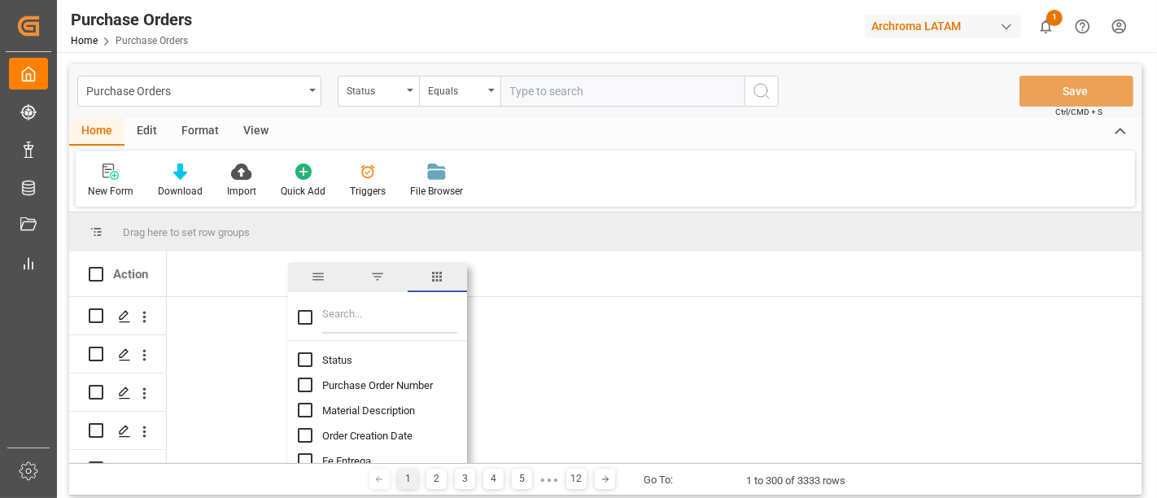
click at [308, 356] on input "Status column toggle visibility (hidden)" at bounding box center [305, 359] width 15 height 15
checkbox input "true"
checkbox input "false"
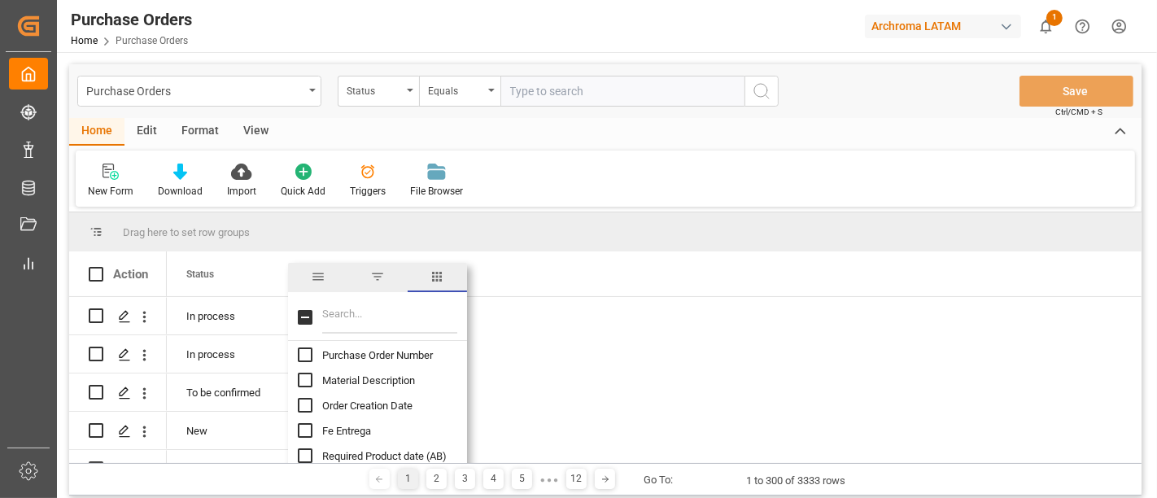
click at [308, 357] on input "Purchase Order Number column toggle visibility (hidden)" at bounding box center [305, 354] width 15 height 15
checkbox input "true"
click at [340, 312] on input "Filter Columns Input" at bounding box center [389, 317] width 135 height 33
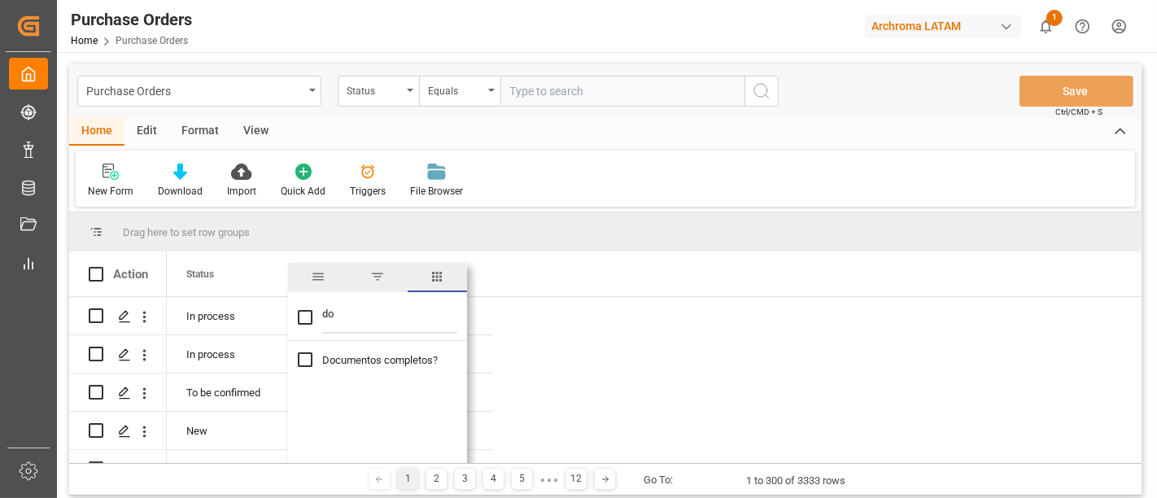
type input "d"
checkbox input "false"
type input "f"
checkbox input "false"
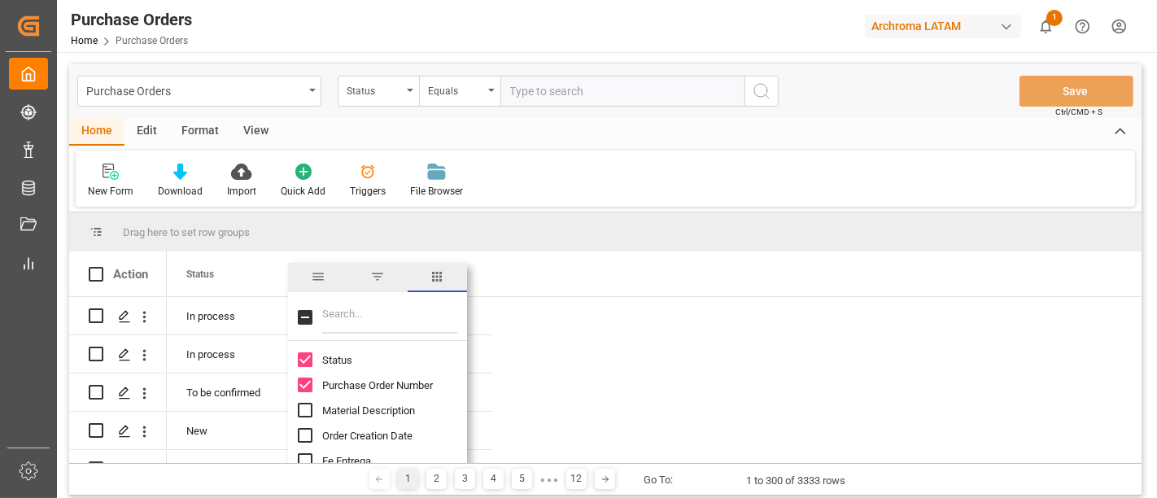
click at [527, 156] on div "New Form Download Import Quick Add Triggers File Browser" at bounding box center [605, 179] width 1059 height 56
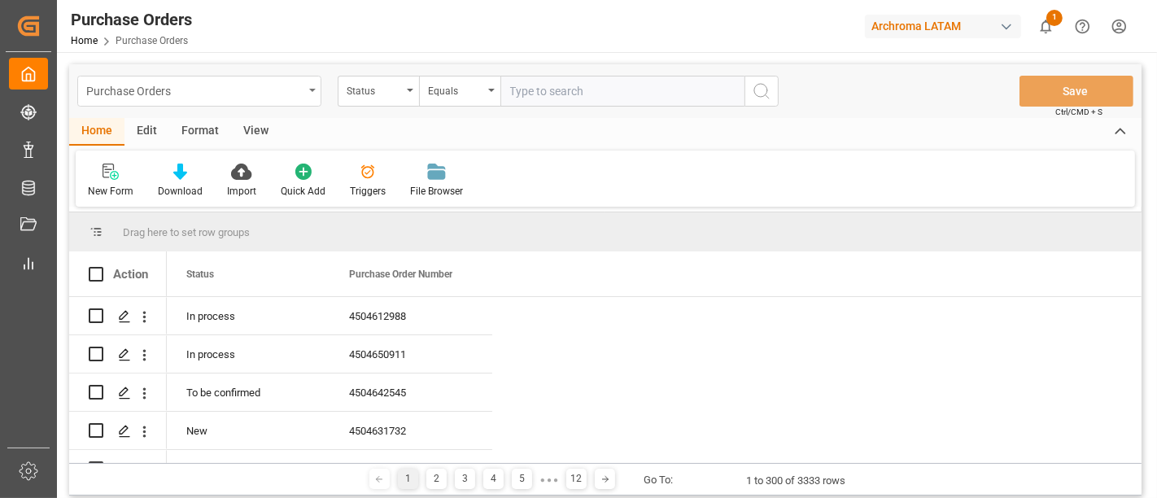
click at [305, 94] on div "Purchase Orders" at bounding box center [199, 91] width 244 height 31
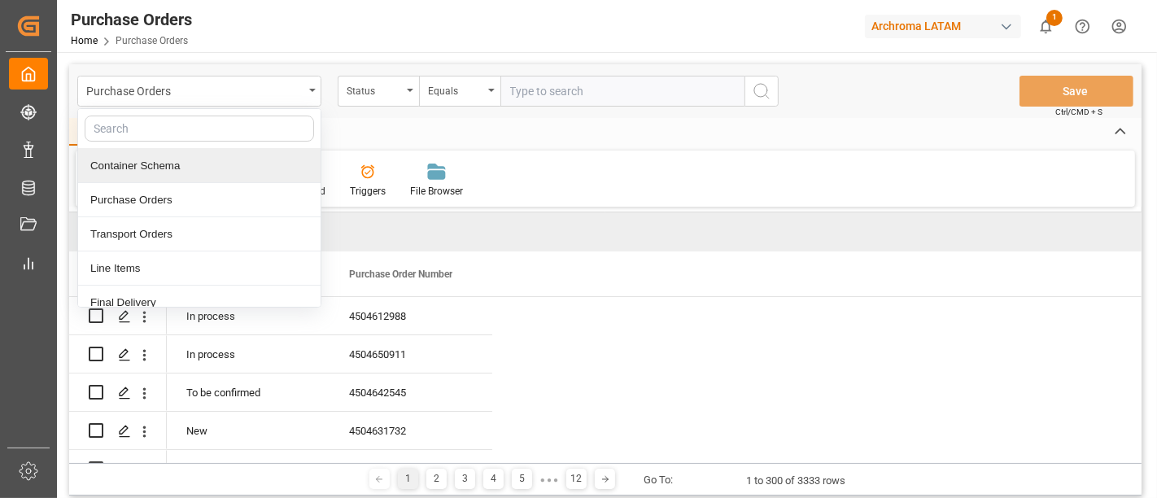
click at [520, 147] on div "Home Edit Format View New Form Download Import Quick Add Triggers File Browser" at bounding box center [605, 162] width 1072 height 89
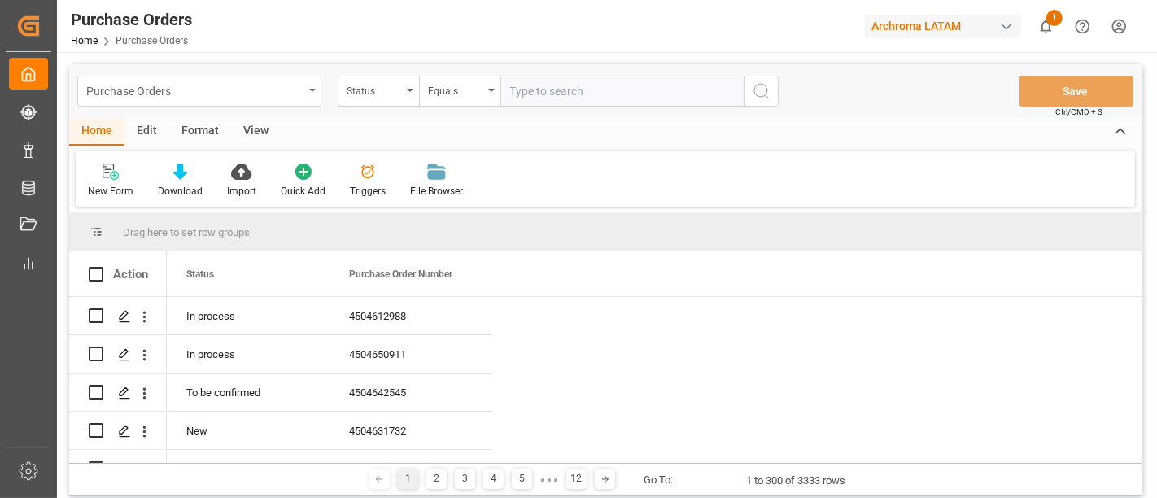
click at [309, 96] on div "Purchase Orders" at bounding box center [199, 91] width 244 height 31
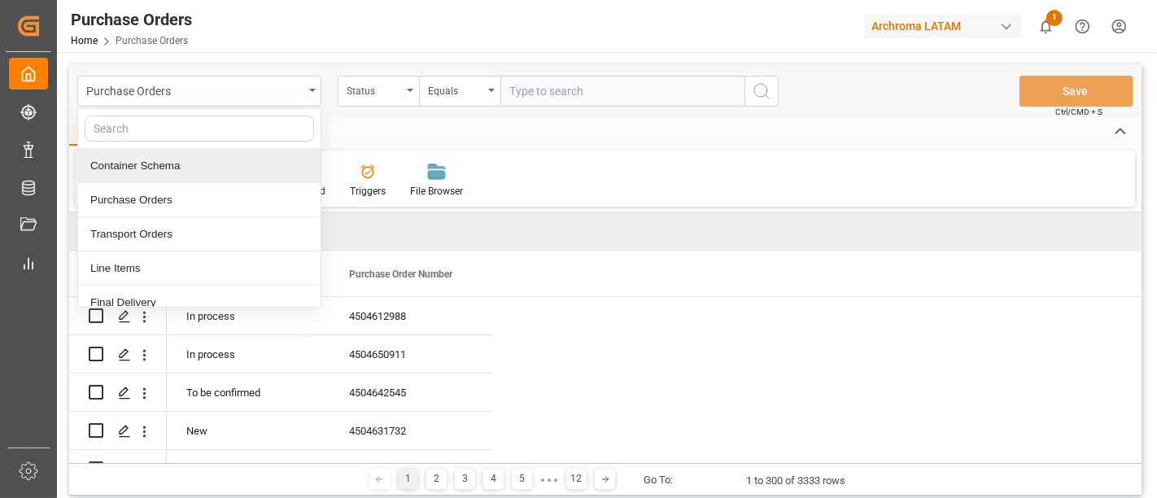
click at [354, 129] on div "Home Edit Format View" at bounding box center [605, 132] width 1072 height 28
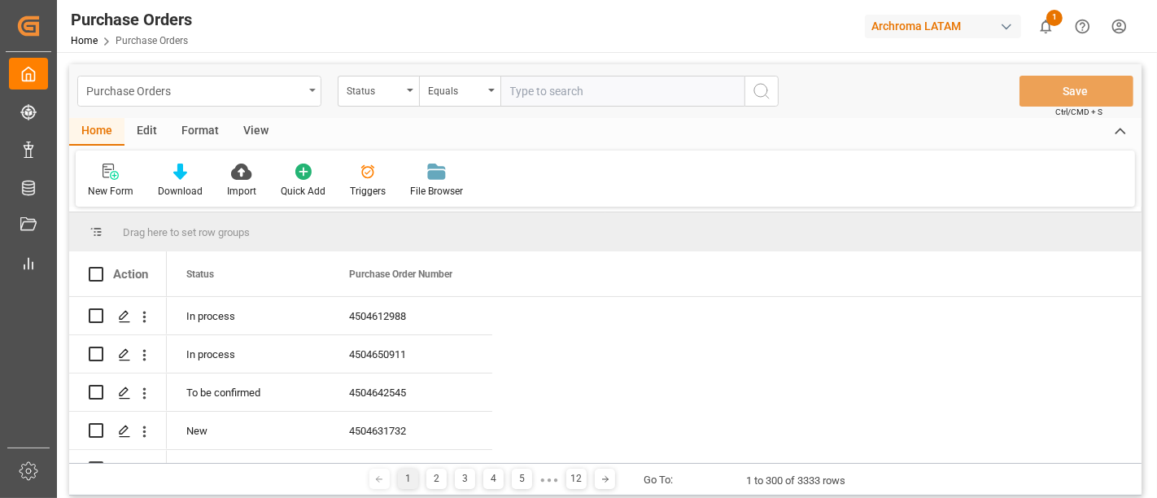
click at [304, 85] on div "Purchase Orders" at bounding box center [199, 91] width 244 height 31
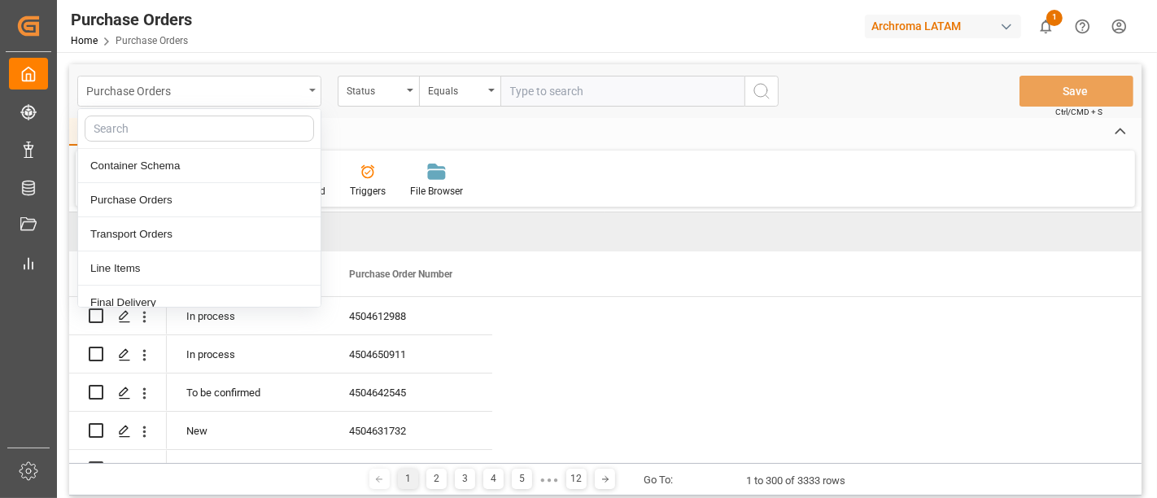
click at [304, 85] on div "Purchase Orders" at bounding box center [199, 91] width 244 height 31
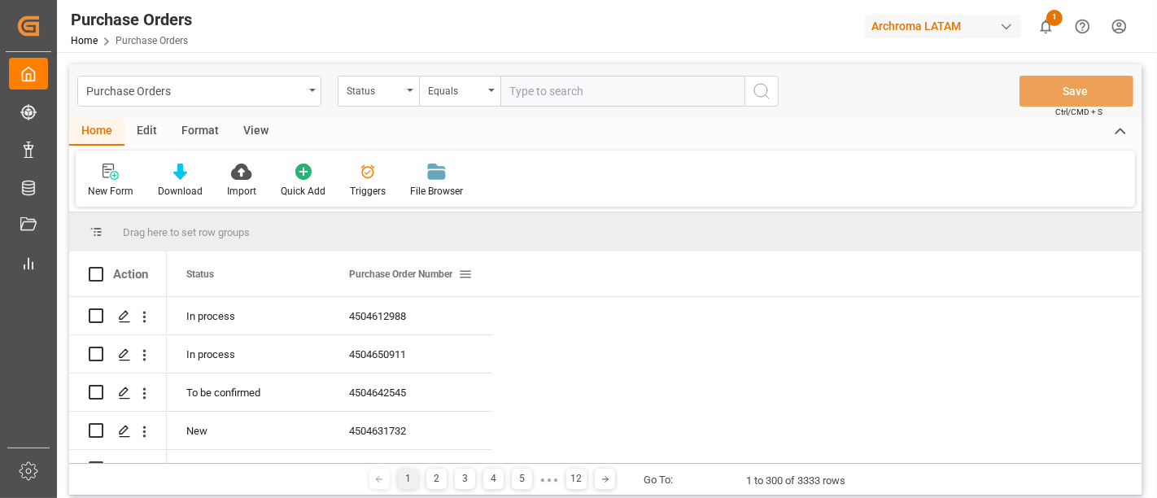
click at [465, 274] on span at bounding box center [465, 274] width 15 height 15
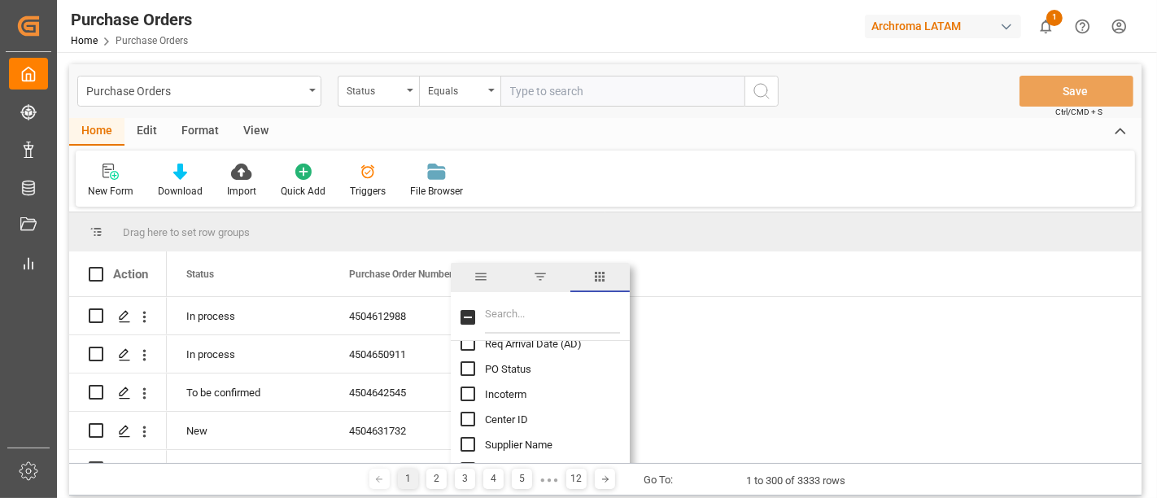
scroll to position [313, 0]
click at [467, 400] on input "Center ID column toggle visibility (hidden)" at bounding box center [467, 399] width 15 height 15
checkbox input "true"
click at [469, 387] on input "Region column toggle visibility (hidden)" at bounding box center [467, 393] width 15 height 15
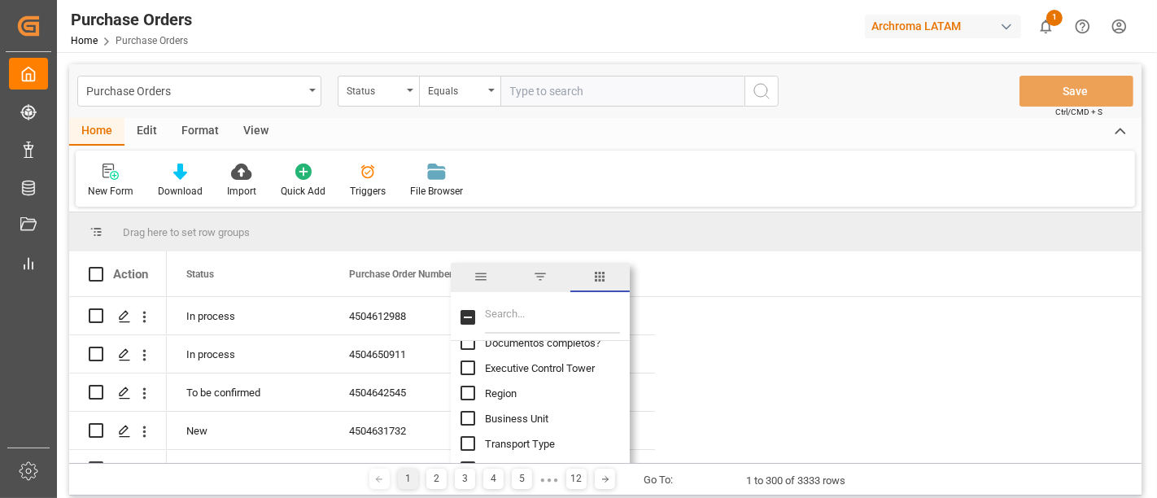
checkbox input "true"
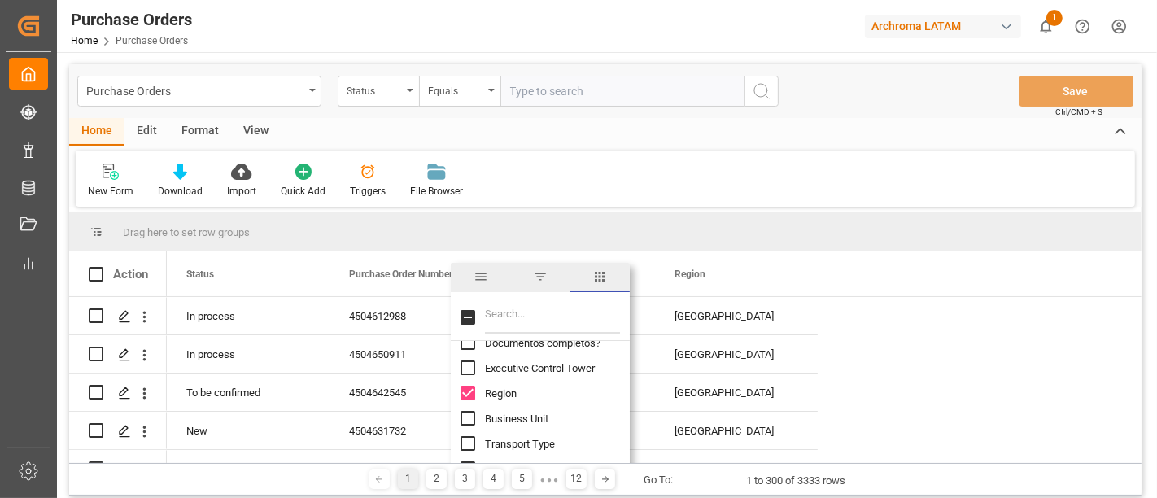
click at [469, 419] on input "Business Unit column toggle visibility (hidden)" at bounding box center [467, 418] width 15 height 15
checkbox input "true"
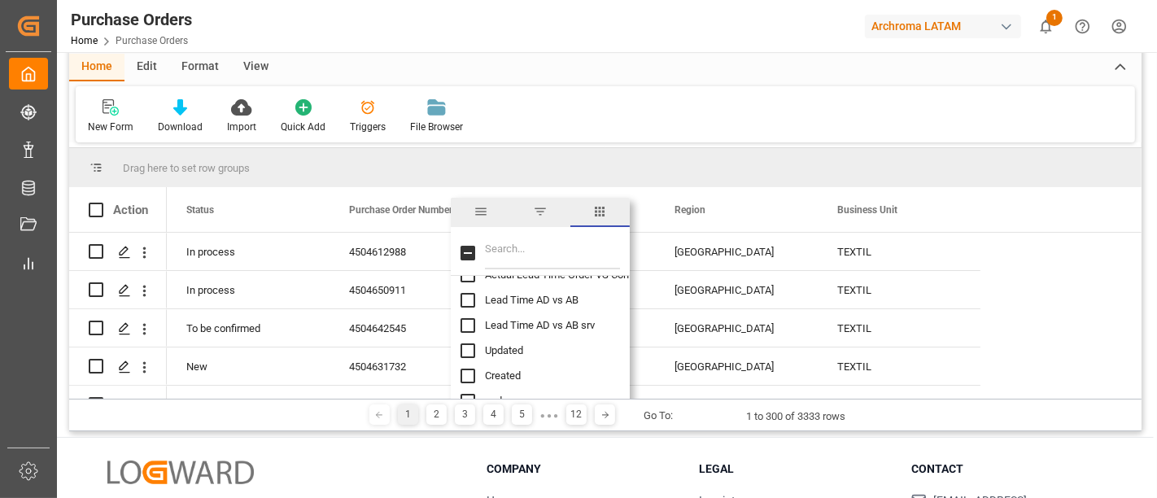
scroll to position [93, 0]
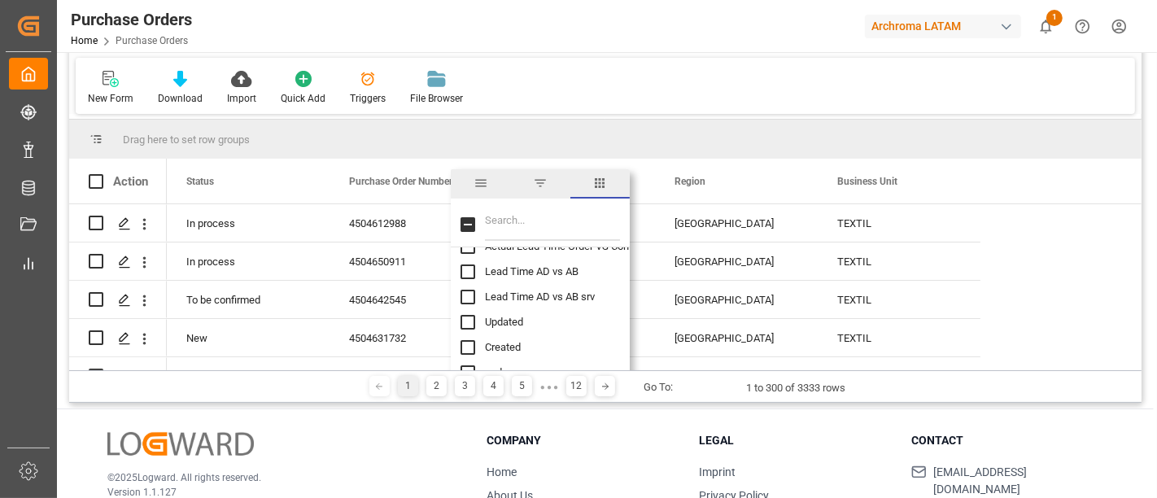
click at [469, 350] on input "Created column toggle visibility (hidden)" at bounding box center [467, 347] width 15 height 15
checkbox input "true"
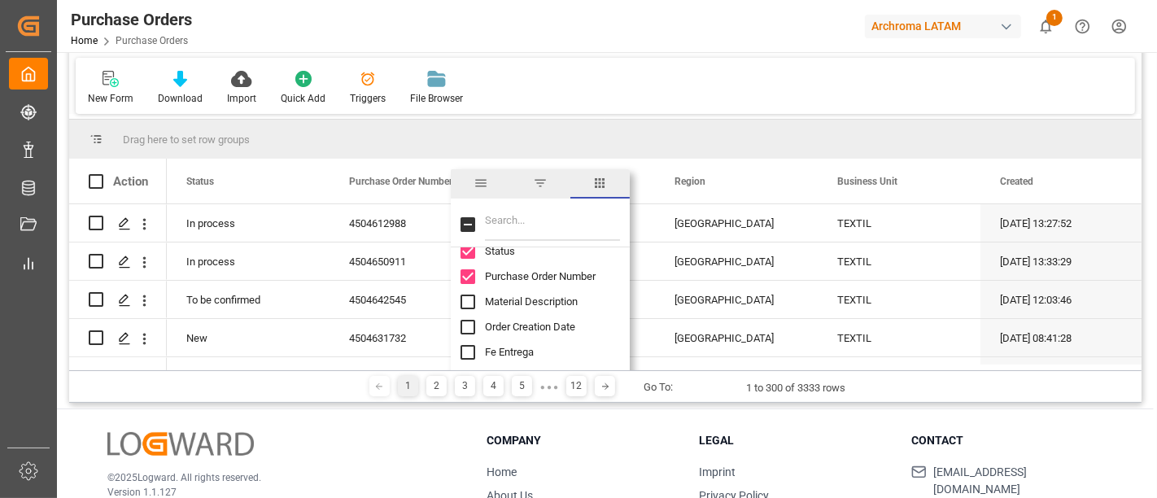
scroll to position [0, 0]
click at [465, 338] on input "Order Creation Date column toggle visibility (hidden)" at bounding box center [467, 342] width 15 height 15
checkbox input "true"
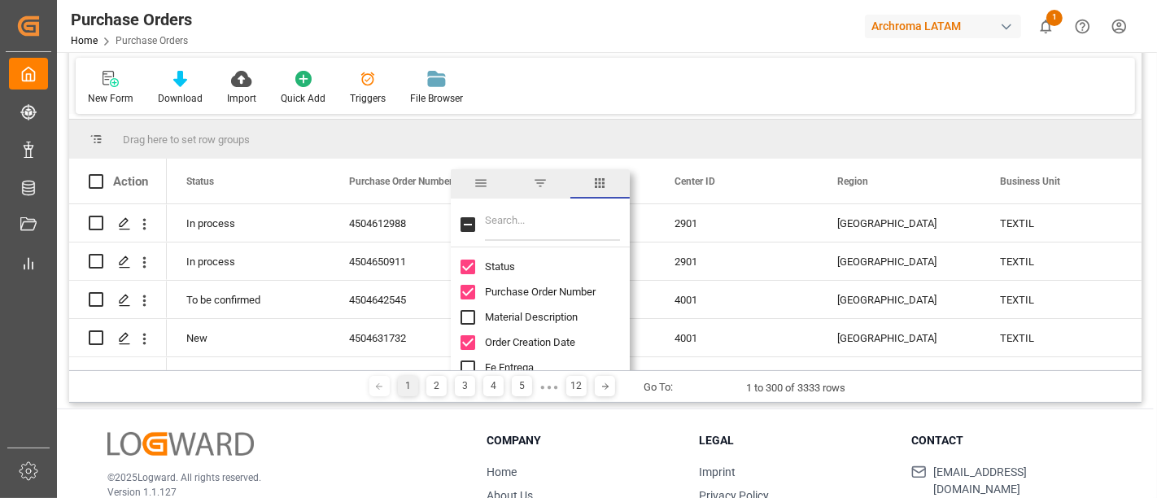
click at [639, 106] on div "New Form Download Import Quick Add Triggers File Browser" at bounding box center [605, 86] width 1059 height 56
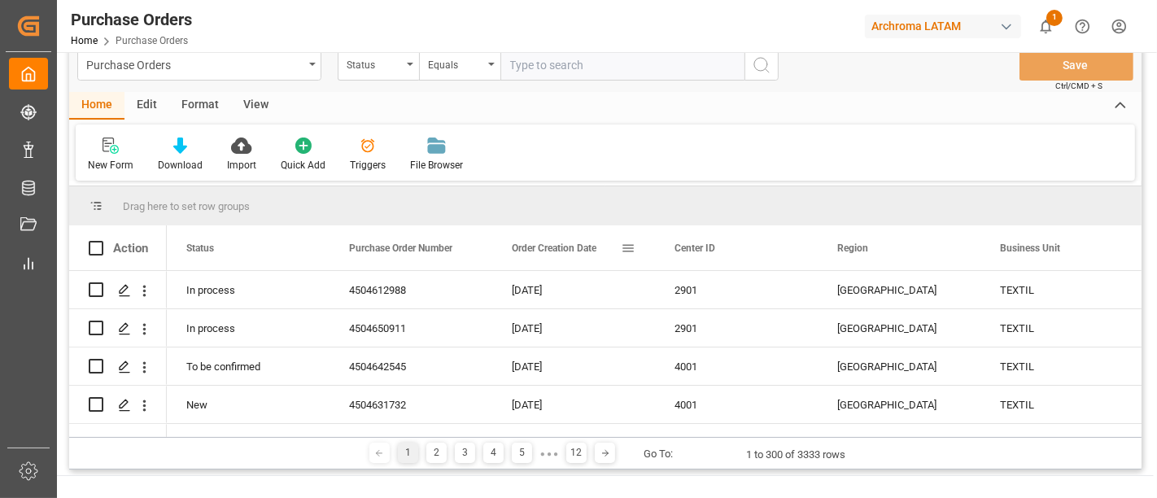
click at [630, 245] on span at bounding box center [628, 248] width 15 height 15
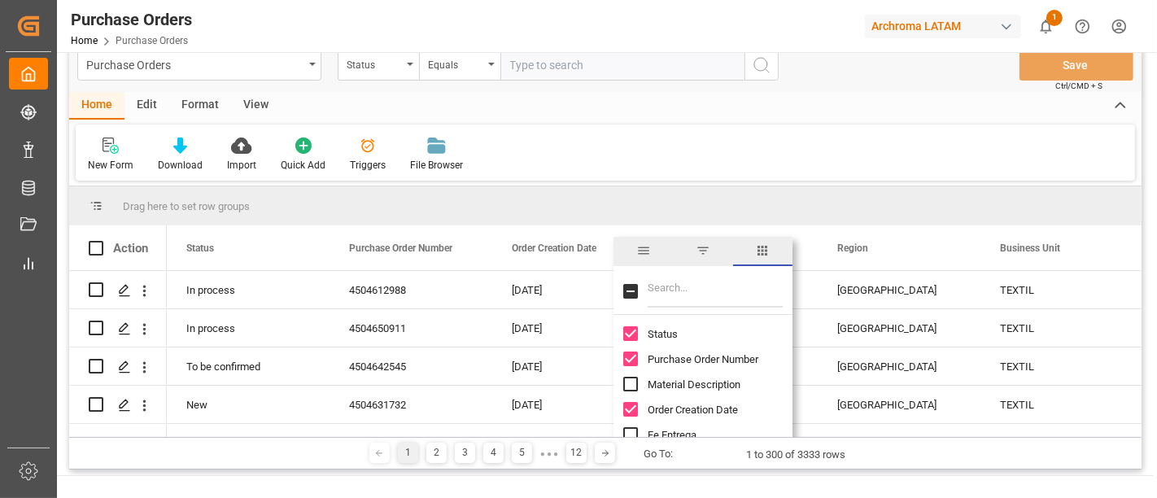
click at [699, 286] on input "Filter Columns Input" at bounding box center [715, 291] width 135 height 33
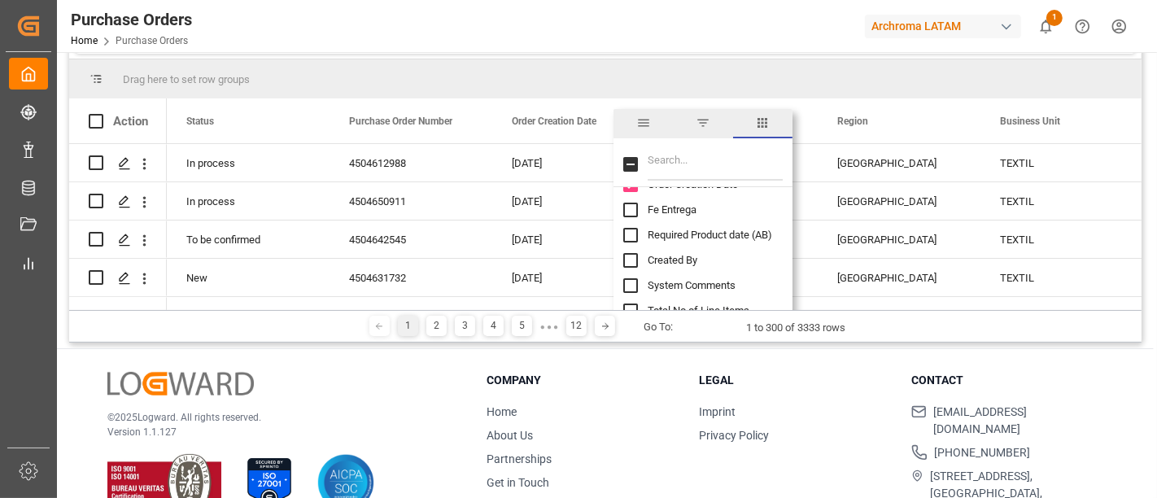
scroll to position [104, 0]
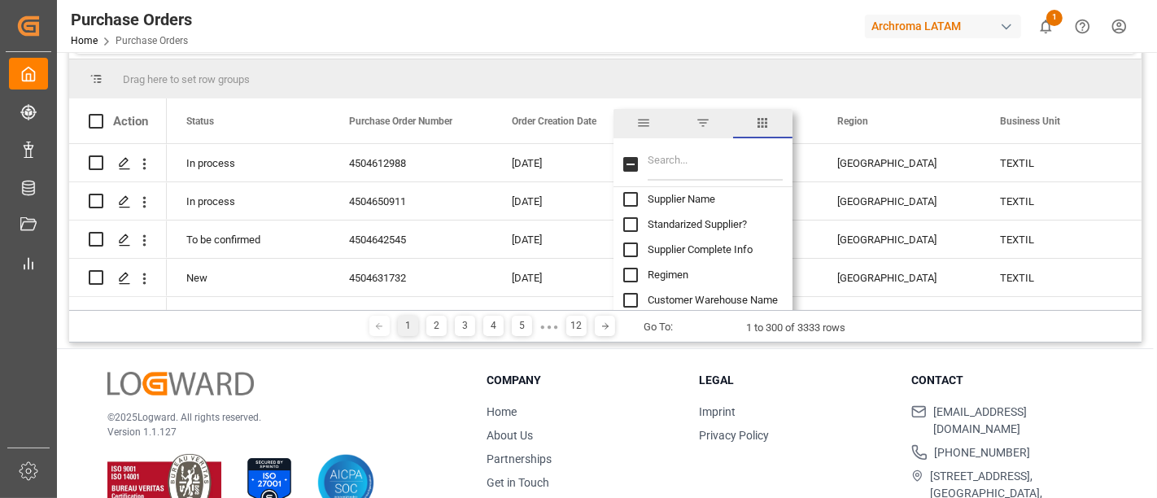
click at [631, 198] on input "Supplier Name column toggle visibility (hidden)" at bounding box center [630, 199] width 15 height 15
checkbox input "true"
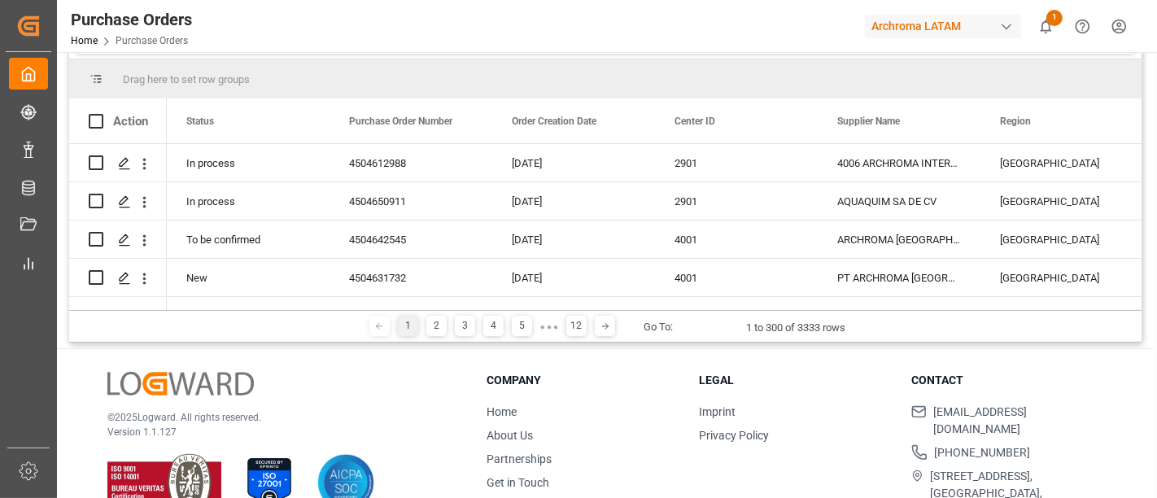
click at [714, 72] on div "Drag here to set row groups" at bounding box center [605, 78] width 1072 height 39
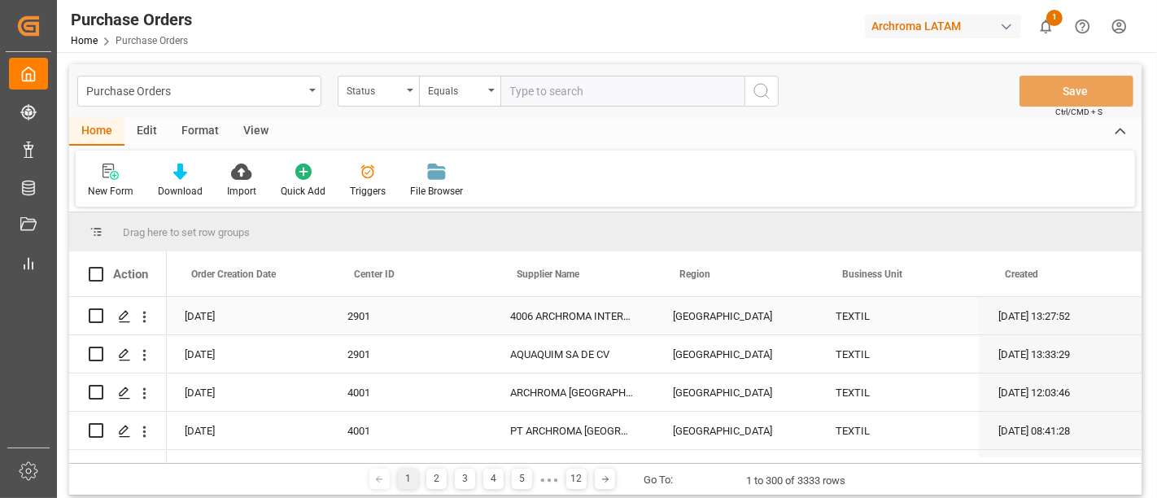
scroll to position [0, 223]
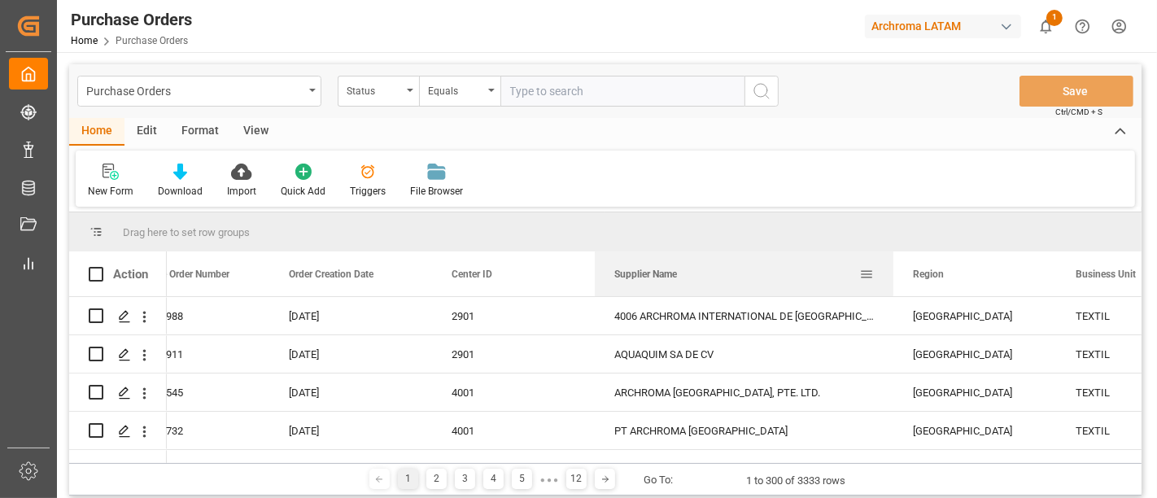
drag, startPoint x: 754, startPoint y: 277, endPoint x: 779, endPoint y: 310, distance: 41.3
click at [890, 273] on div at bounding box center [893, 273] width 7 height 45
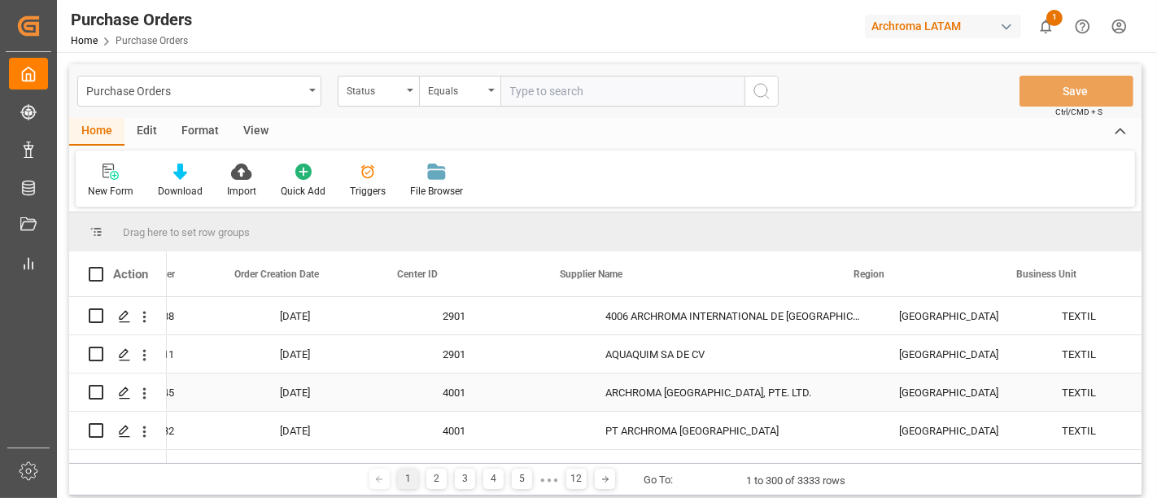
scroll to position [0, 293]
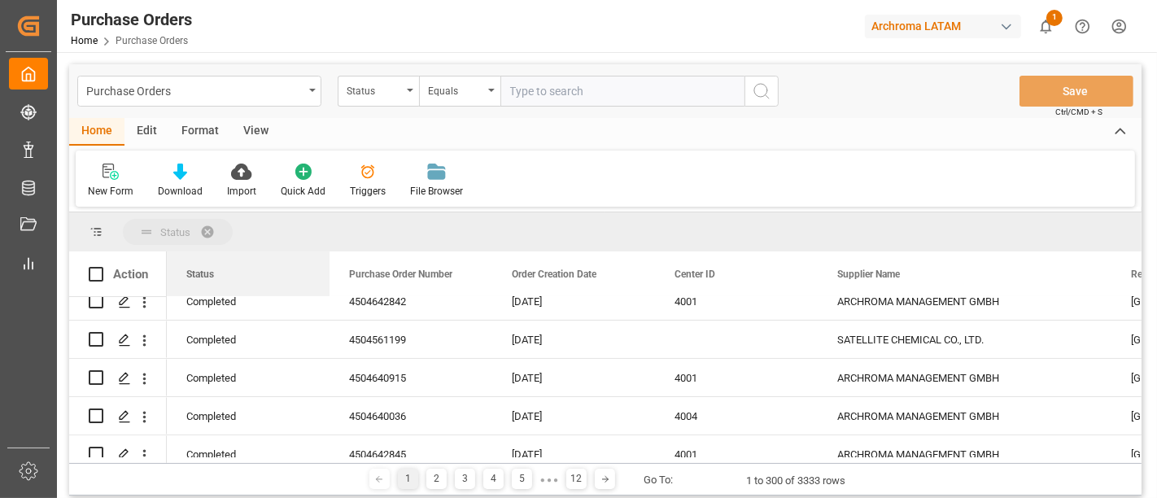
drag, startPoint x: 220, startPoint y: 275, endPoint x: 190, endPoint y: 212, distance: 69.9
click at [190, 212] on div "Status Drag here to set column labels Action Purchase Order Number Center ID" at bounding box center [605, 337] width 1072 height 251
drag, startPoint x: 216, startPoint y: 280, endPoint x: 199, endPoint y: 228, distance: 54.5
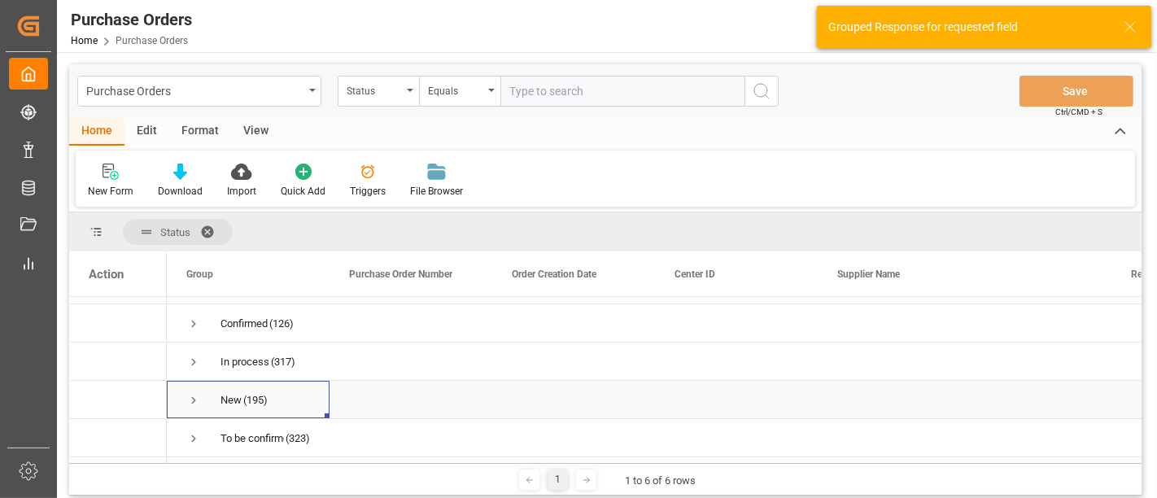
click at [190, 393] on span "Press SPACE to select this row." at bounding box center [193, 400] width 15 height 15
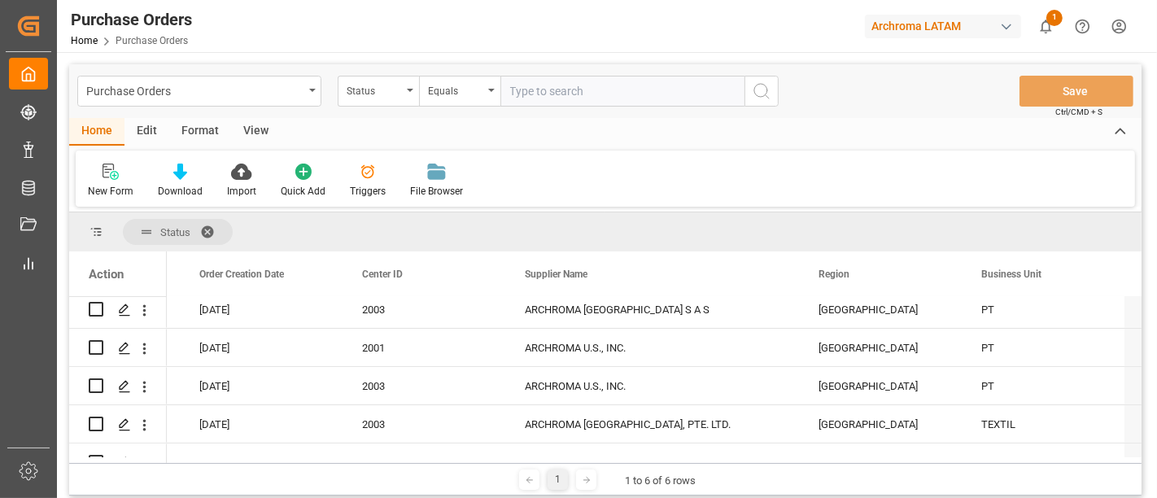
scroll to position [314, 0]
click at [242, 96] on div "Purchase Orders" at bounding box center [194, 90] width 217 height 20
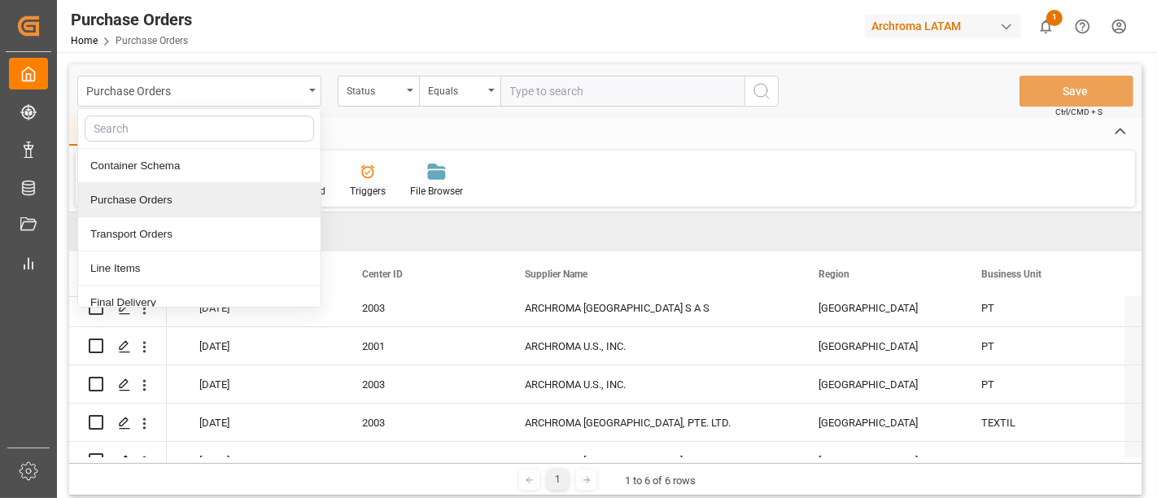
click at [202, 194] on div "Purchase Orders" at bounding box center [199, 200] width 242 height 34
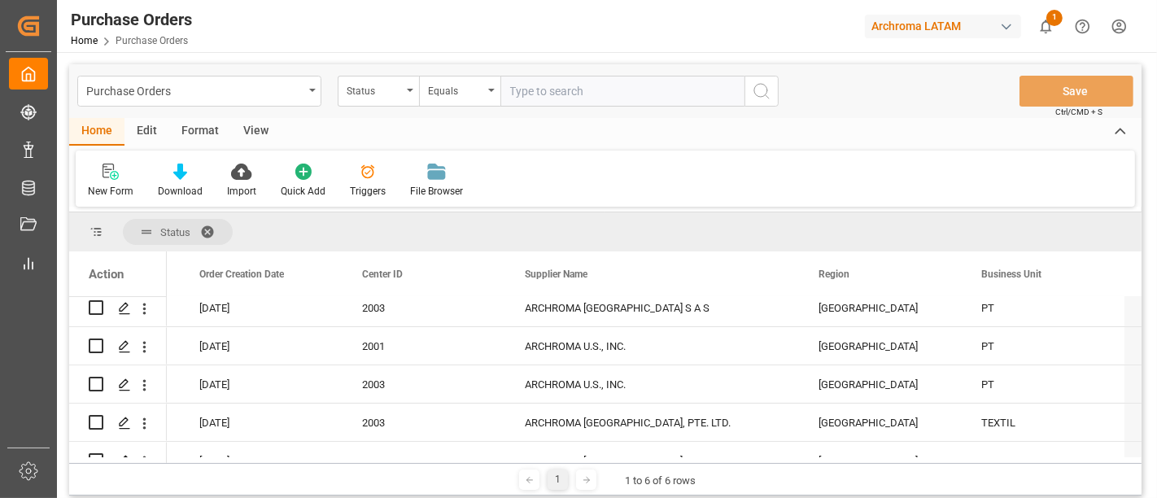
click at [209, 225] on span at bounding box center [213, 232] width 26 height 15
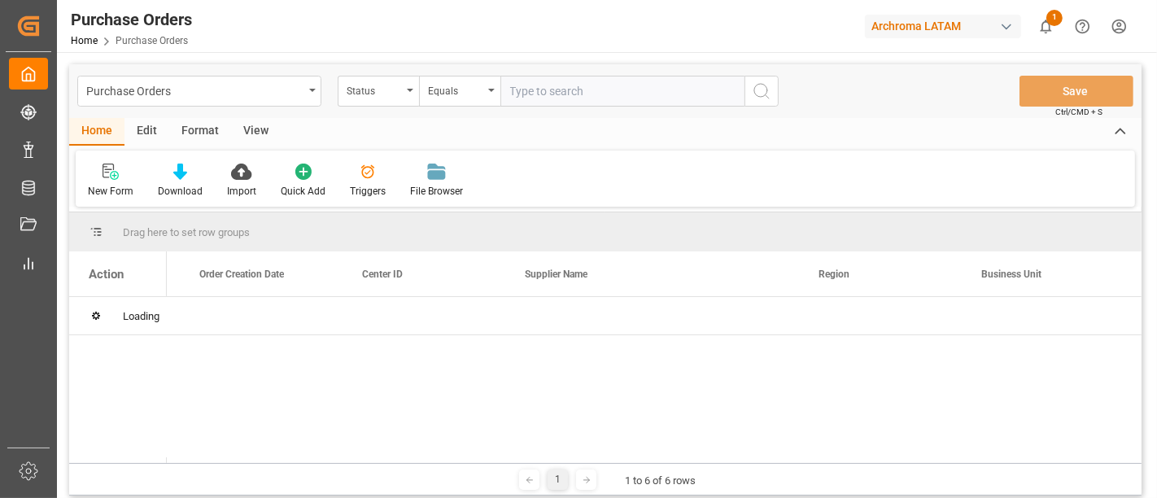
scroll to position [0, 312]
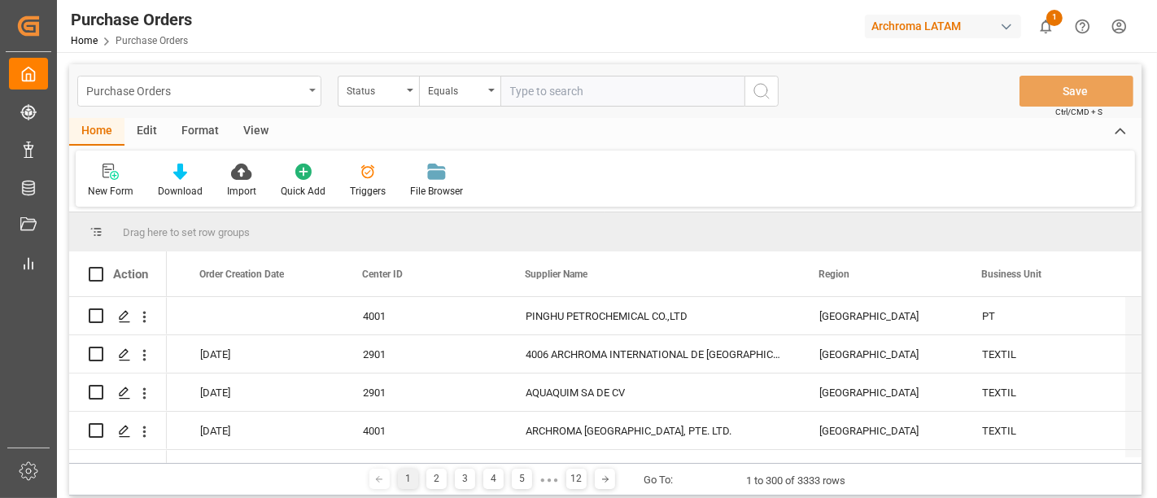
click at [229, 95] on div "Purchase Orders" at bounding box center [194, 90] width 217 height 20
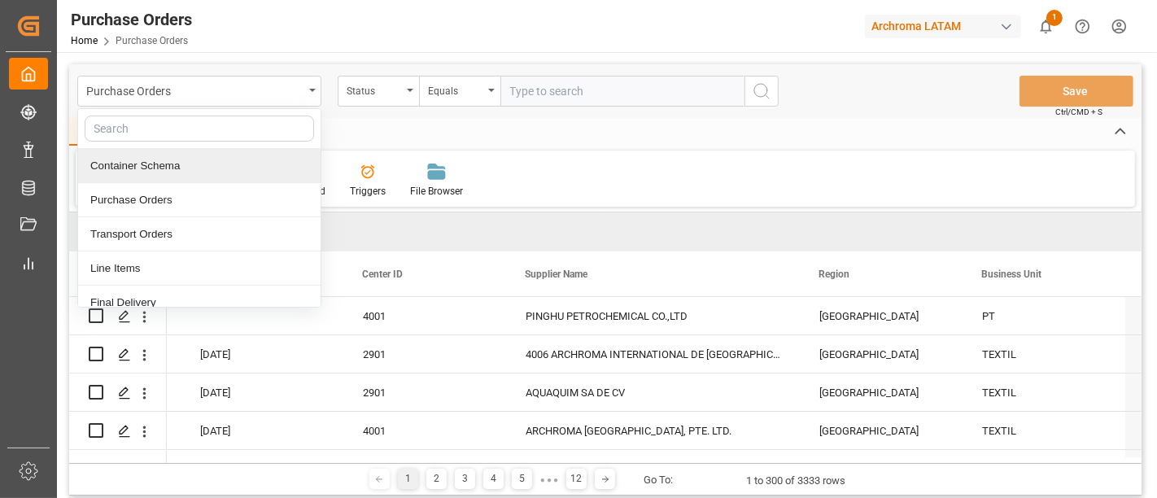
click at [182, 152] on div "Container Schema" at bounding box center [199, 166] width 242 height 34
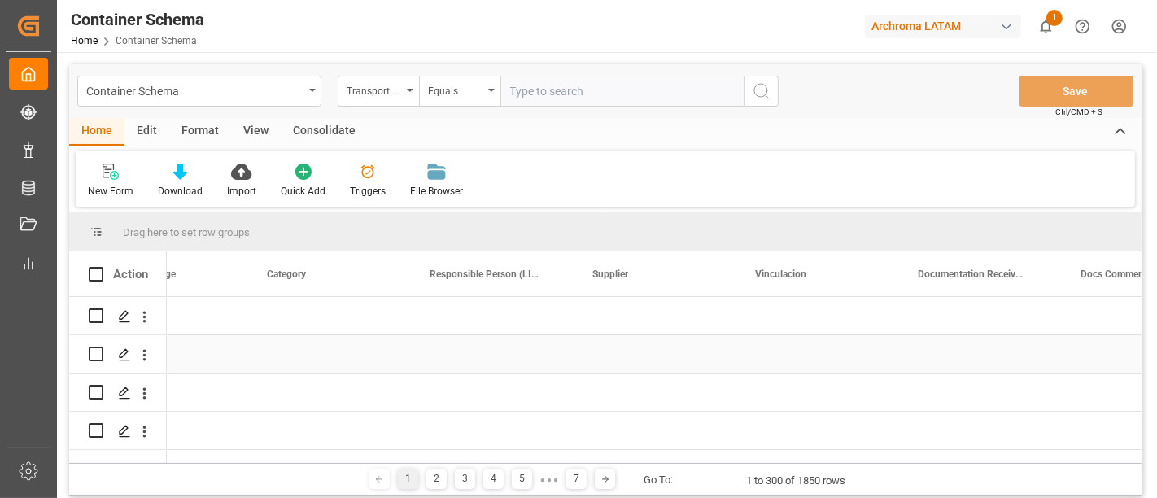
scroll to position [0, 2197]
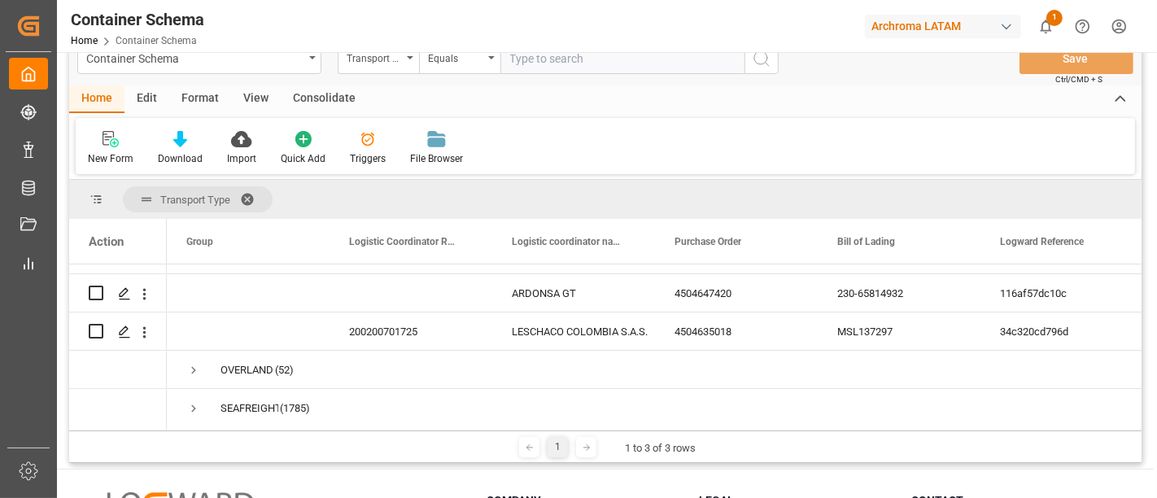
scroll to position [456, 0]
click at [271, 61] on div "Container Schema" at bounding box center [194, 57] width 217 height 20
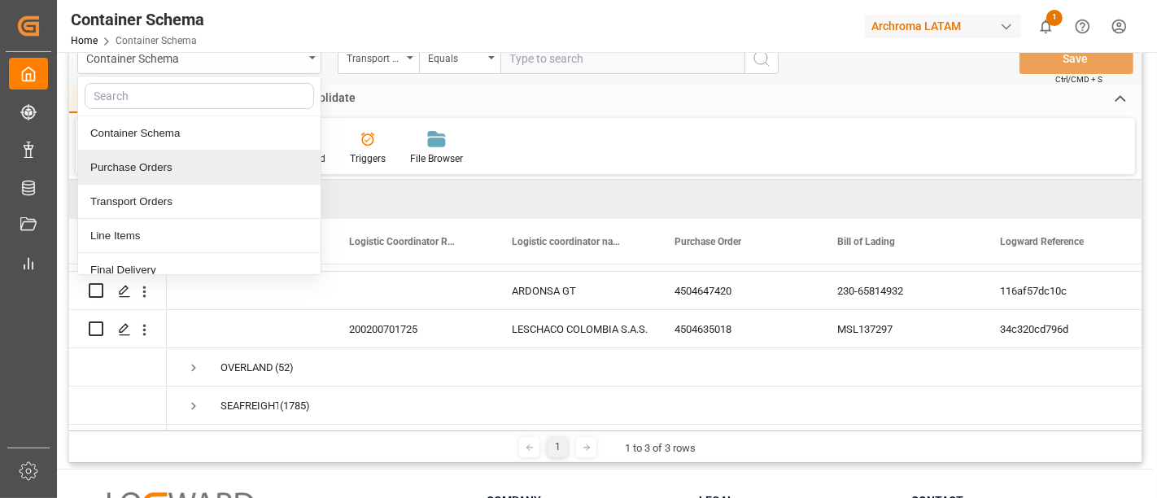
click at [177, 177] on div "Purchase Orders" at bounding box center [199, 168] width 242 height 34
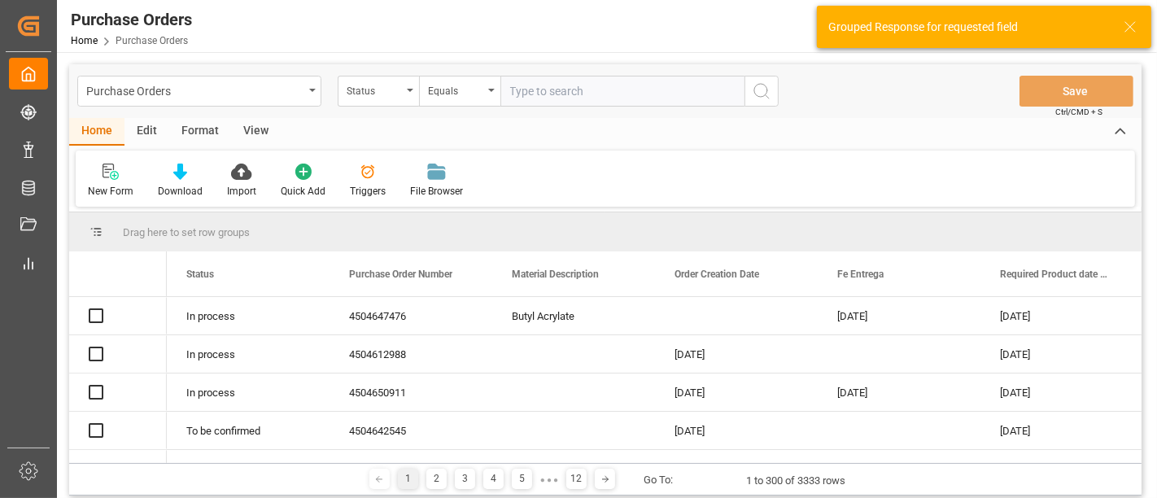
click at [548, 172] on div "New Form Download Import Quick Add Triggers File Browser" at bounding box center [605, 179] width 1059 height 56
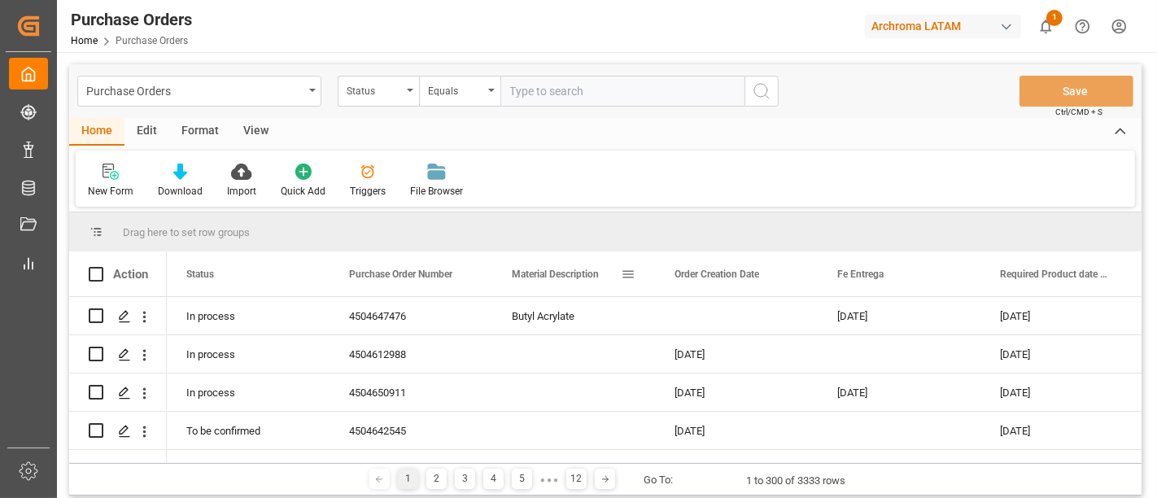
click at [626, 273] on span at bounding box center [628, 274] width 15 height 15
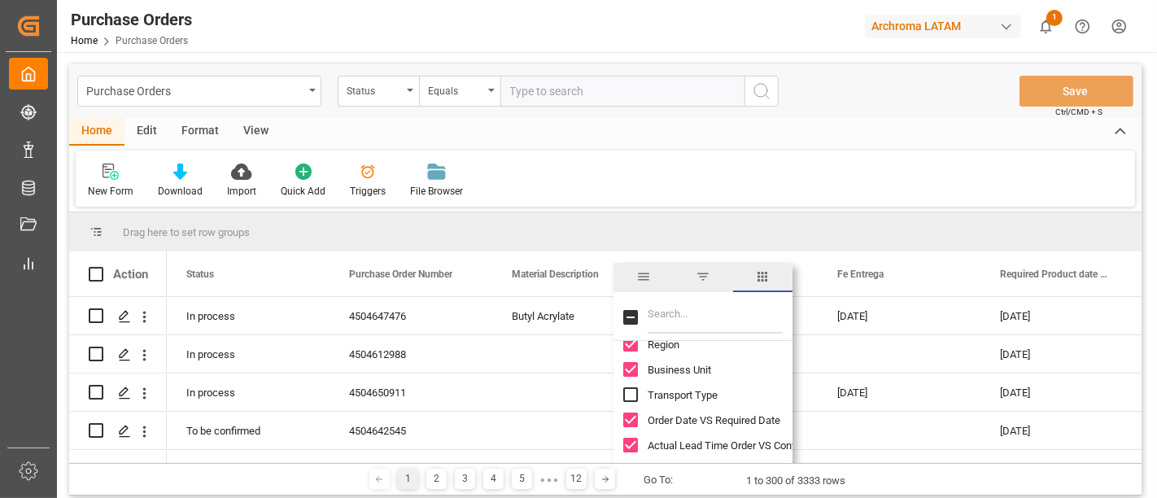
click at [626, 395] on input "Transport Type column toggle visibility (hidden)" at bounding box center [630, 394] width 15 height 15
checkbox input "true"
click at [761, 170] on div "New Form Download Import Quick Add Triggers File Browser" at bounding box center [605, 179] width 1059 height 56
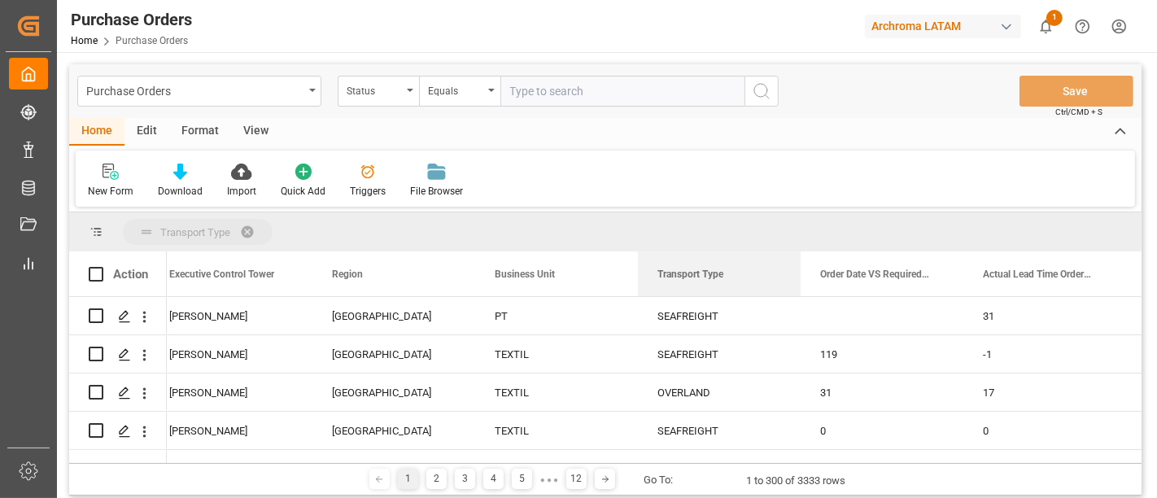
drag, startPoint x: 696, startPoint y: 276, endPoint x: 685, endPoint y: 240, distance: 37.6
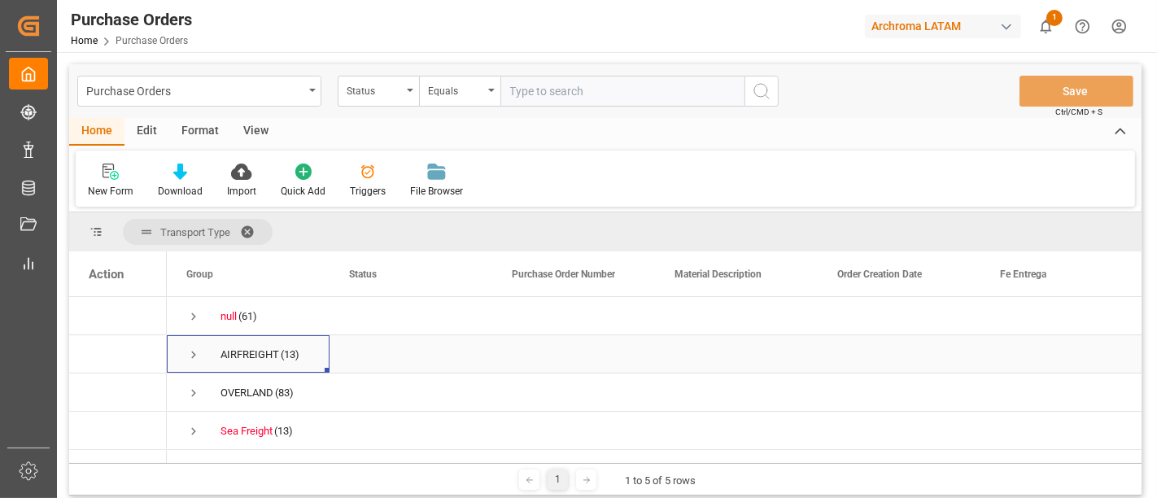
click at [188, 347] on span "Press SPACE to select this row." at bounding box center [193, 354] width 15 height 15
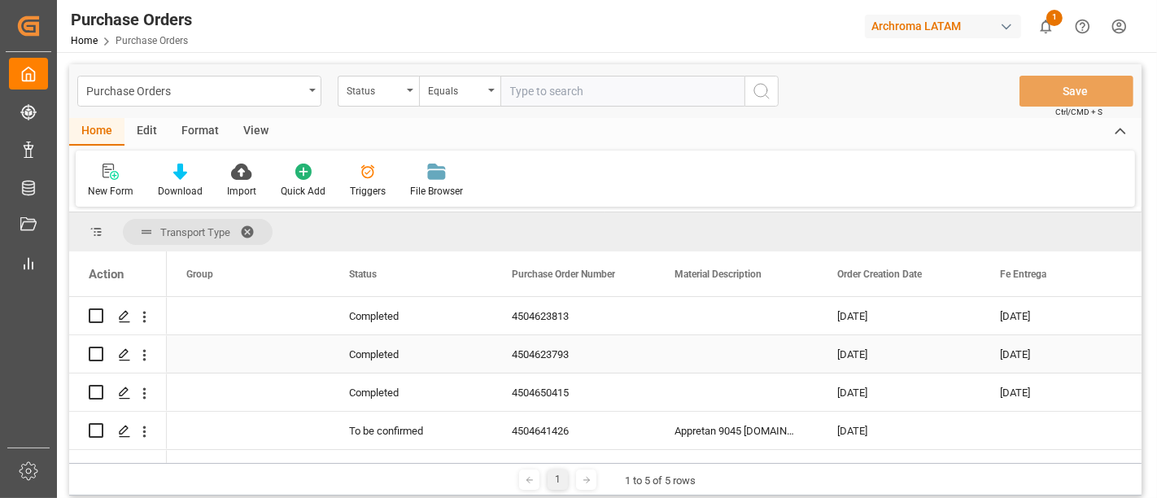
scroll to position [116, 0]
click at [124, 317] on icon "Press SPACE to select this row." at bounding box center [124, 315] width 13 height 13
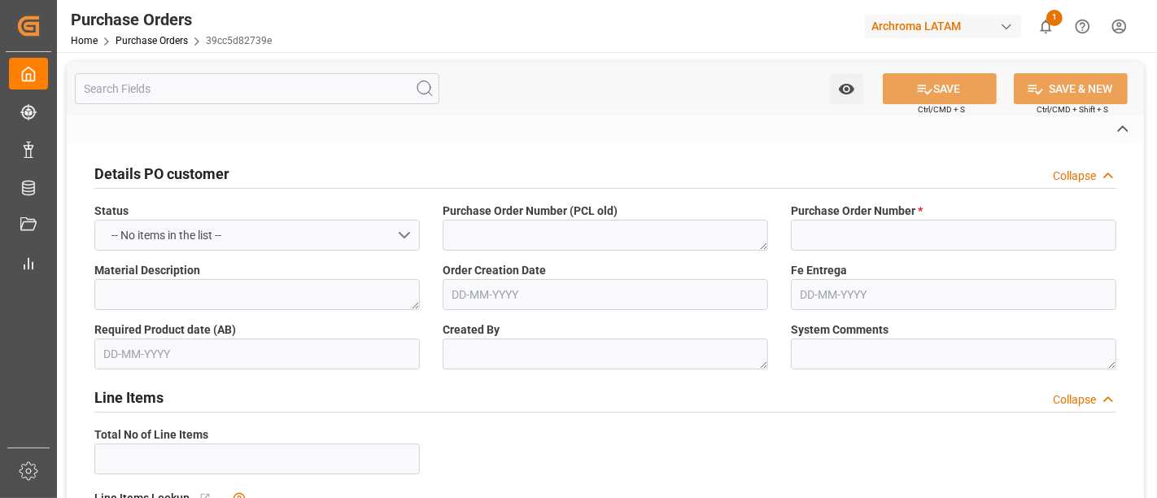
type input "4504623813"
type textarea "DN"
type input "SPICE INDÚSTRIA QUÍMICA LTDA."
type input "Definitivo"
type input "ARCHROMA COLOMBIA S.A.S"
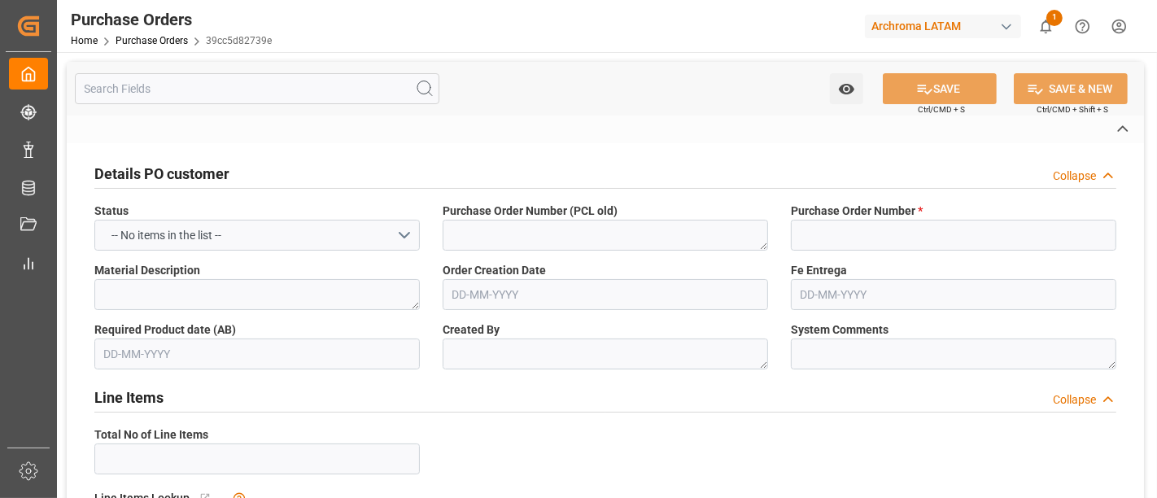
type input "Maria Piranquive"
type input "COLOMBIA"
type textarea "TEXTIL"
type input "AIRFREIGHT"
type input "1"
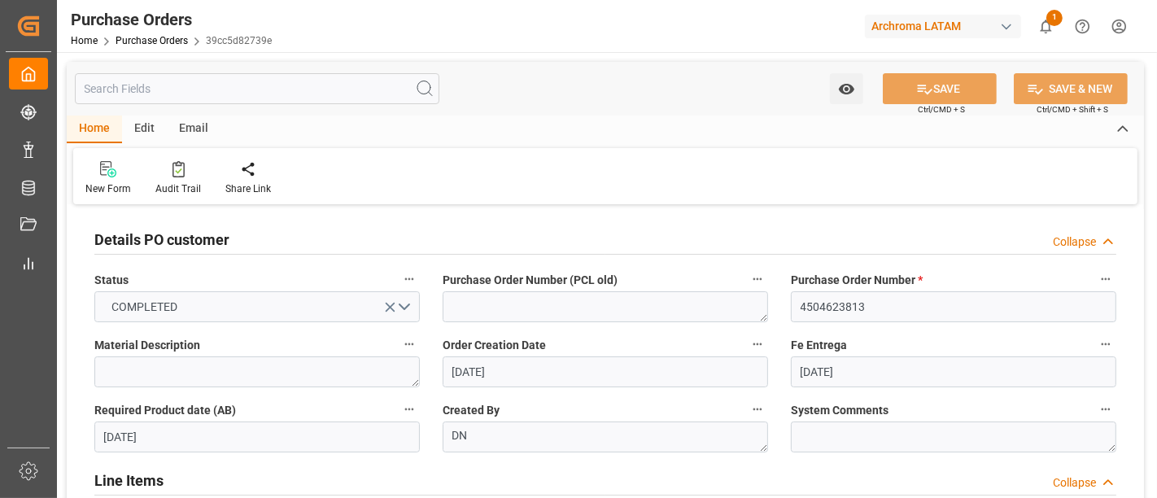
type input "22-05-2025"
type input "14-07-2025"
type input "27-06-2025"
type input "10-07-2025"
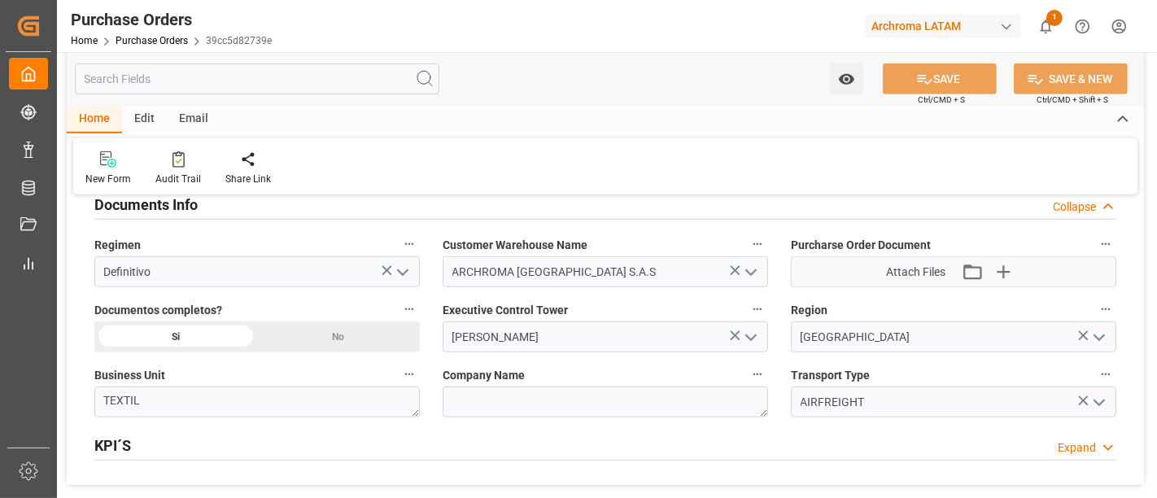
scroll to position [1289, 0]
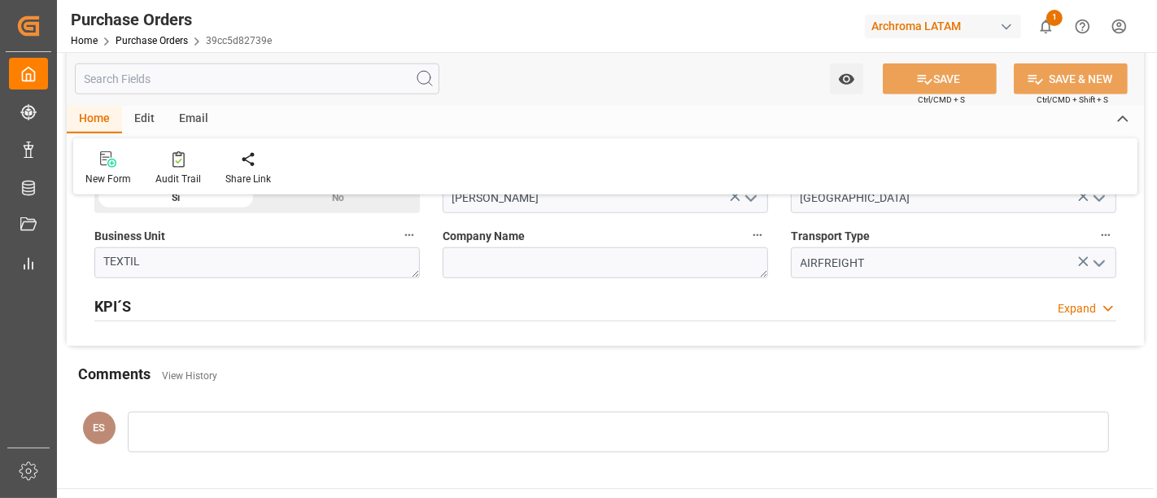
click at [461, 299] on div "KPI´S Expand" at bounding box center [605, 305] width 1022 height 31
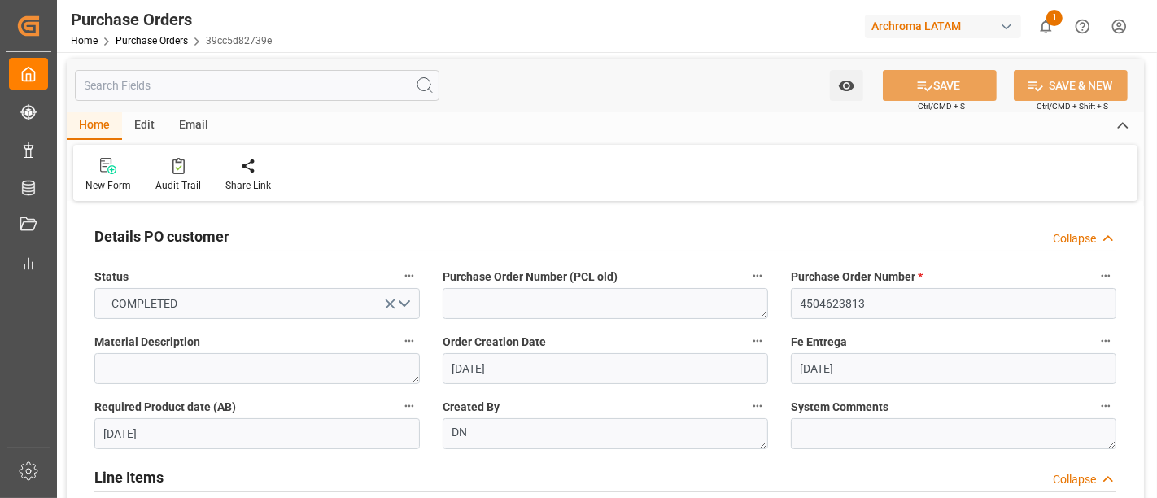
scroll to position [0, 0]
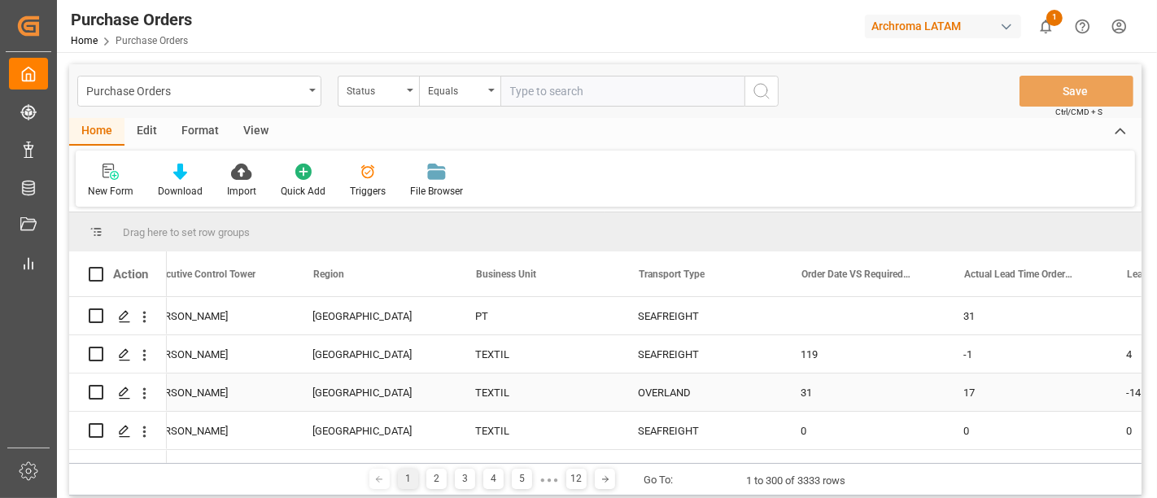
scroll to position [0, 3452]
drag, startPoint x: 652, startPoint y: 277, endPoint x: 606, endPoint y: 386, distance: 117.7
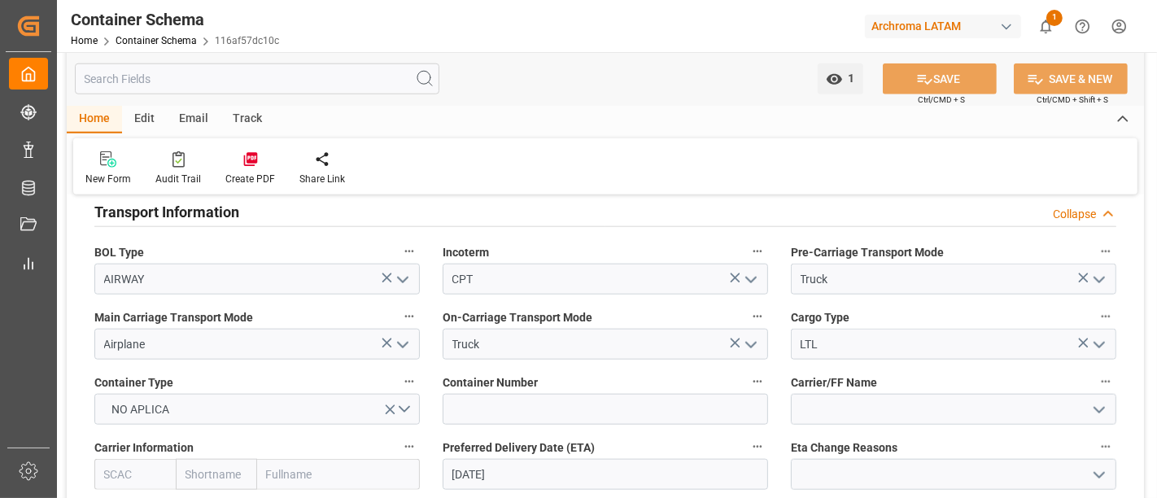
scroll to position [1456, 0]
click at [718, 396] on input at bounding box center [605, 407] width 325 height 31
click at [405, 412] on button "NO APLICA" at bounding box center [256, 407] width 325 height 31
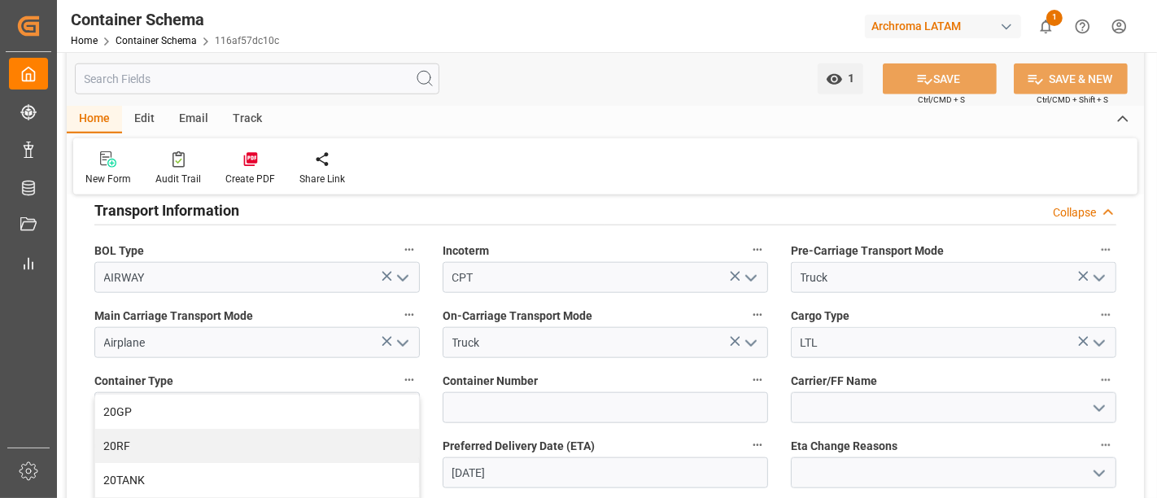
click at [434, 368] on div "Container Number" at bounding box center [605, 396] width 348 height 65
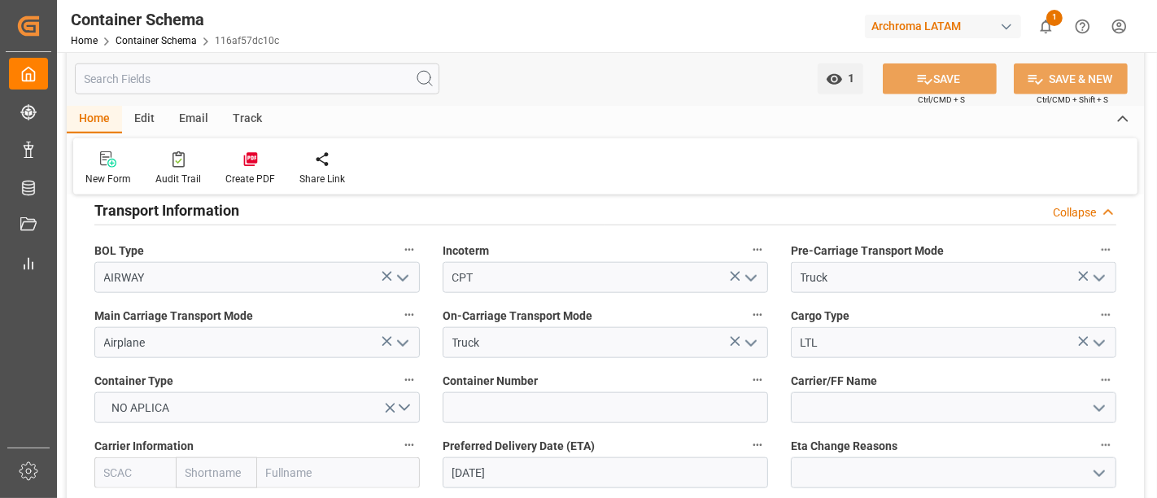
scroll to position [1492, 0]
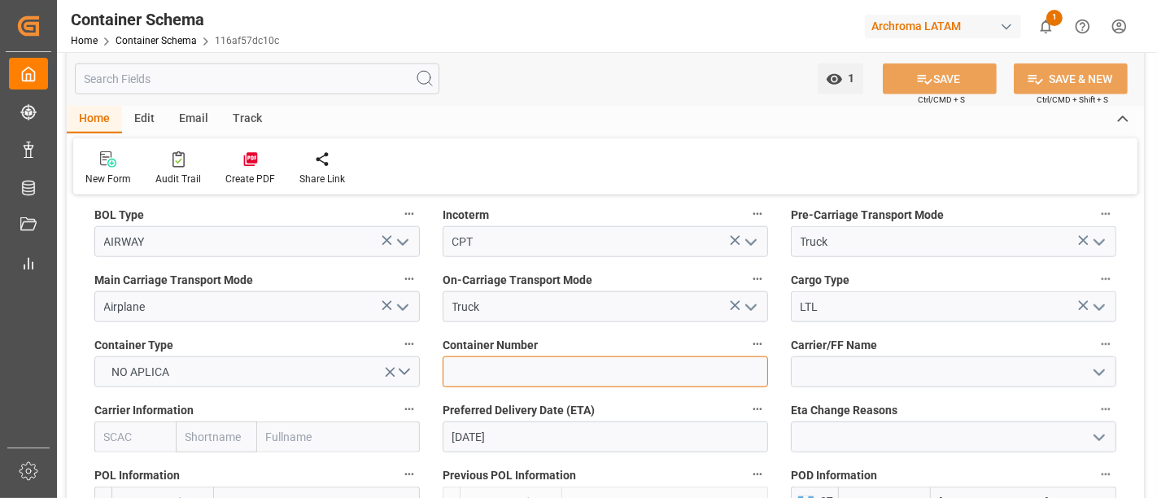
click at [722, 376] on input at bounding box center [605, 371] width 325 height 31
click at [784, 370] on div at bounding box center [954, 371] width 350 height 31
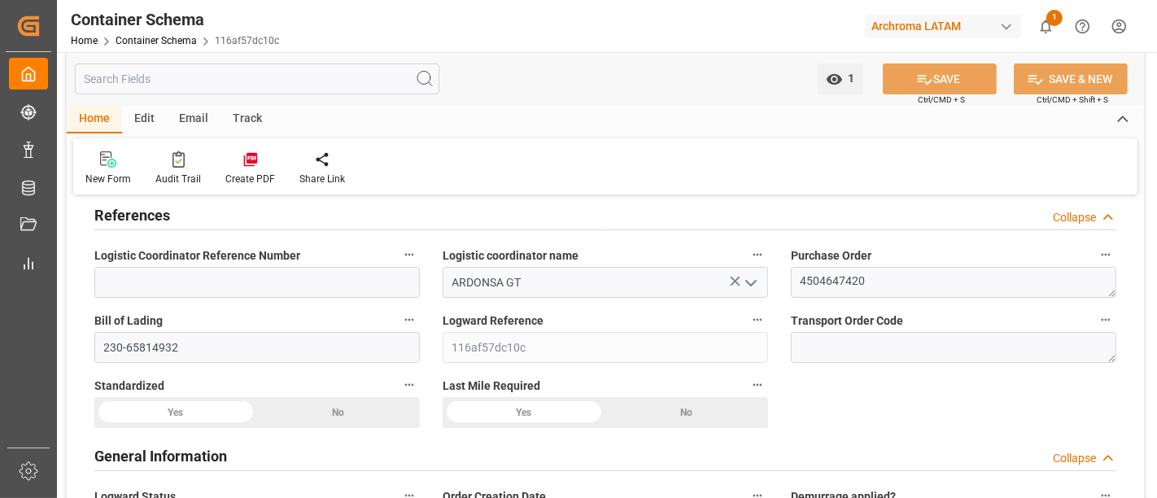
scroll to position [93, 0]
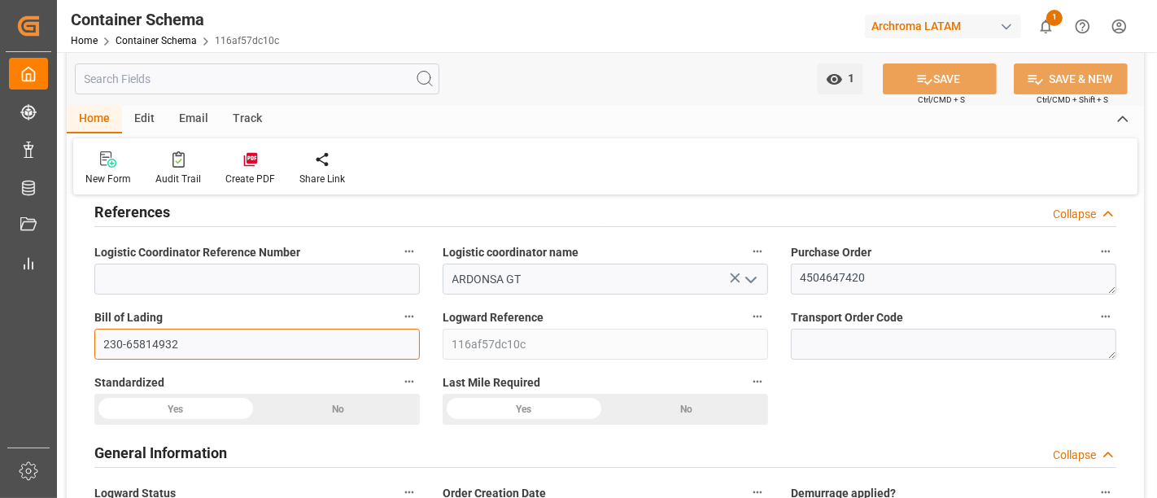
click at [352, 353] on input "230-65814932" at bounding box center [256, 344] width 325 height 31
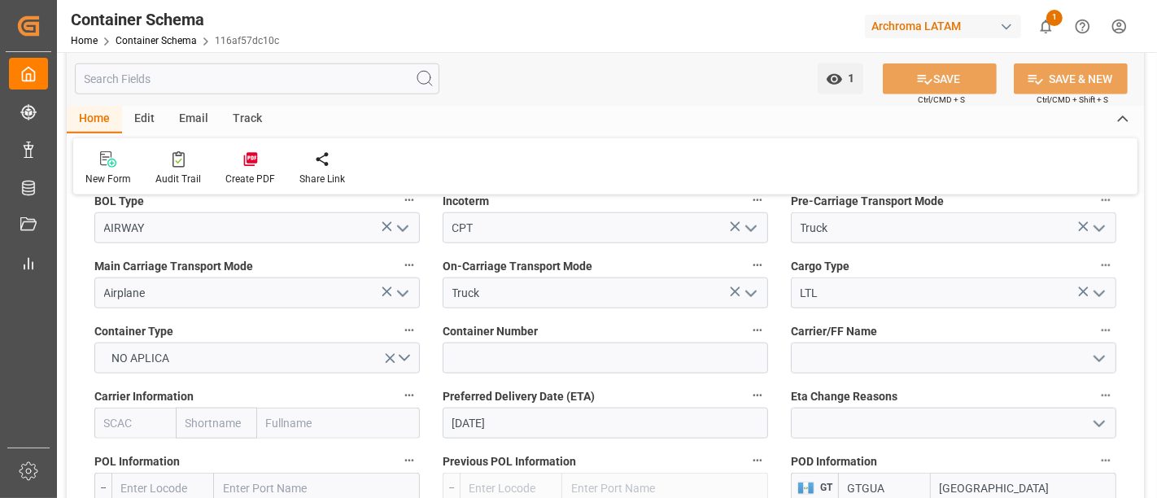
scroll to position [1525, 0]
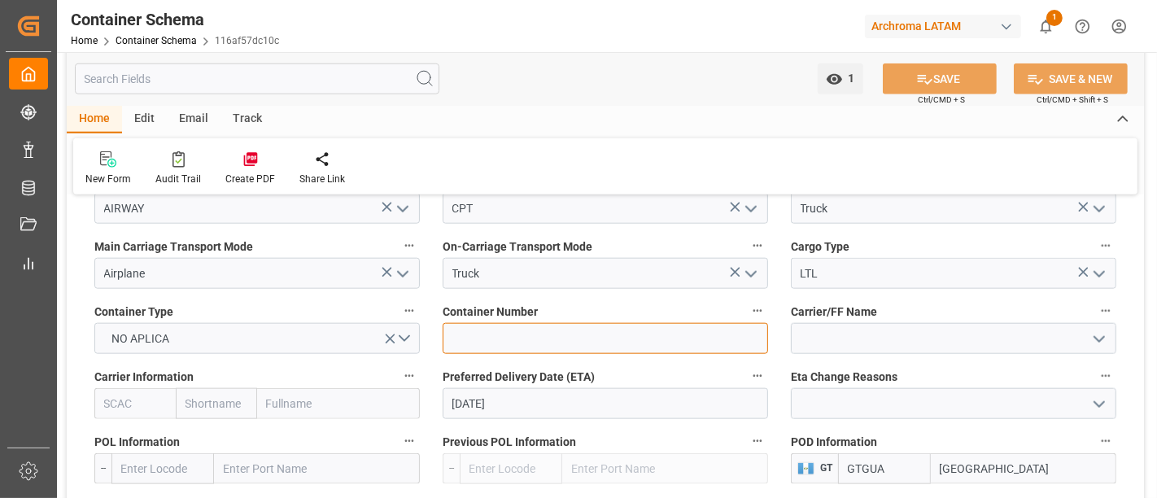
click at [622, 330] on input at bounding box center [605, 338] width 325 height 31
paste input "230-65814932"
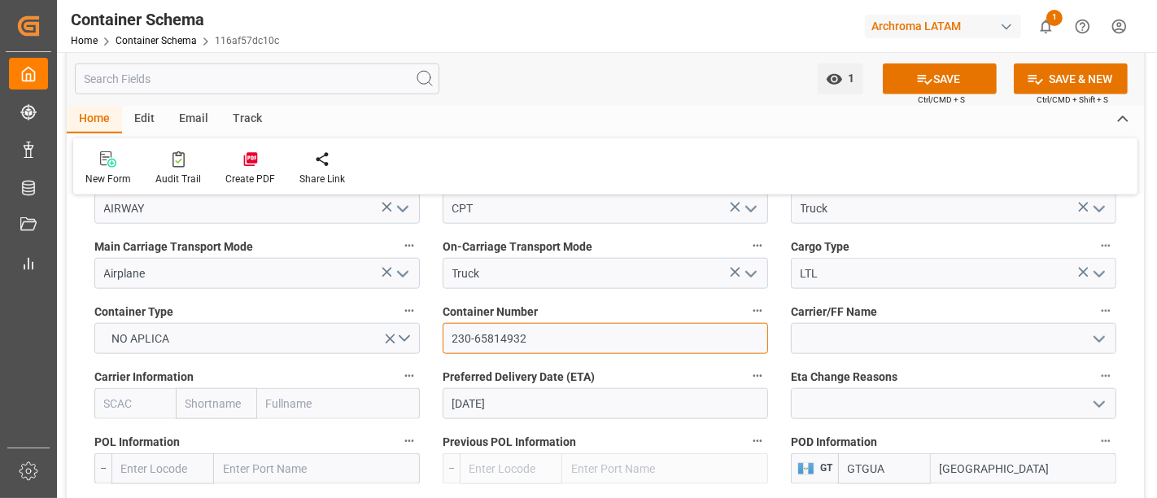
type input "230-65814932"
click at [895, 85] on button "SAVE" at bounding box center [940, 78] width 114 height 31
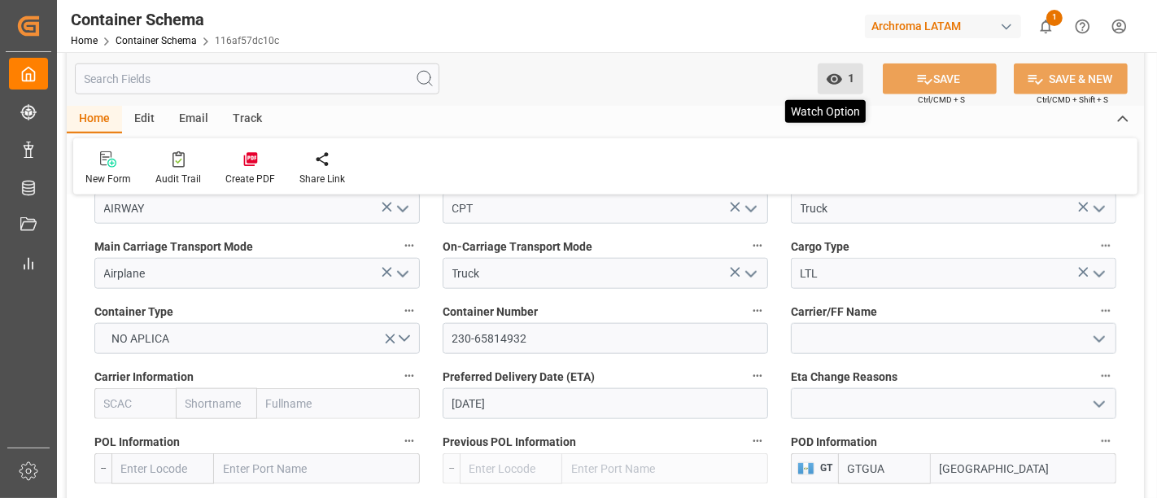
click at [834, 73] on icon "open menu" at bounding box center [834, 79] width 17 height 17
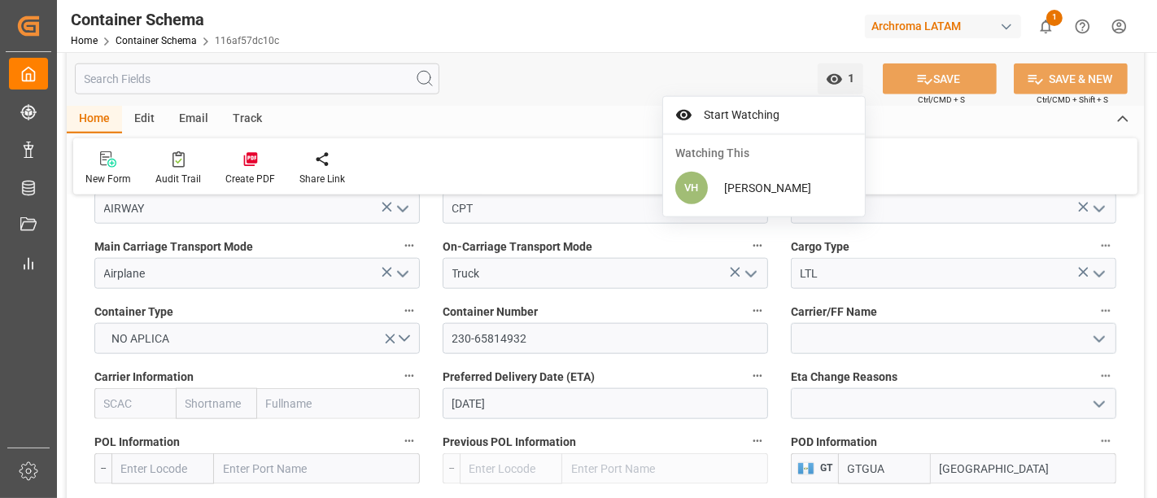
click at [694, 81] on div "1 Watch Option Start Watching Watching This VH [PERSON_NAME] SAVE Ctrl/CMD + S …" at bounding box center [605, 79] width 1077 height 54
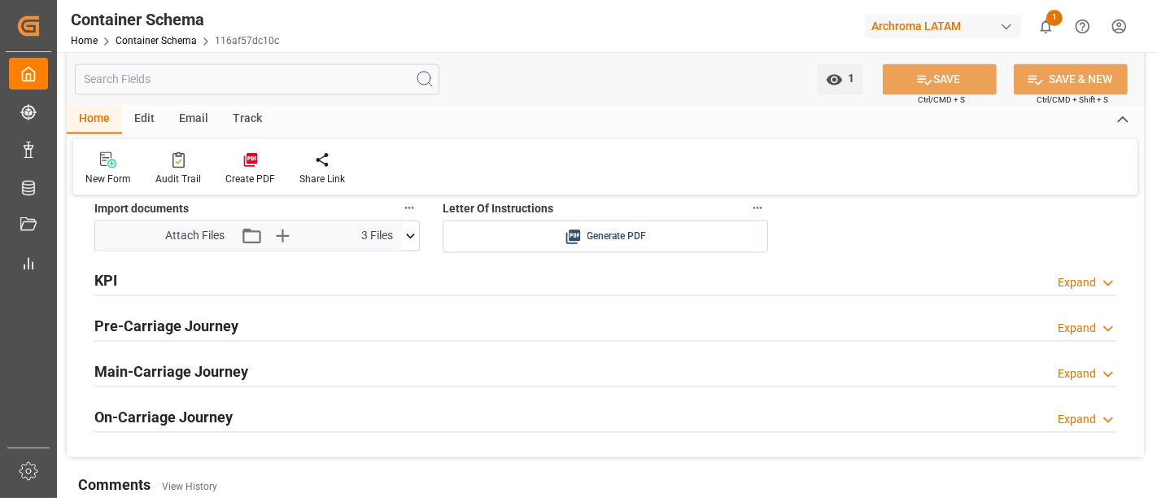
scroll to position [2728, 0]
